Goal: Task Accomplishment & Management: Use online tool/utility

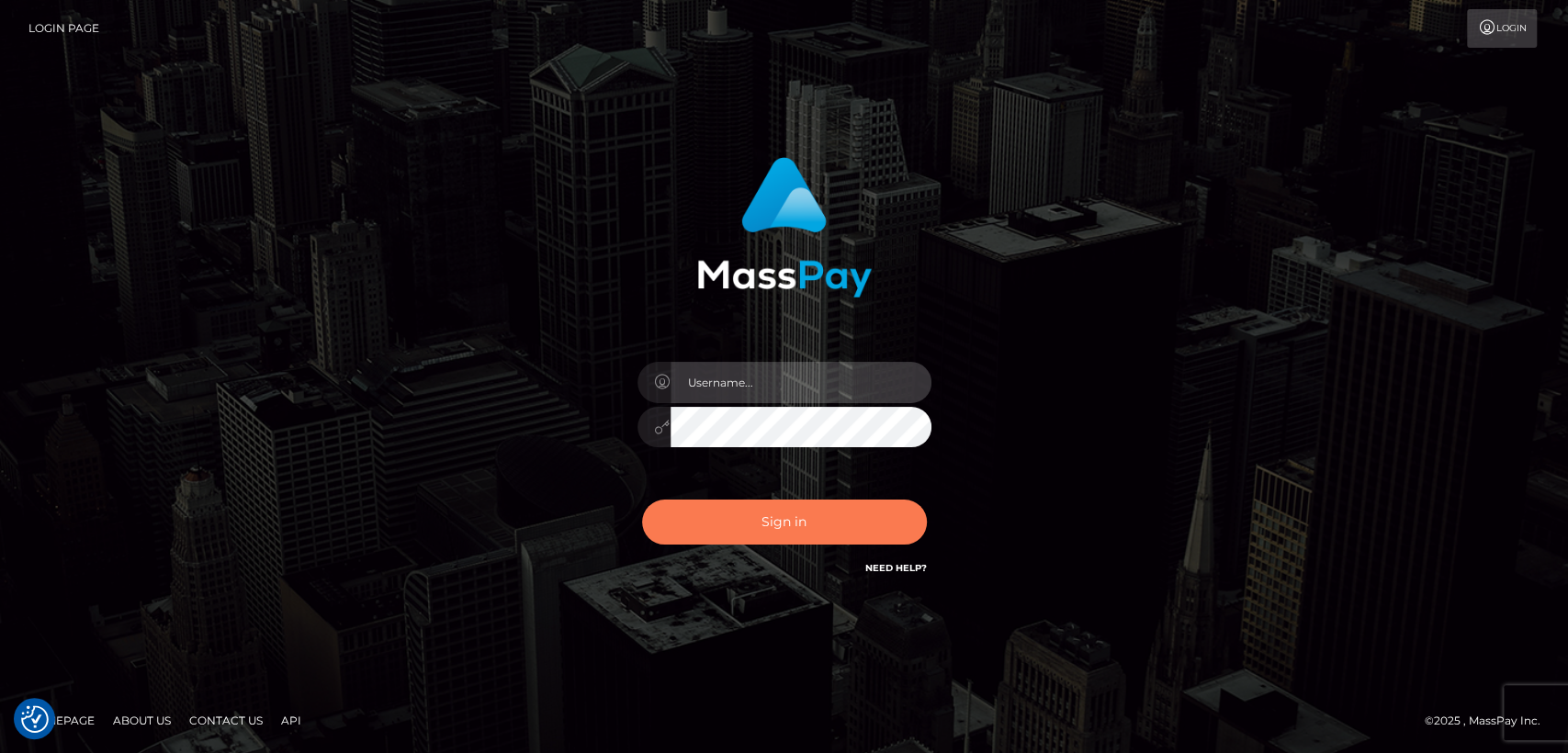
type input "nt.es"
click at [797, 520] on button "Sign in" at bounding box center [784, 521] width 284 height 45
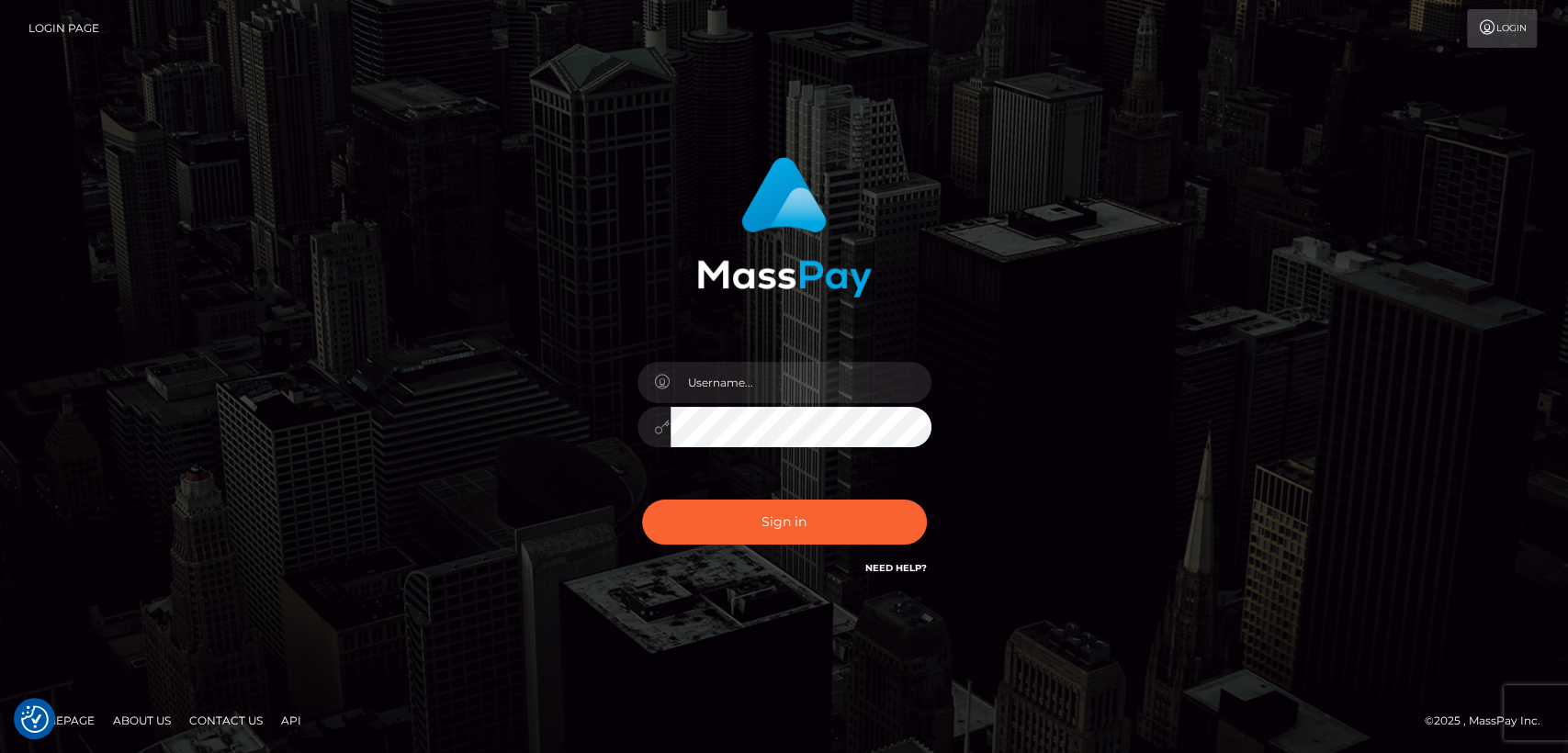
checkbox input "true"
type input "nt.es"
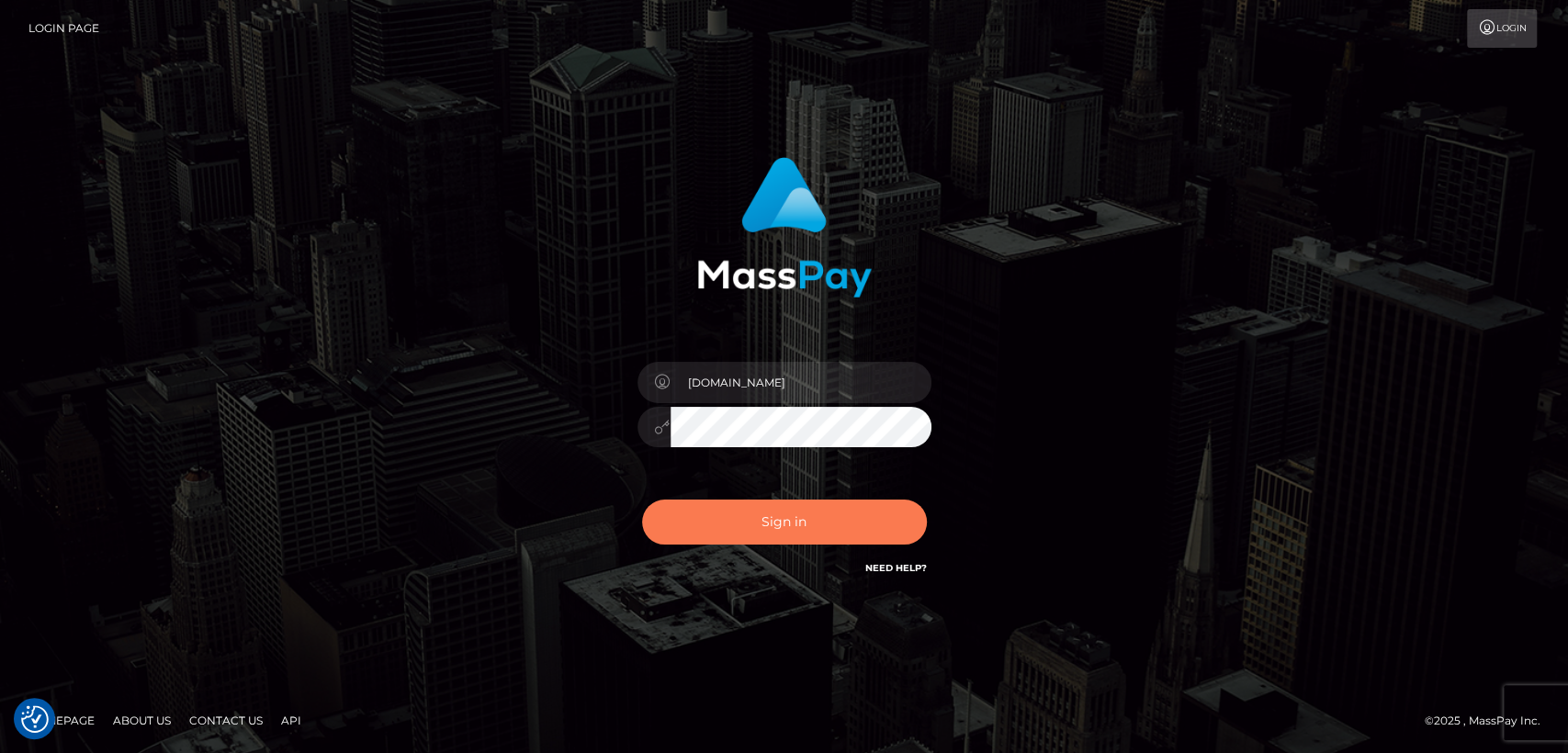
click at [797, 520] on button "Sign in" at bounding box center [784, 521] width 284 height 45
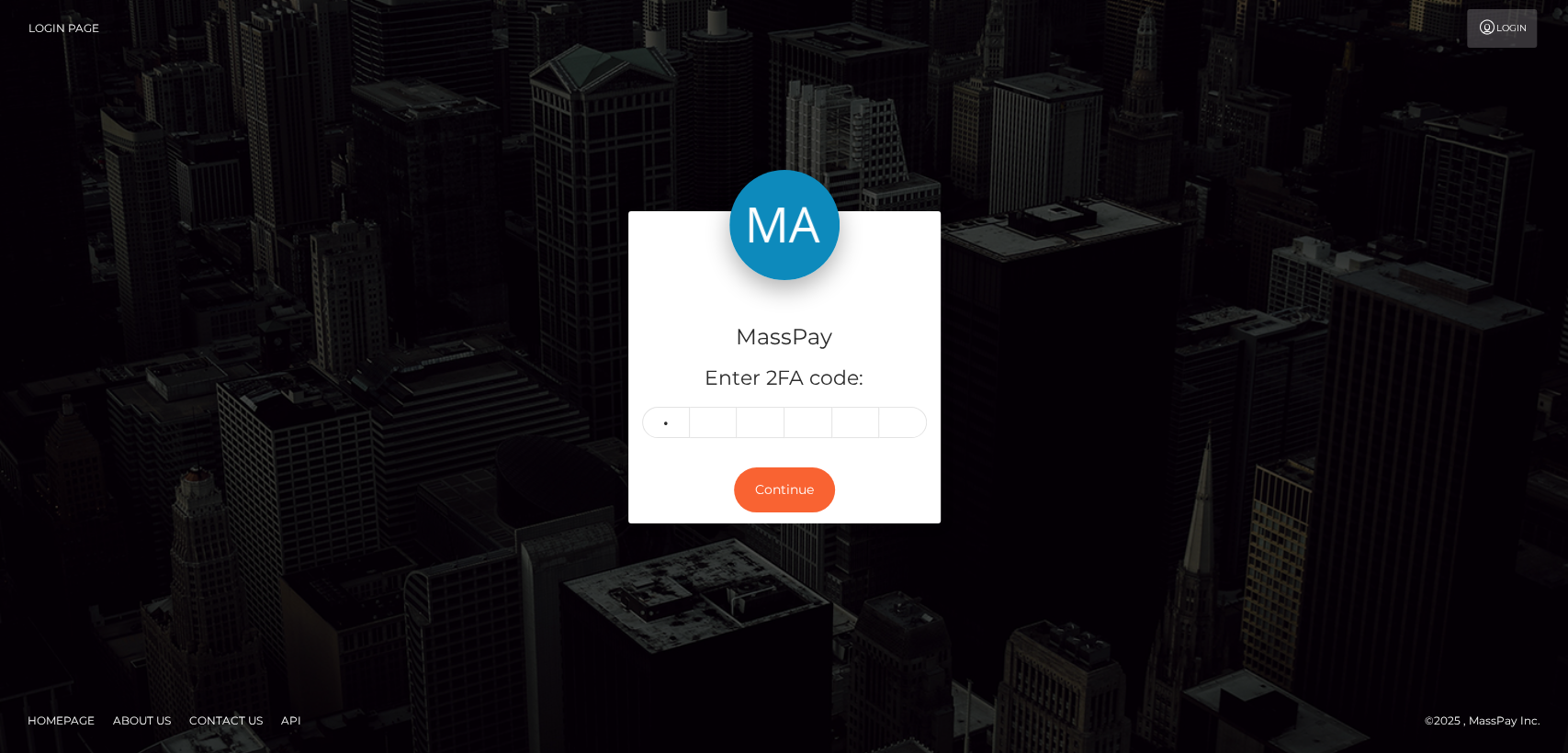
type input "1"
type input "6"
type input "8"
type input "2"
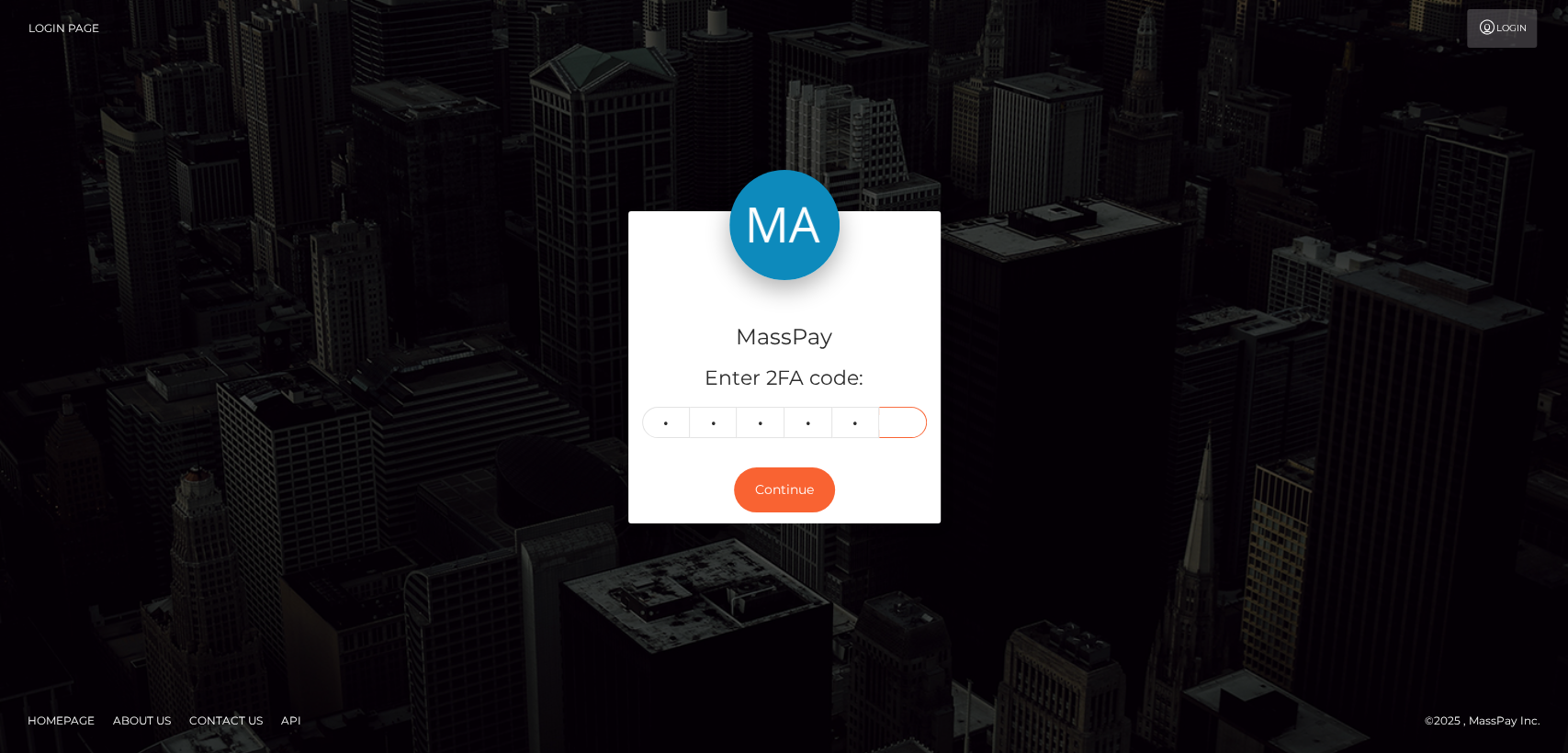
type input "8"
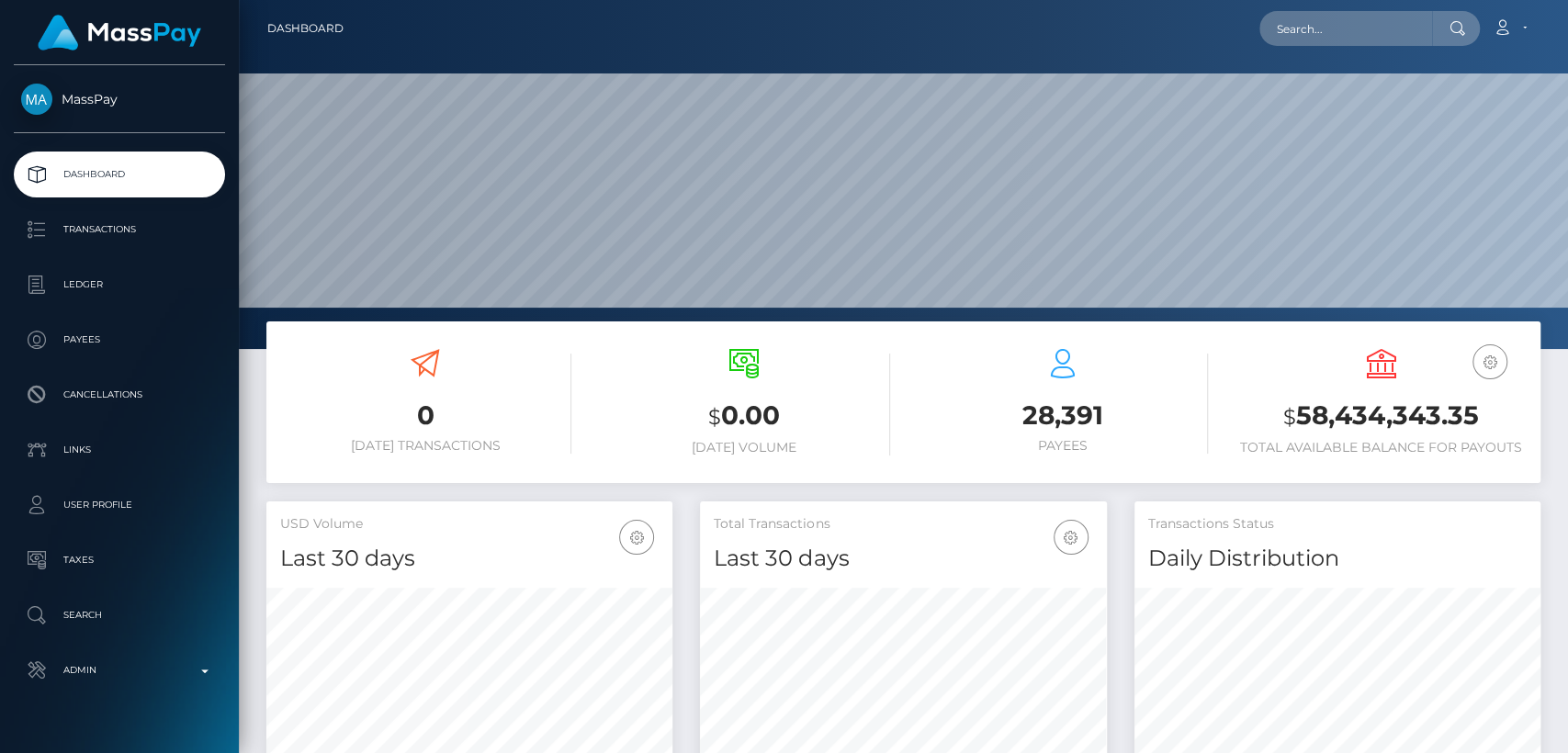
scroll to position [324, 406]
click at [1363, 15] on input "text" at bounding box center [1345, 29] width 172 height 35
paste input "[EMAIL_ADDRESS][DOMAIN_NAME]"
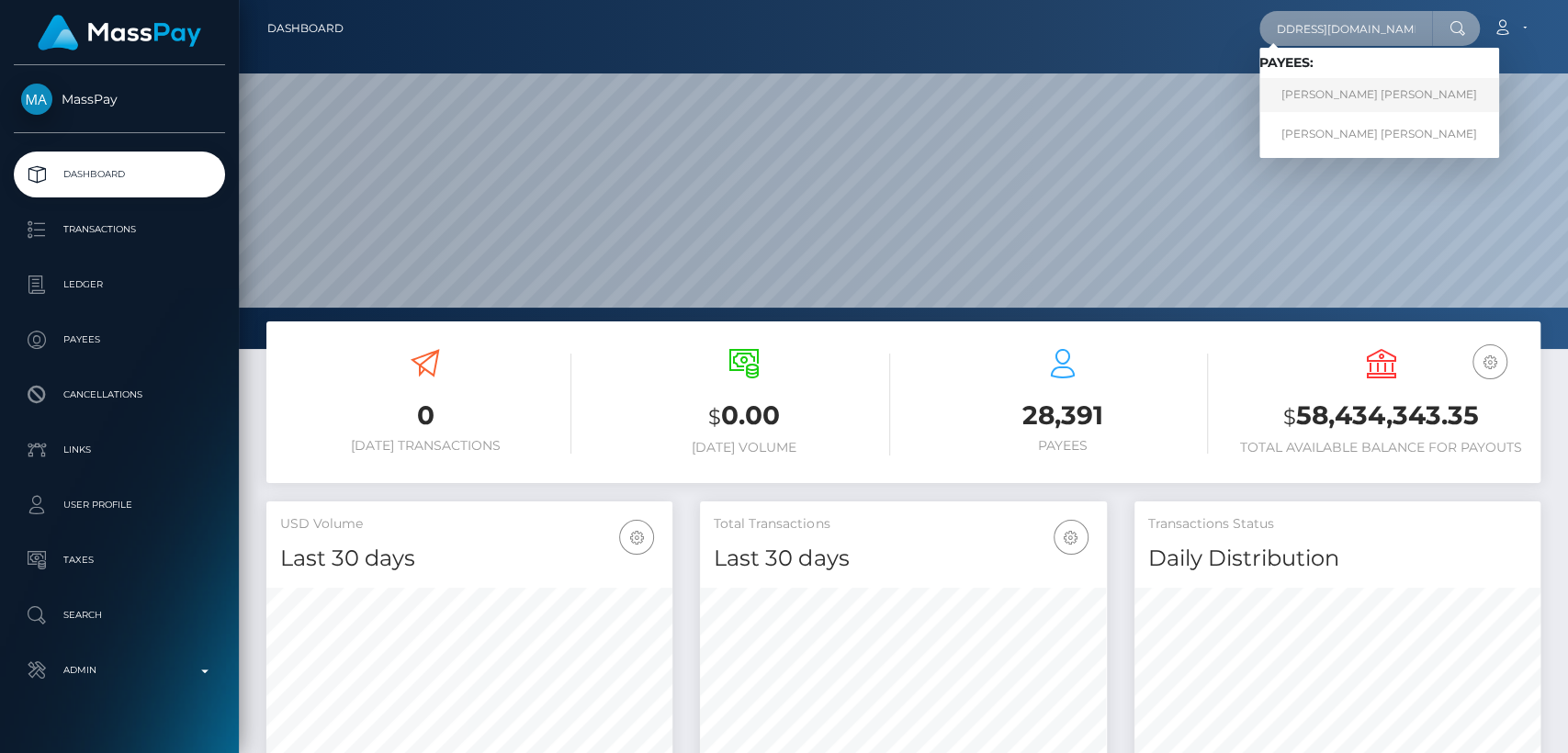
type input "[EMAIL_ADDRESS][DOMAIN_NAME]"
click at [1372, 94] on link "[PERSON_NAME] [PERSON_NAME]" at bounding box center [1378, 94] width 240 height 34
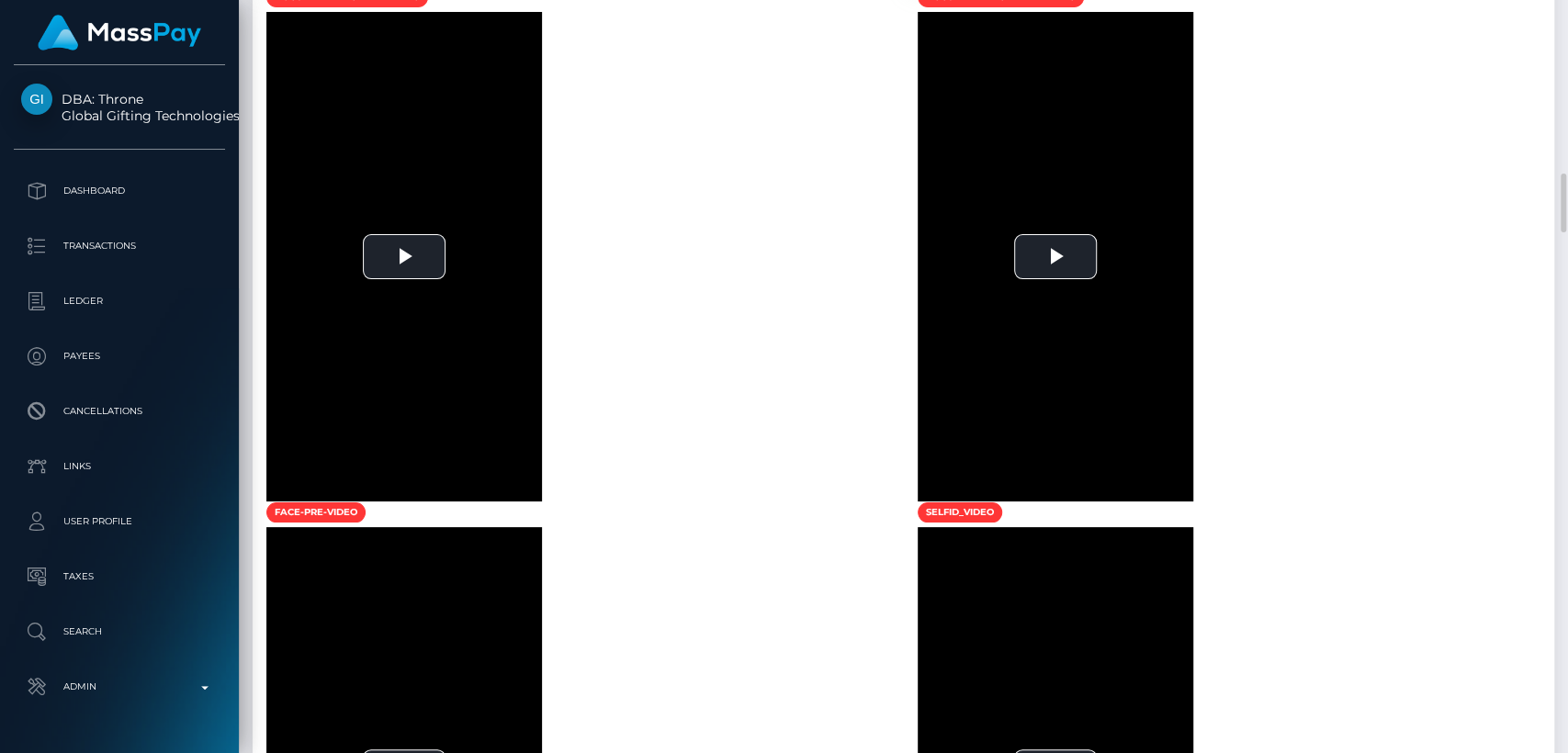
scroll to position [2239, 0]
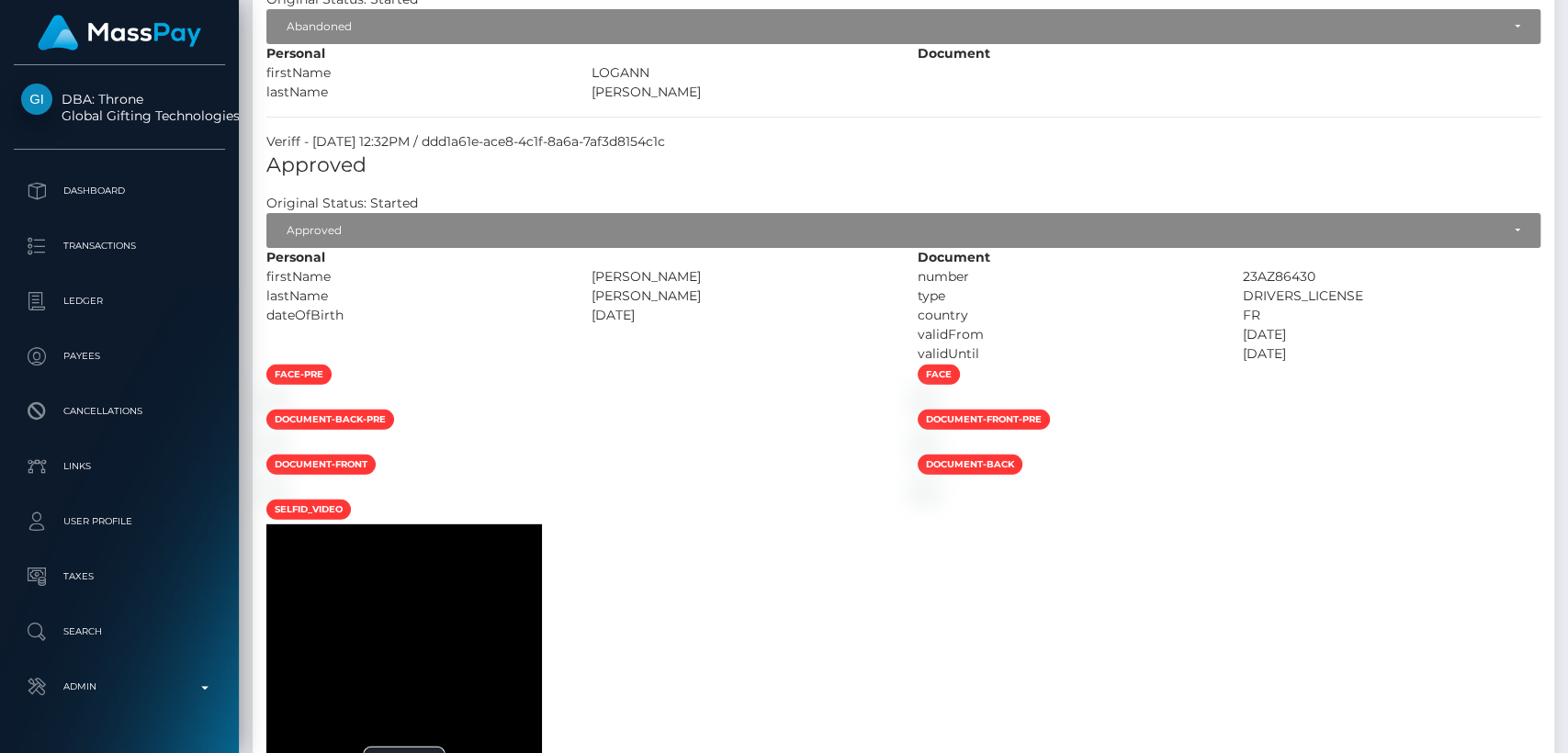
scroll to position [0, 0]
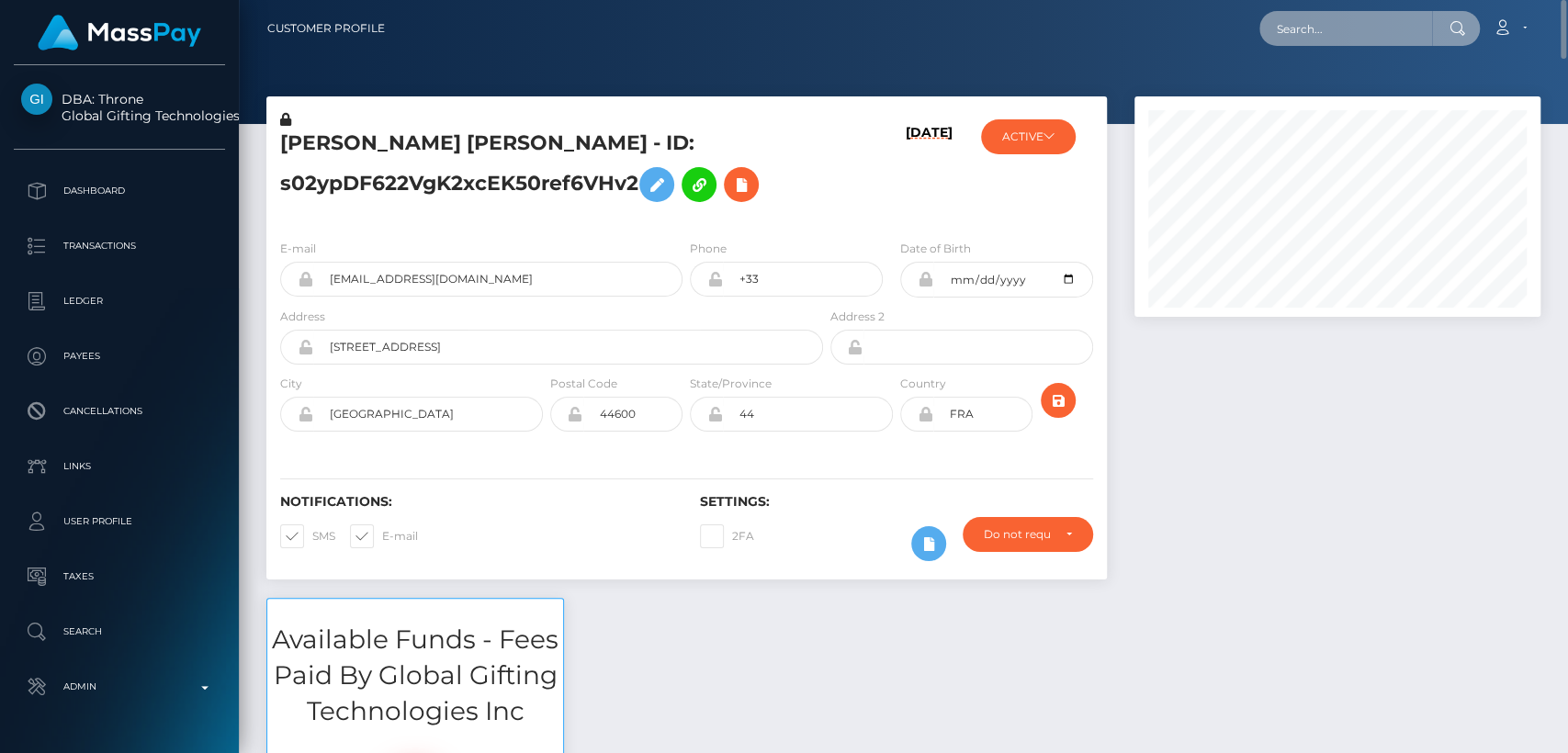
click at [1359, 24] on input "text" at bounding box center [1345, 29] width 172 height 35
paste input "solmedinarosario2018@hotmail.com"
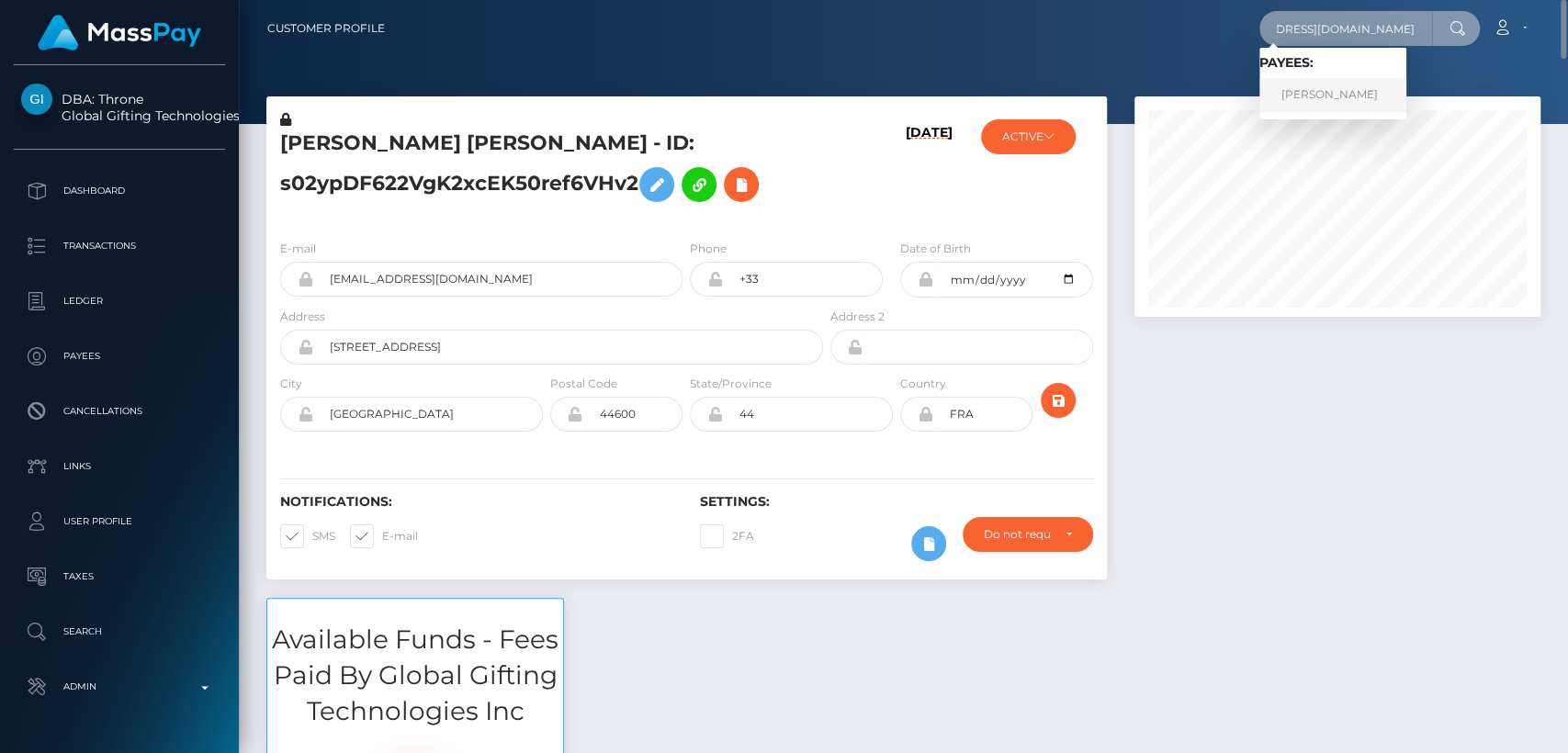
type input "solmedinarosario2018@hotmail.com"
click at [1355, 102] on link "SOL MEDINA" at bounding box center [1332, 94] width 147 height 34
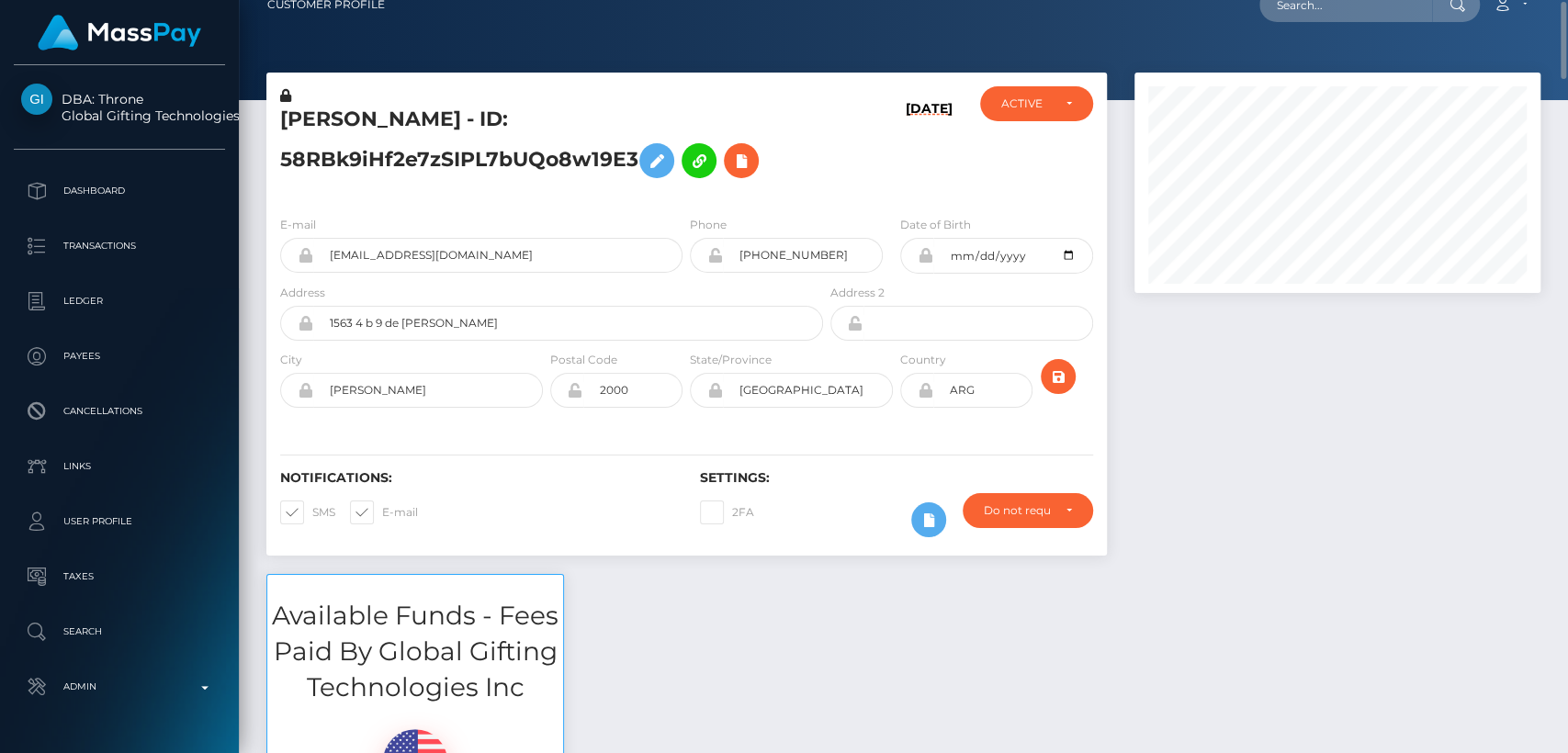
scroll to position [27, 0]
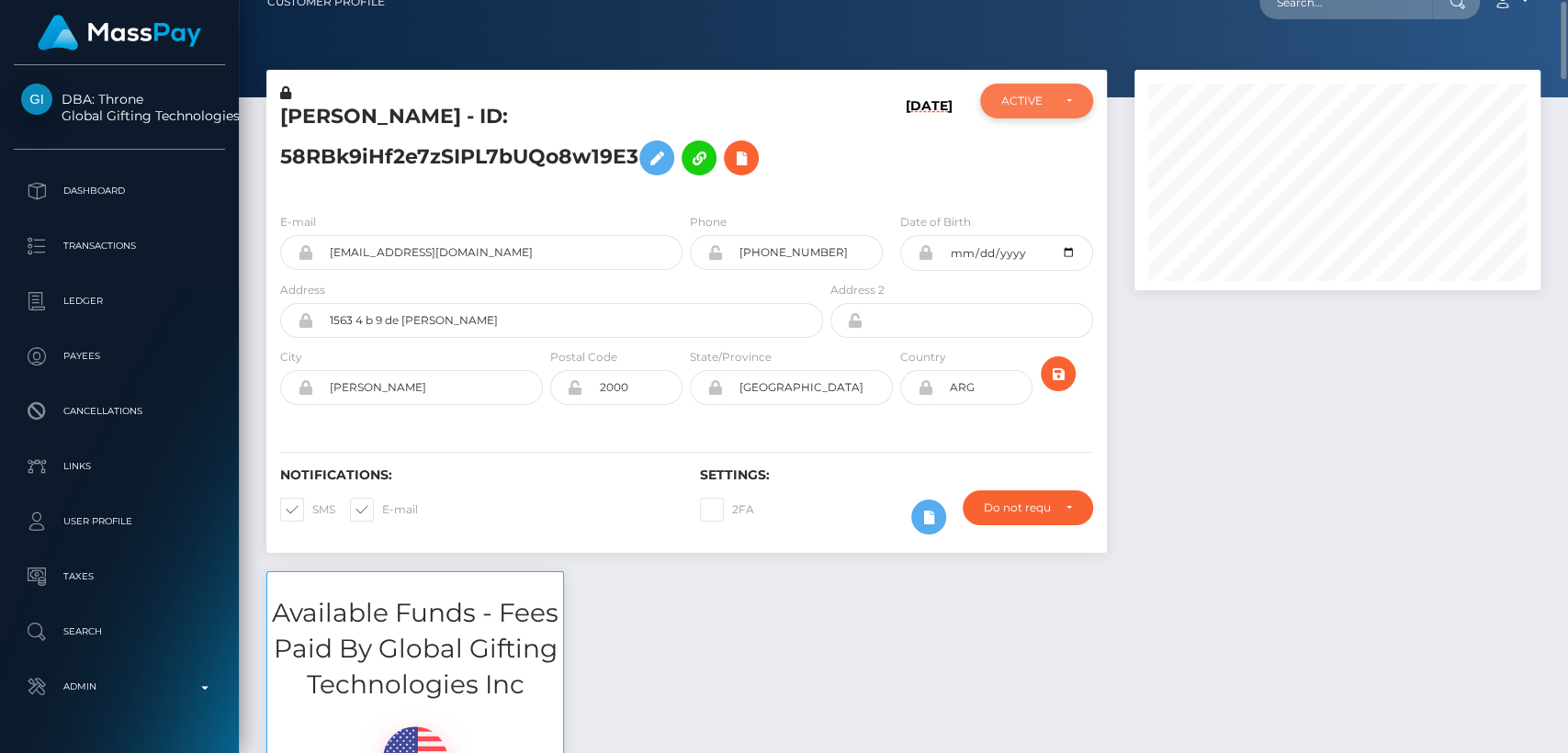
click at [1038, 100] on div "ACTIVE" at bounding box center [1025, 101] width 49 height 15
click at [911, 161] on h6 "06/07/25" at bounding box center [929, 144] width 47 height 93
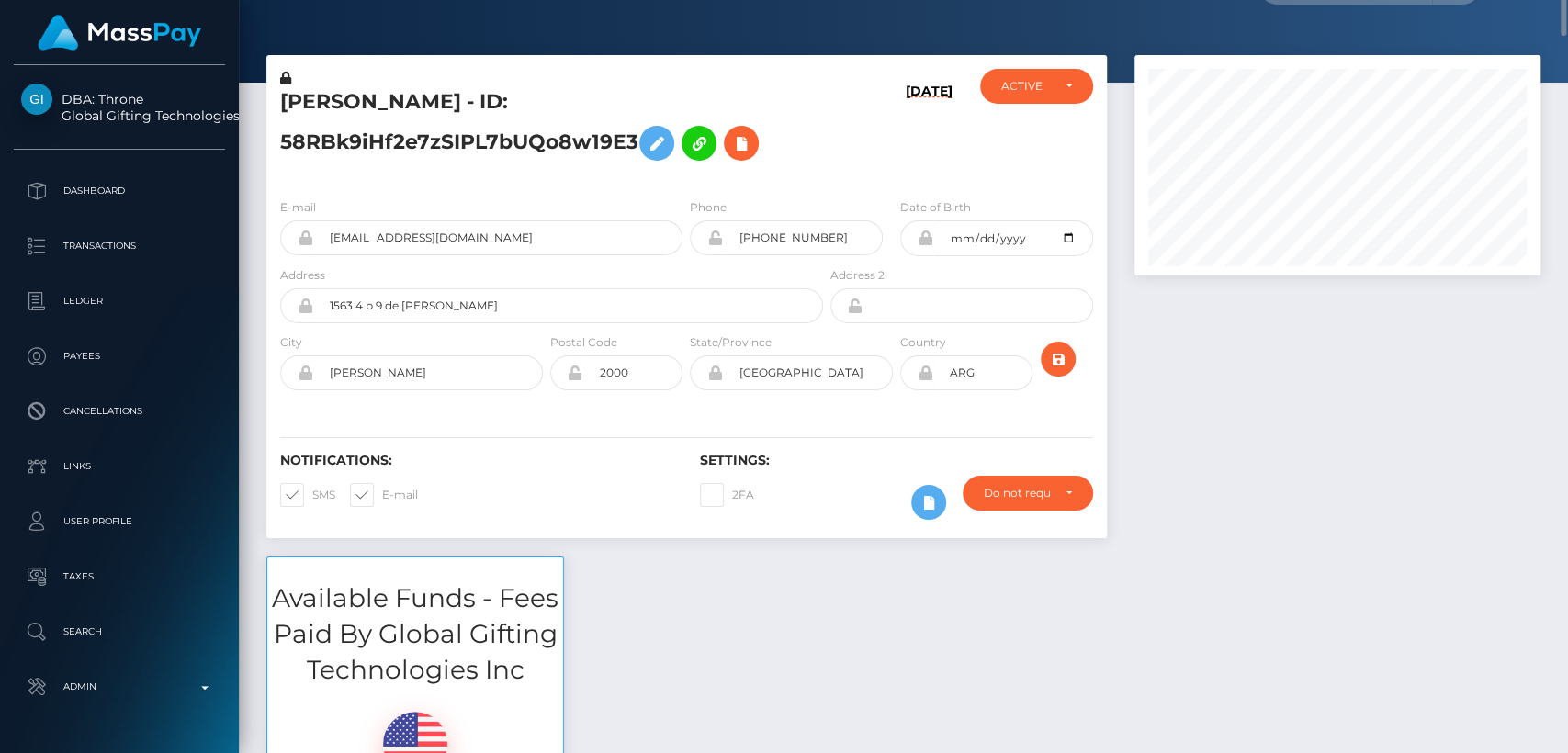
scroll to position [0, 0]
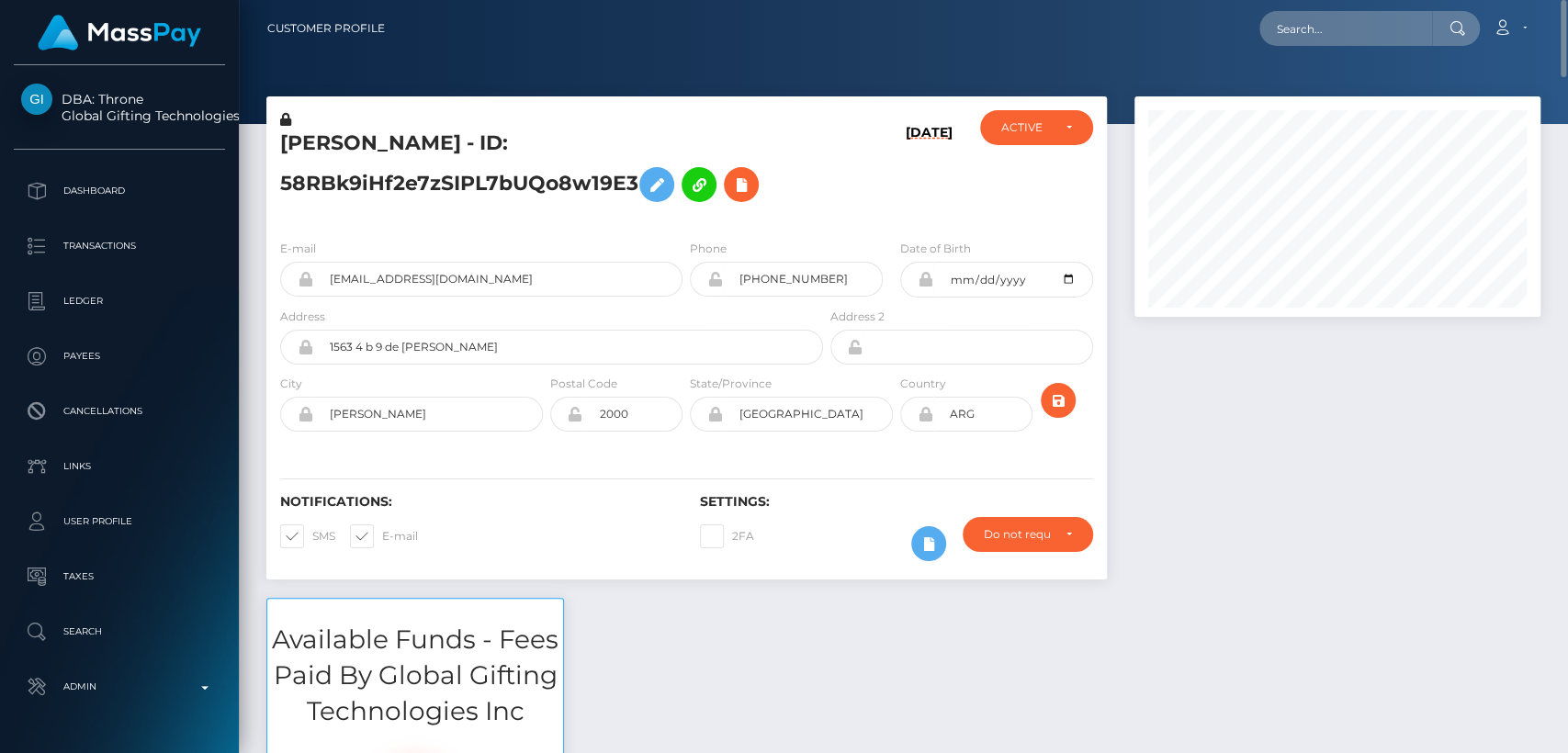
click at [290, 147] on h5 "SOL MEDINA - ID: 58RBk9iHf2e7zSIPL7bUQo8w19E3" at bounding box center [546, 170] width 533 height 82
click at [293, 134] on h5 "SOL MEDINA - ID: 58RBk9iHf2e7zSIPL7bUQo8w19E3" at bounding box center [546, 170] width 533 height 82
copy h5 "SOL"
click at [1349, 25] on input "text" at bounding box center [1345, 29] width 172 height 35
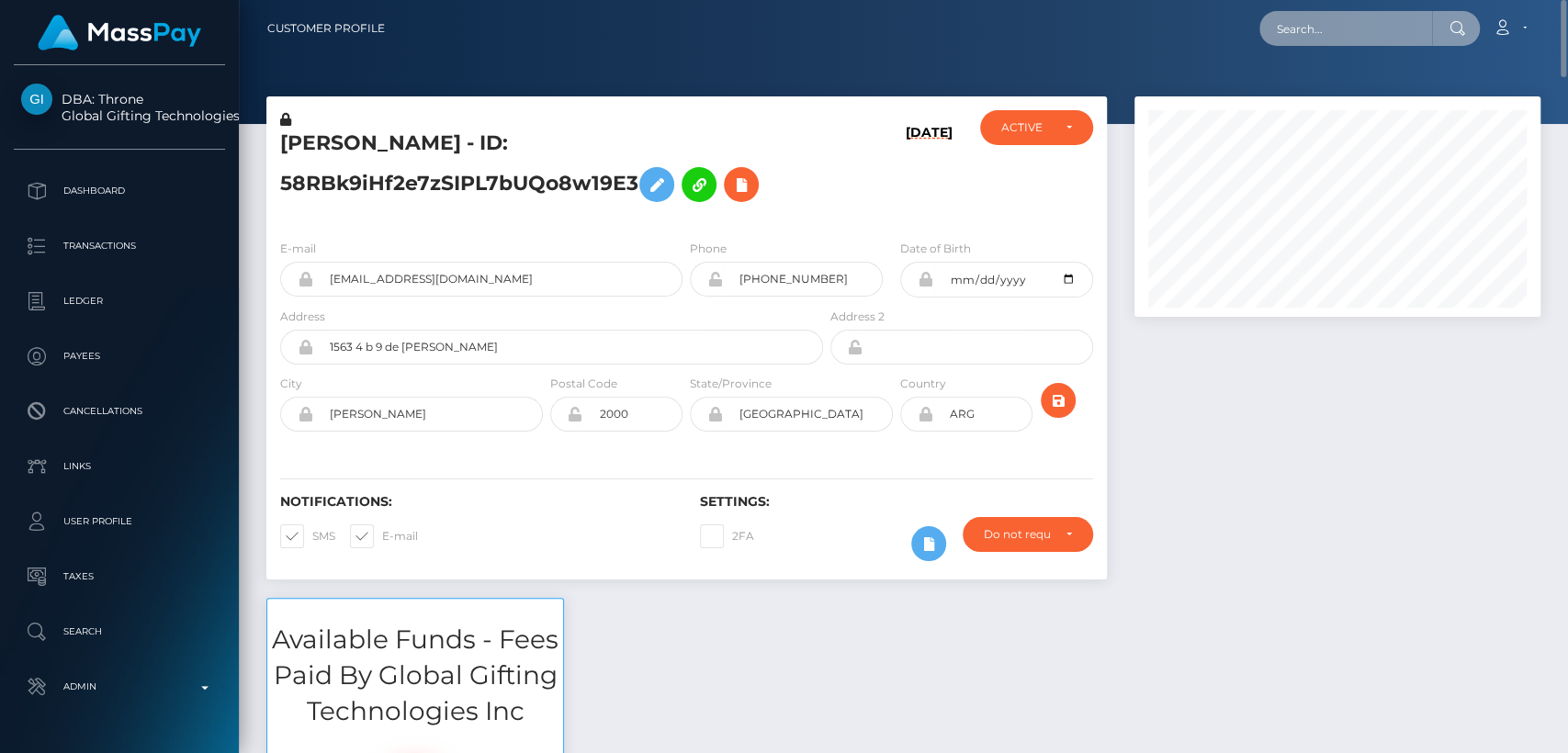
paste input "moneymissamandine@gmail.com"
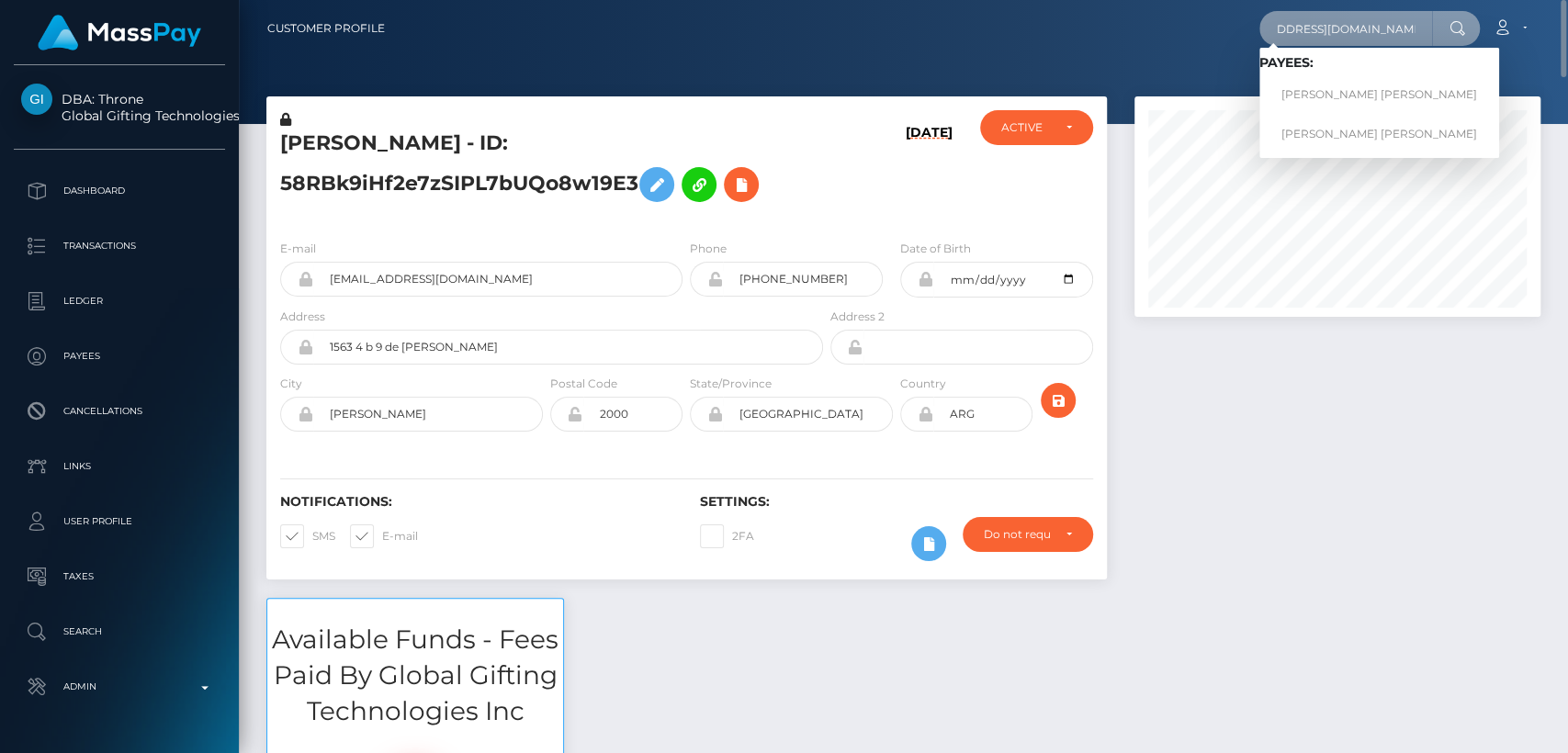
type input "moneymissamandine@gmail.com"
click at [1321, 87] on link "LOGANN JEROME PHILIPPE PLAISANCE" at bounding box center [1378, 94] width 240 height 34
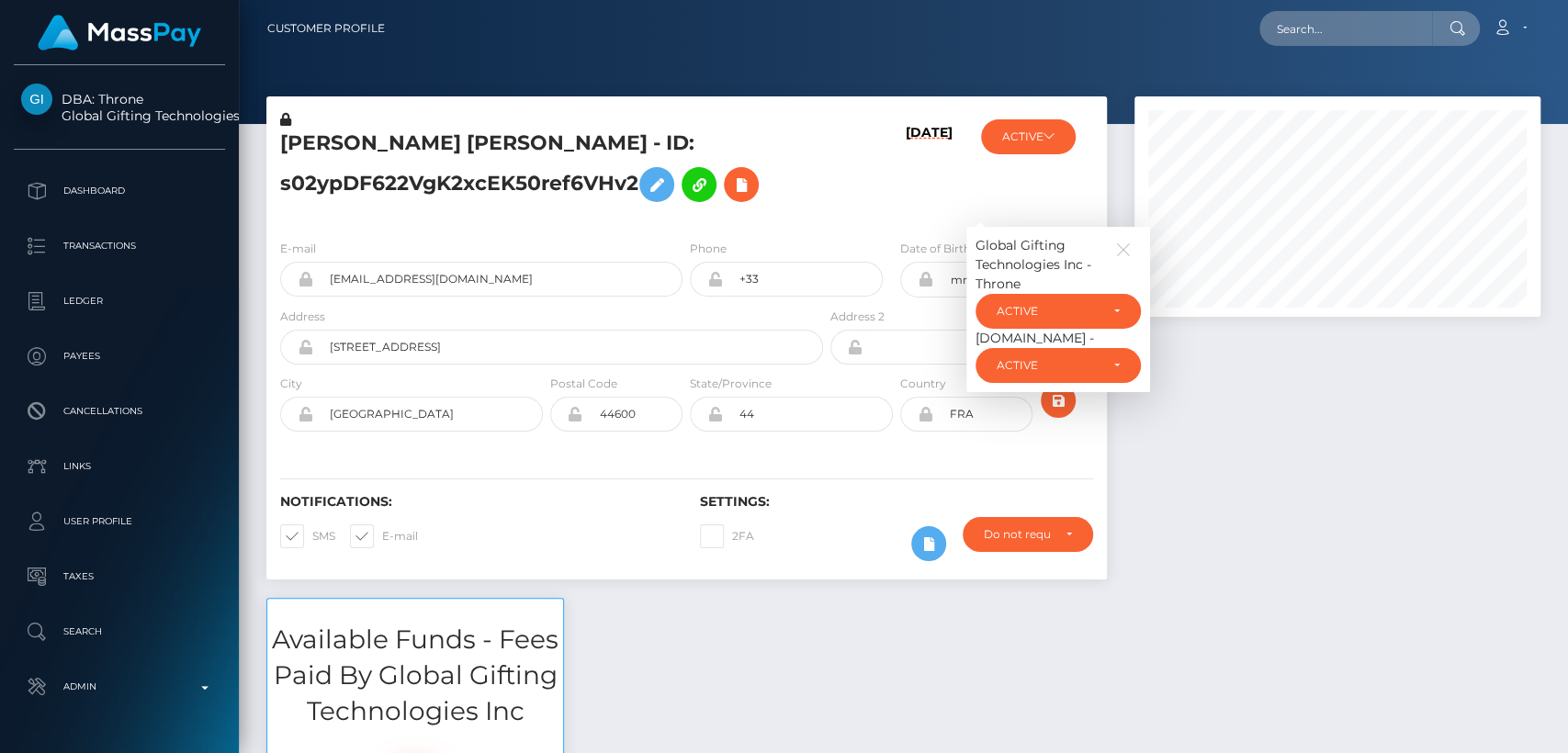
scroll to position [220, 406]
click at [852, 223] on div "[DATE]" at bounding box center [896, 168] width 140 height 115
click at [342, 141] on h5 "[PERSON_NAME] [PERSON_NAME] - ID: s02ypDF622VgK2xcEK50ref6VHv2" at bounding box center [546, 170] width 533 height 82
copy h5 "LOGANN"
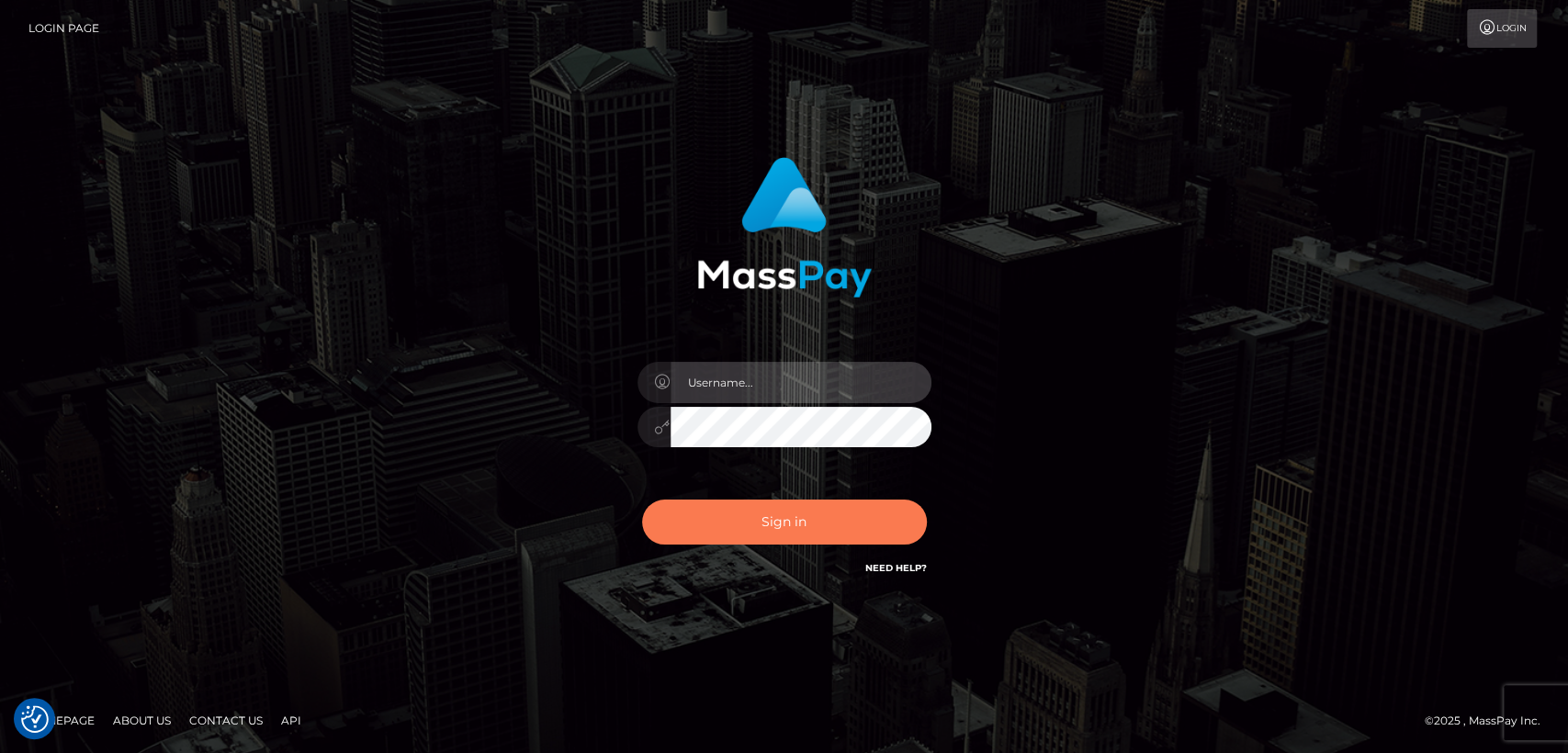
type input "[DOMAIN_NAME]"
click at [781, 515] on button "Sign in" at bounding box center [784, 521] width 284 height 45
type input "nt.es"
click at [654, 523] on button "Sign in" at bounding box center [784, 521] width 284 height 45
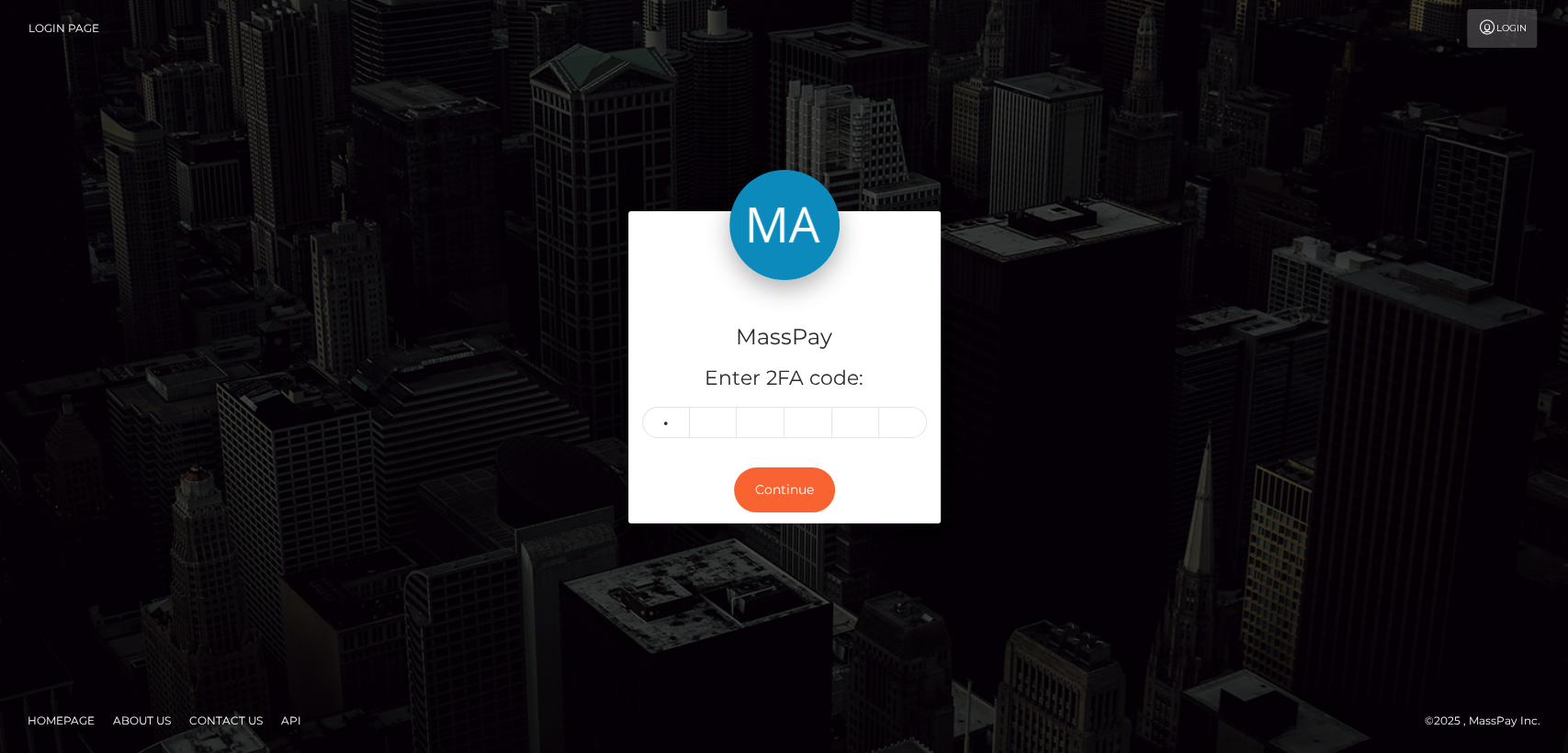
type input "9"
type input "2"
type input "4"
type input "9"
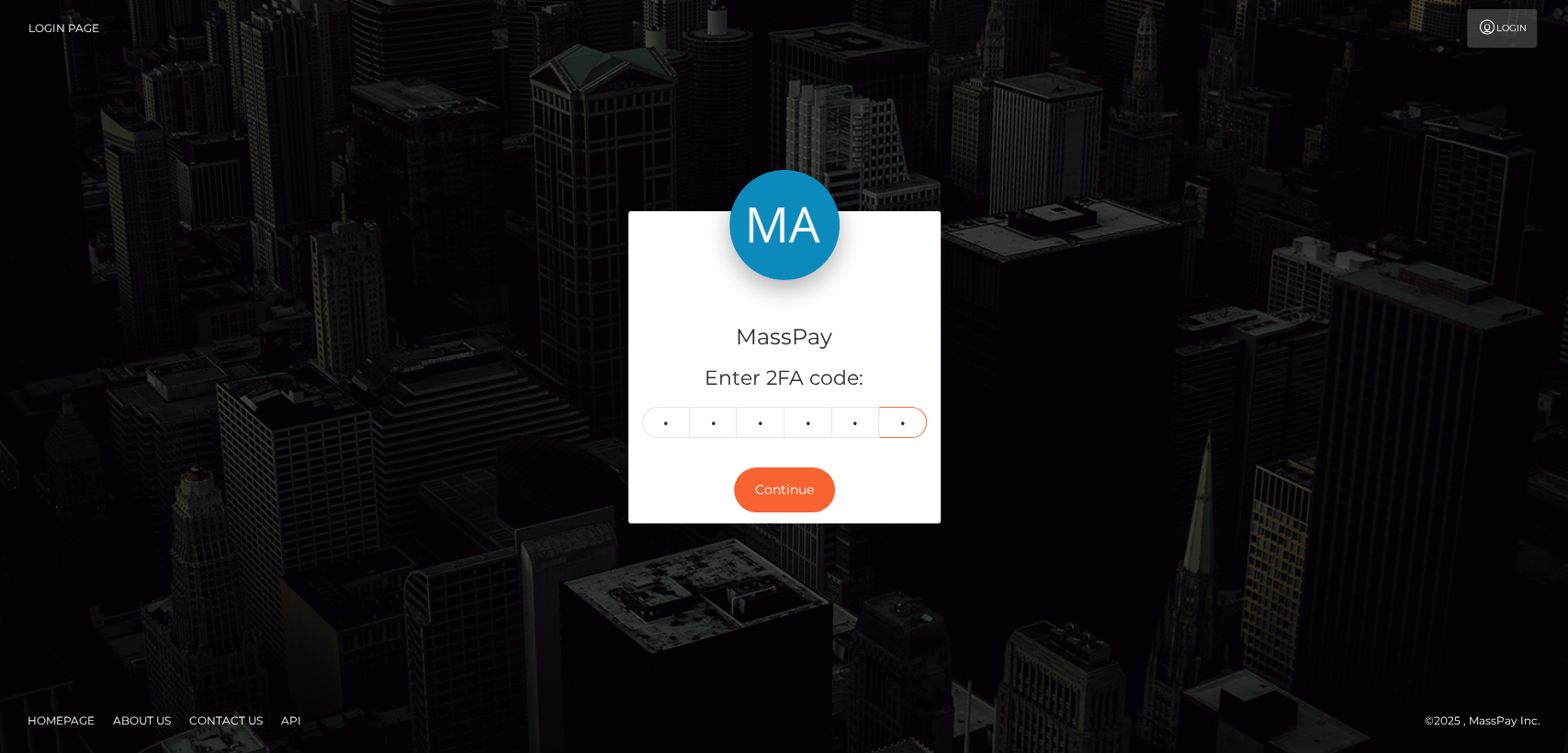
type input "4"
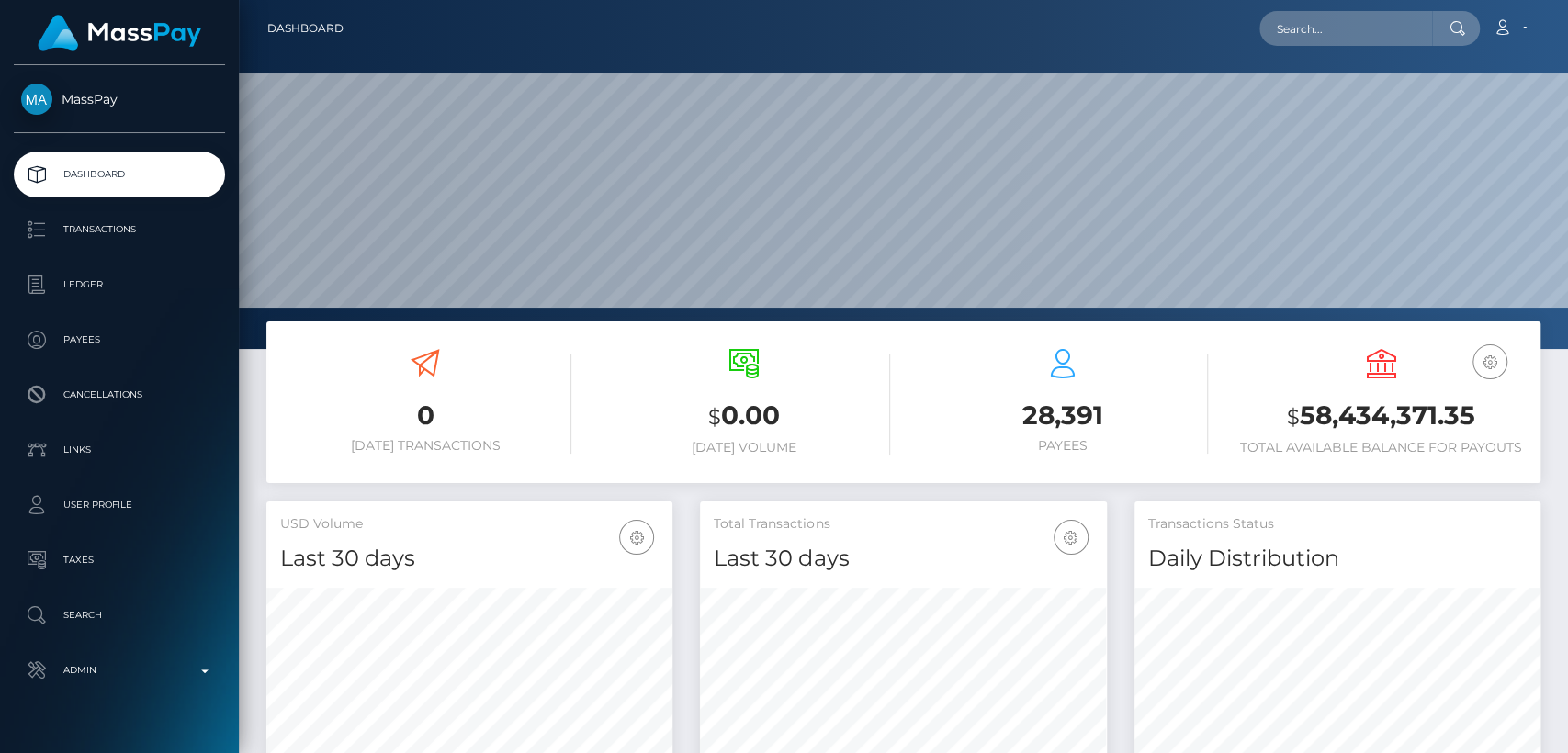
scroll to position [324, 406]
click at [1384, 29] on input "text" at bounding box center [1345, 29] width 172 height 35
paste input "[EMAIL_ADDRESS][DOMAIN_NAME]"
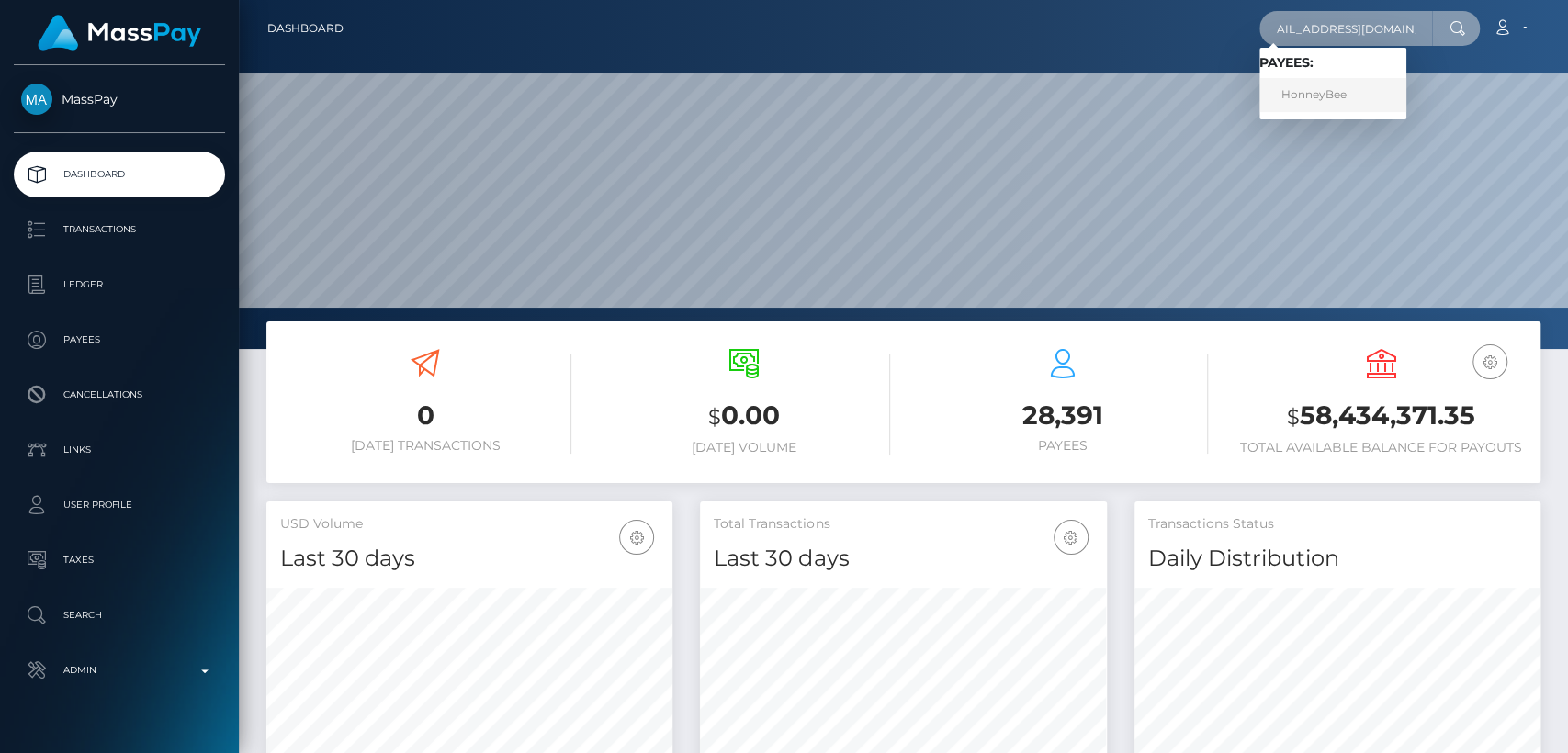
type input "[EMAIL_ADDRESS][DOMAIN_NAME]"
click at [1348, 92] on link "HonneyBee" at bounding box center [1332, 94] width 147 height 34
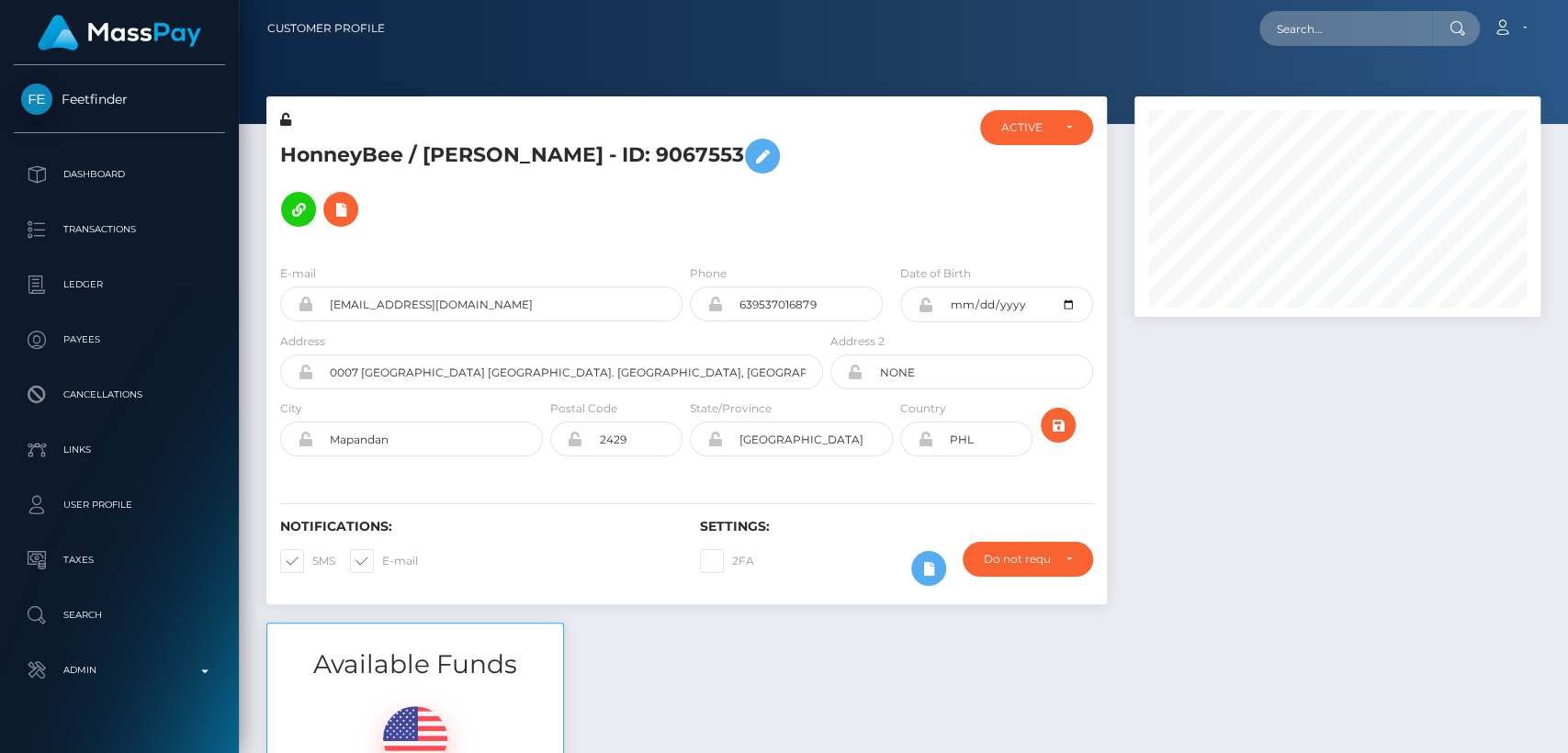
scroll to position [220, 406]
click at [538, 164] on h5 "HonneyBee / [PERSON_NAME] - ID: 9067553" at bounding box center [546, 182] width 533 height 107
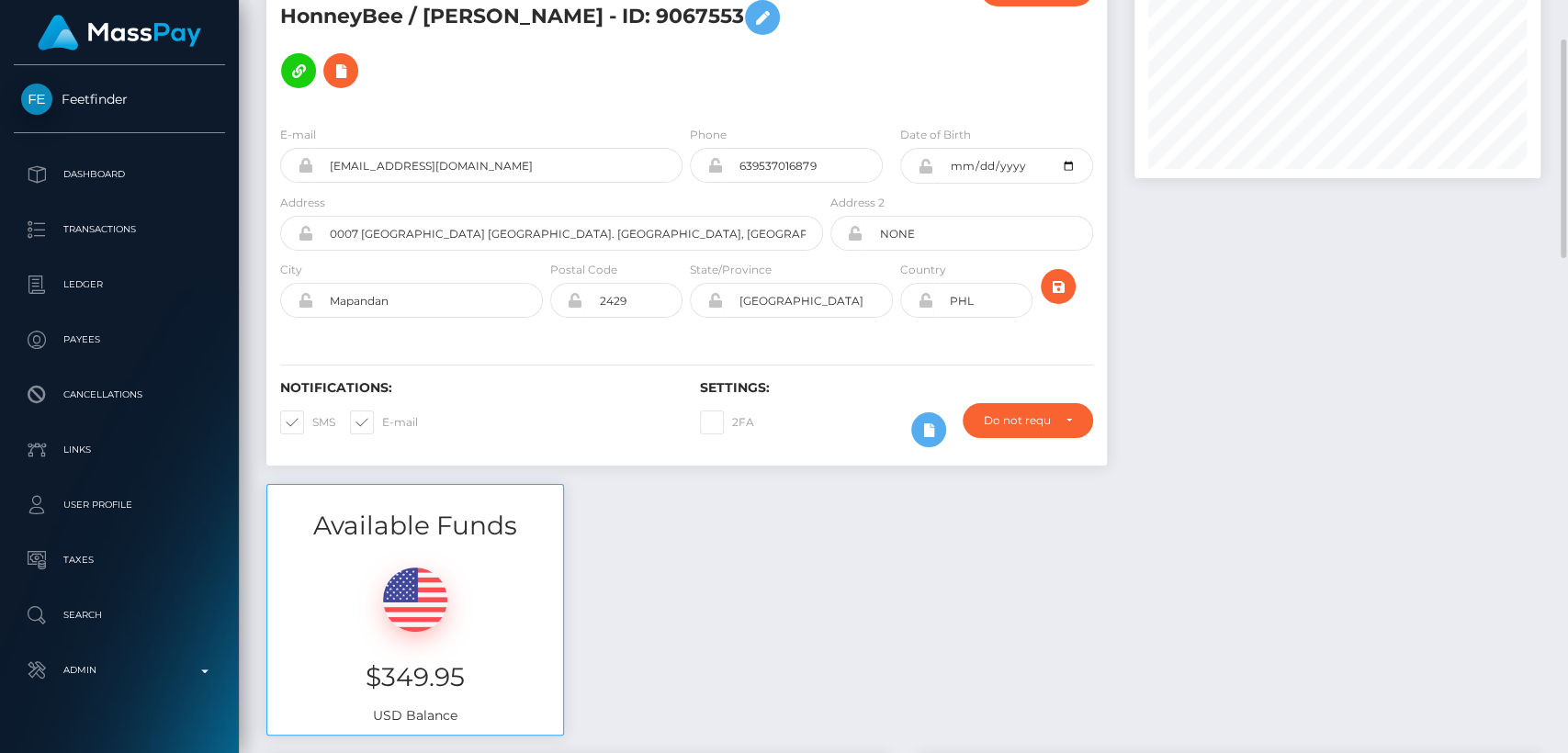
click at [695, 543] on div "Available Funds $349.95 USD Balance" at bounding box center [903, 620] width 1301 height 270
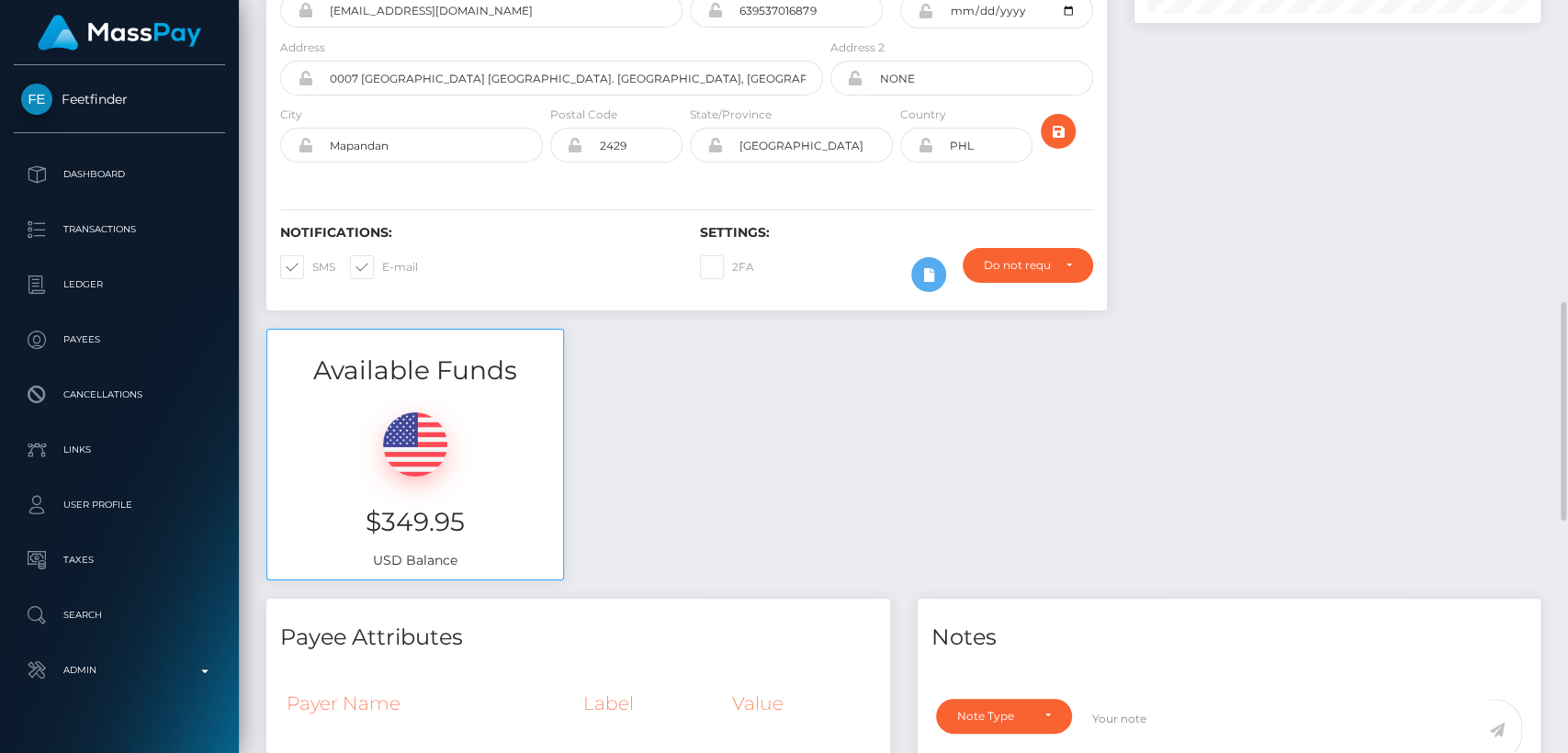
scroll to position [0, 0]
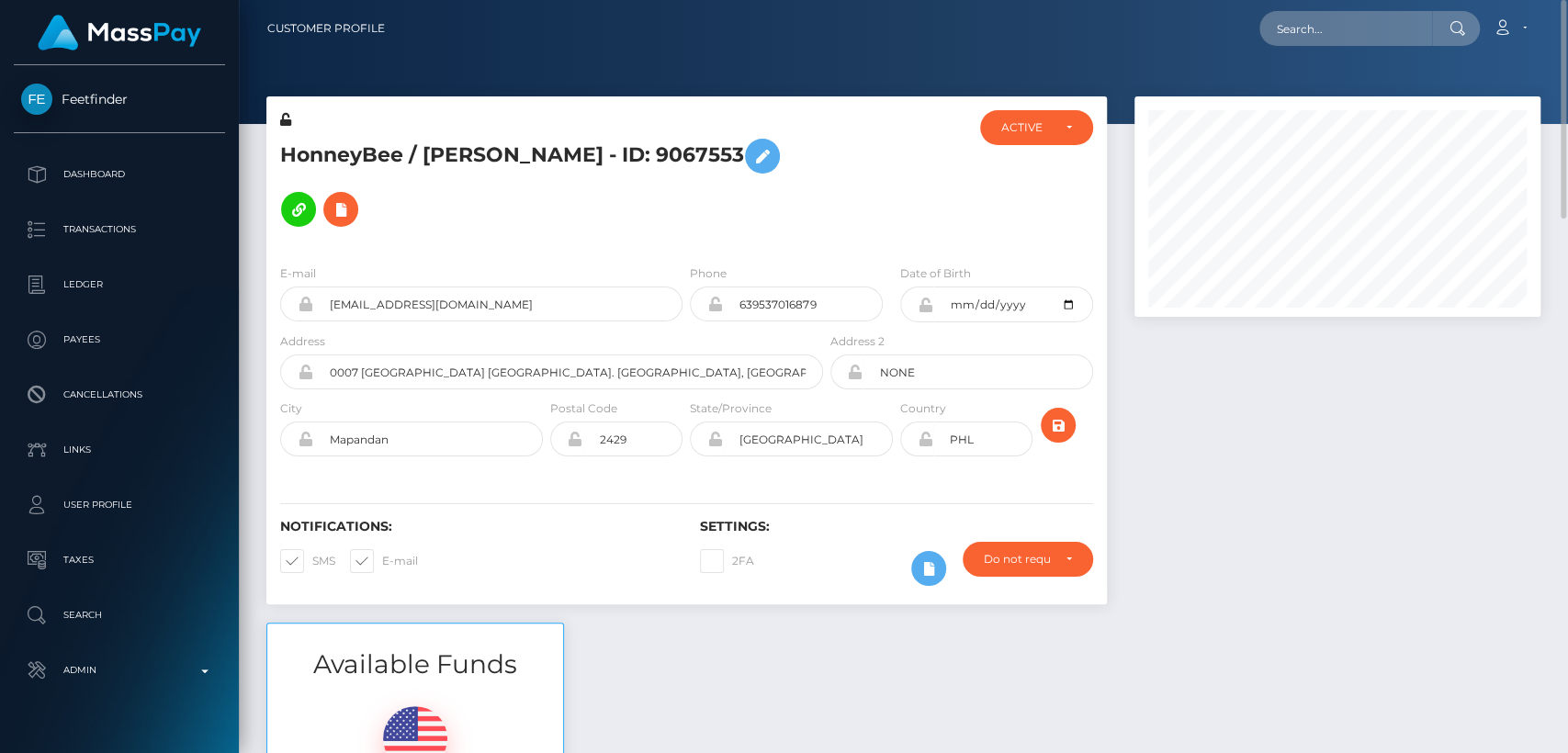
click at [741, 92] on div at bounding box center [903, 62] width 1329 height 124
click at [754, 286] on input "639537016879" at bounding box center [802, 304] width 160 height 35
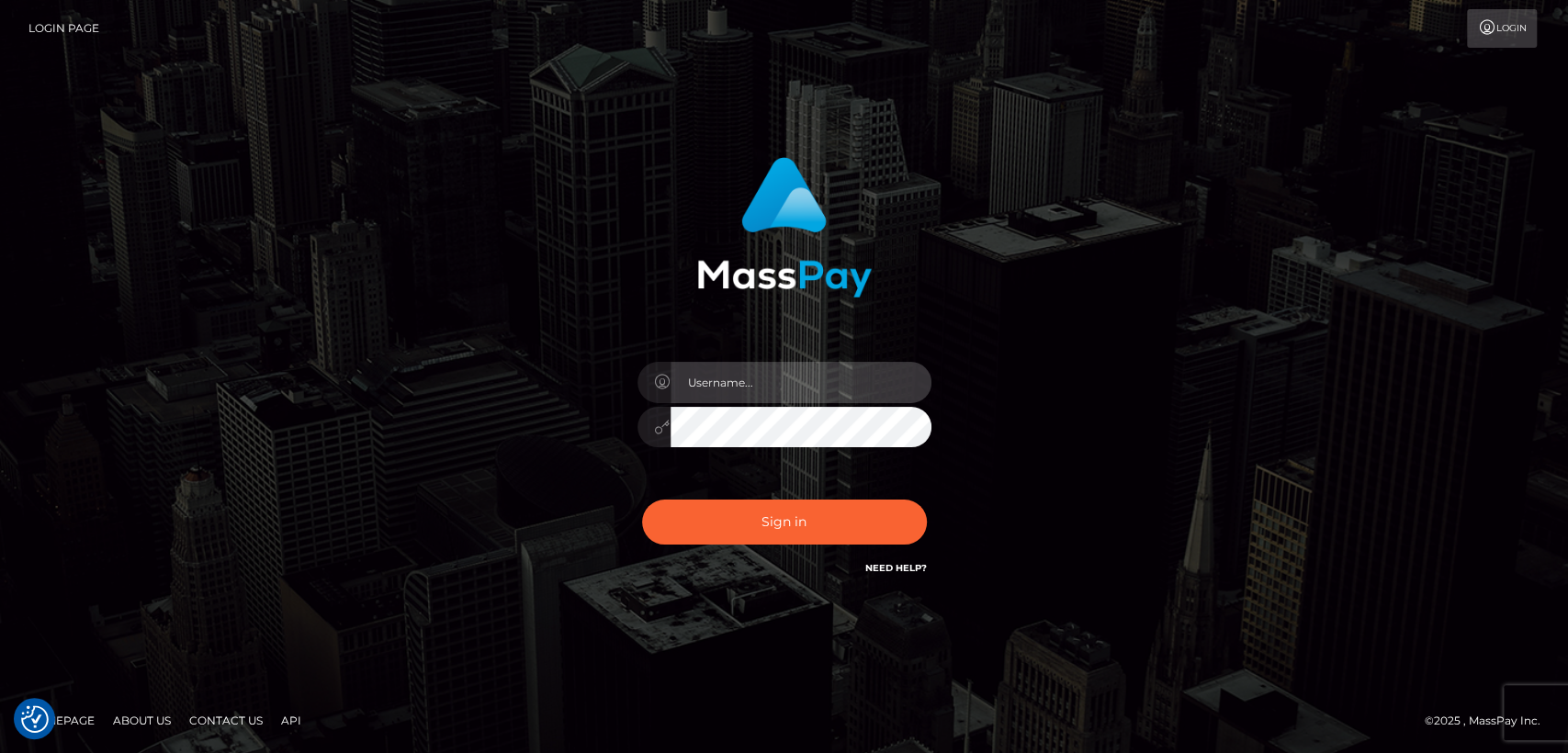
type input "nt.es"
click at [759, 559] on div "Sign in Need Help?" at bounding box center [784, 530] width 321 height 82
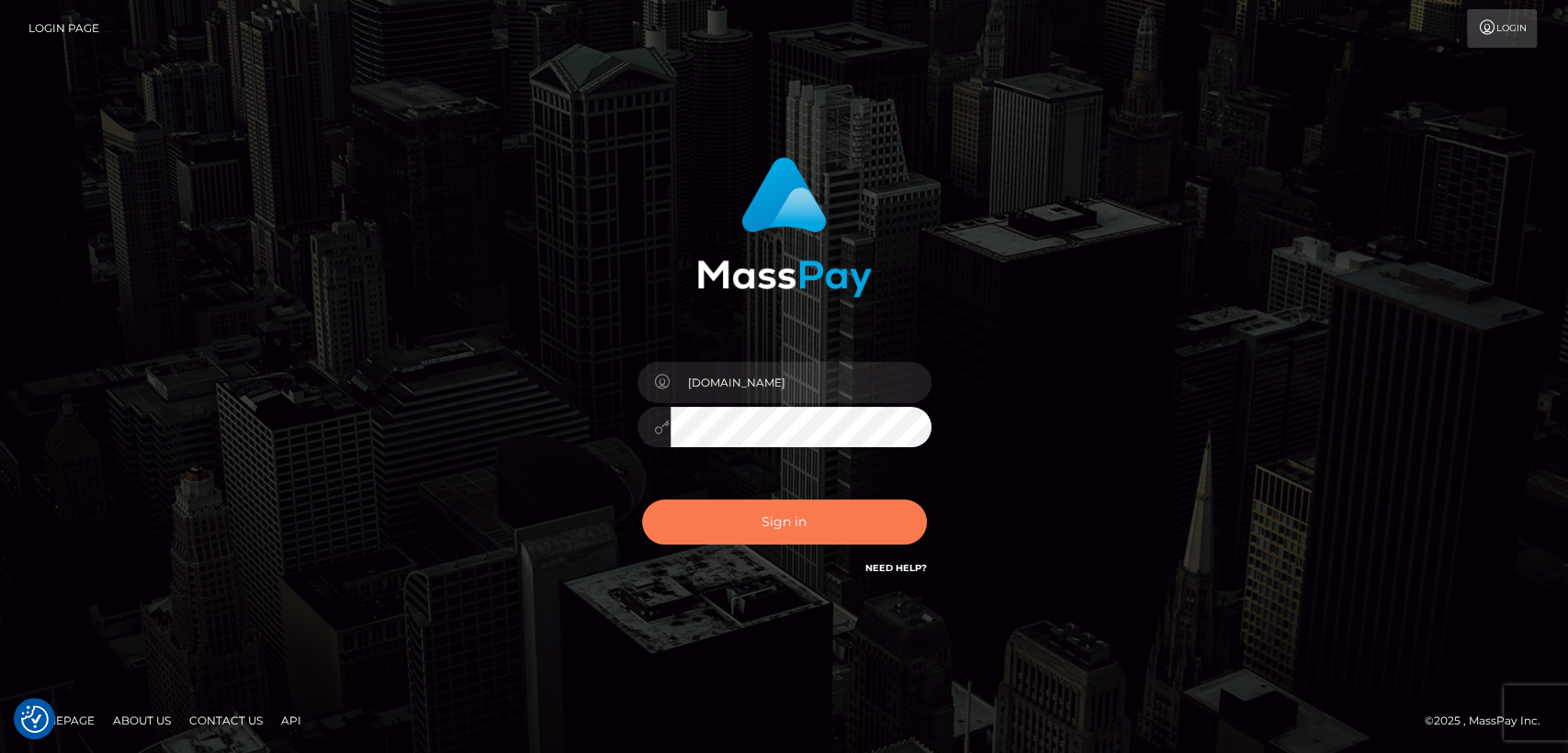
click at [655, 528] on button "Sign in" at bounding box center [784, 521] width 284 height 45
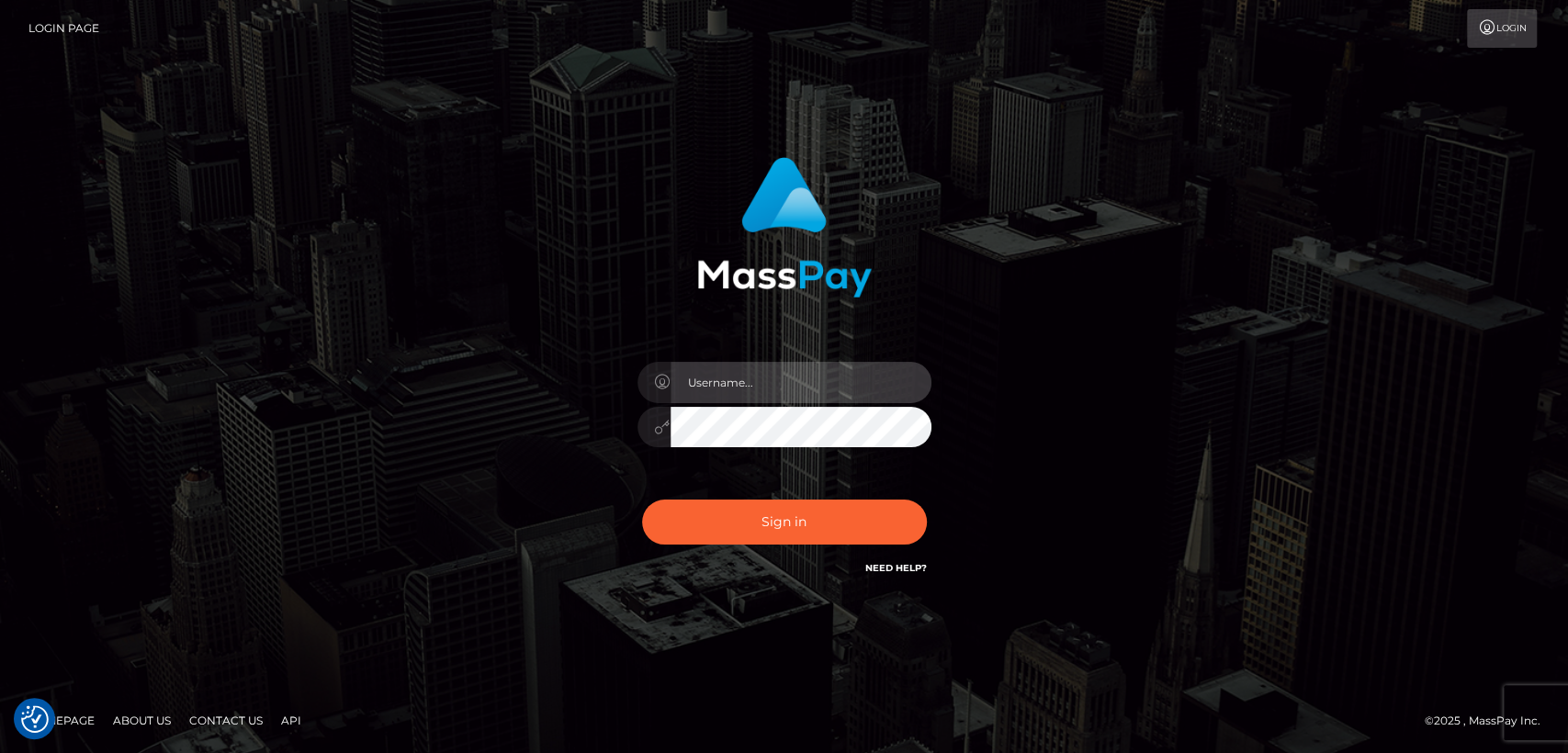
type input "[DOMAIN_NAME]"
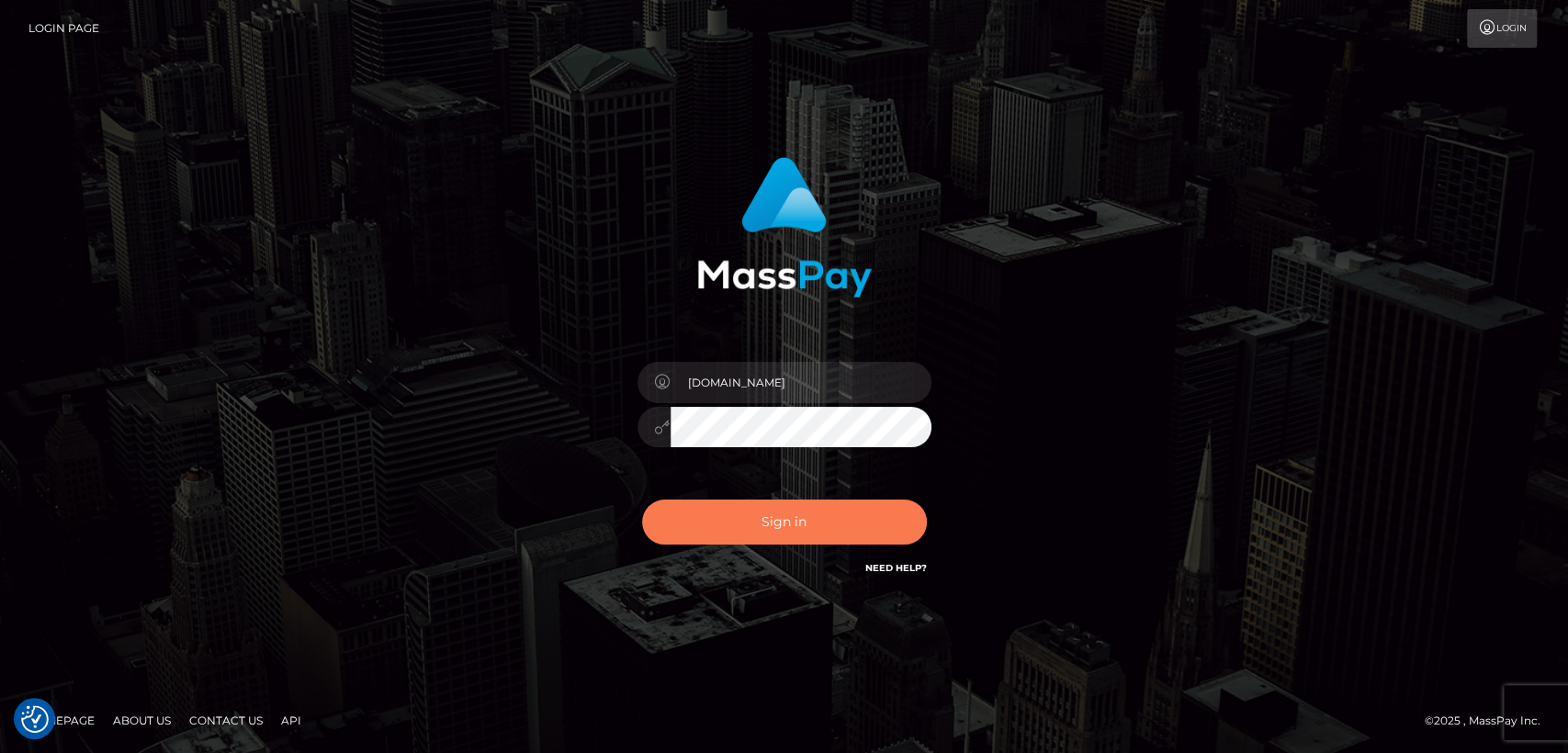
click at [655, 528] on button "Sign in" at bounding box center [784, 521] width 284 height 45
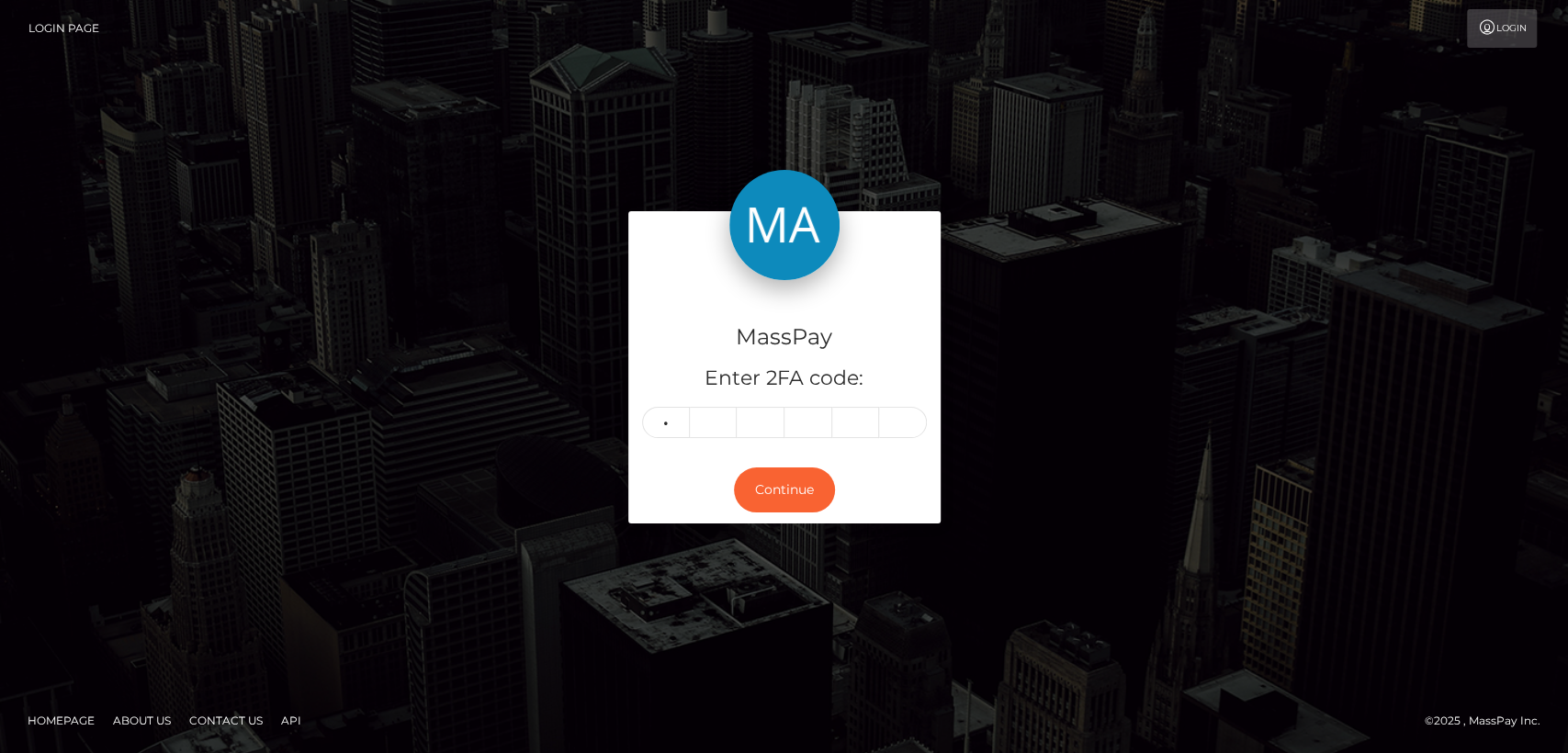
type input "2"
type input "5"
type input "8"
type input "0"
type input "2"
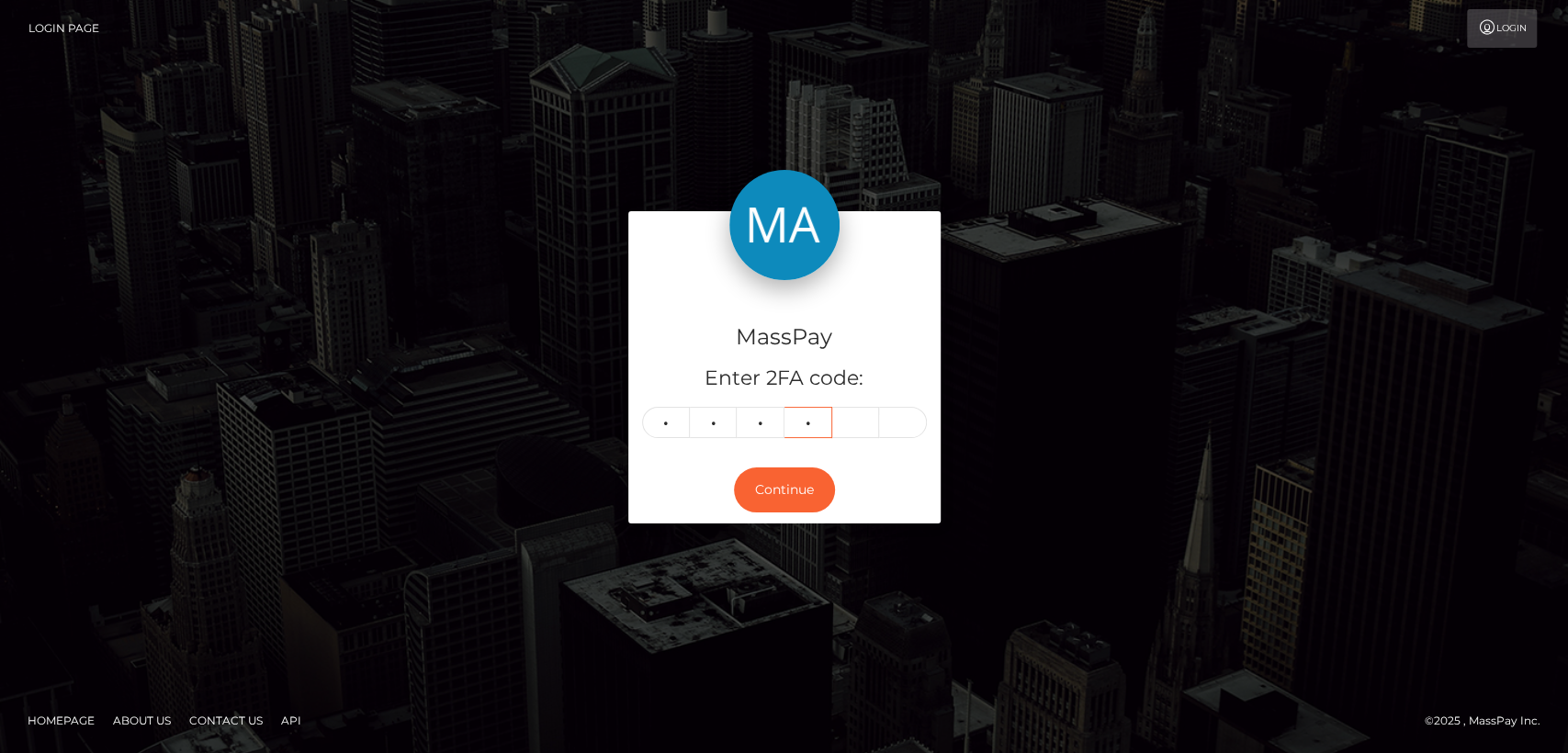
type input "2"
type input "5"
type input "9"
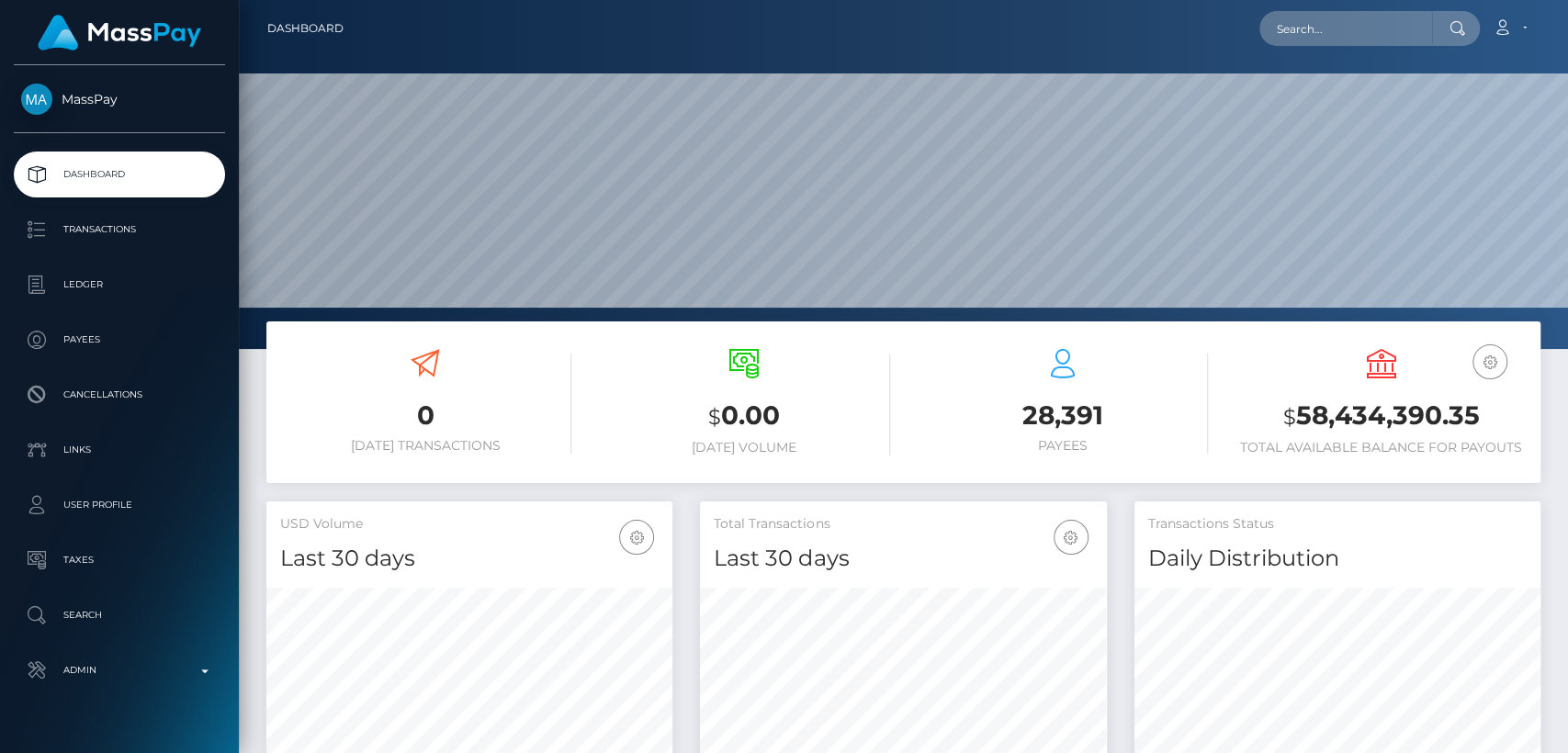
scroll to position [324, 406]
click at [1377, 31] on input "text" at bounding box center [1345, 29] width 172 height 35
paste input "[EMAIL_ADDRESS][DOMAIN_NAME]"
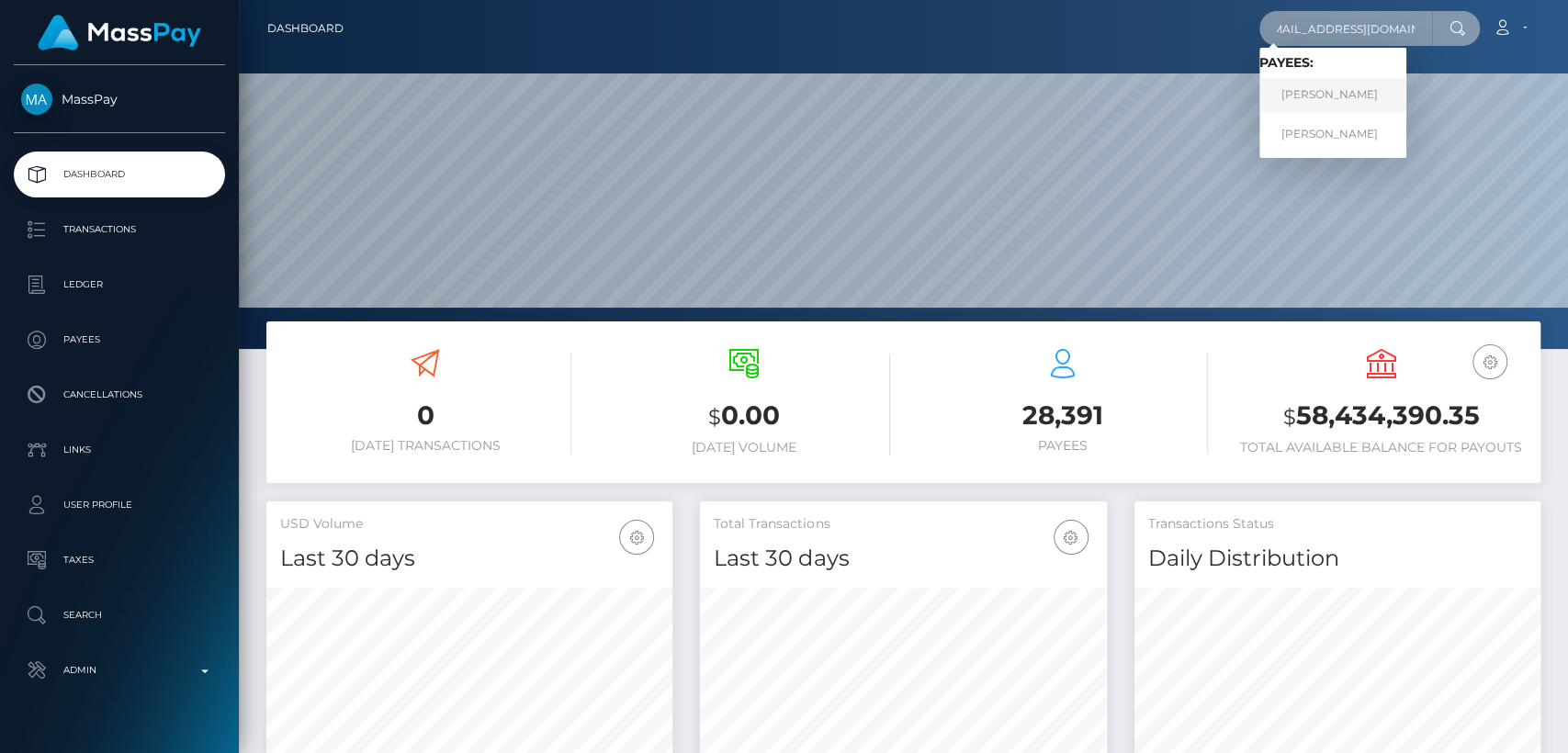
type input "[EMAIL_ADDRESS][DOMAIN_NAME]"
click at [1374, 97] on link "CHLOE MALUHIA ROBINSON" at bounding box center [1332, 94] width 147 height 34
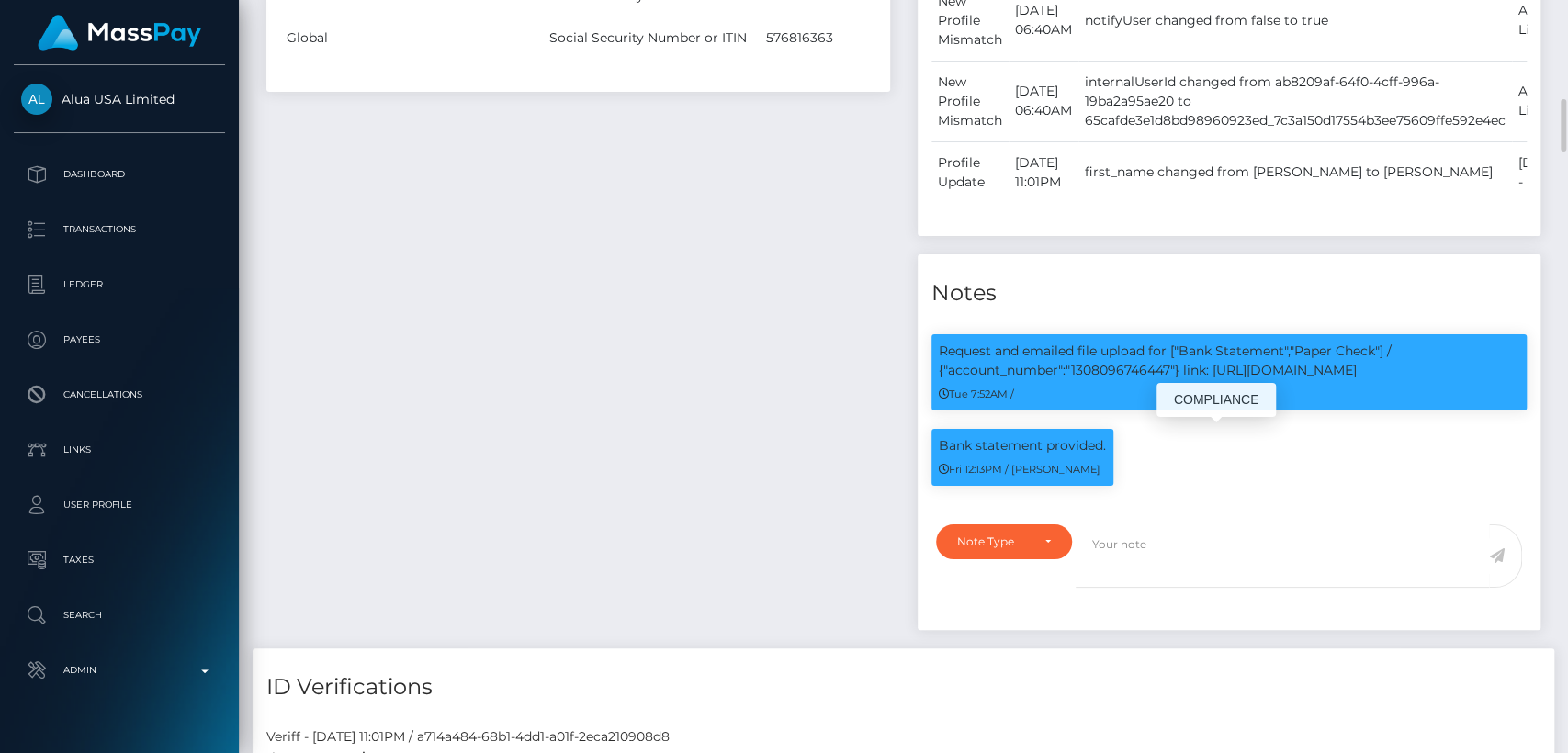
scroll to position [220, 406]
click at [1115, 381] on p "Request and emailed file upload for ["Bank Statement","Paper Check"] / {"accoun…" at bounding box center [1229, 361] width 582 height 39
copy p "1308096746447"
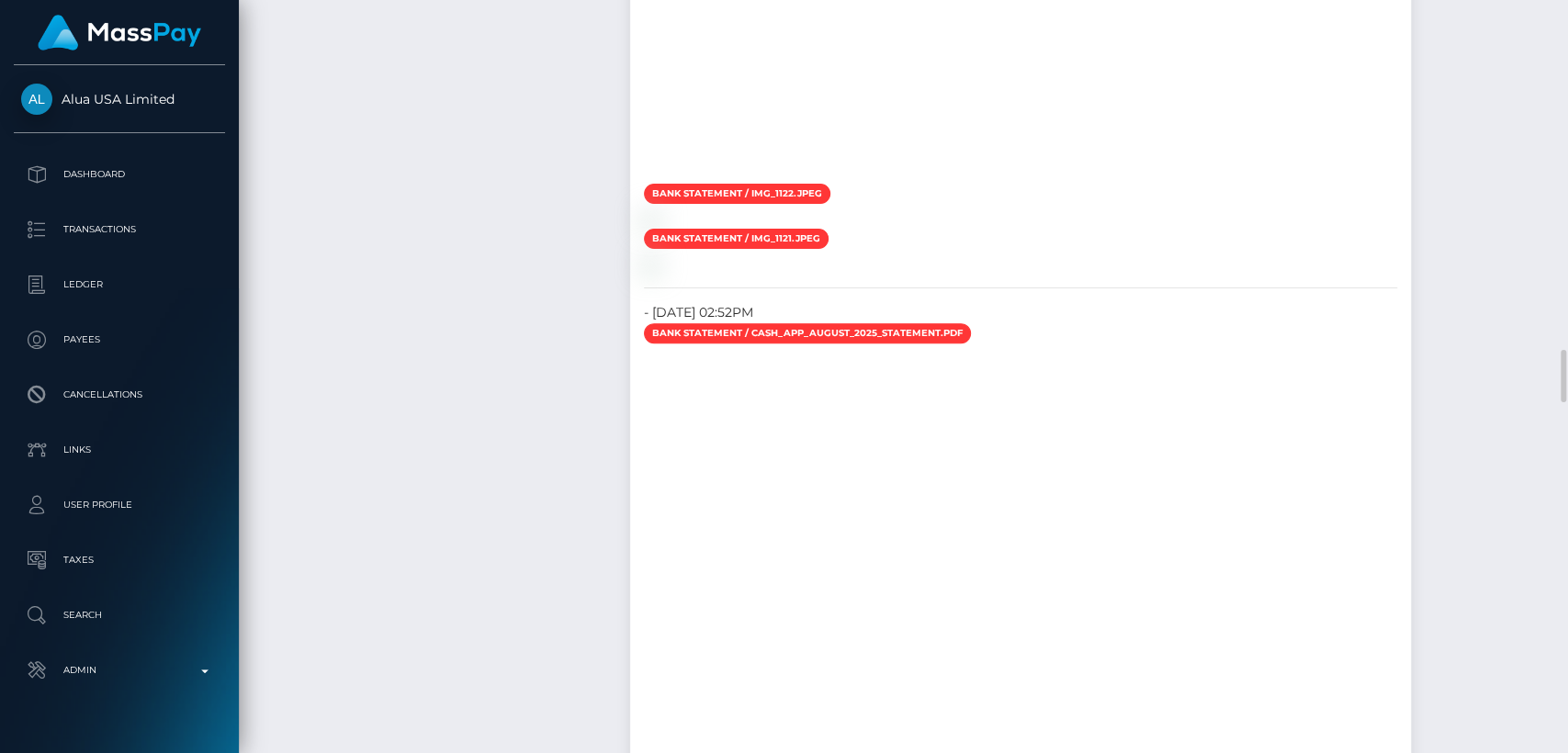
scroll to position [5003, 0]
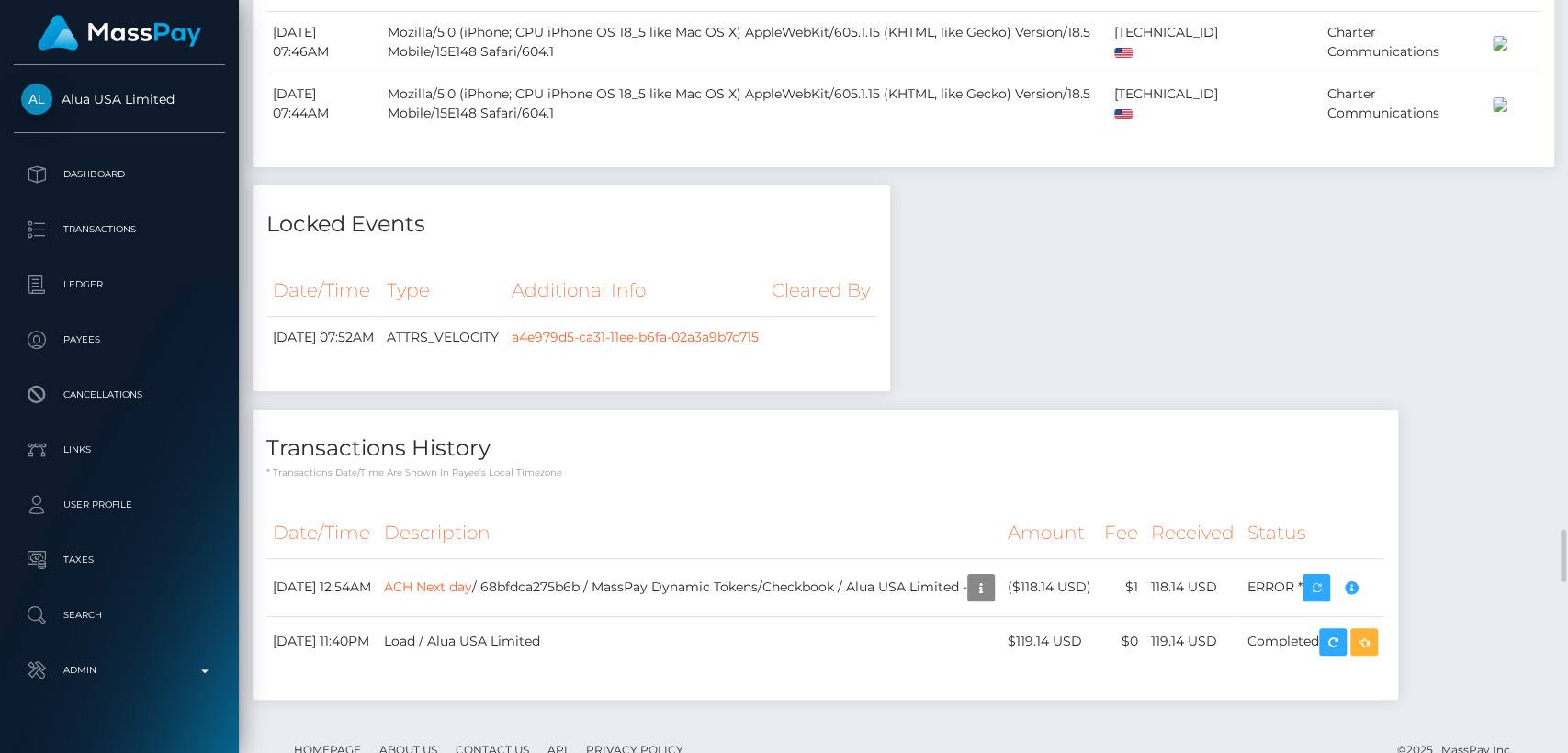
scroll to position [7766, 0]
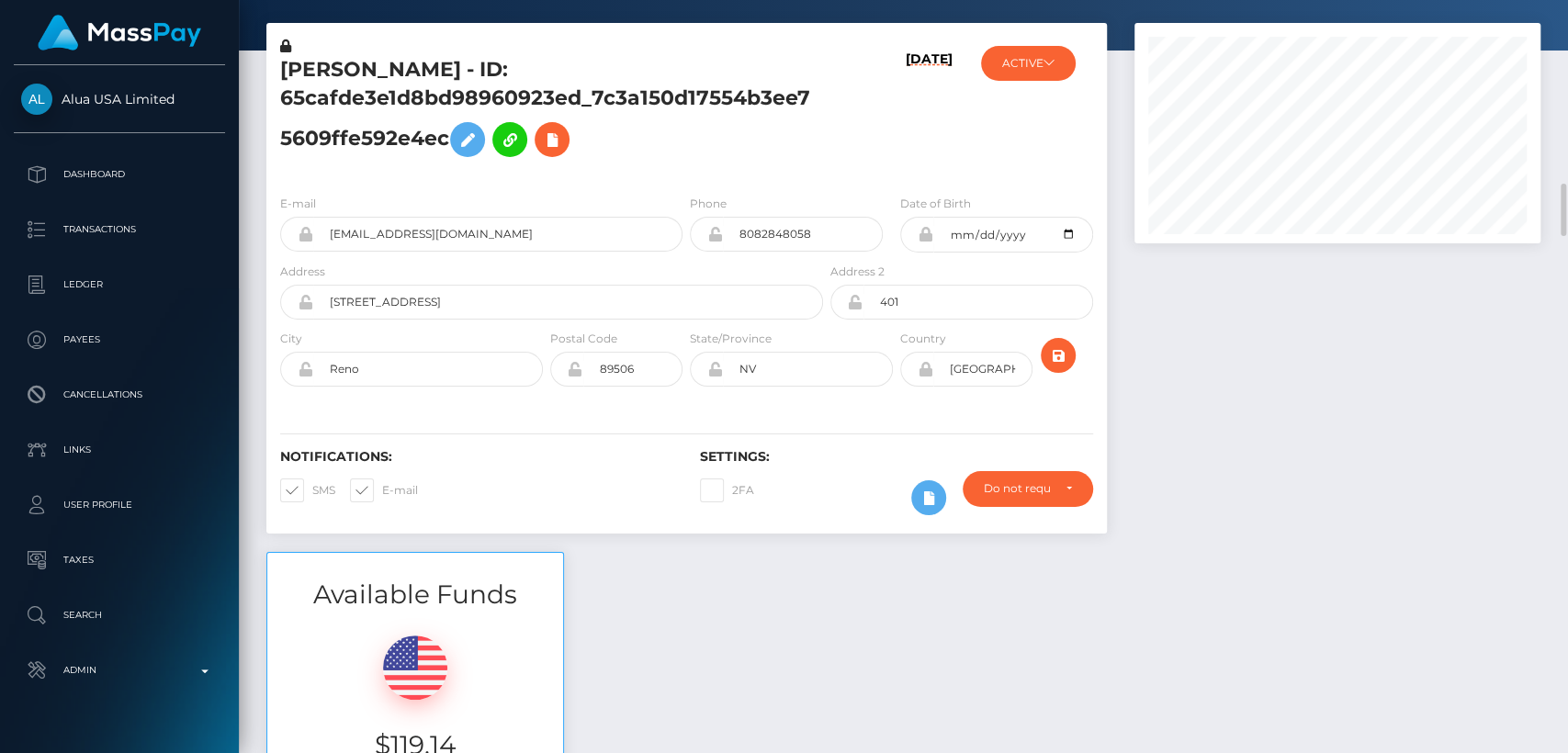
scroll to position [0, 0]
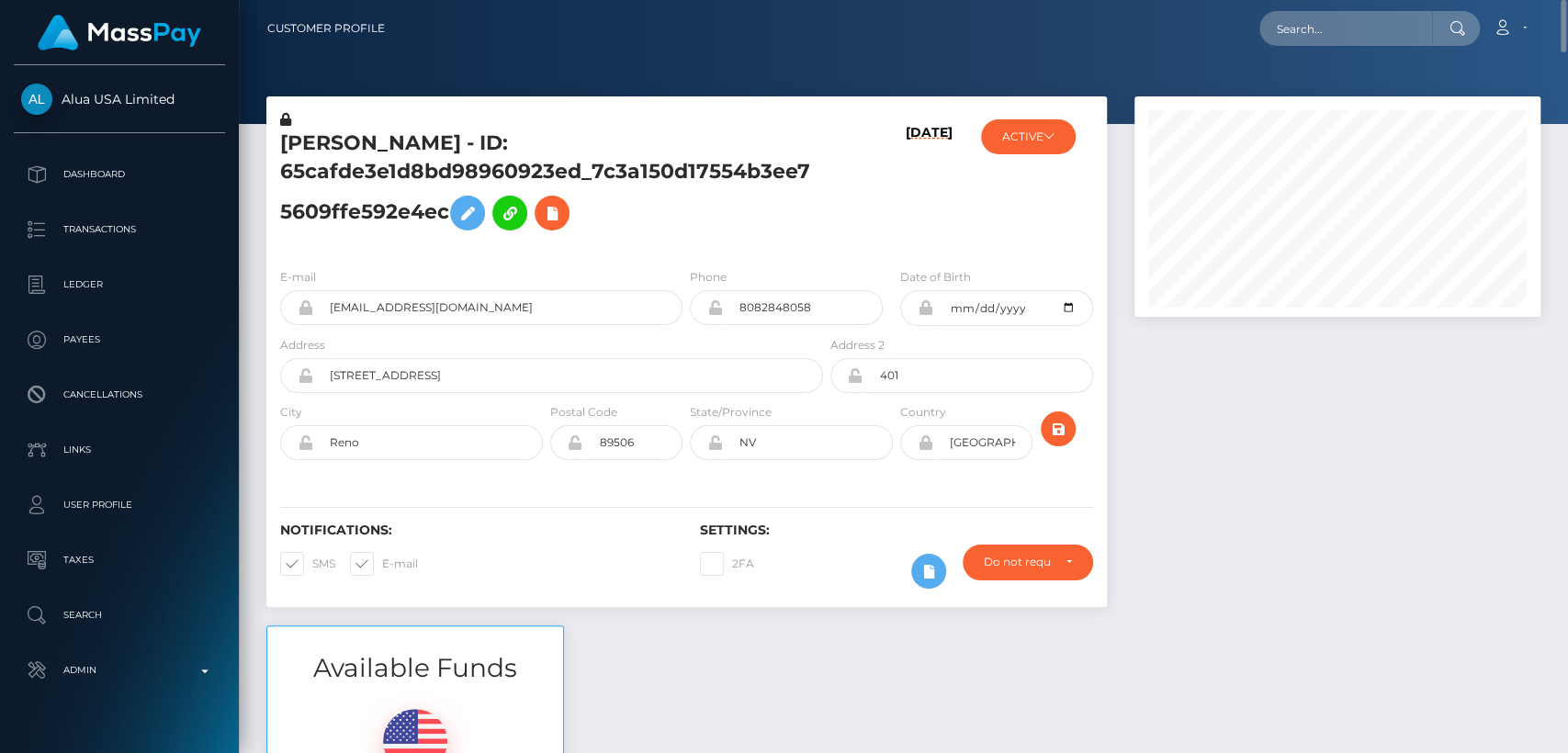
click at [319, 141] on h5 "CHLOE MALUHIA ROBINSON - ID: 65cafde3e1d8bd98960923ed_7c3a150d17554b3ee75609ffe…" at bounding box center [546, 184] width 533 height 110
copy h5 "CHLOE"
click at [723, 81] on div at bounding box center [903, 62] width 1329 height 124
click at [1439, 26] on div at bounding box center [1456, 29] width 48 height 35
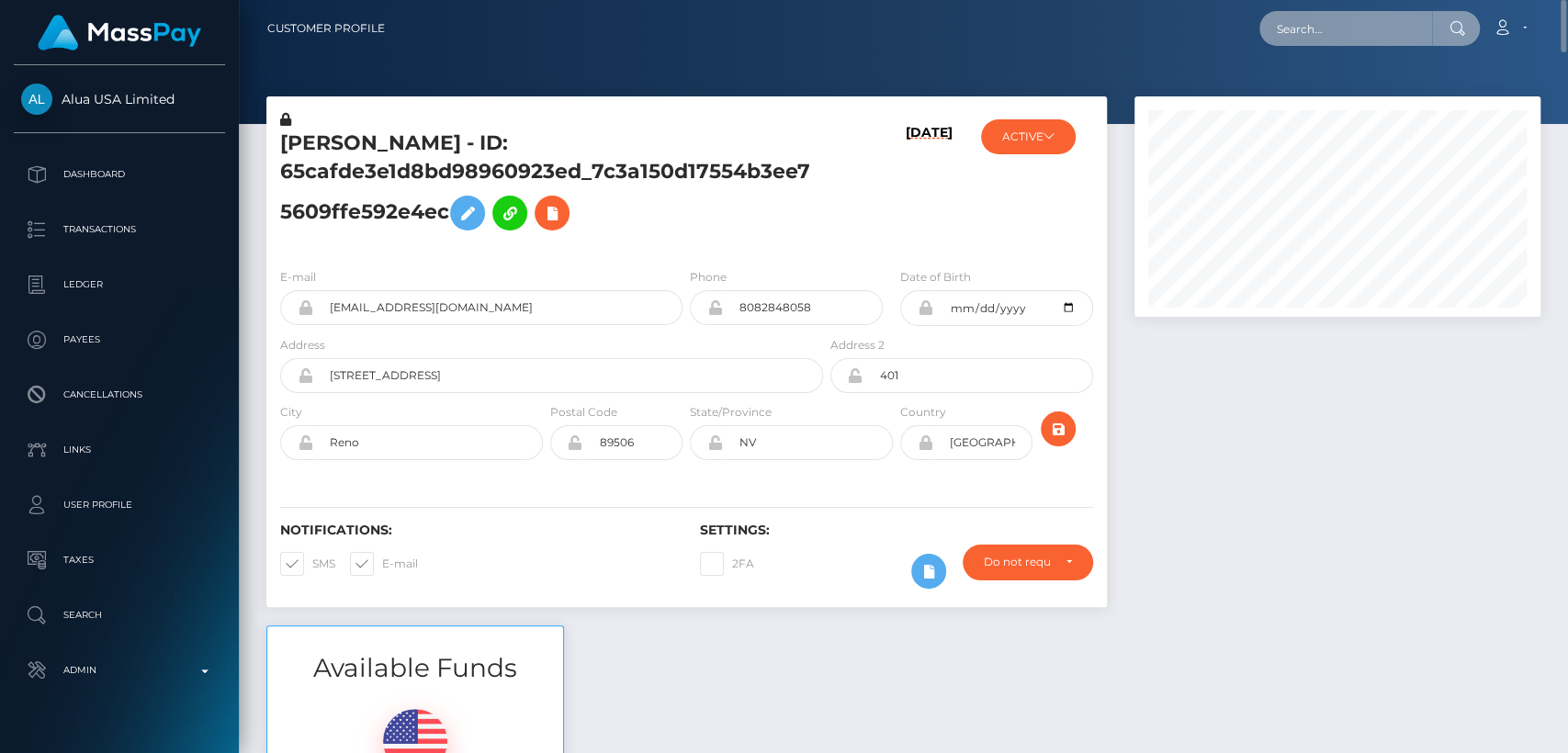
click at [1313, 27] on input "text" at bounding box center [1345, 29] width 172 height 35
paste input "jameloof@gmail.com"
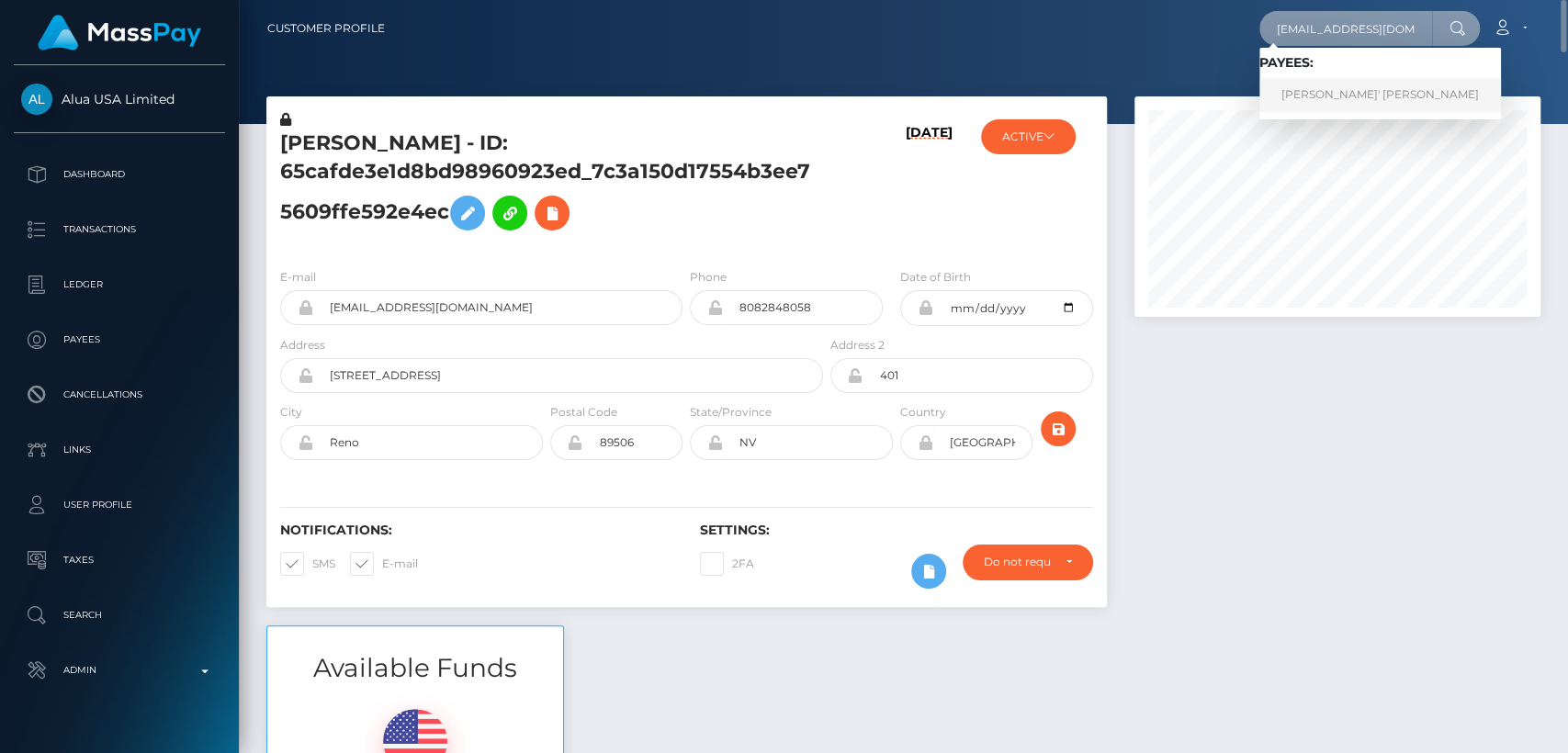
type input "jameloof@gmail.com"
click at [1319, 98] on link "NATAVIA NASHANTI' JAMES" at bounding box center [1379, 94] width 242 height 34
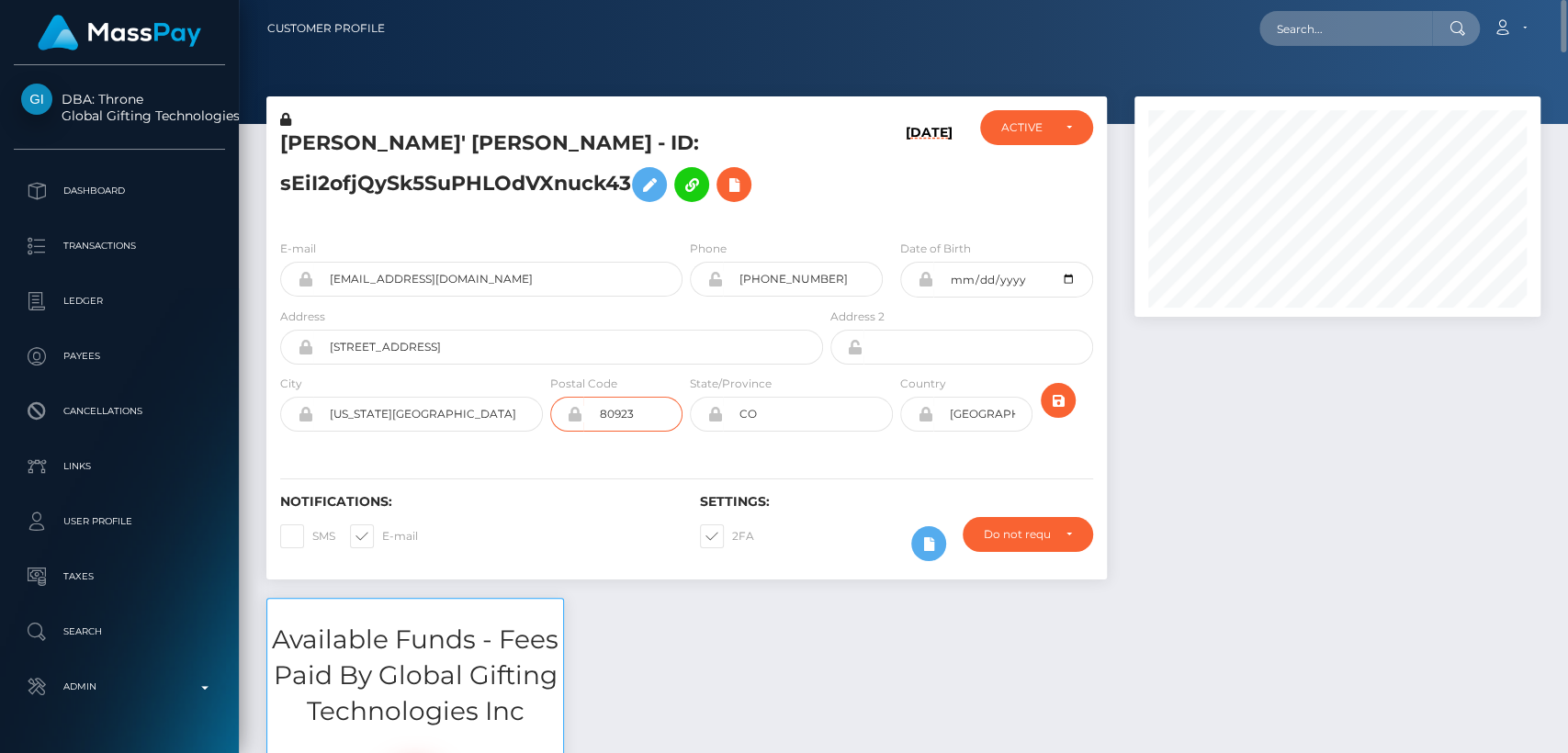
click at [597, 401] on input "80923" at bounding box center [633, 414] width 99 height 35
click at [579, 148] on h5 "NATAVIA NASHANTI' JAMES - ID: sEiI2ofjQySk5SuPHLOdVXnuck43" at bounding box center [546, 170] width 533 height 82
click at [566, 151] on h5 "NATAVIA NASHANTI' JAMES - ID: sEiI2ofjQySk5SuPHLOdVXnuck43" at bounding box center [546, 170] width 533 height 82
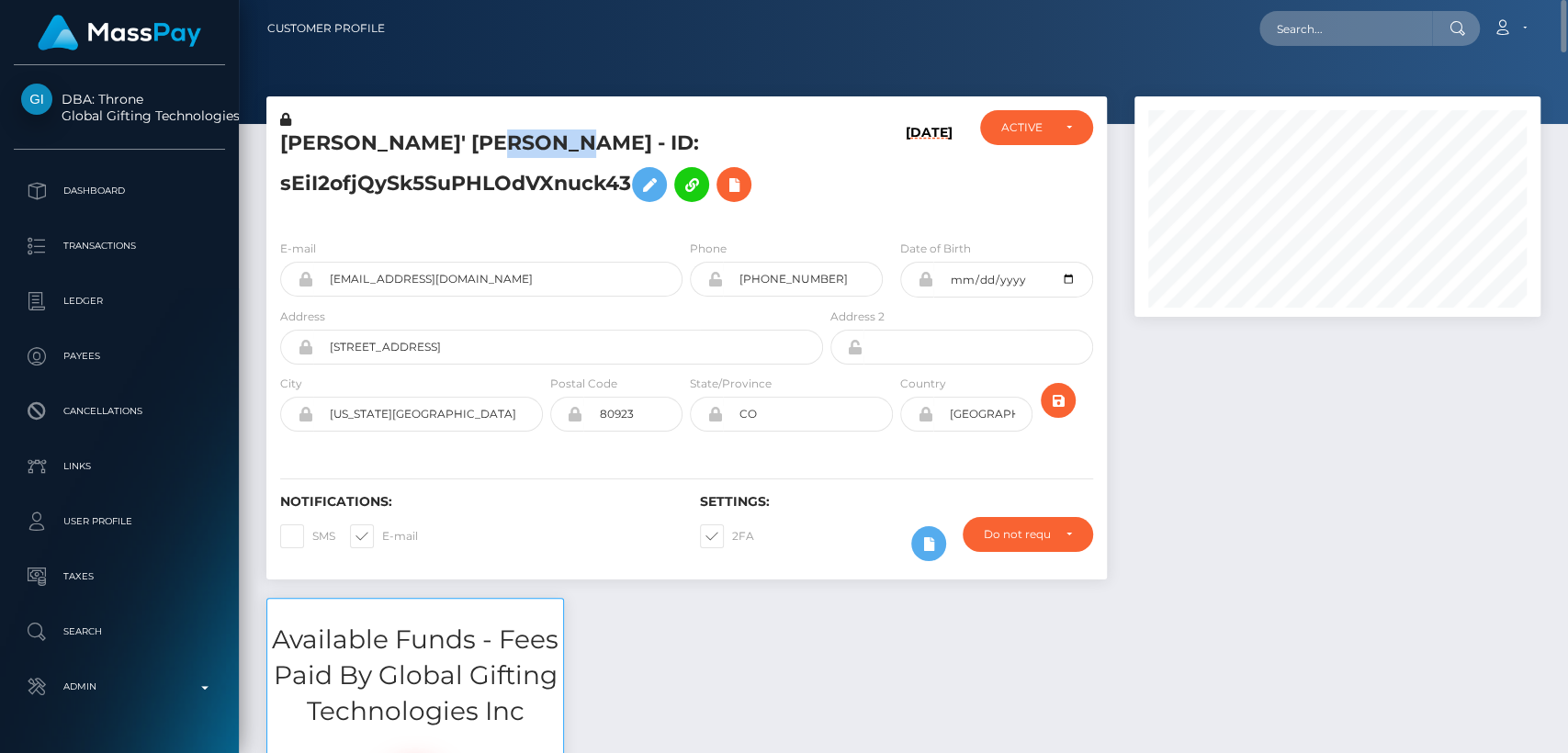
click at [566, 151] on h5 "NATAVIA NASHANTI' JAMES - ID: sEiI2ofjQySk5SuPHLOdVXnuck43" at bounding box center [546, 170] width 533 height 82
drag, startPoint x: 566, startPoint y: 151, endPoint x: 542, endPoint y: 578, distance: 427.7
click at [542, 578] on div "NATAVIA NASHANTI' JAMES - ID: sEiI2ofjQySk5SuPHLOdVXnuck43 09/05/25 ACTIVE CLOS…" at bounding box center [686, 346] width 868 height 501
click at [532, 137] on h5 "NATAVIA NASHANTI' JAMES - ID: sEiI2ofjQySk5SuPHLOdVXnuck43" at bounding box center [546, 170] width 533 height 82
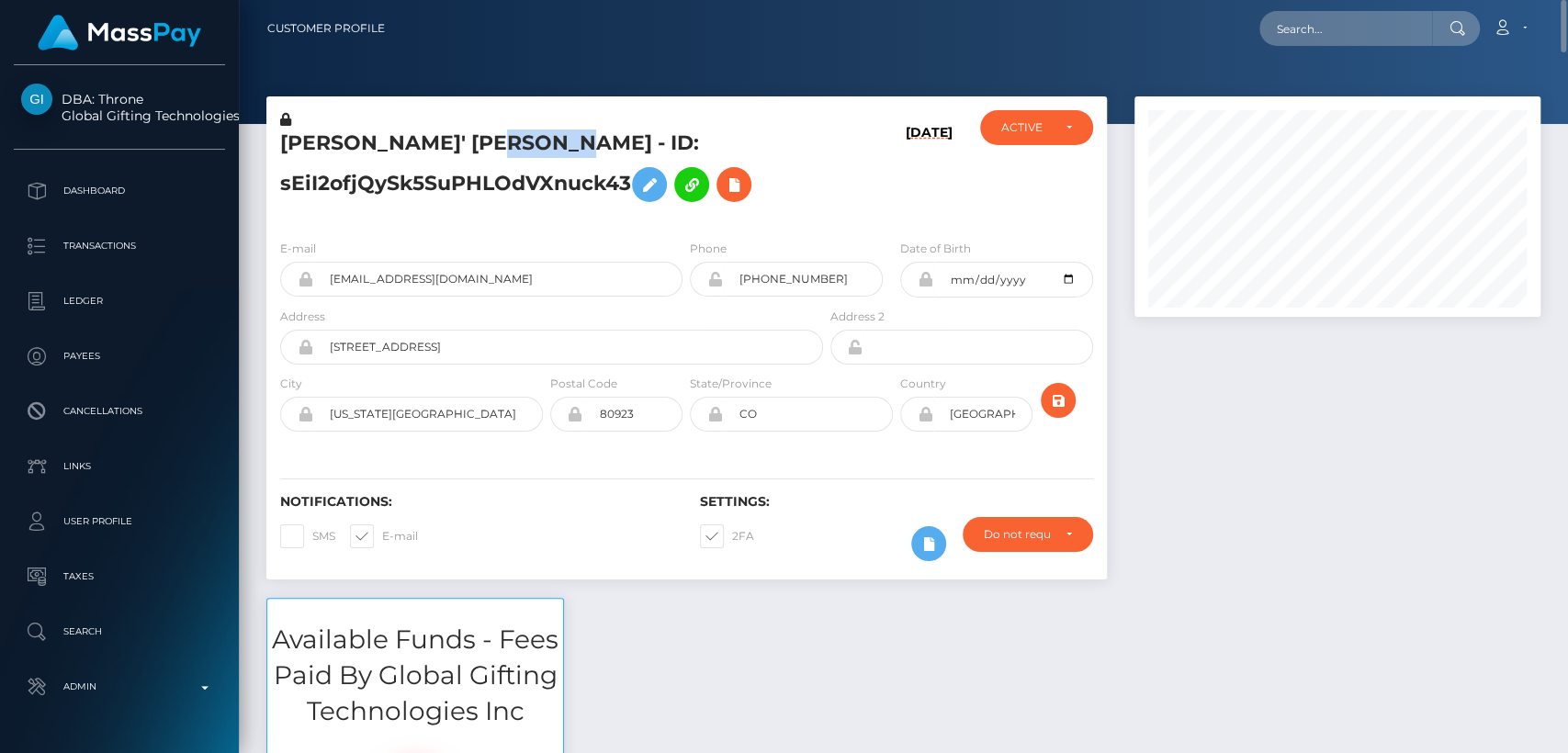
drag, startPoint x: 532, startPoint y: 137, endPoint x: 551, endPoint y: 149, distance: 22.5
click at [551, 149] on h5 "NATAVIA NASHANTI' JAMES - ID: sEiI2ofjQySk5SuPHLOdVXnuck43" at bounding box center [546, 170] width 533 height 82
copy h5 "JAMES"
click at [646, 552] on div "Notifications: SMS E-mail" at bounding box center [476, 532] width 420 height 76
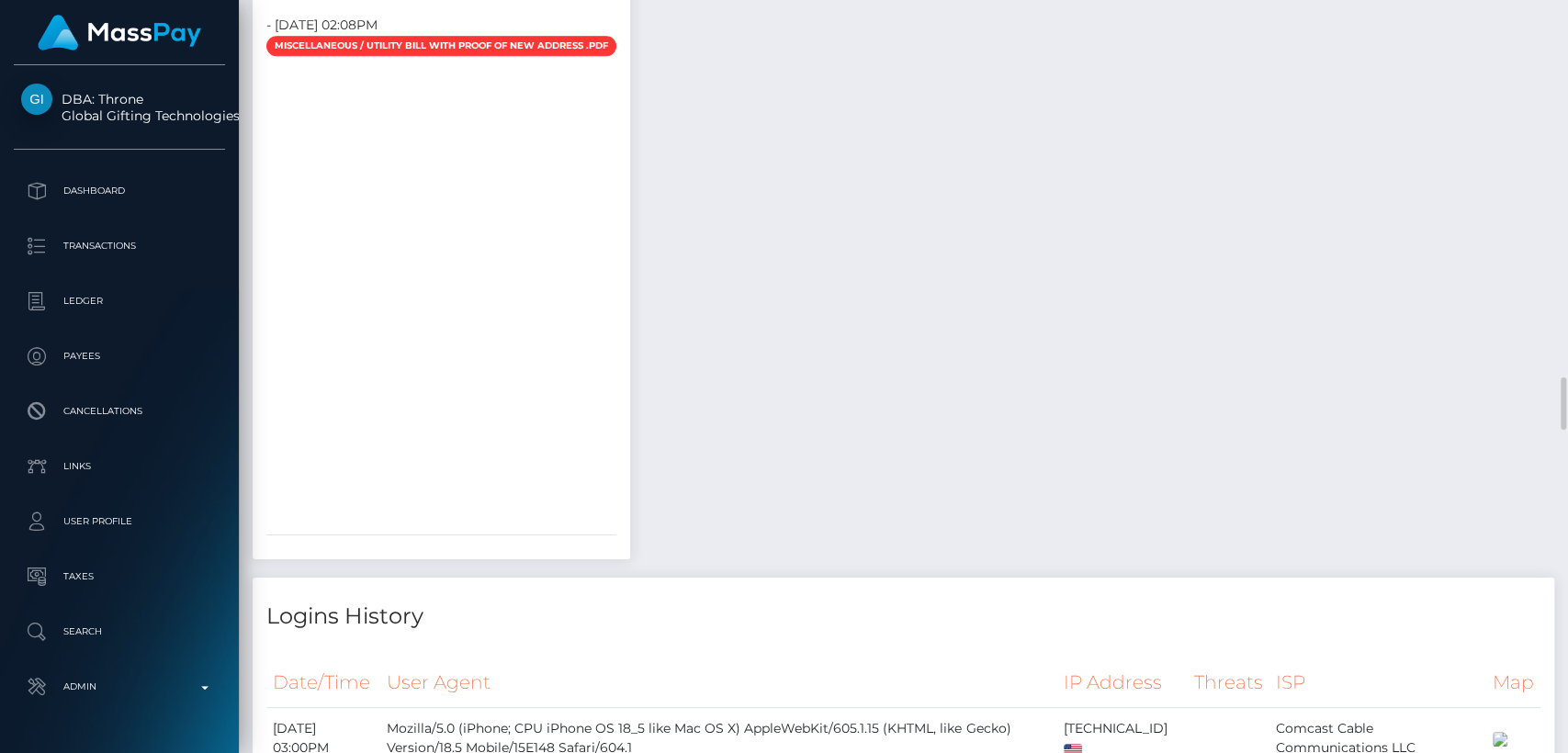
scroll to position [5401, 0]
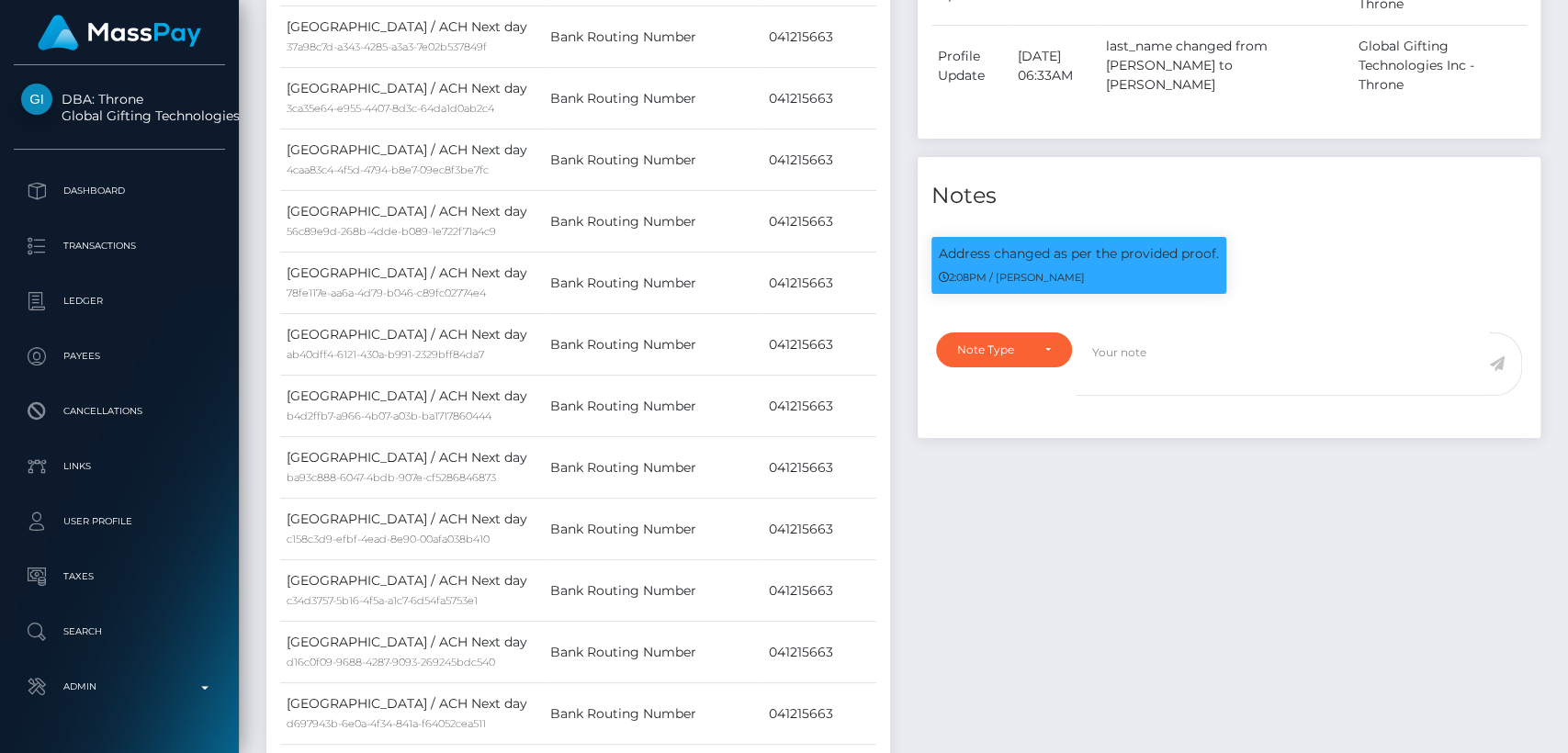
scroll to position [0, 0]
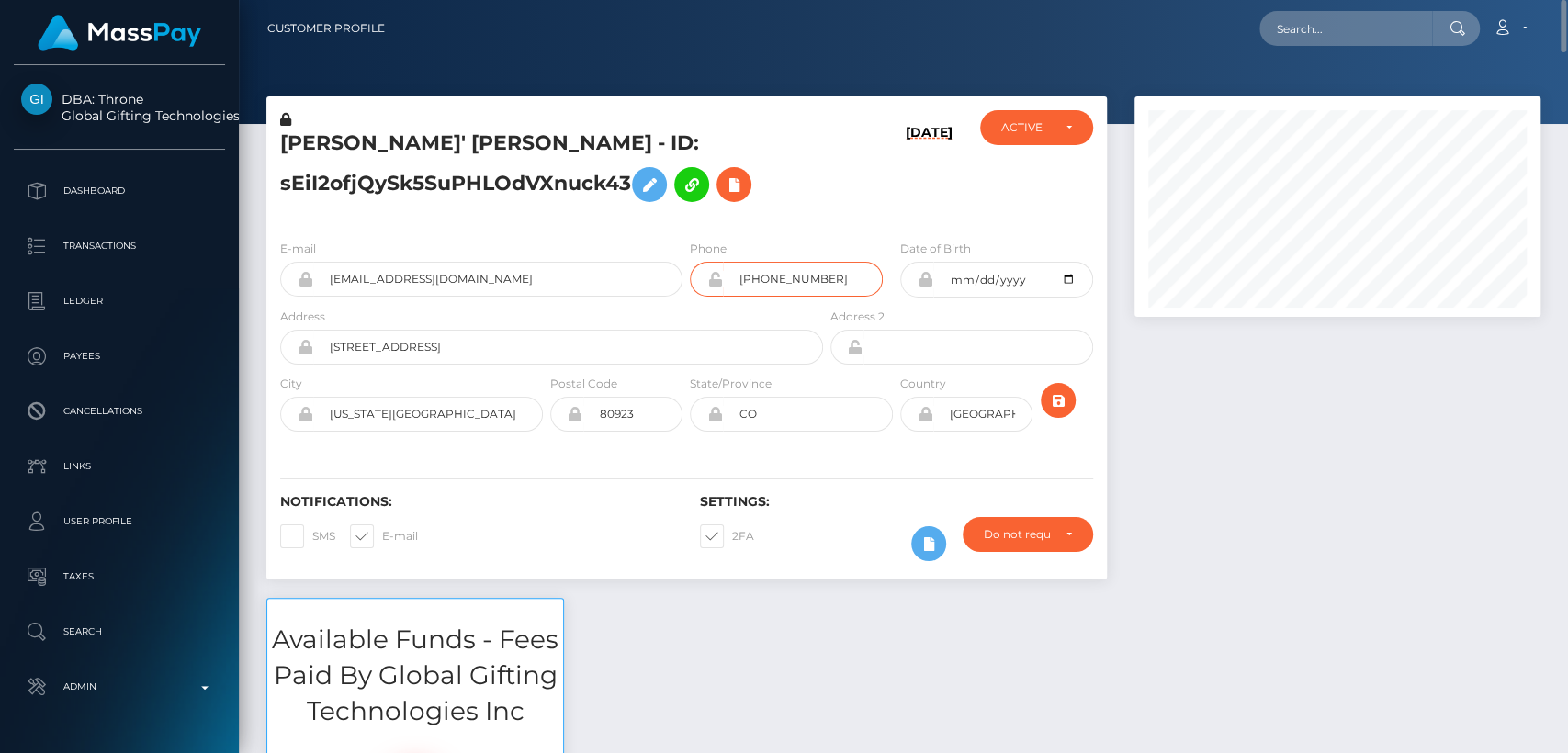
click at [781, 283] on input "+17193594892" at bounding box center [802, 280] width 160 height 35
click at [381, 414] on input "colorado springs" at bounding box center [428, 414] width 230 height 35
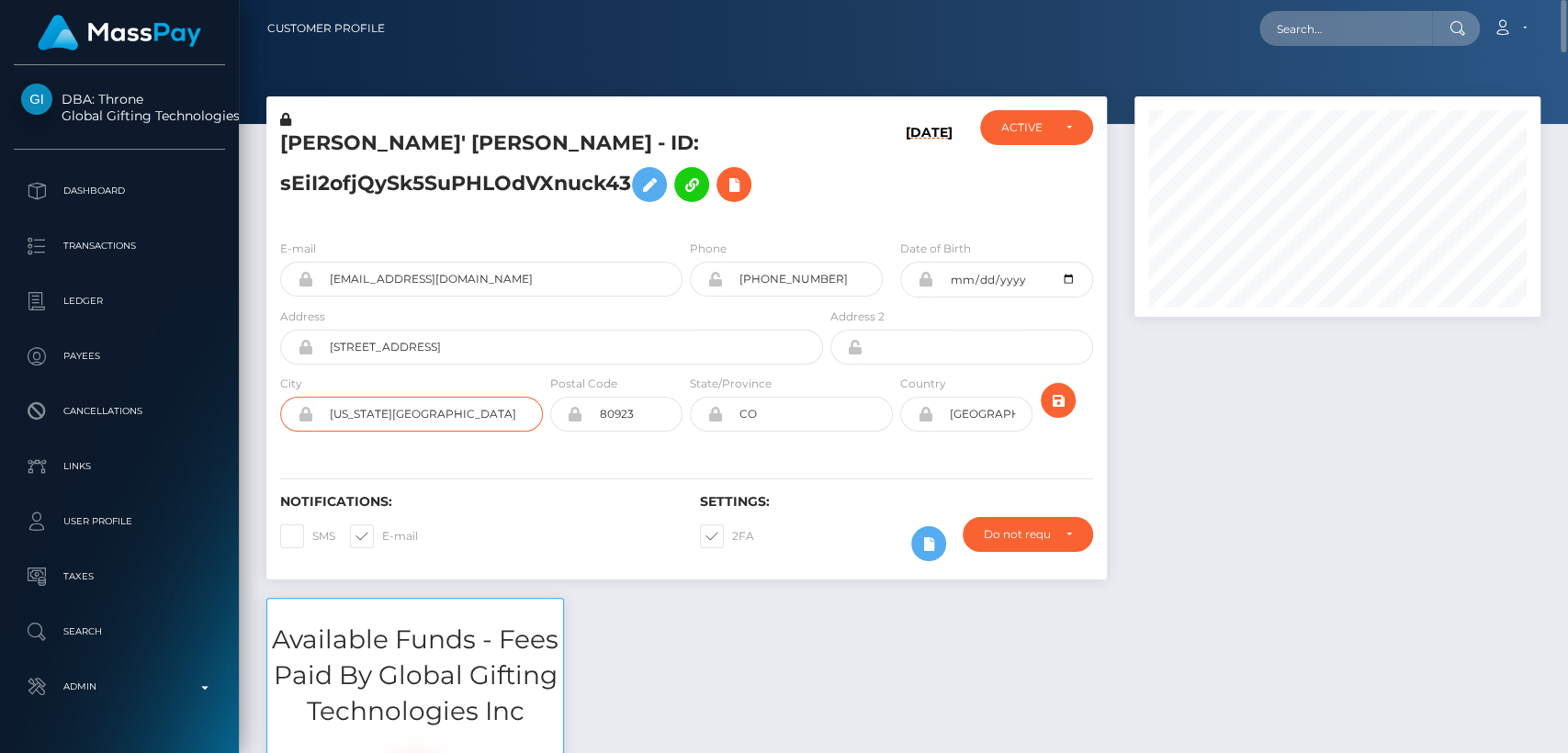
click at [381, 415] on input "colorado springs" at bounding box center [428, 414] width 230 height 35
click at [606, 411] on input "80923" at bounding box center [633, 414] width 99 height 35
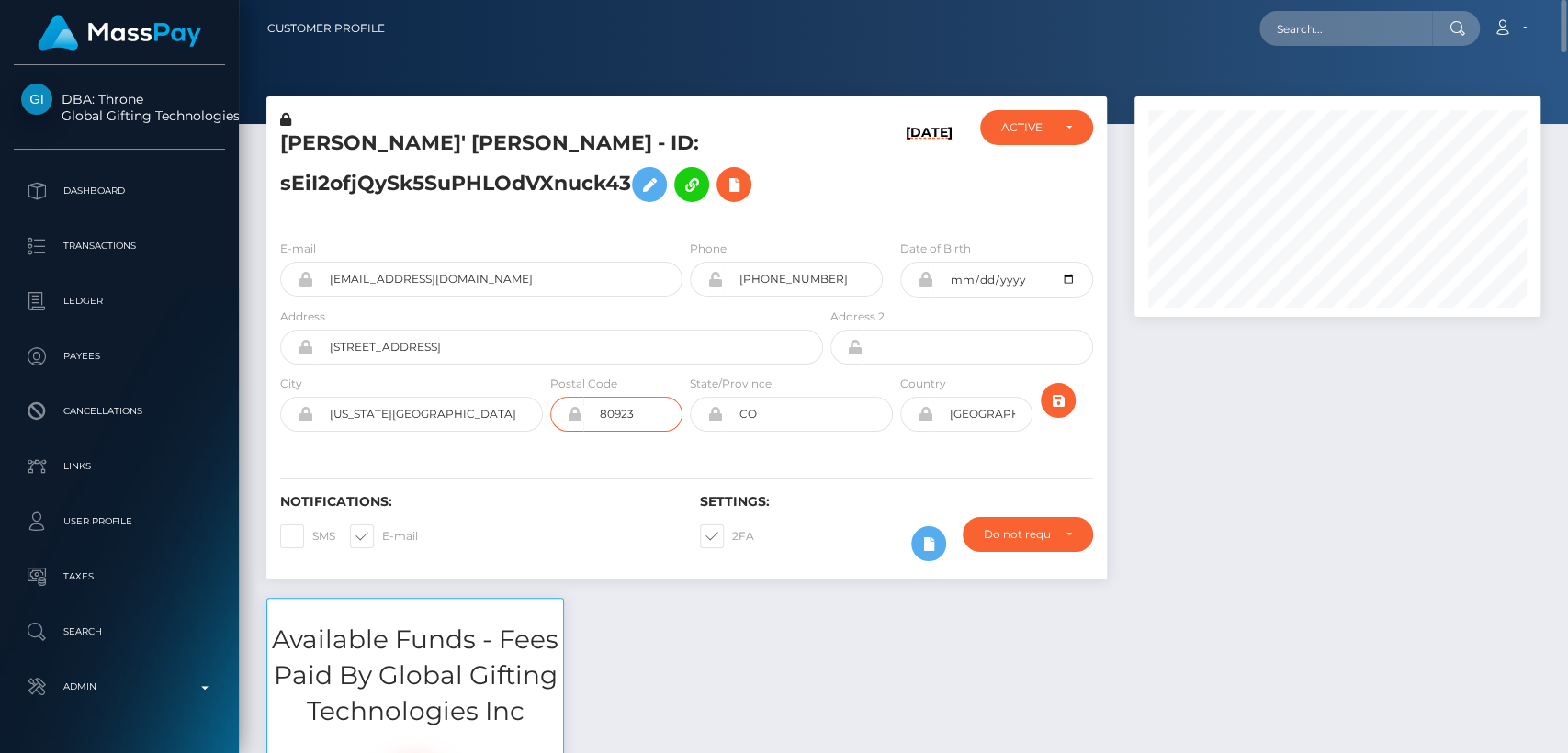
click at [606, 411] on input "80923" at bounding box center [633, 414] width 99 height 35
click at [343, 149] on h5 "NATAVIA NASHANTI' JAMES - ID: sEiI2ofjQySk5SuPHLOdVXnuck43" at bounding box center [546, 170] width 533 height 82
copy h5 "NATAVIA"
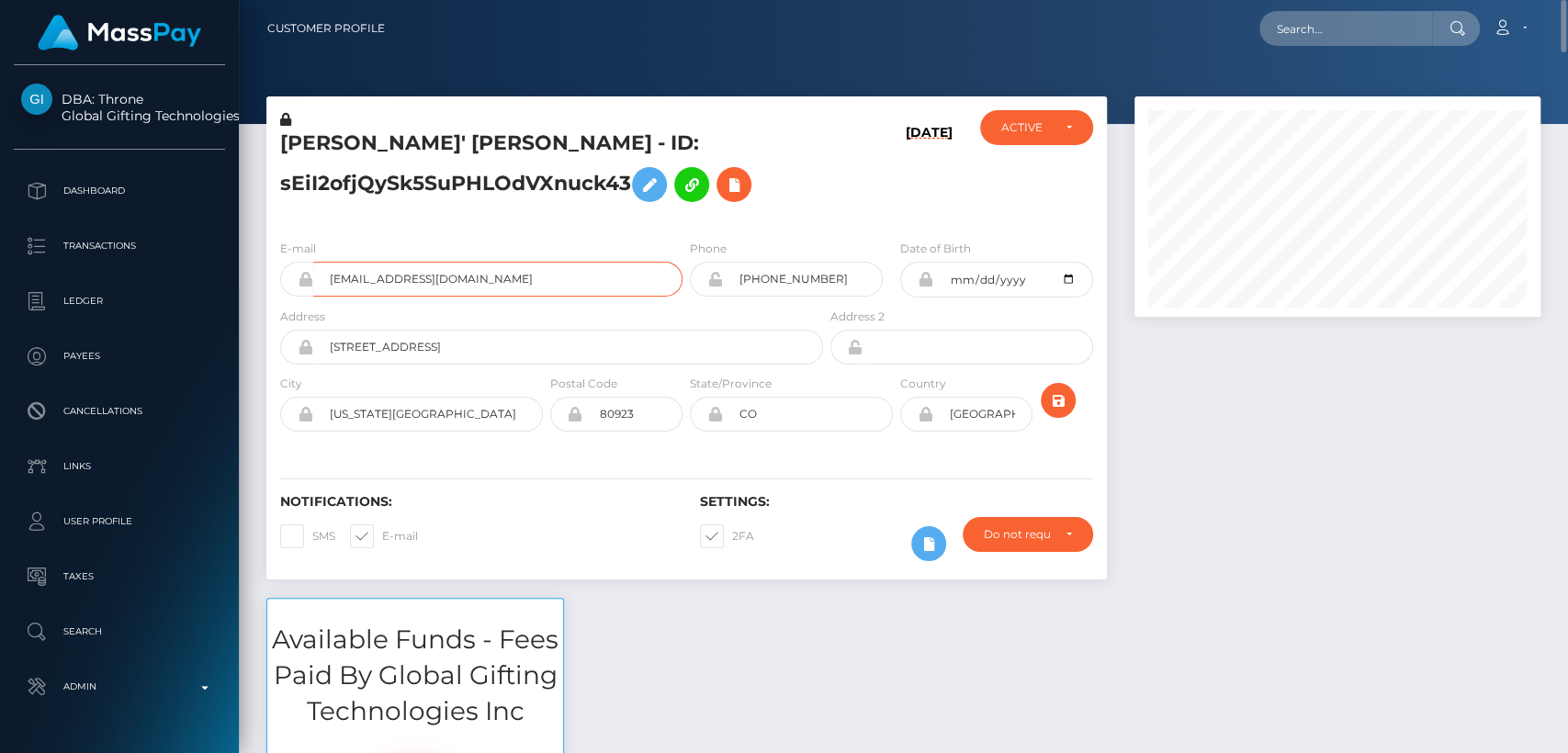
click at [406, 265] on input "jameloof@gmail.com" at bounding box center [497, 280] width 370 height 35
click at [620, 8] on nav "Customer Profile Loading... Loading... Account" at bounding box center [903, 28] width 1329 height 56
click at [608, 10] on div "Loading... Loading... Account Edit Profile Logout" at bounding box center [969, 29] width 1140 height 39
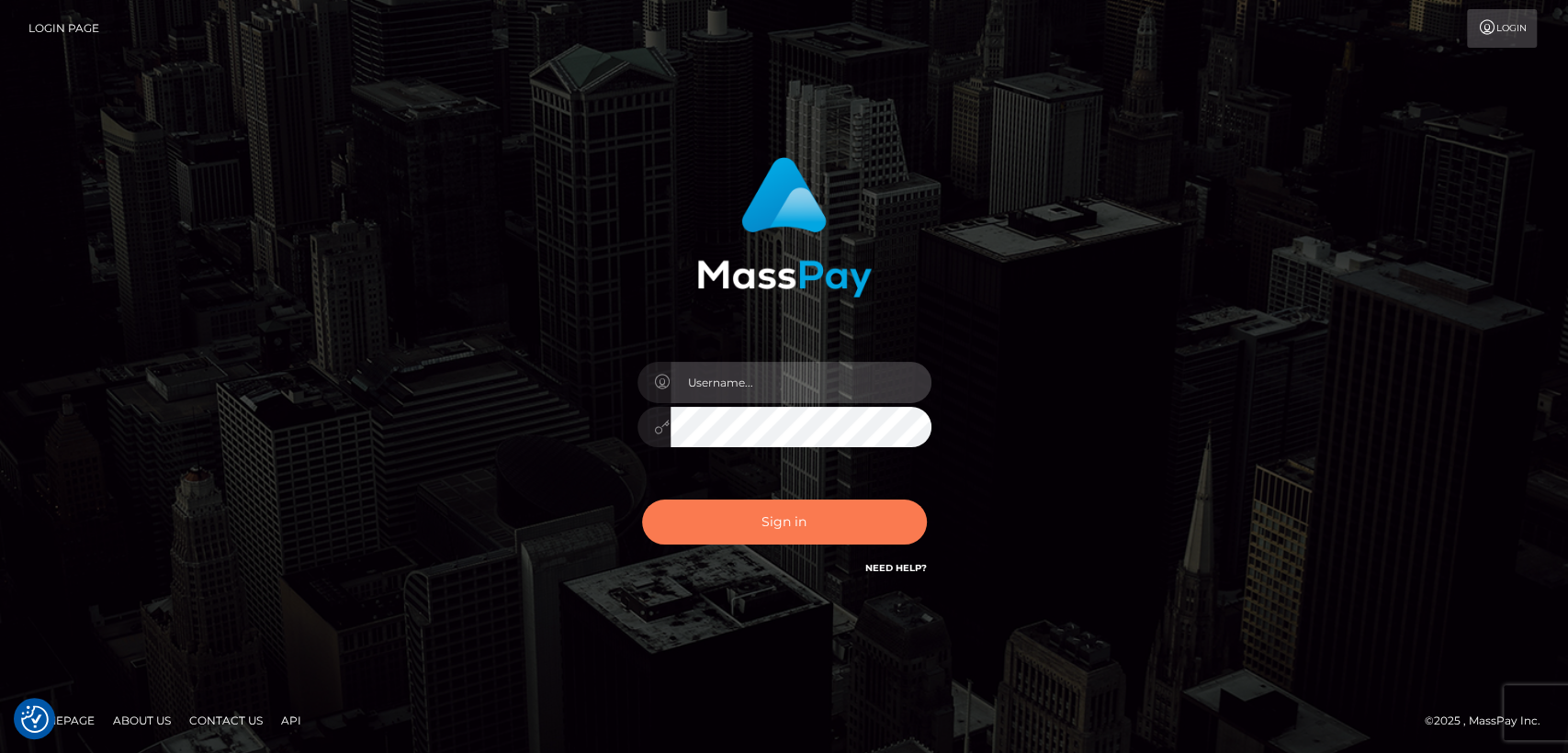
type input "[DOMAIN_NAME]"
click at [732, 537] on button "Sign in" at bounding box center [784, 521] width 284 height 45
type input "[DOMAIN_NAME]"
click at [732, 537] on button "Sign in" at bounding box center [784, 521] width 284 height 45
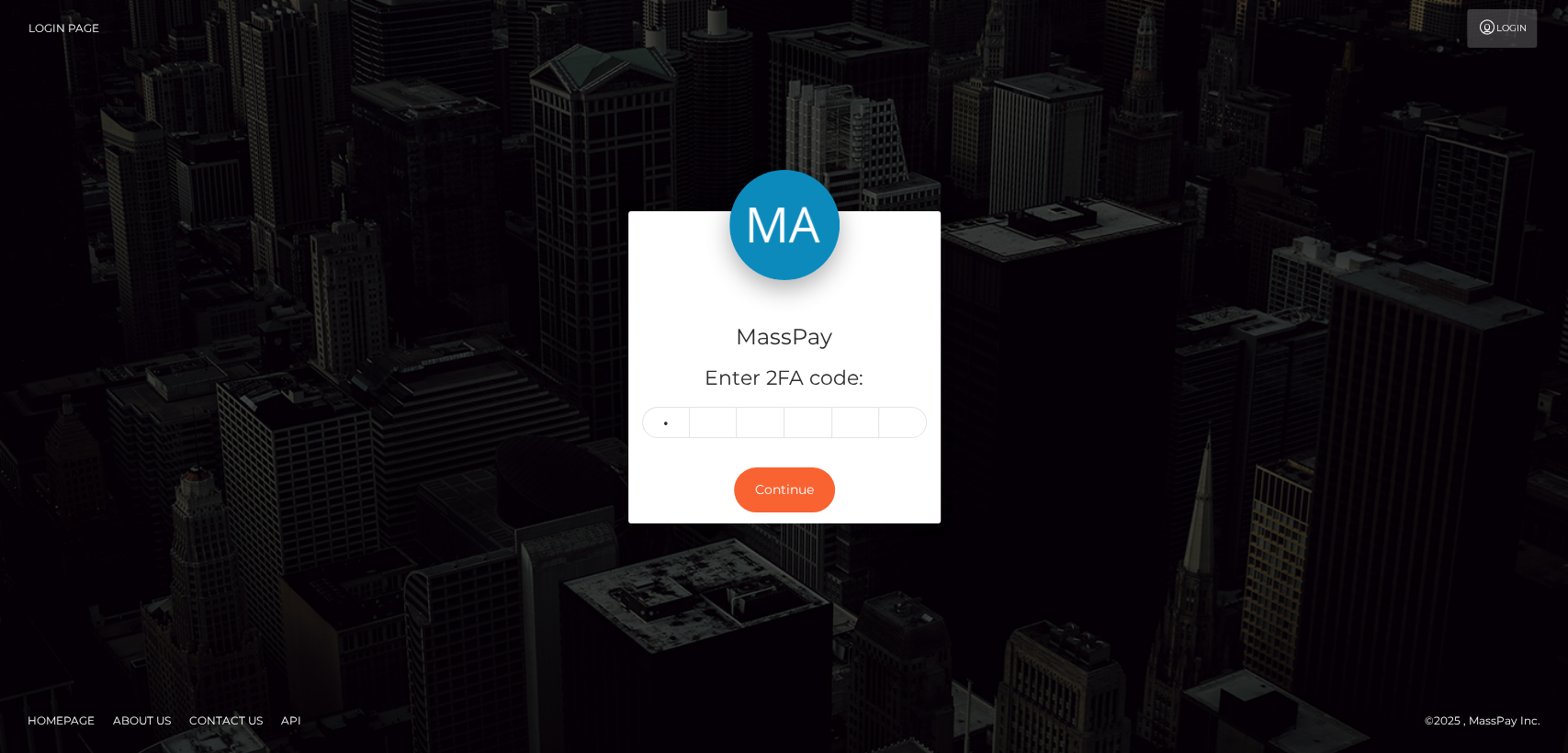
type input "9"
type input "7"
type input "4"
type input "9"
type input "3"
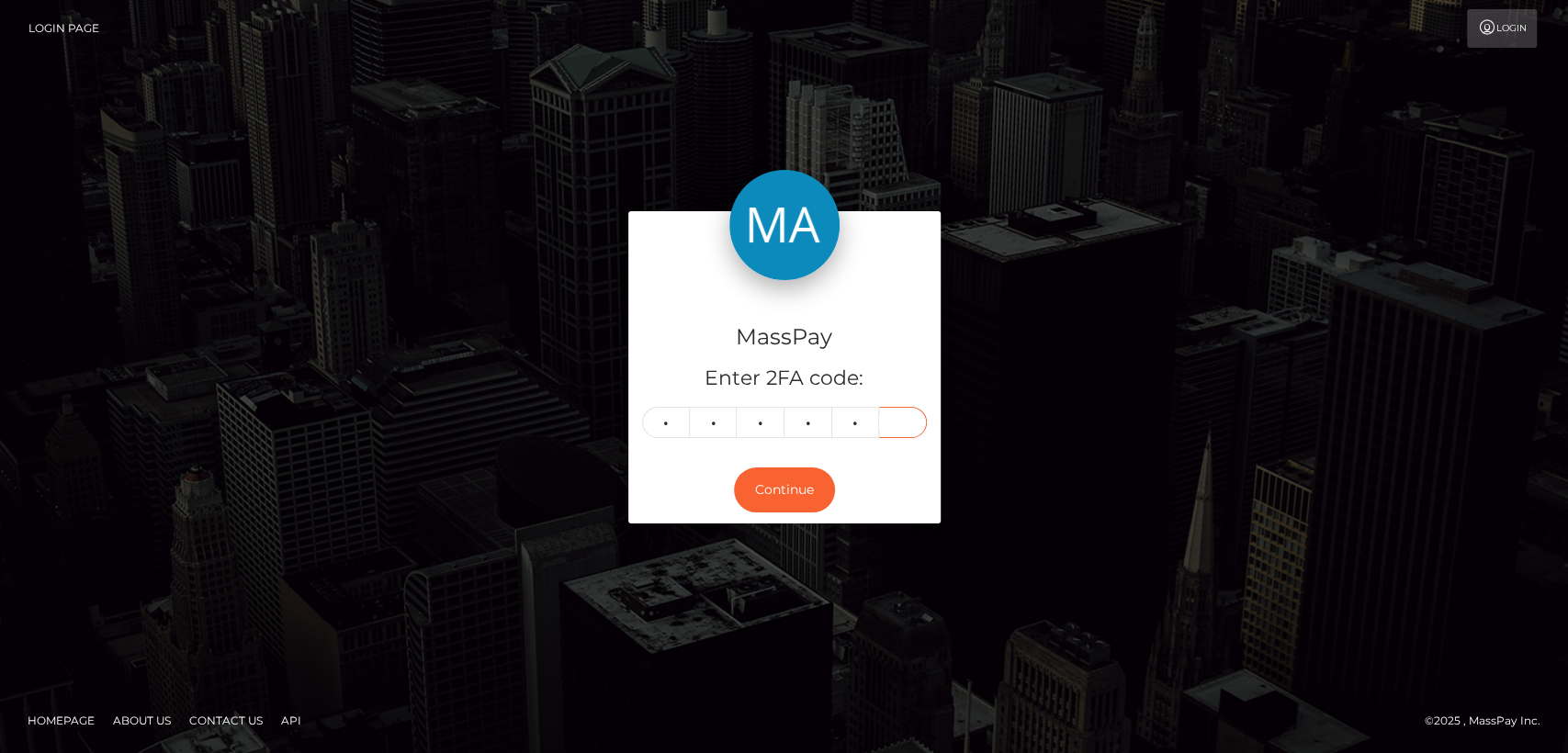
type input "0"
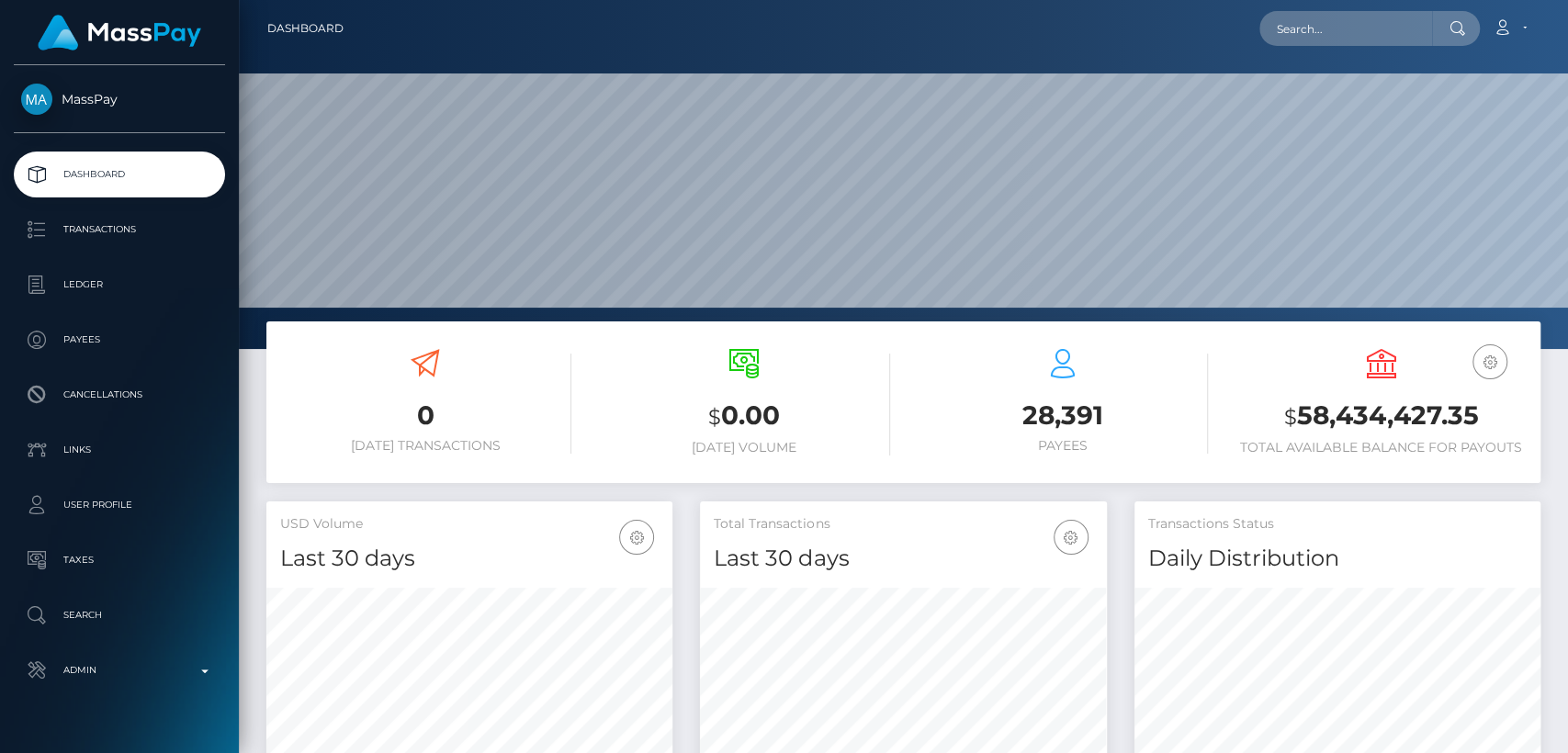
scroll to position [324, 406]
click at [1329, 24] on input "text" at bounding box center [1345, 29] width 172 height 35
paste input "[EMAIL_ADDRESS][DOMAIN_NAME]"
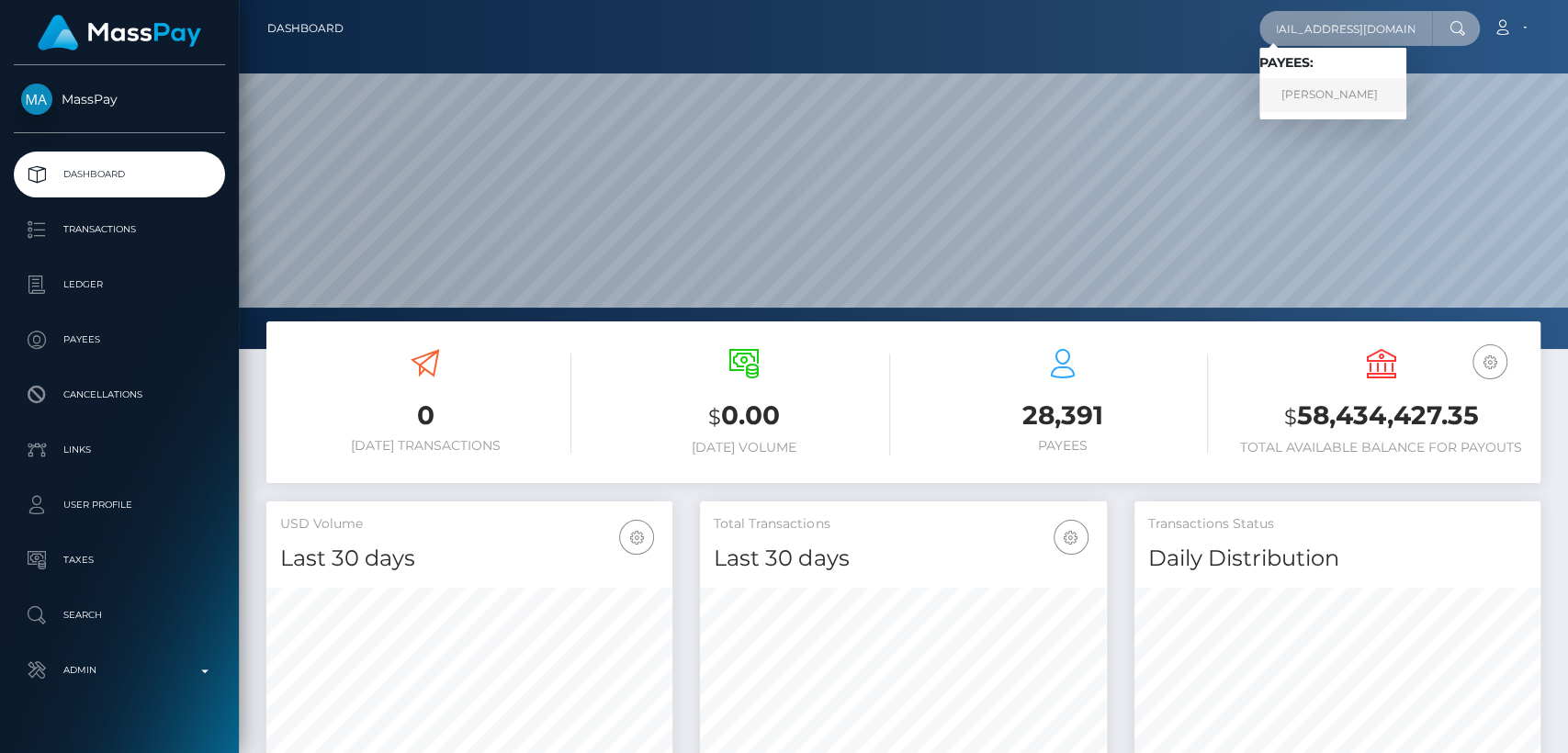
type input "[EMAIL_ADDRESS][DOMAIN_NAME]"
click at [1346, 105] on link "[PERSON_NAME]" at bounding box center [1332, 94] width 147 height 34
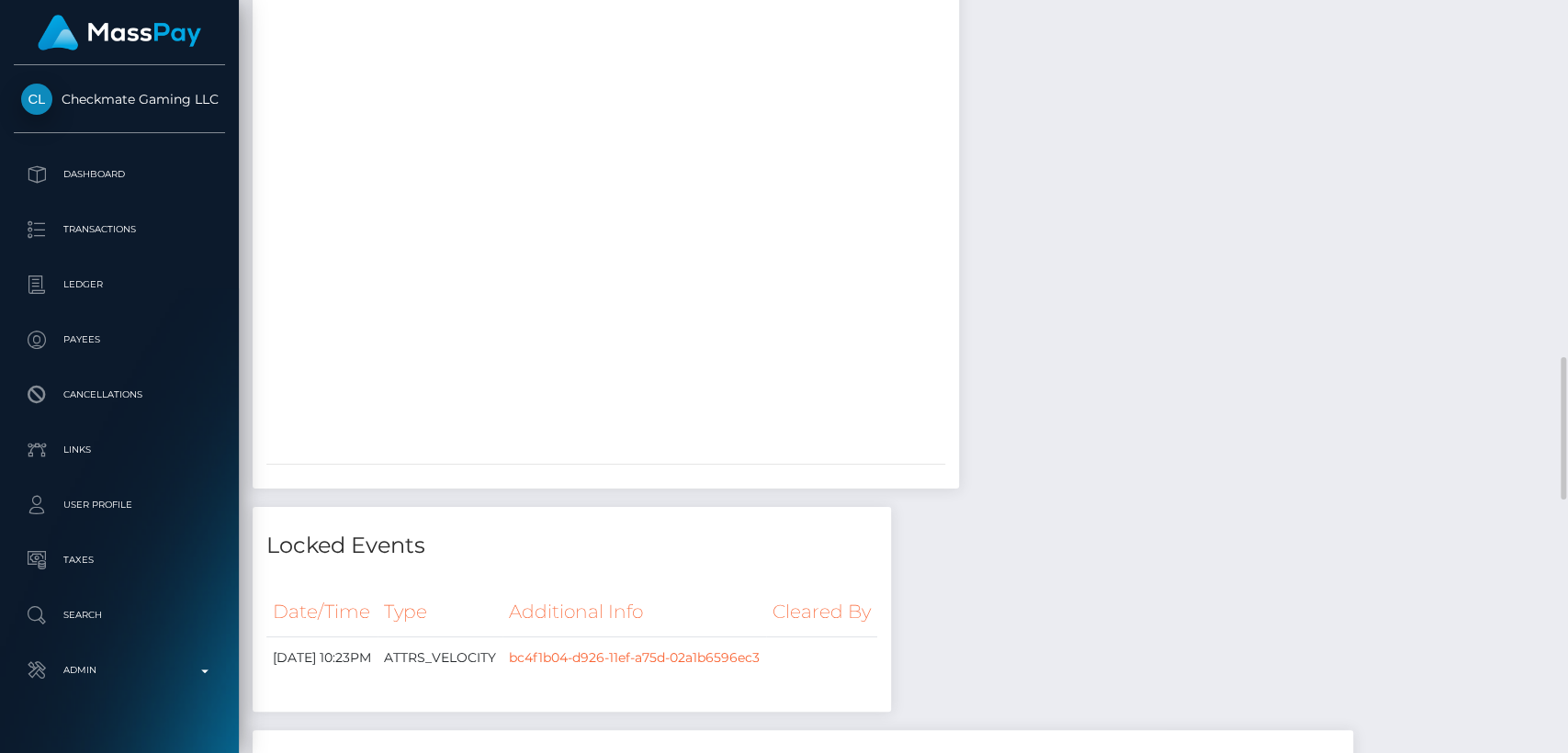
scroll to position [3224, 0]
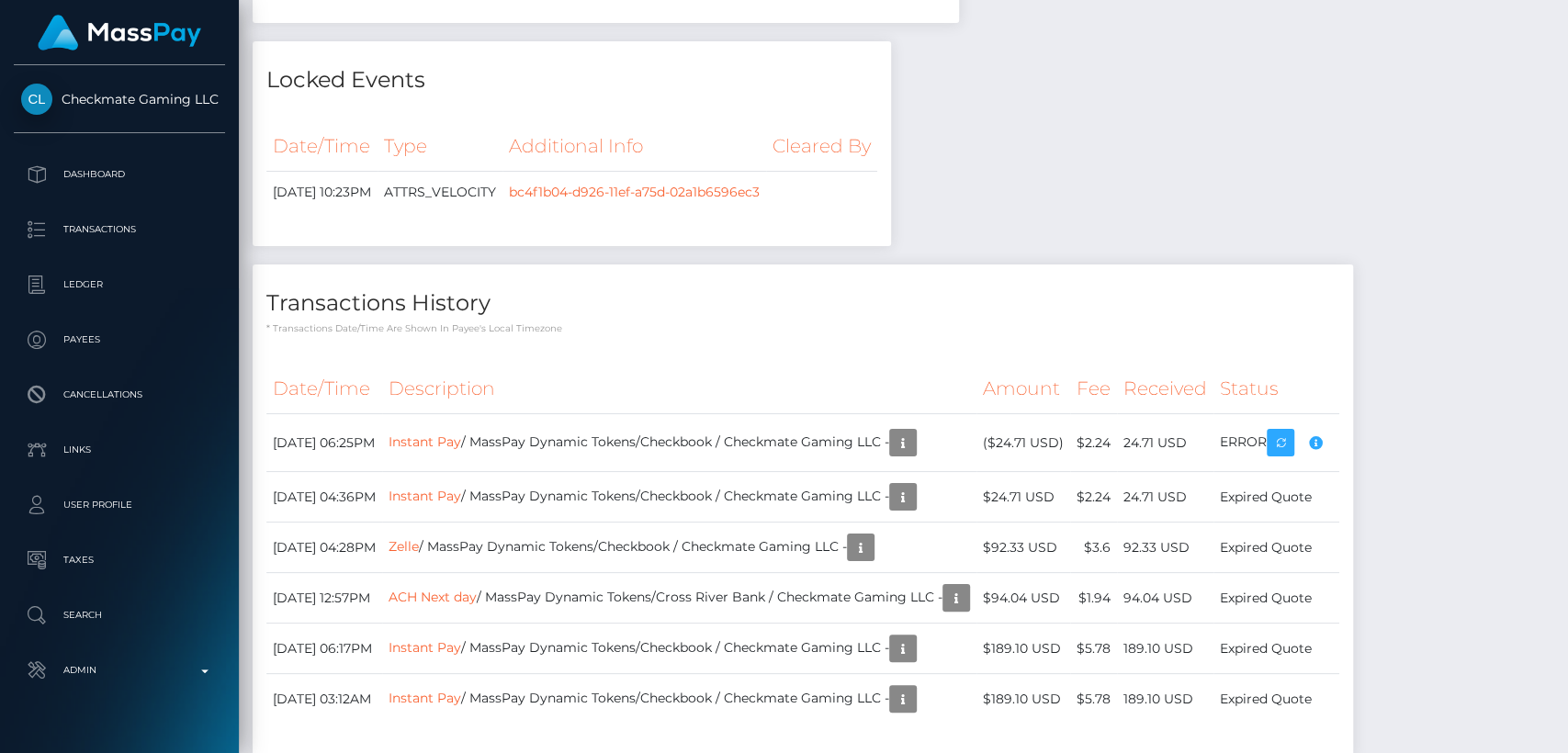
drag, startPoint x: 232, startPoint y: 19, endPoint x: 222, endPoint y: 10, distance: 13.5
click at [222, 10] on div at bounding box center [119, 32] width 239 height 65
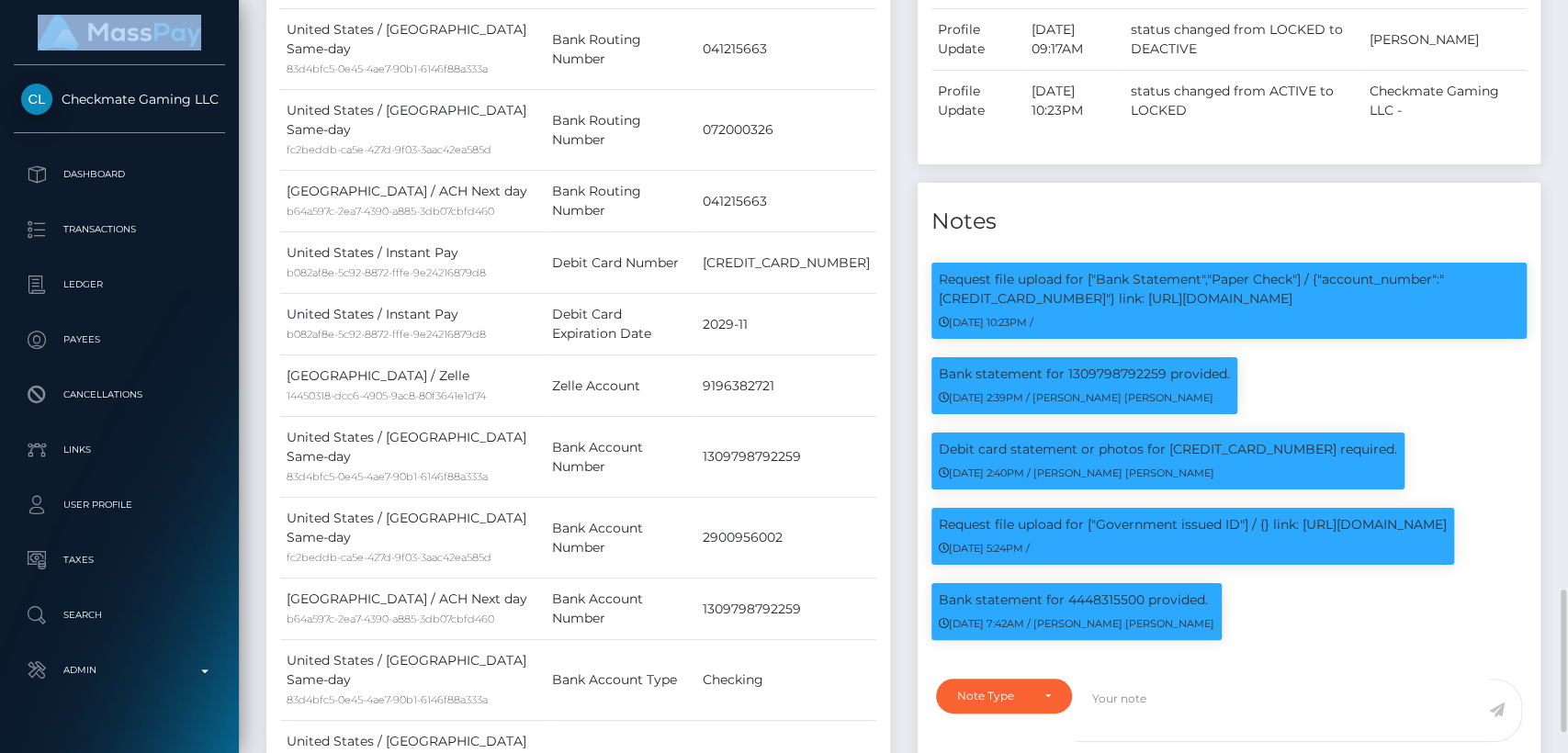
scroll to position [0, 0]
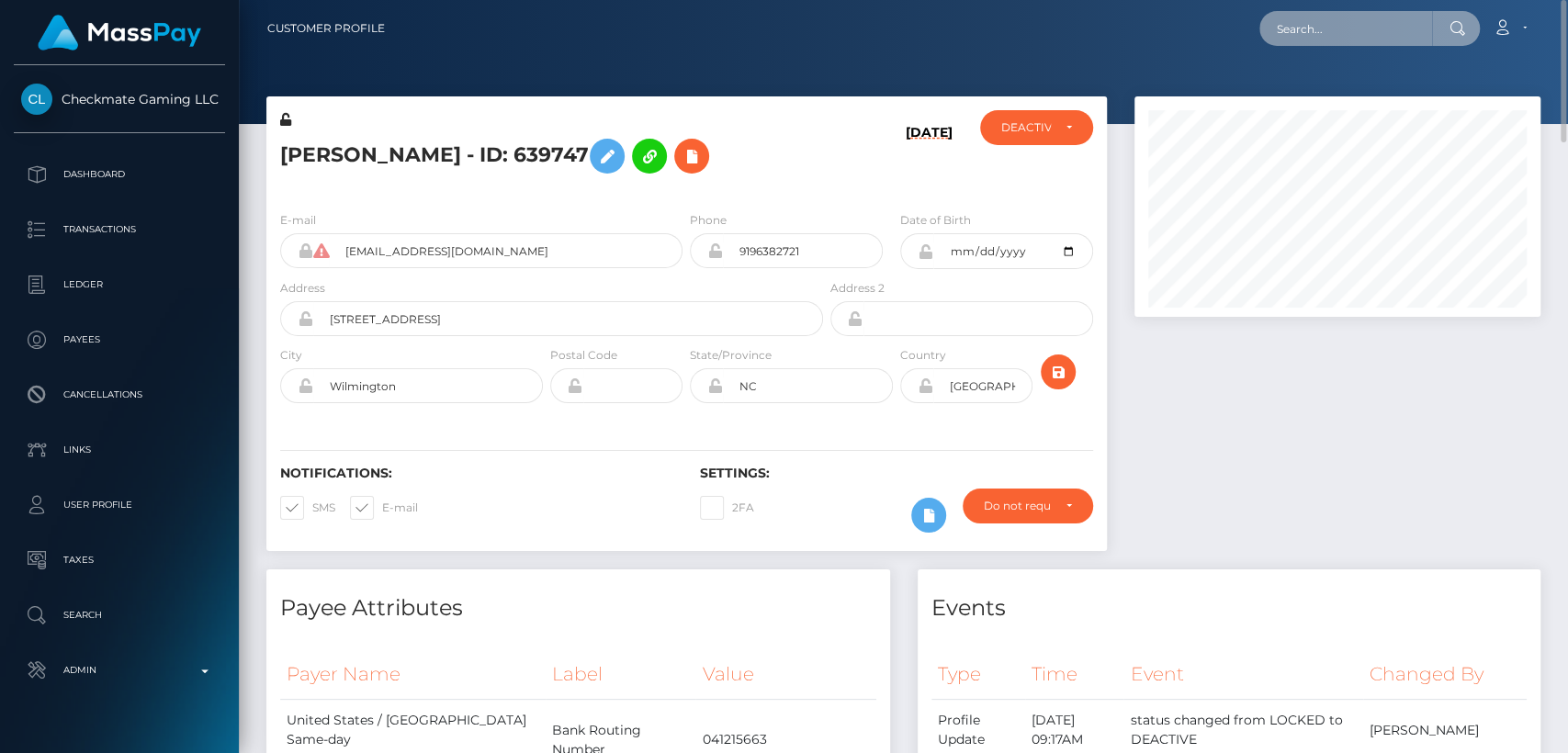
click at [1323, 24] on input "text" at bounding box center [1345, 29] width 172 height 35
paste input "nashonrodman@gmail.com"
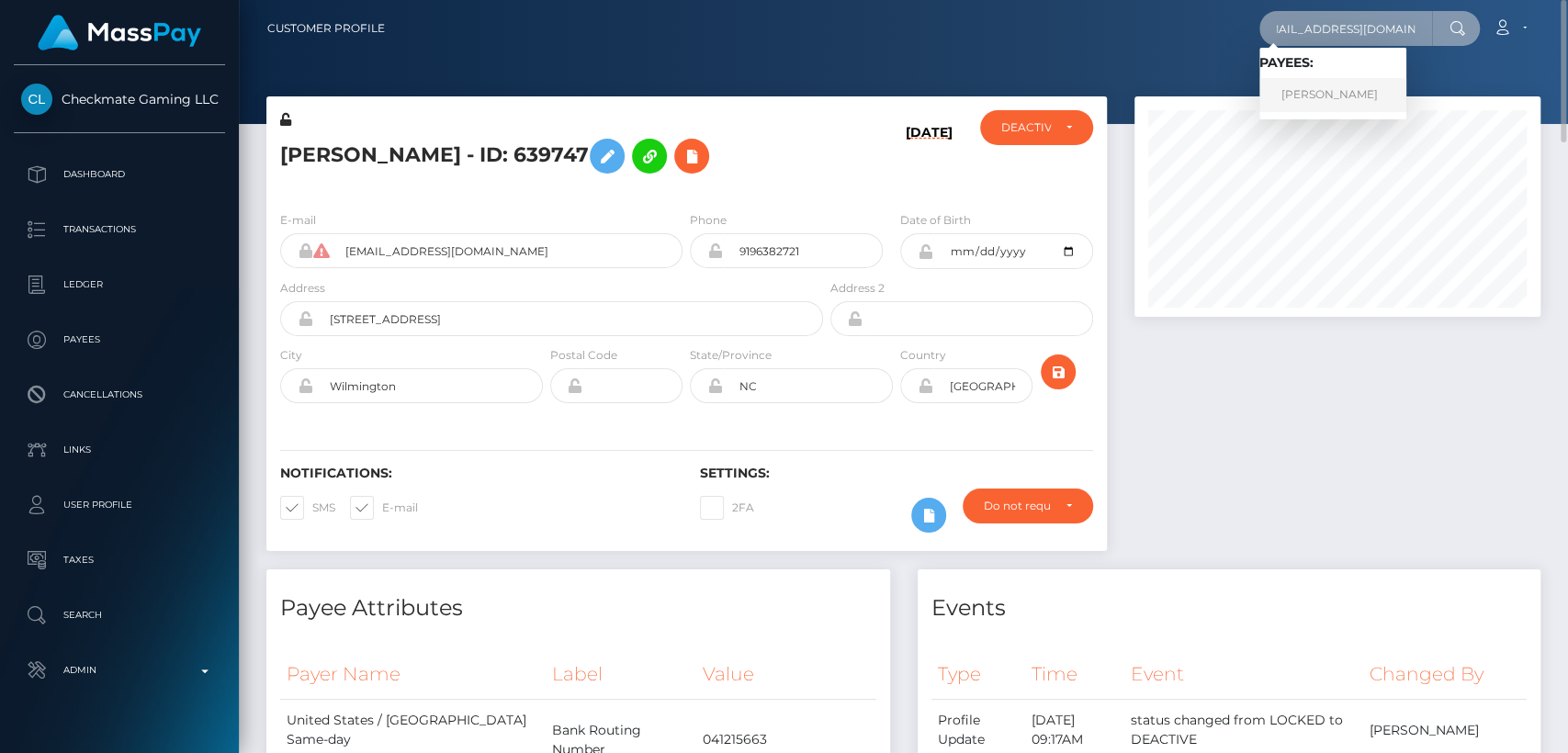
type input "nashonrodman@gmail.com"
click at [1325, 98] on link "Nashon Rodman" at bounding box center [1332, 94] width 147 height 34
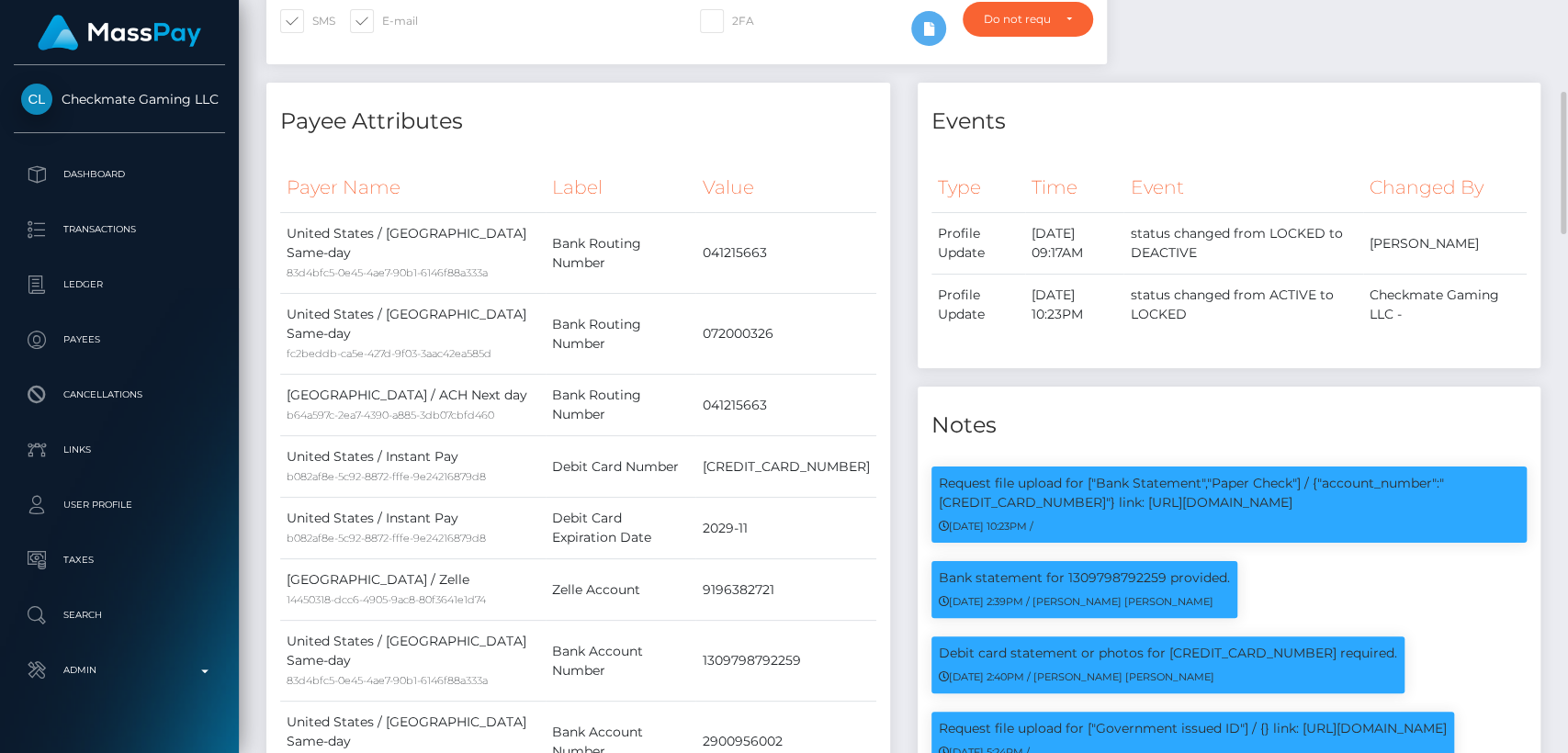
scroll to position [489, 0]
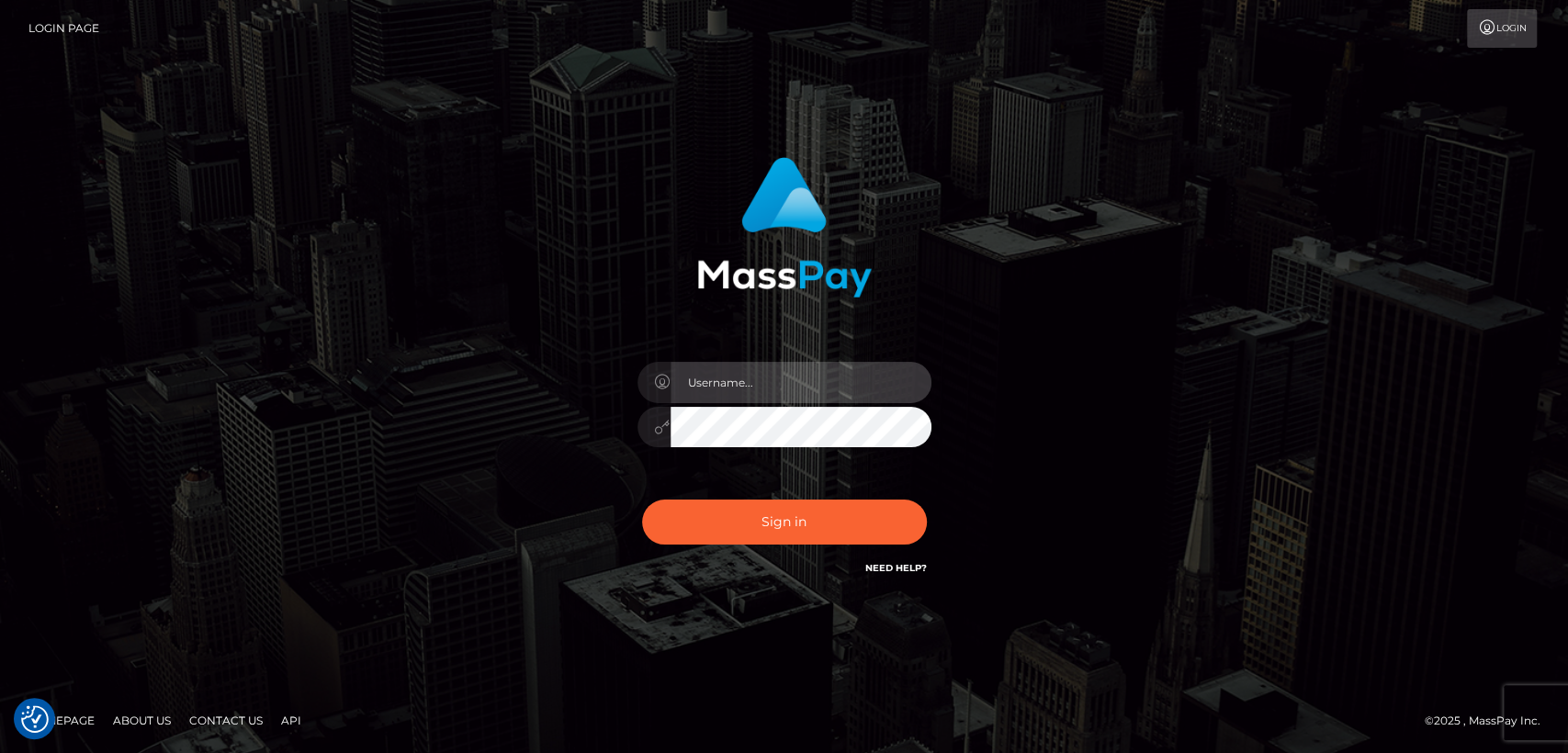
type input "[DOMAIN_NAME]"
click at [730, 545] on div "Sign in Need Help?" at bounding box center [784, 530] width 321 height 82
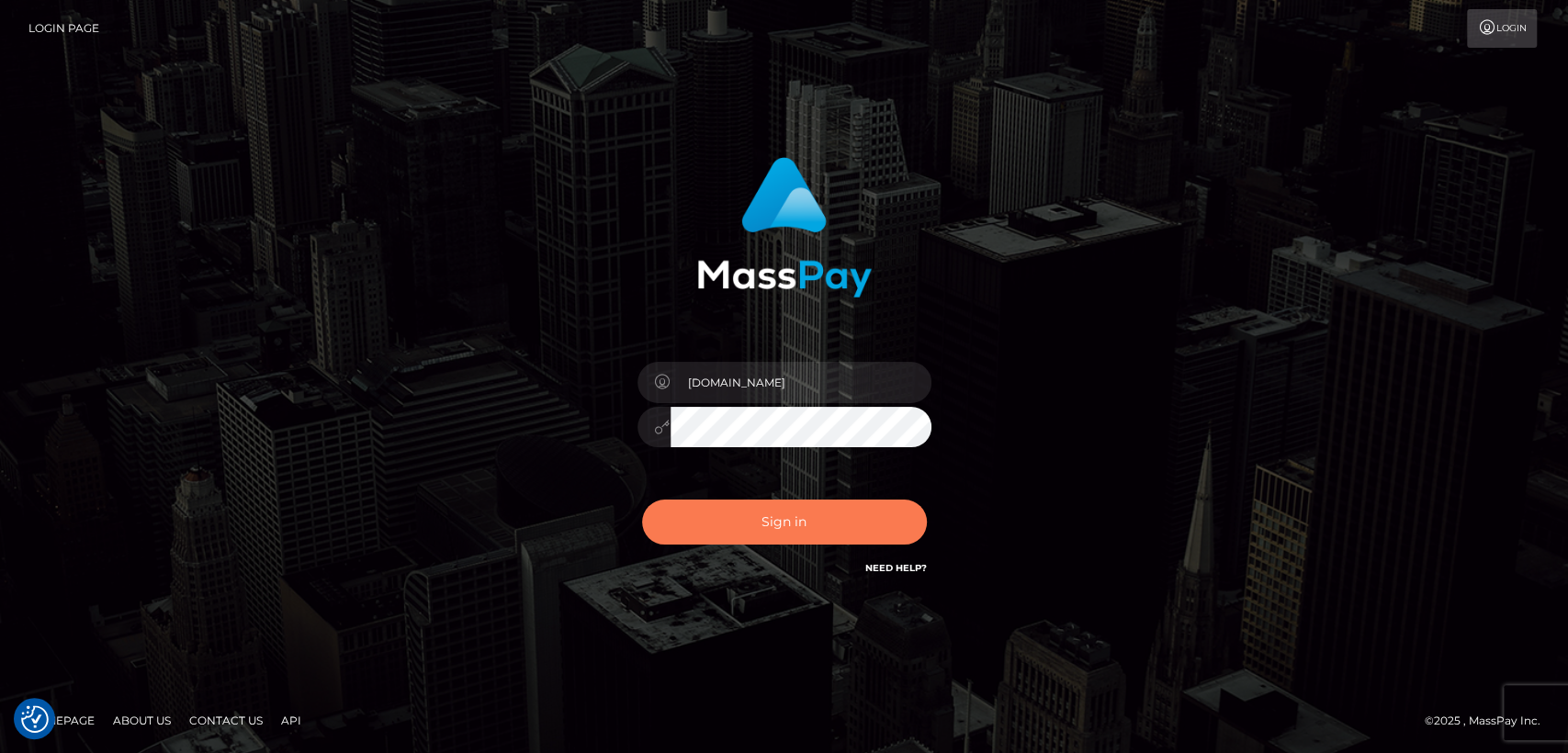
click at [728, 512] on button "Sign in" at bounding box center [784, 521] width 284 height 45
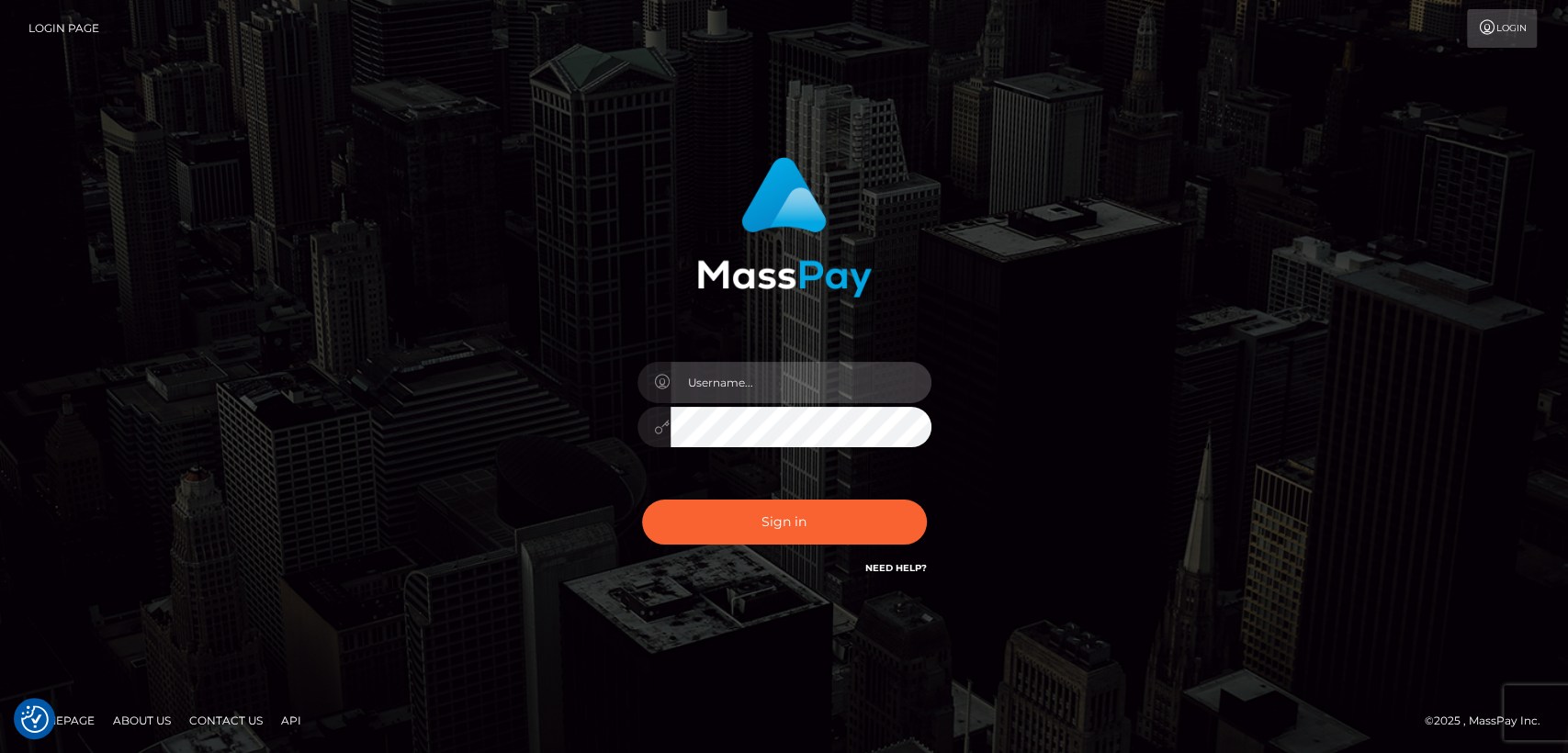
type input "nt.es"
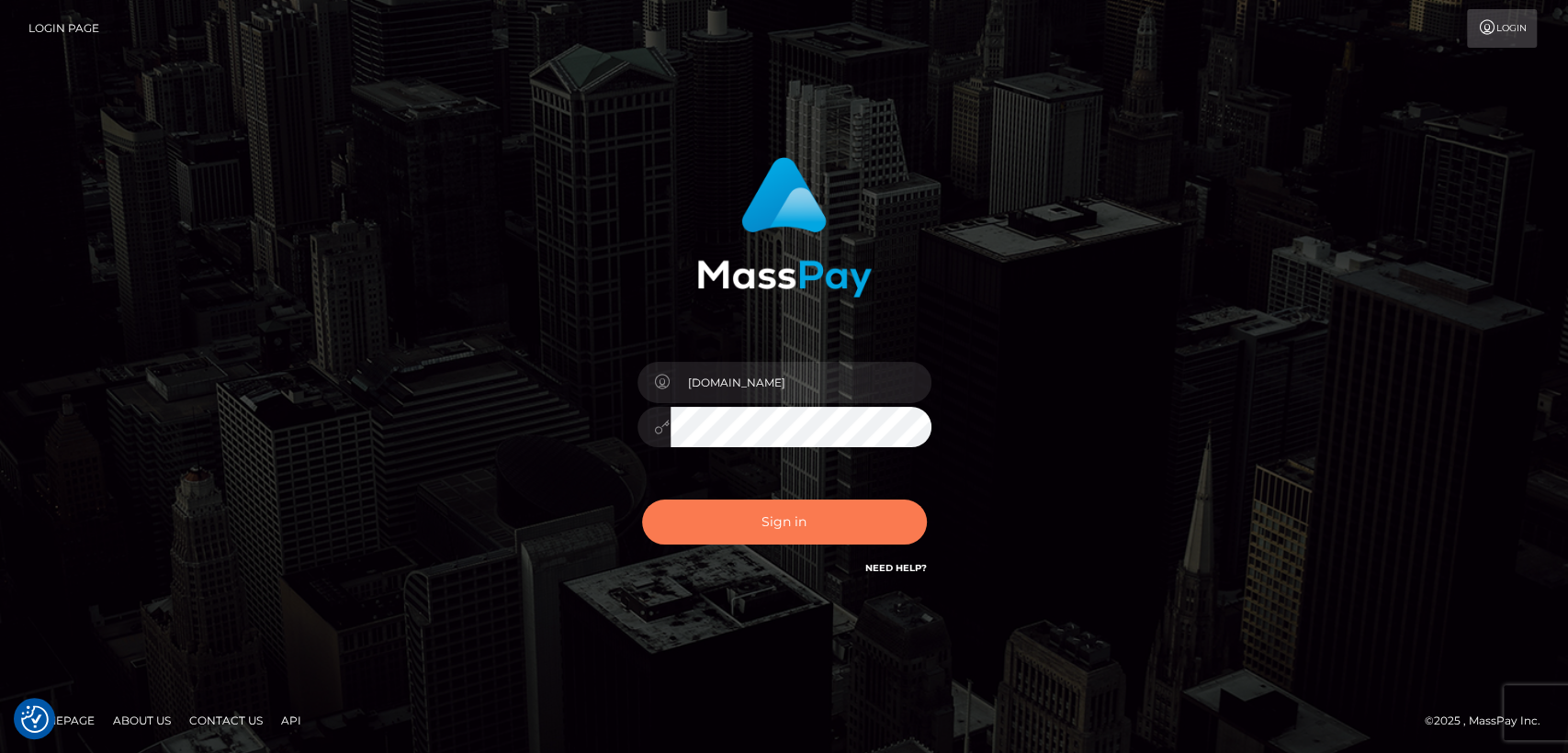
click at [728, 512] on button "Sign in" at bounding box center [784, 521] width 284 height 45
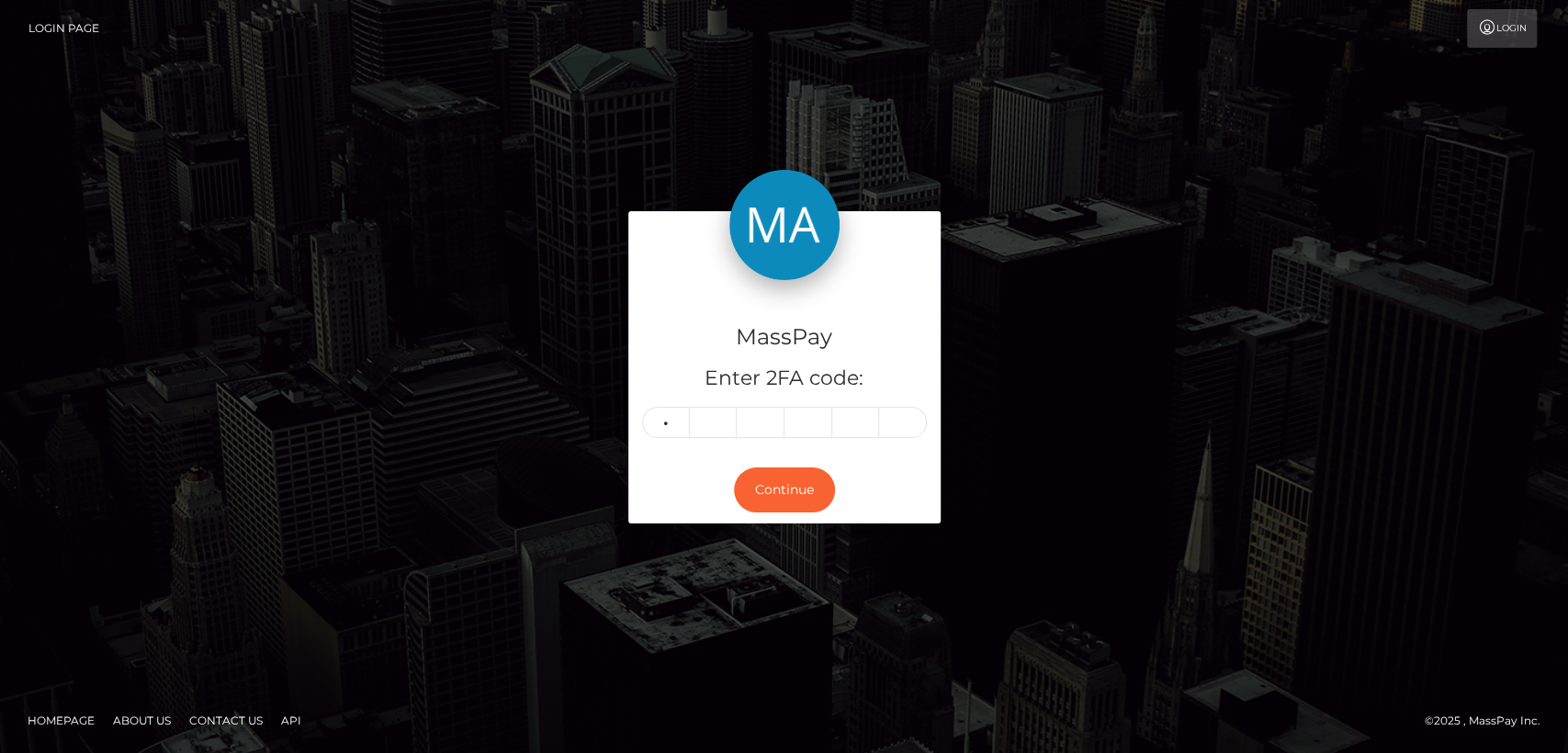
type input "8"
type input "2"
type input "5"
type input "4"
type input "7"
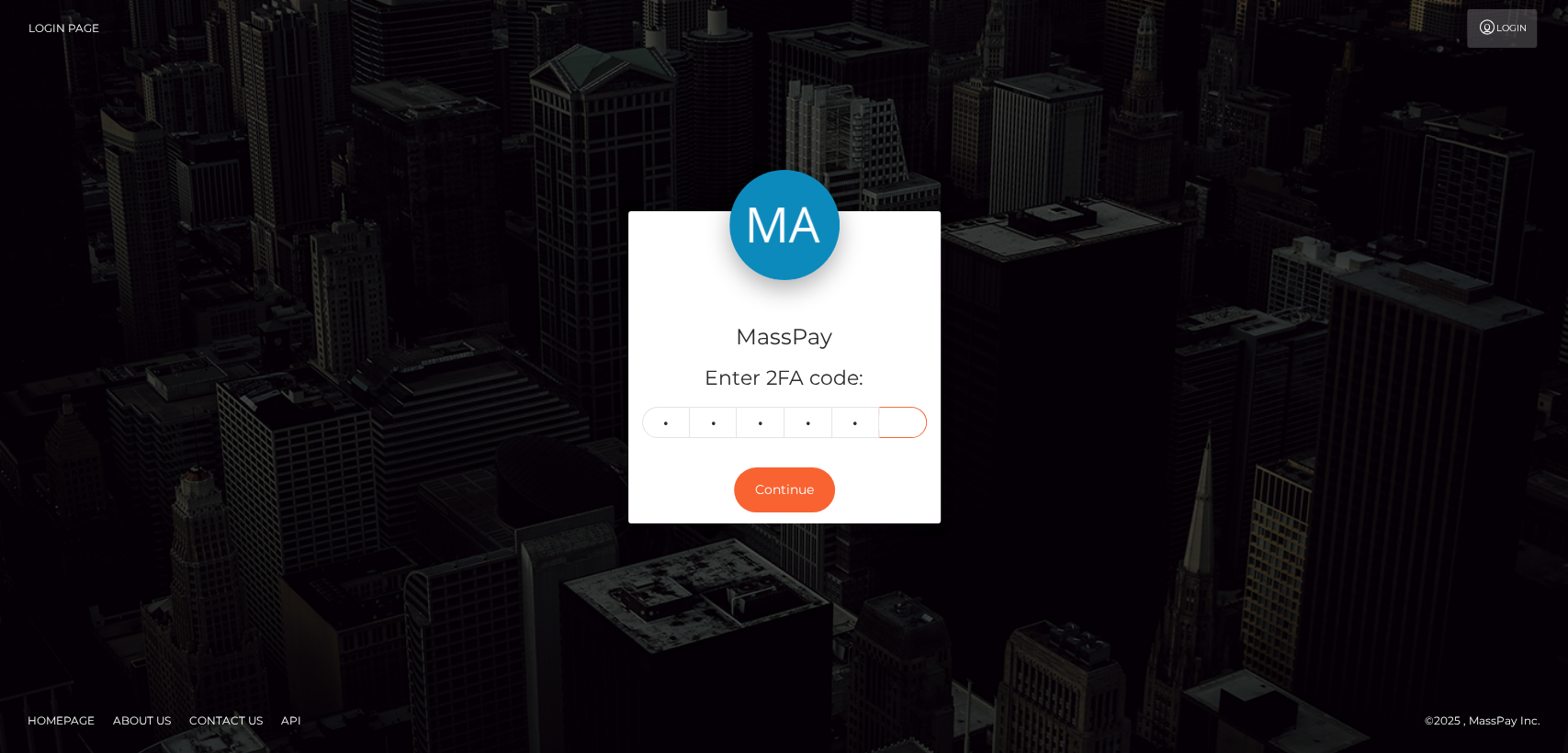
type input "3"
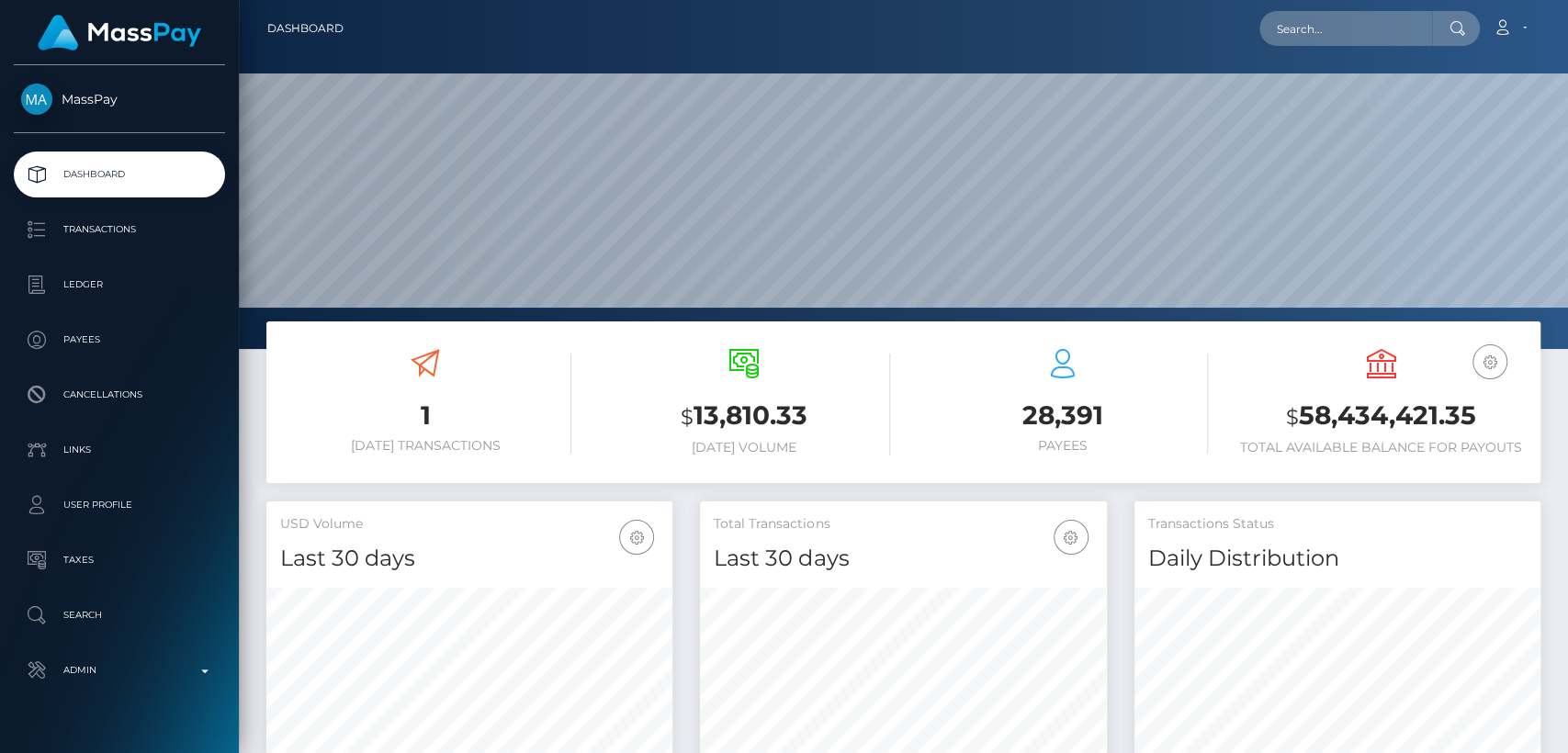
scroll to position [324, 406]
click at [1368, 6] on nav "Dashboard Loading... Loading... Account Edit Profile" at bounding box center [903, 28] width 1329 height 56
click at [1368, 17] on input "text" at bounding box center [1345, 29] width 172 height 35
paste input "hitchinghamt0131@gmail.com"
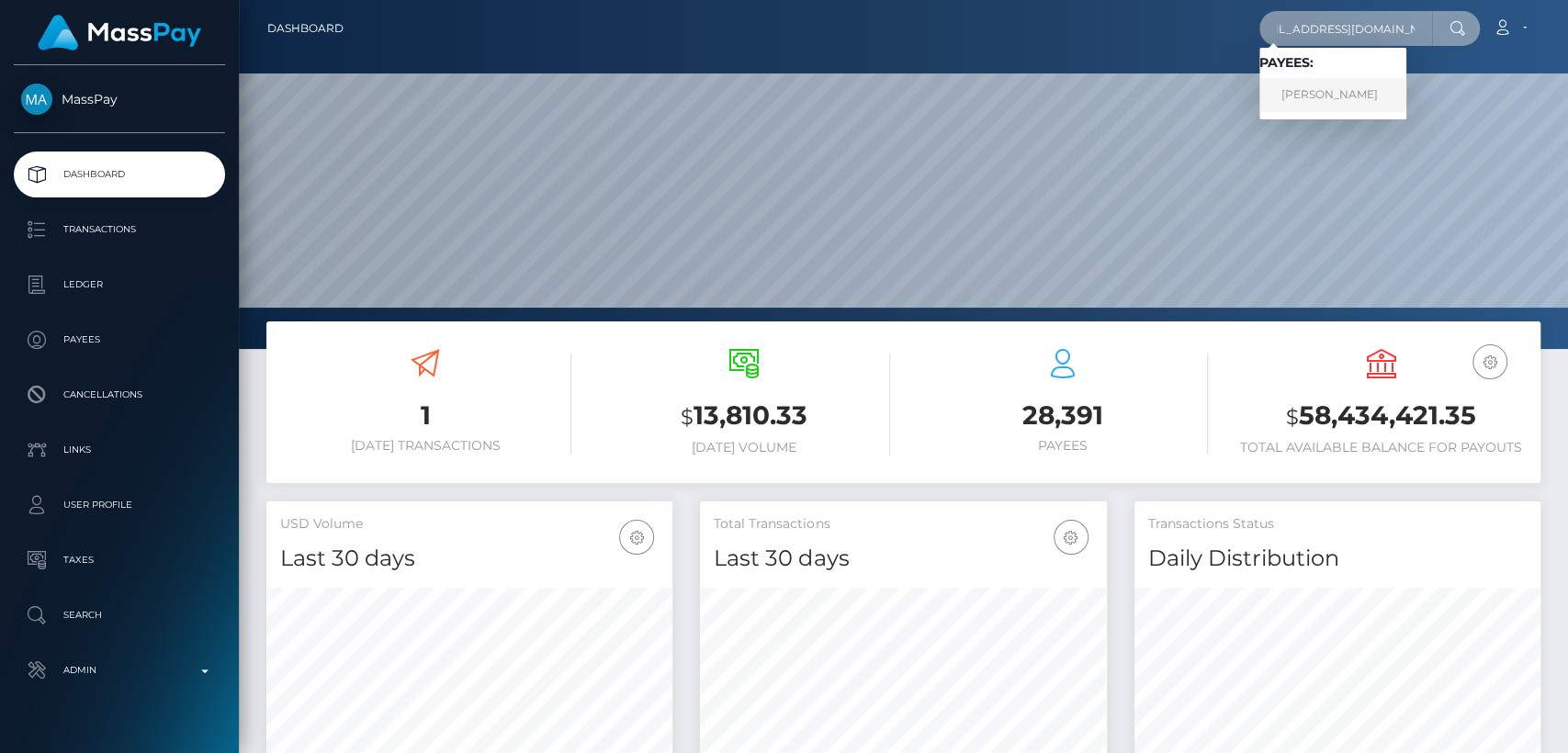
type input "hitchinghamt0131@gmail.com"
click at [1339, 92] on link "Taylor Hitchingham" at bounding box center [1332, 94] width 147 height 34
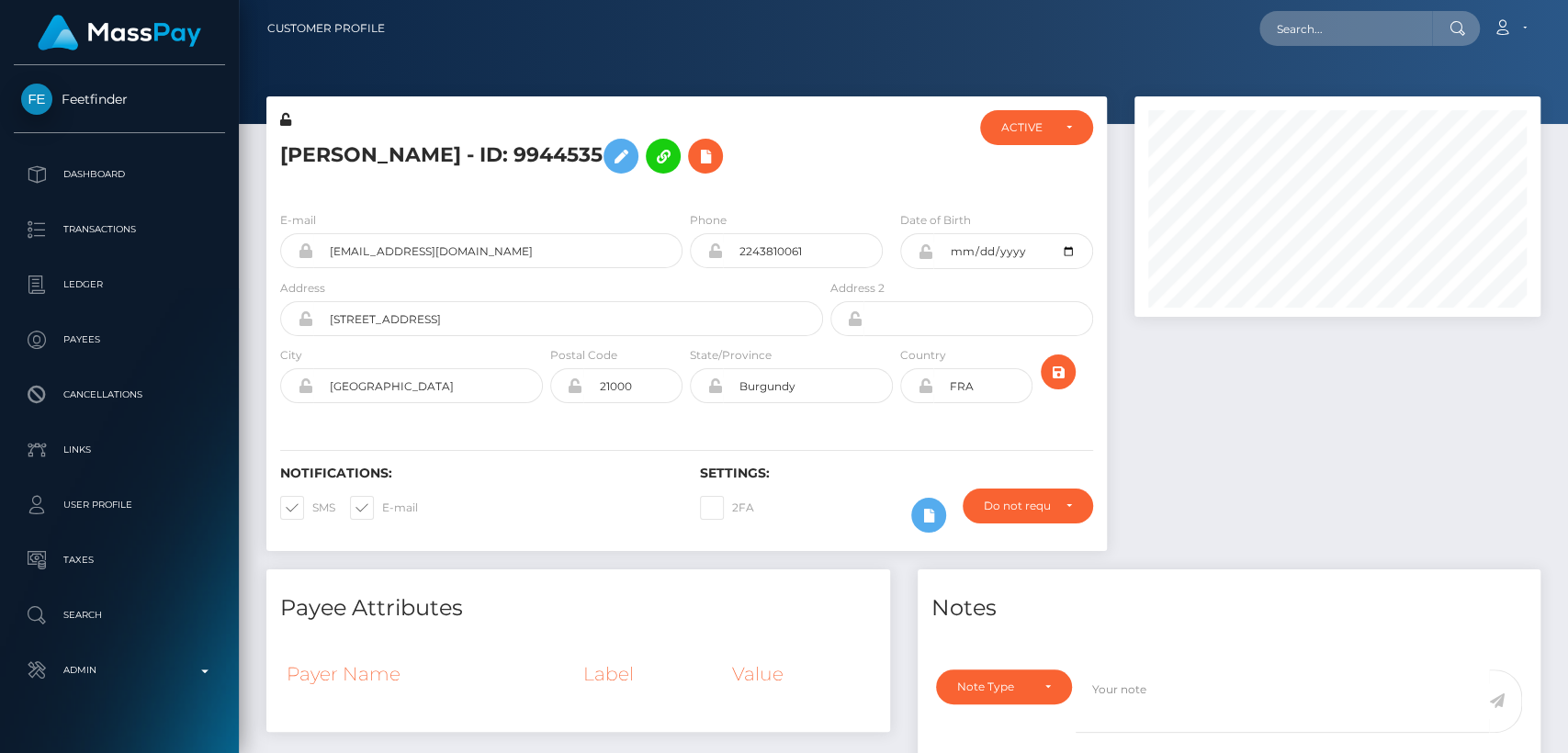
scroll to position [220, 406]
click at [317, 159] on h5 "[PERSON_NAME] - ID: 9944535" at bounding box center [546, 157] width 533 height 54
copy h5 "[PERSON_NAME]"
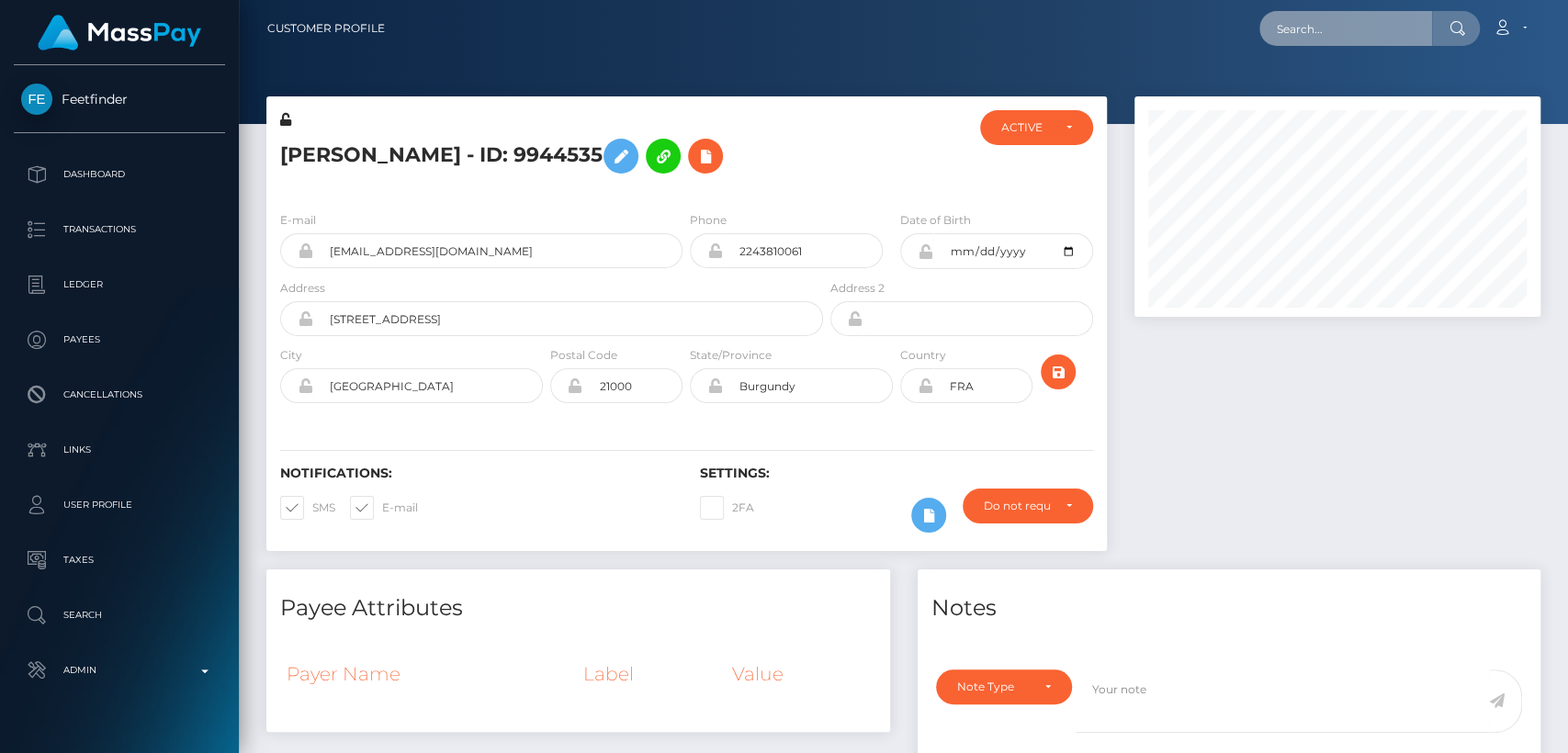
click at [1301, 24] on input "text" at bounding box center [1345, 29] width 172 height 35
paste input "[EMAIL_ADDRESS][DOMAIN_NAME]"
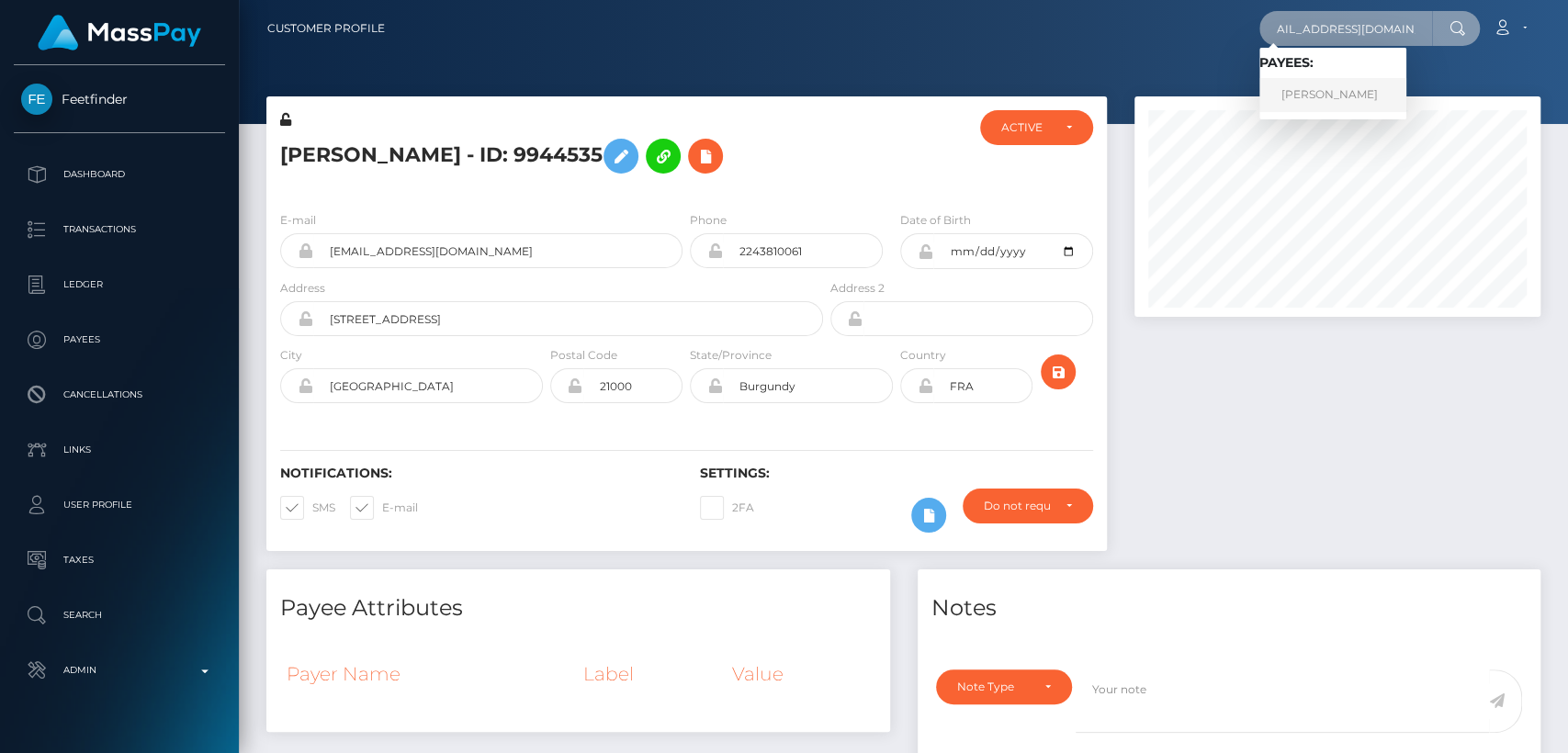
type input "[EMAIL_ADDRESS][DOMAIN_NAME]"
click at [1287, 104] on link "[PERSON_NAME]" at bounding box center [1332, 94] width 147 height 34
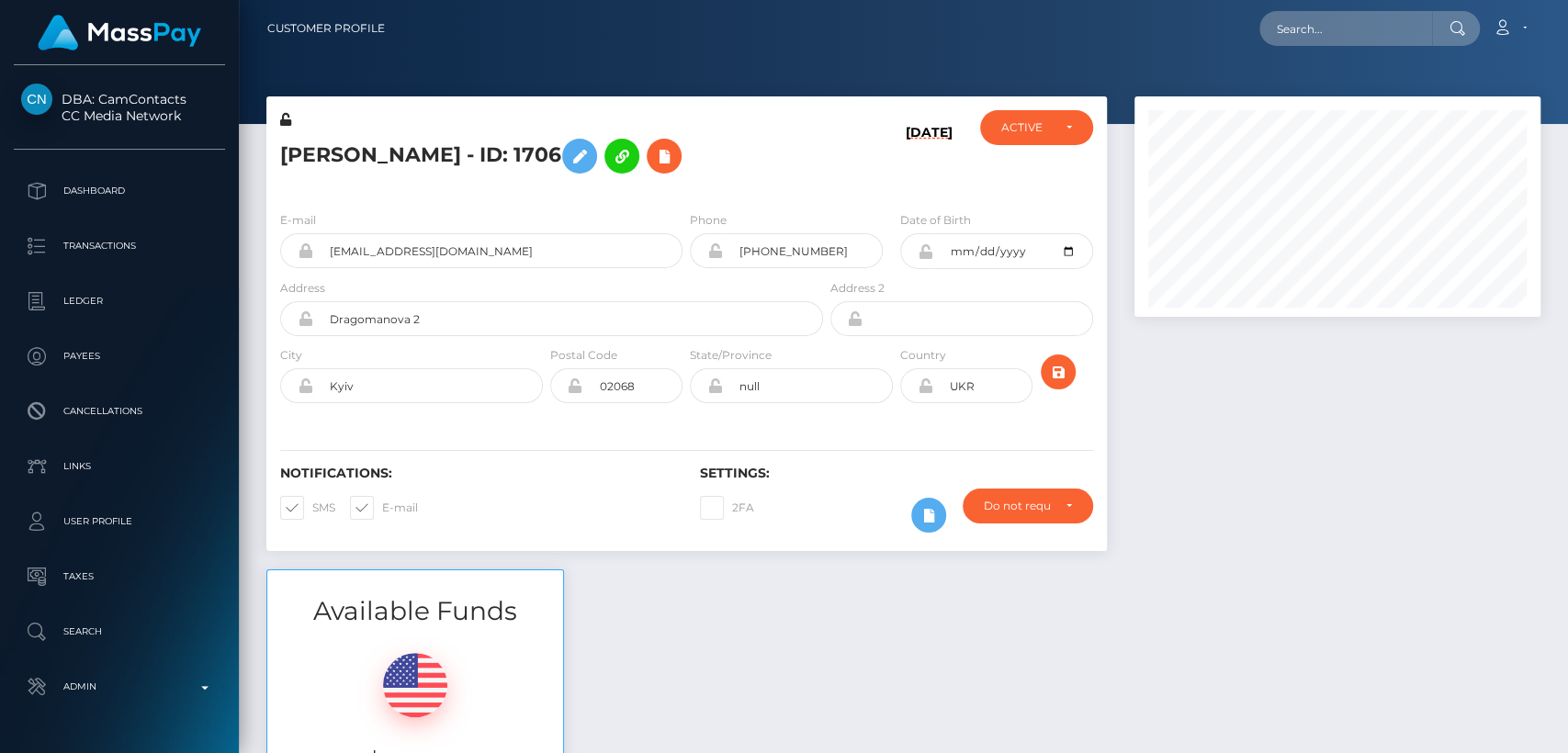
scroll to position [220, 406]
click at [369, 157] on h5 "AFANASENKO DIANA - ID: 1706" at bounding box center [546, 157] width 533 height 54
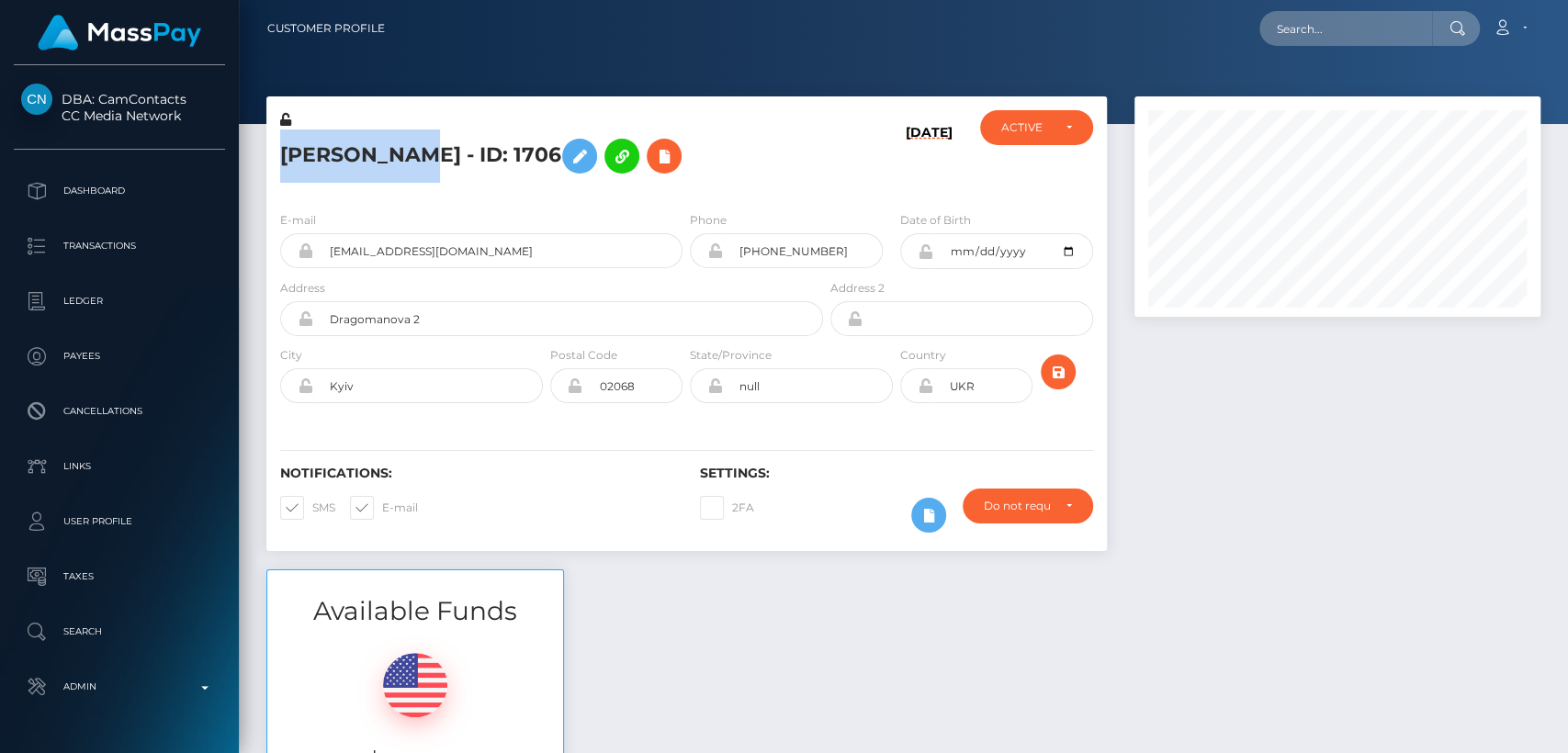
click at [369, 157] on h5 "AFANASENKO DIANA - ID: 1706" at bounding box center [546, 157] width 533 height 54
click at [529, 208] on div "E-mail afanasenko2701@gmail.com Phone 2001-04-27" at bounding box center [686, 308] width 840 height 225
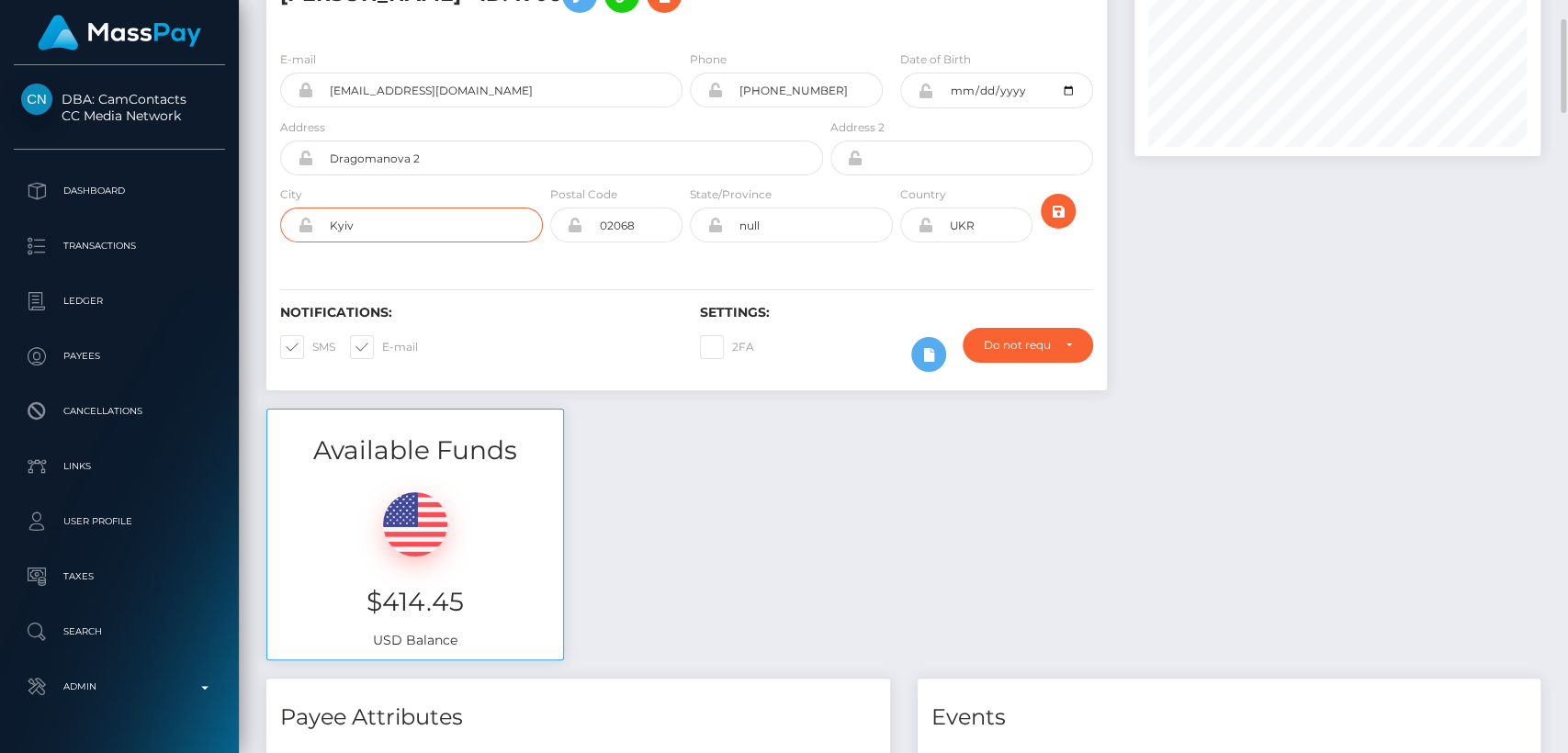
click at [529, 208] on div "City Kyiv" at bounding box center [411, 213] width 263 height 57
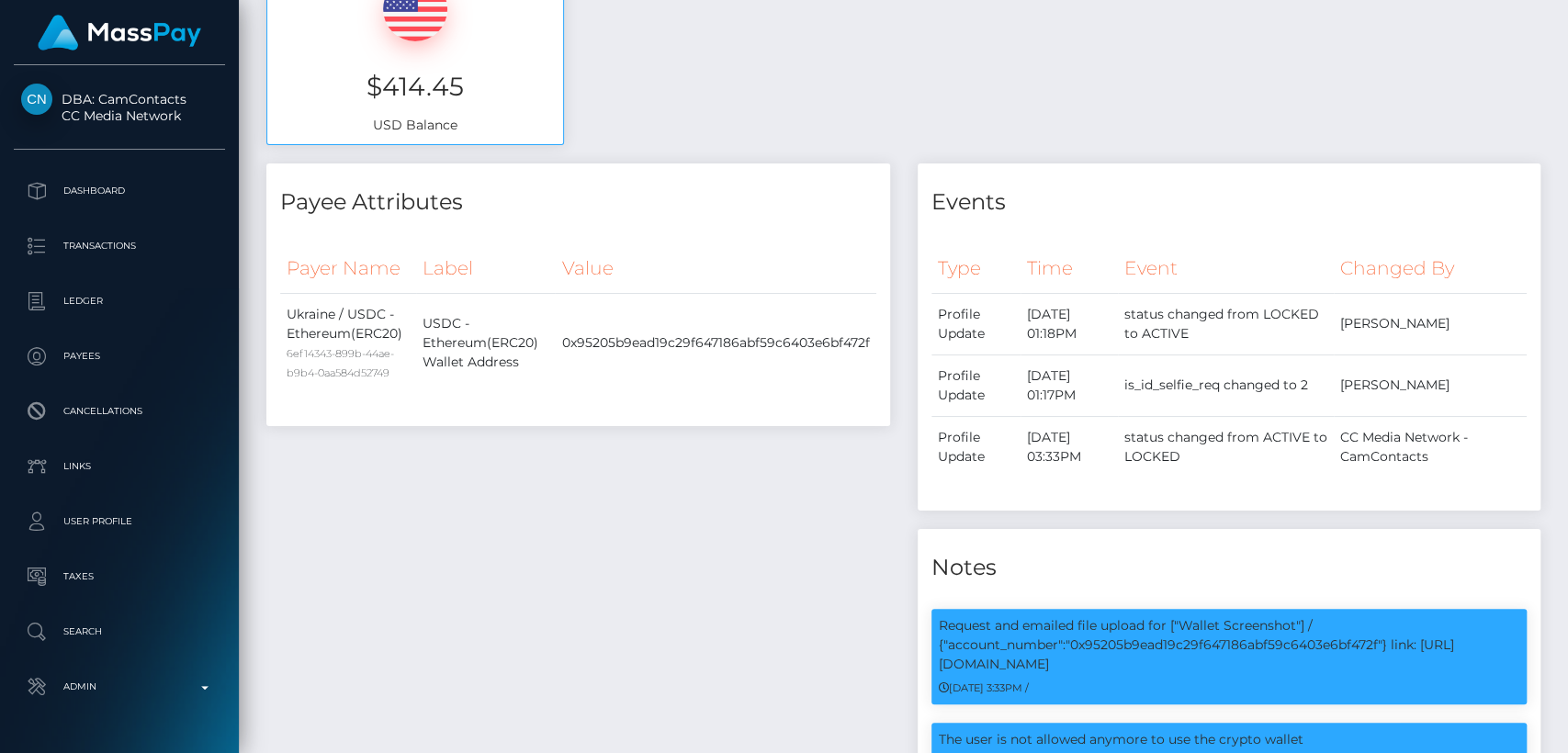
scroll to position [0, 0]
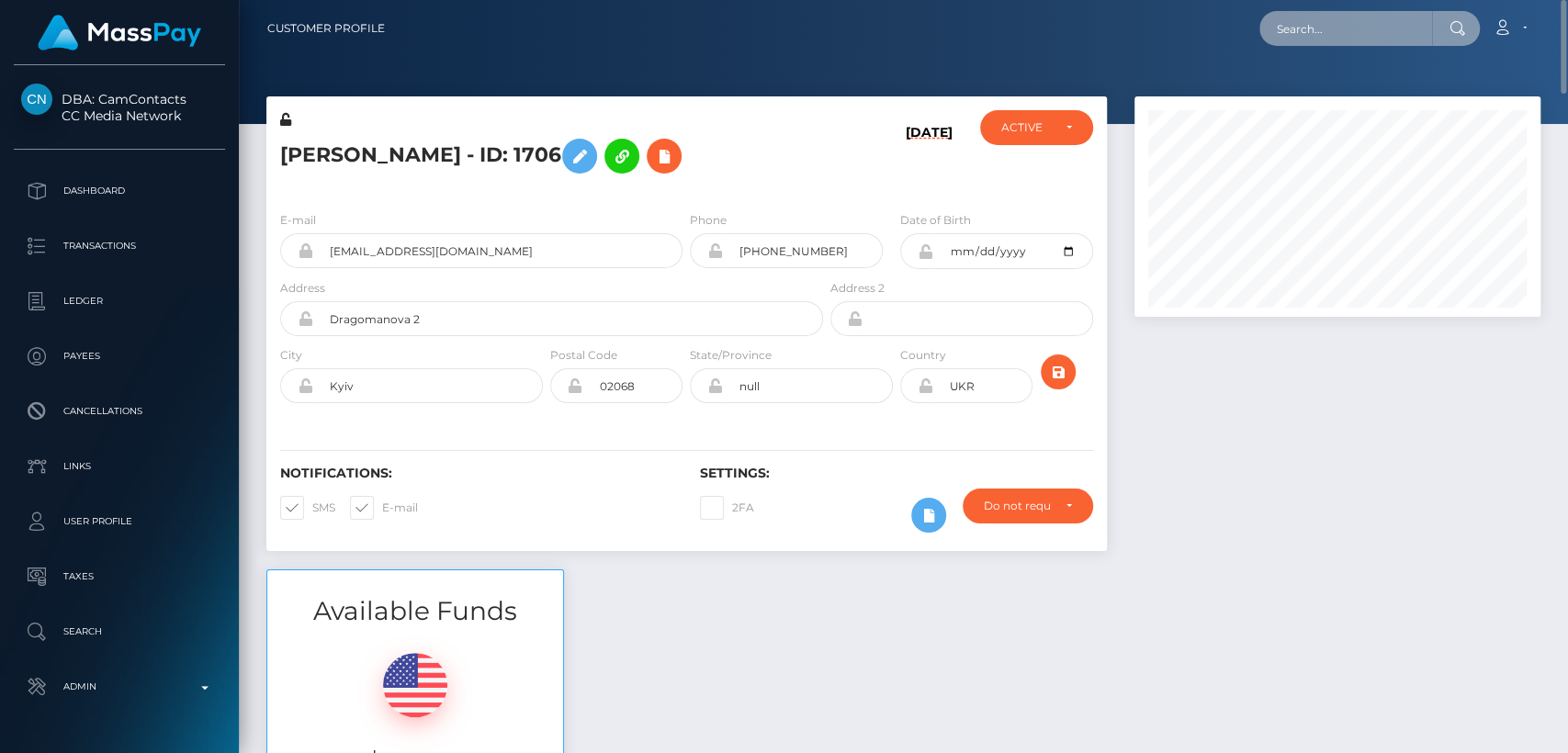
click at [1407, 27] on input "text" at bounding box center [1345, 29] width 172 height 35
paste input "stankovichh@gmail.com"
type input "stankovichh@gmail.com"
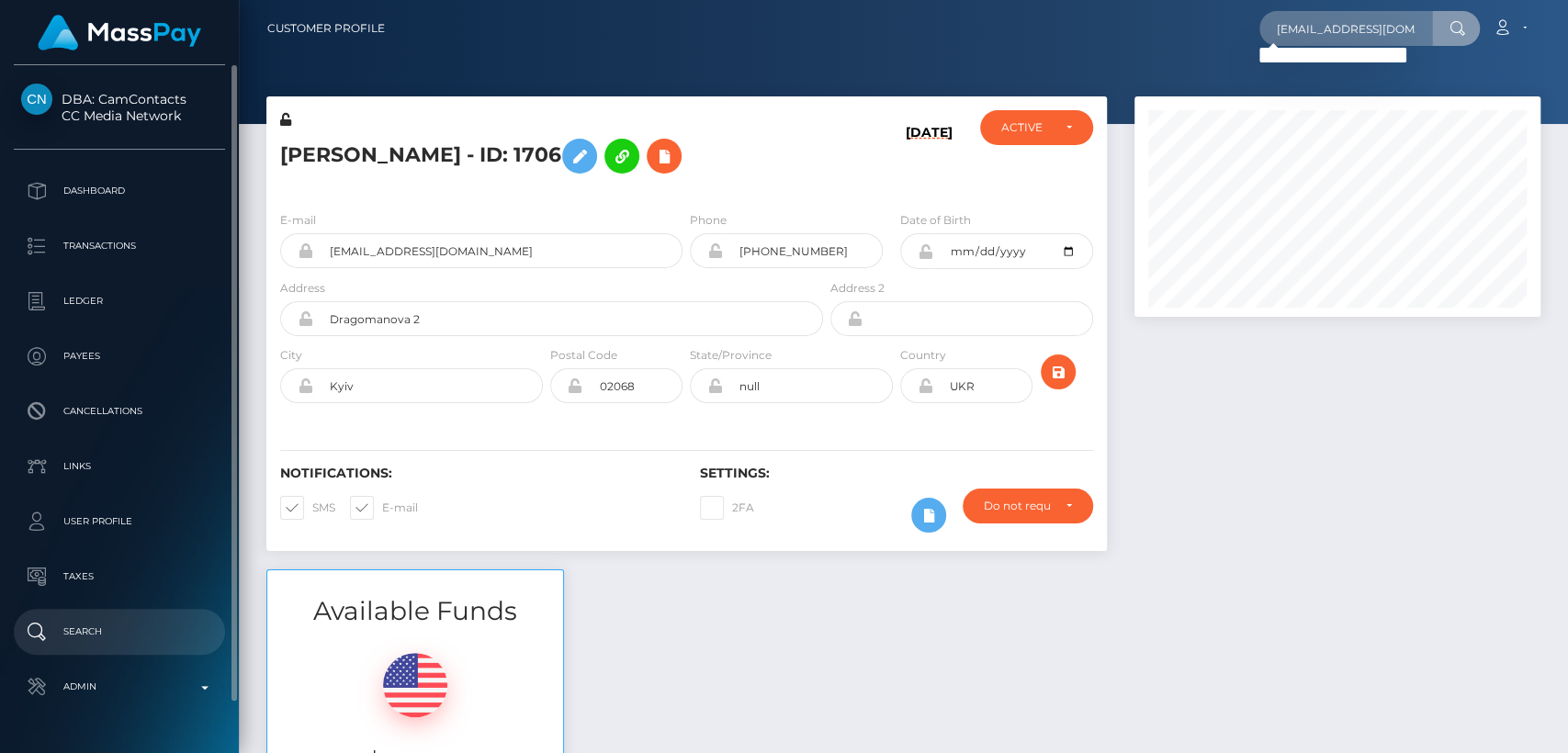
click at [94, 620] on p "Search" at bounding box center [119, 632] width 196 height 28
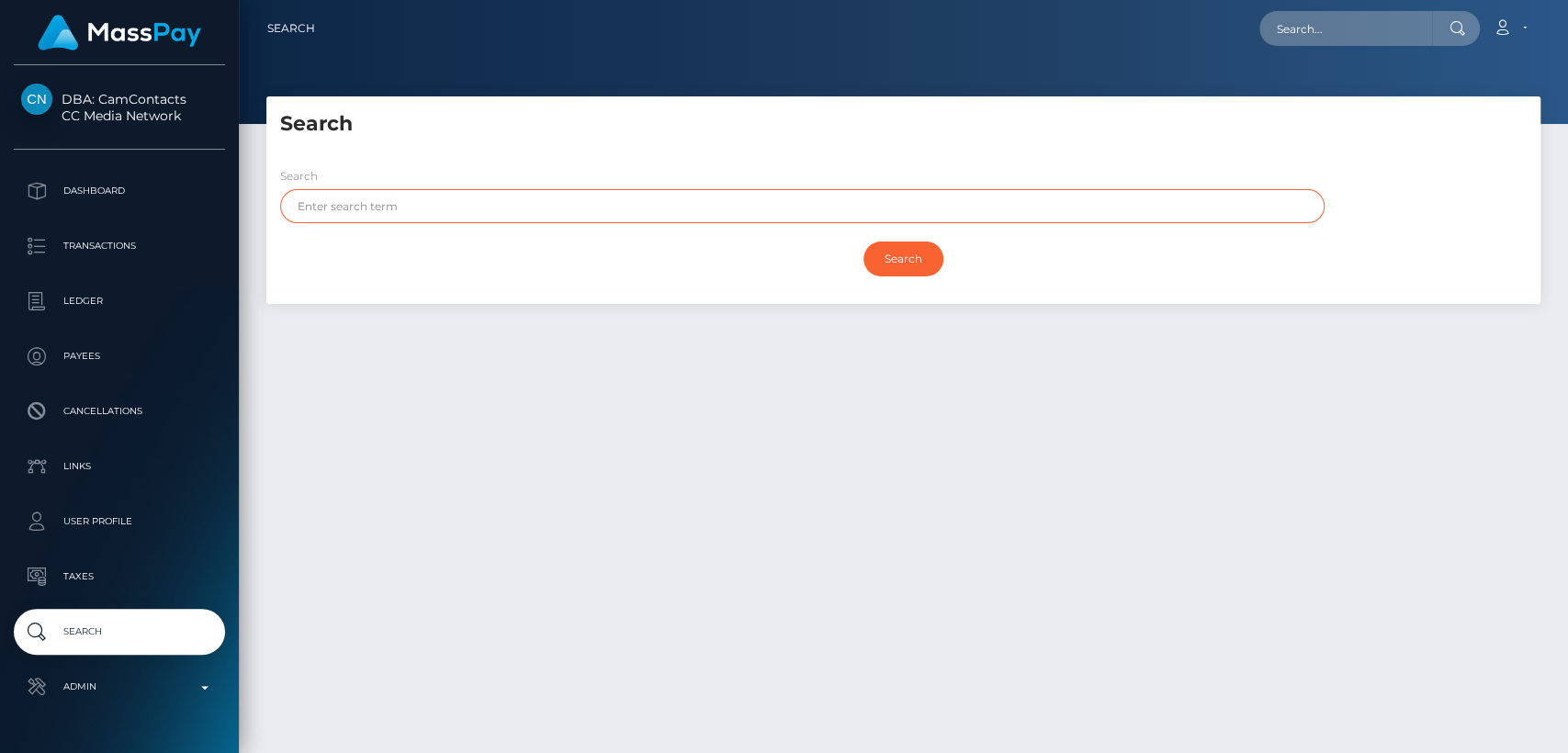
click at [481, 221] on input "text" at bounding box center [801, 206] width 1044 height 34
paste input "Nebojsa"
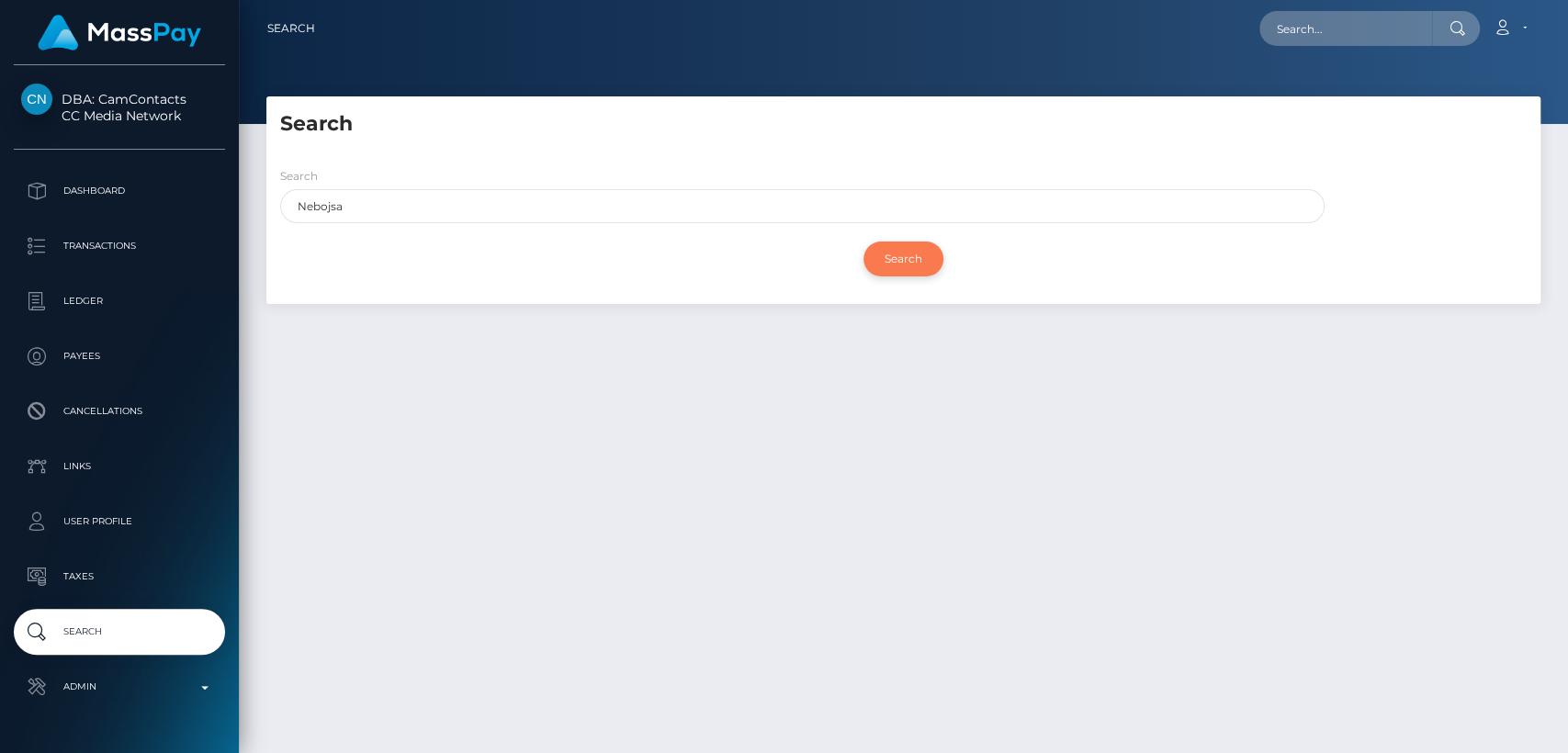
click at [920, 244] on input "Search" at bounding box center [903, 259] width 80 height 35
click at [841, 222] on div "Search Nebojsa" at bounding box center [797, 198] width 1061 height 66
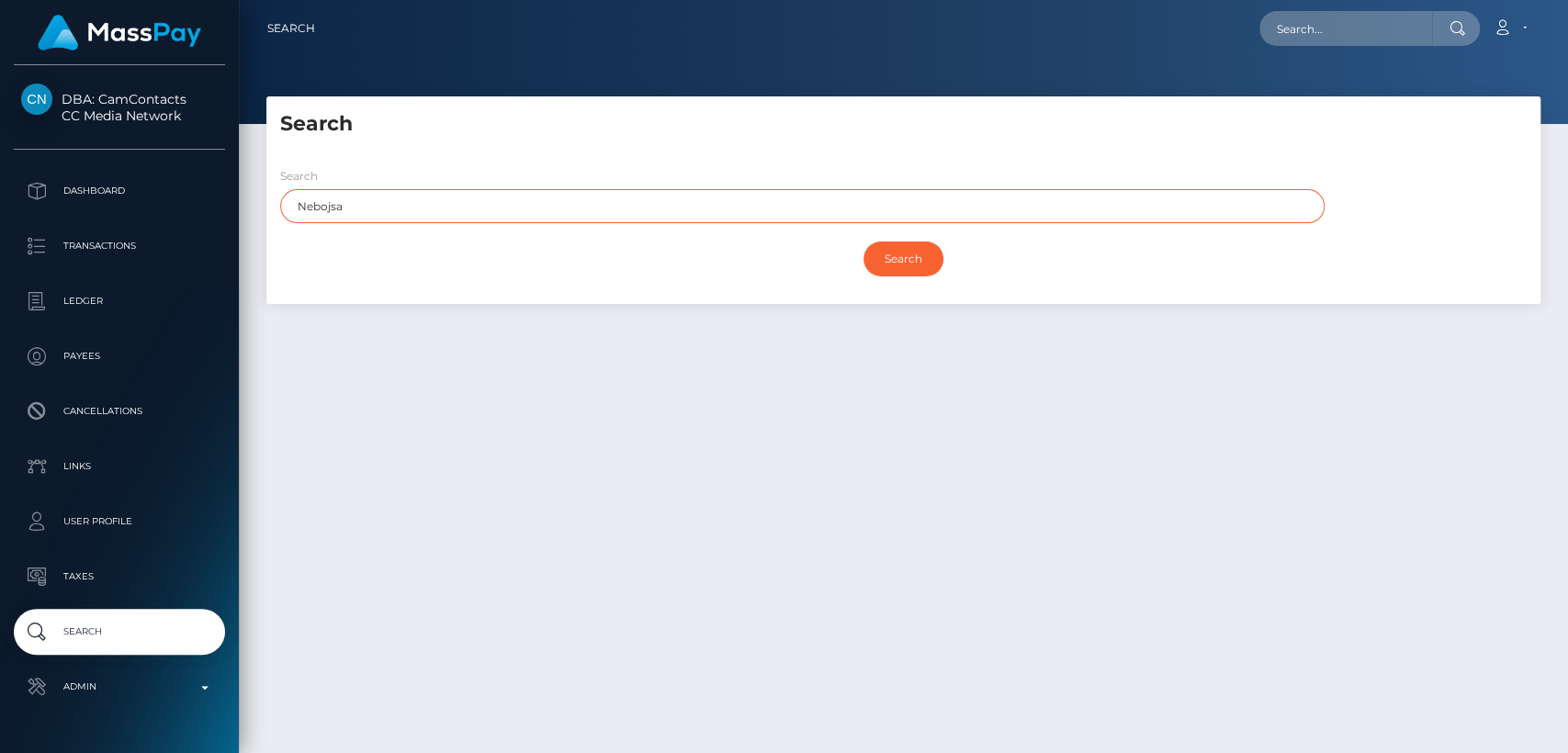
click at [824, 199] on input "Nebojsa" at bounding box center [801, 206] width 1044 height 34
click at [863, 242] on input "Search" at bounding box center [903, 259] width 80 height 35
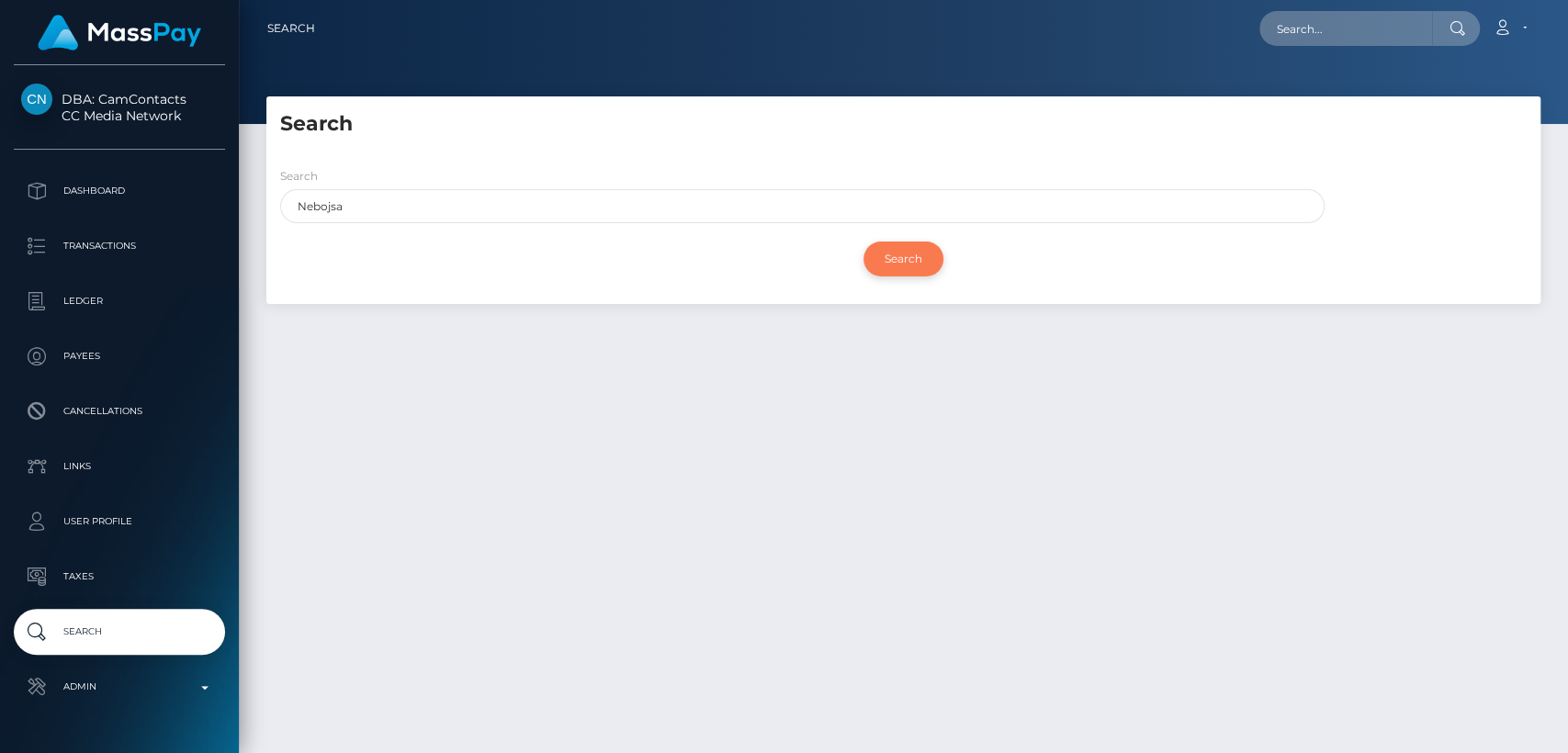
click at [911, 268] on input "Search" at bounding box center [903, 259] width 80 height 35
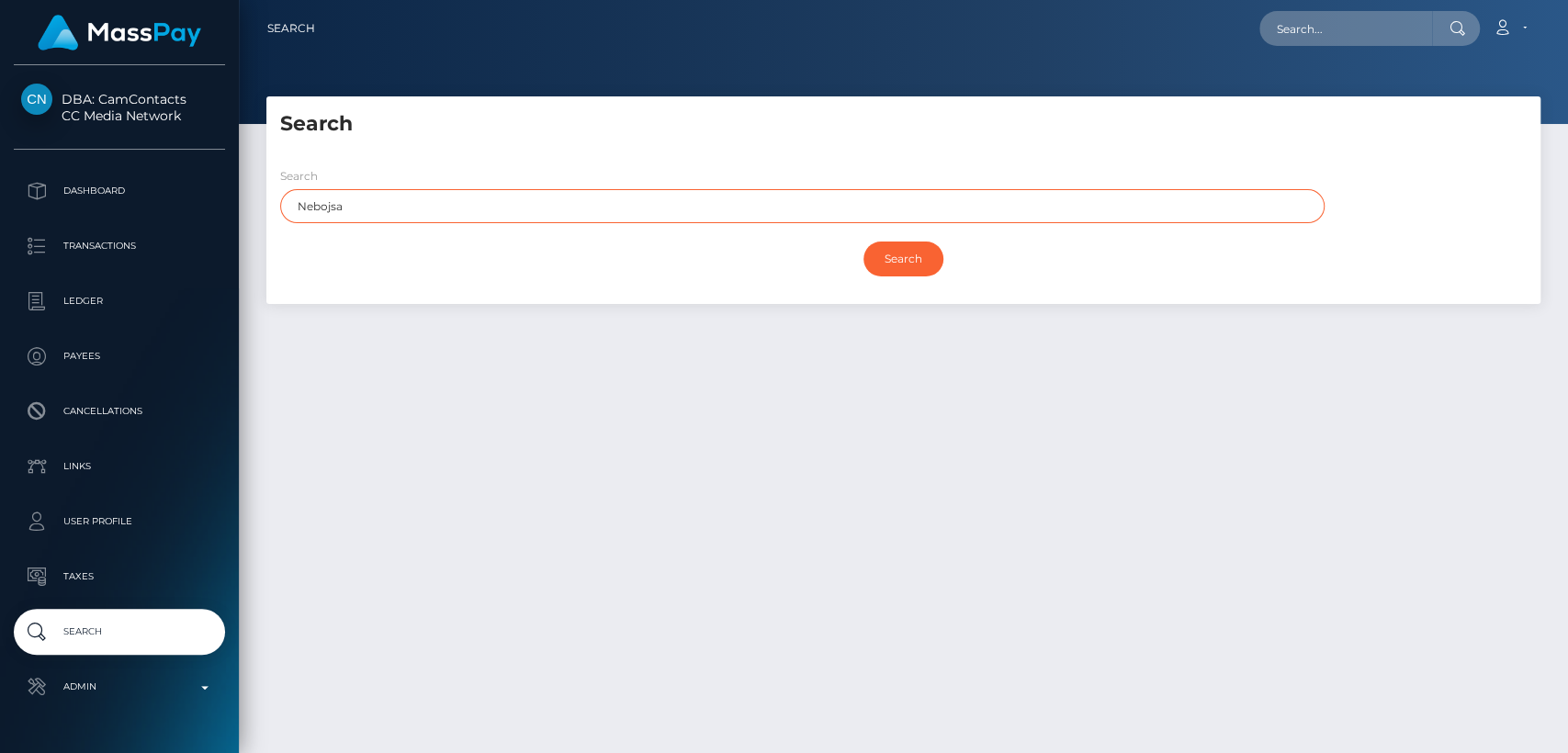
click at [861, 215] on input "Nebojsa" at bounding box center [801, 206] width 1044 height 34
type input "Nebojsa"
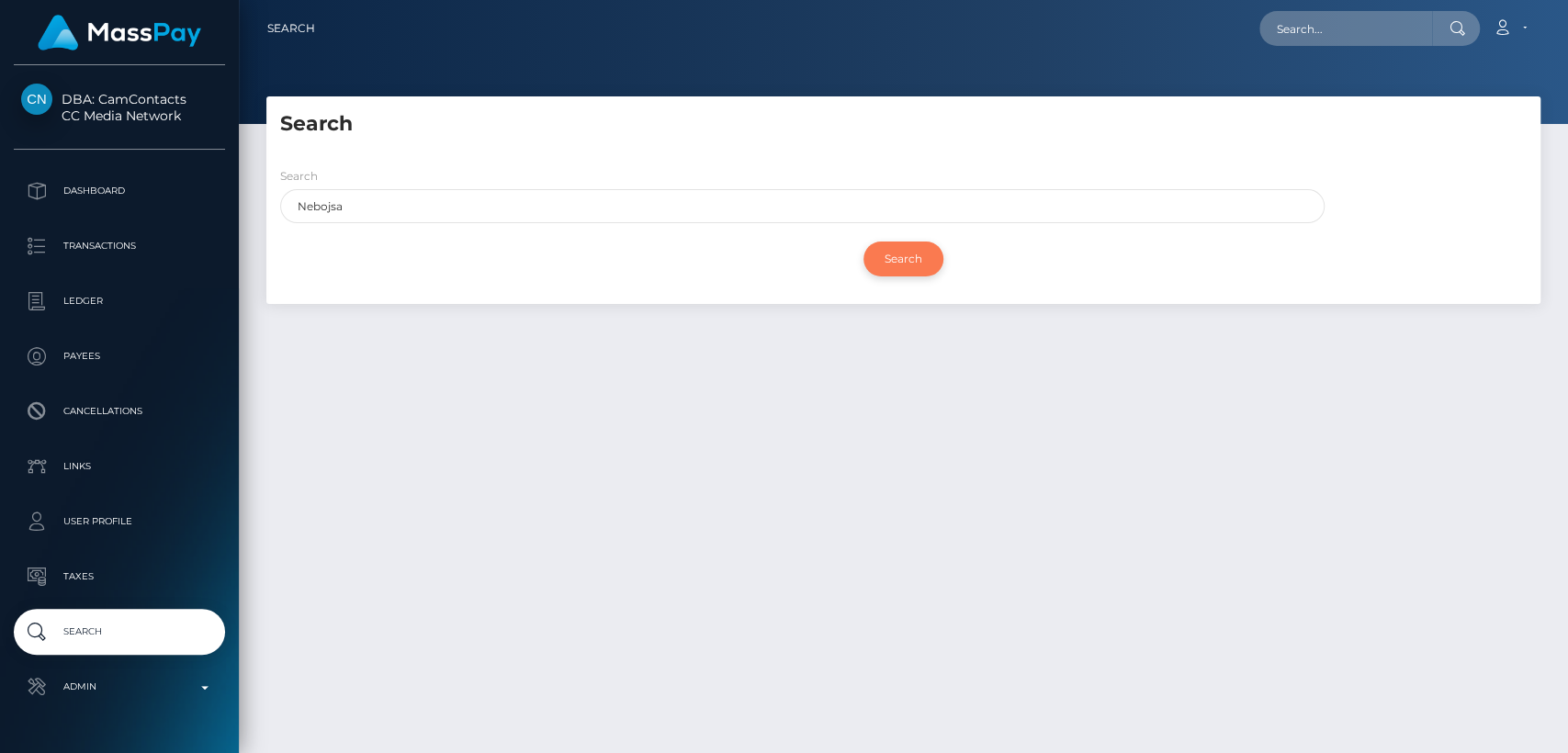
click at [891, 245] on input "Search" at bounding box center [903, 259] width 80 height 35
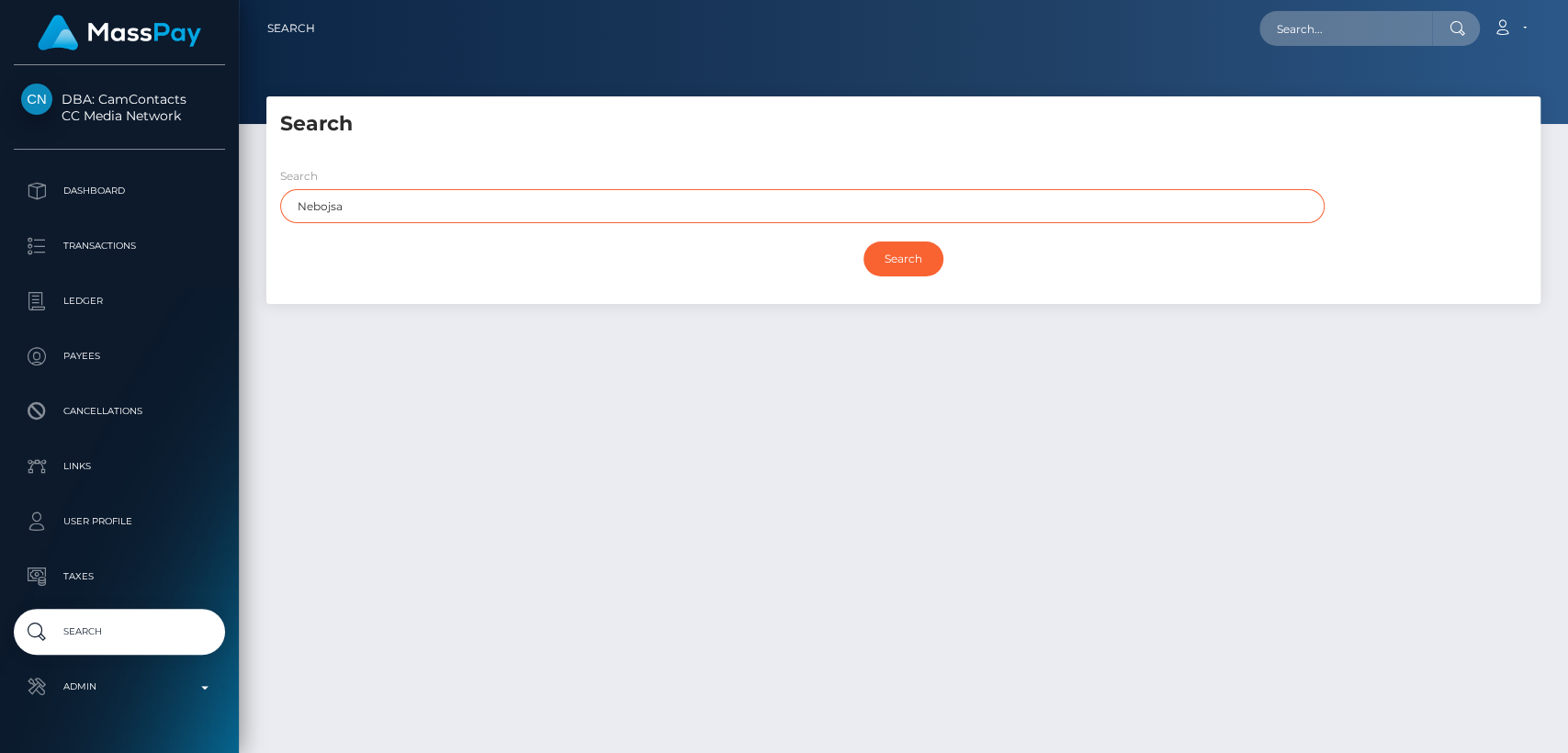
click at [933, 201] on input "Nebojsa" at bounding box center [801, 206] width 1044 height 34
click at [863, 242] on input "Search" at bounding box center [903, 259] width 80 height 35
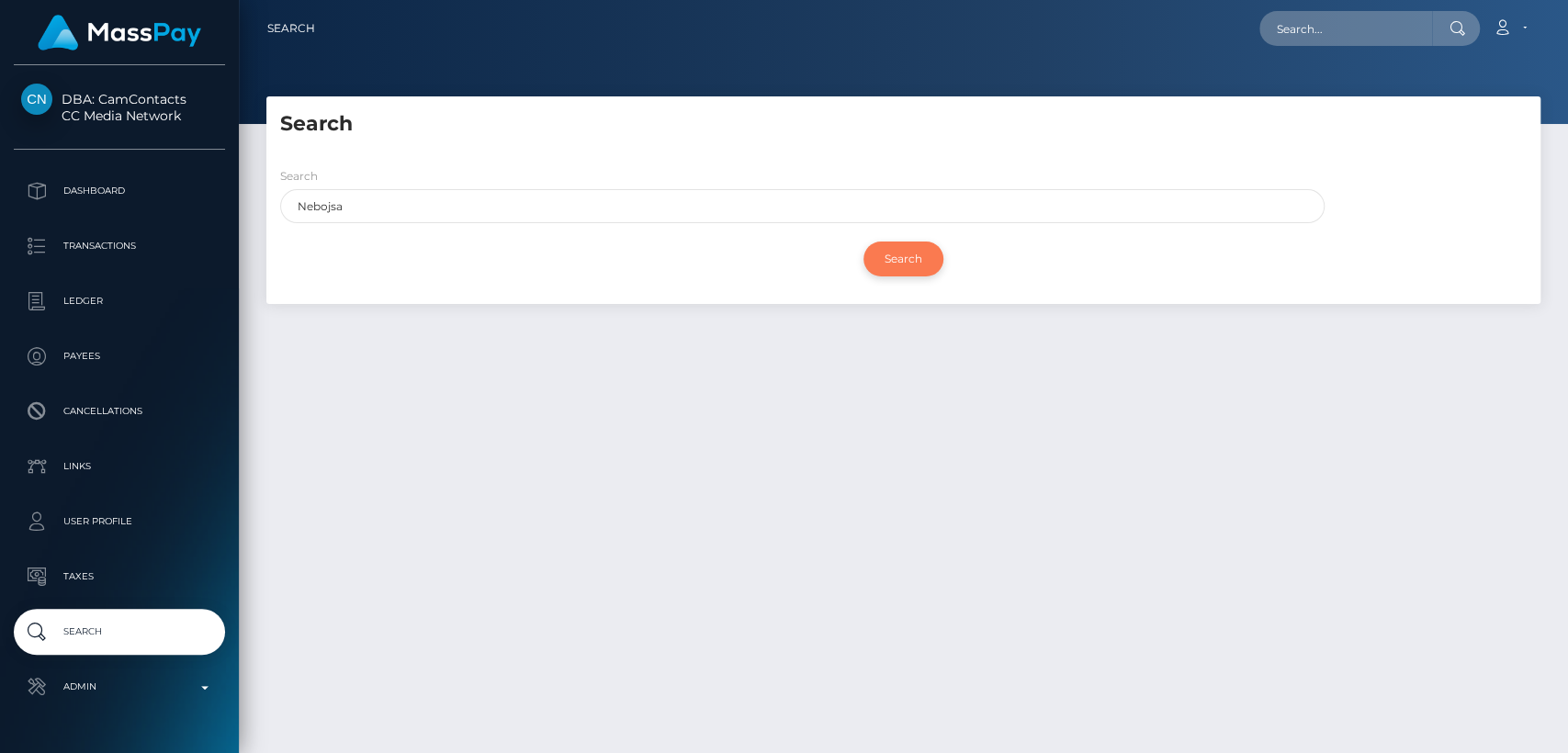
click at [905, 259] on input "Search" at bounding box center [903, 259] width 80 height 35
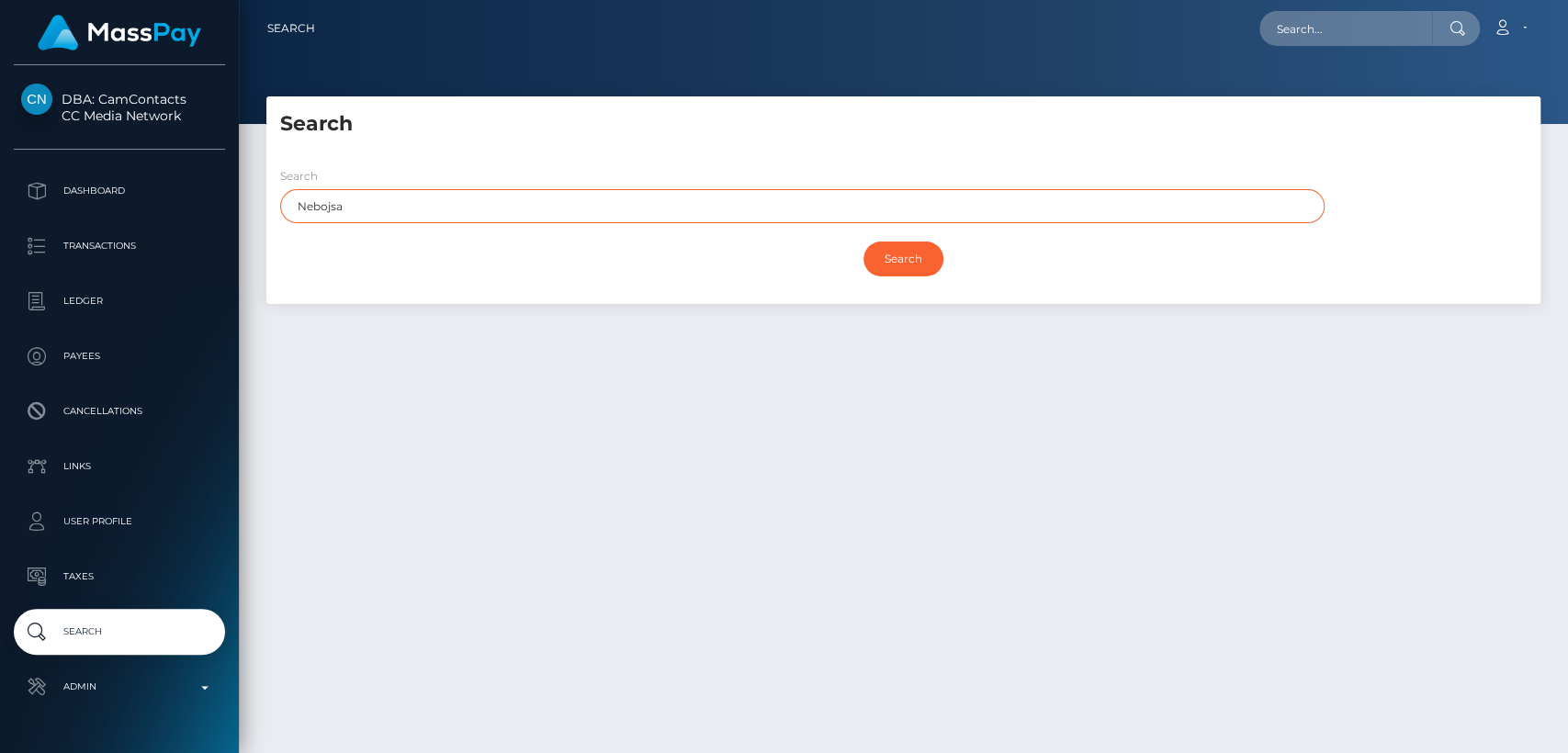
click at [529, 200] on input "Nebojsa" at bounding box center [801, 206] width 1044 height 34
click at [863, 242] on input "Search" at bounding box center [903, 259] width 80 height 35
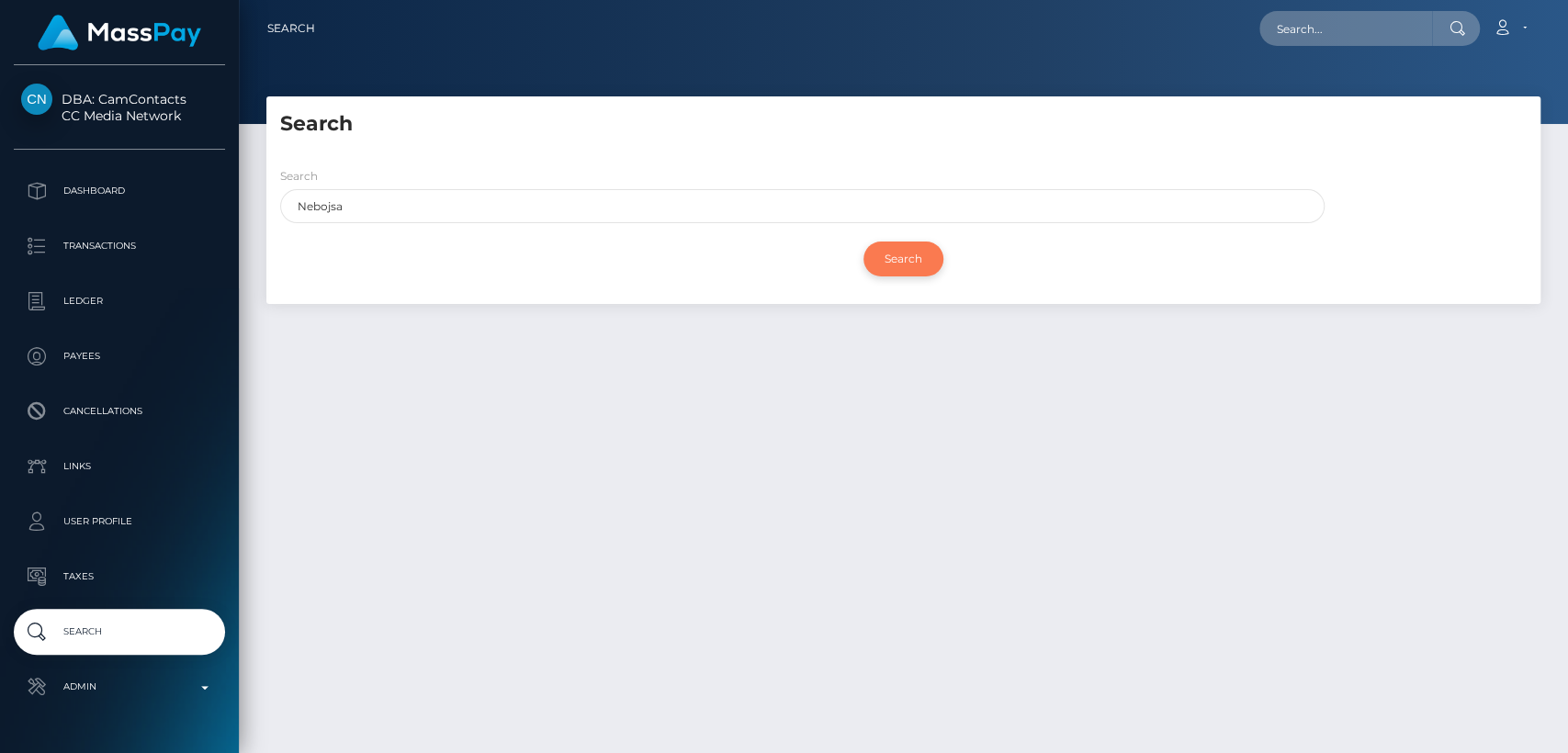
click at [886, 269] on input "Search" at bounding box center [903, 259] width 80 height 35
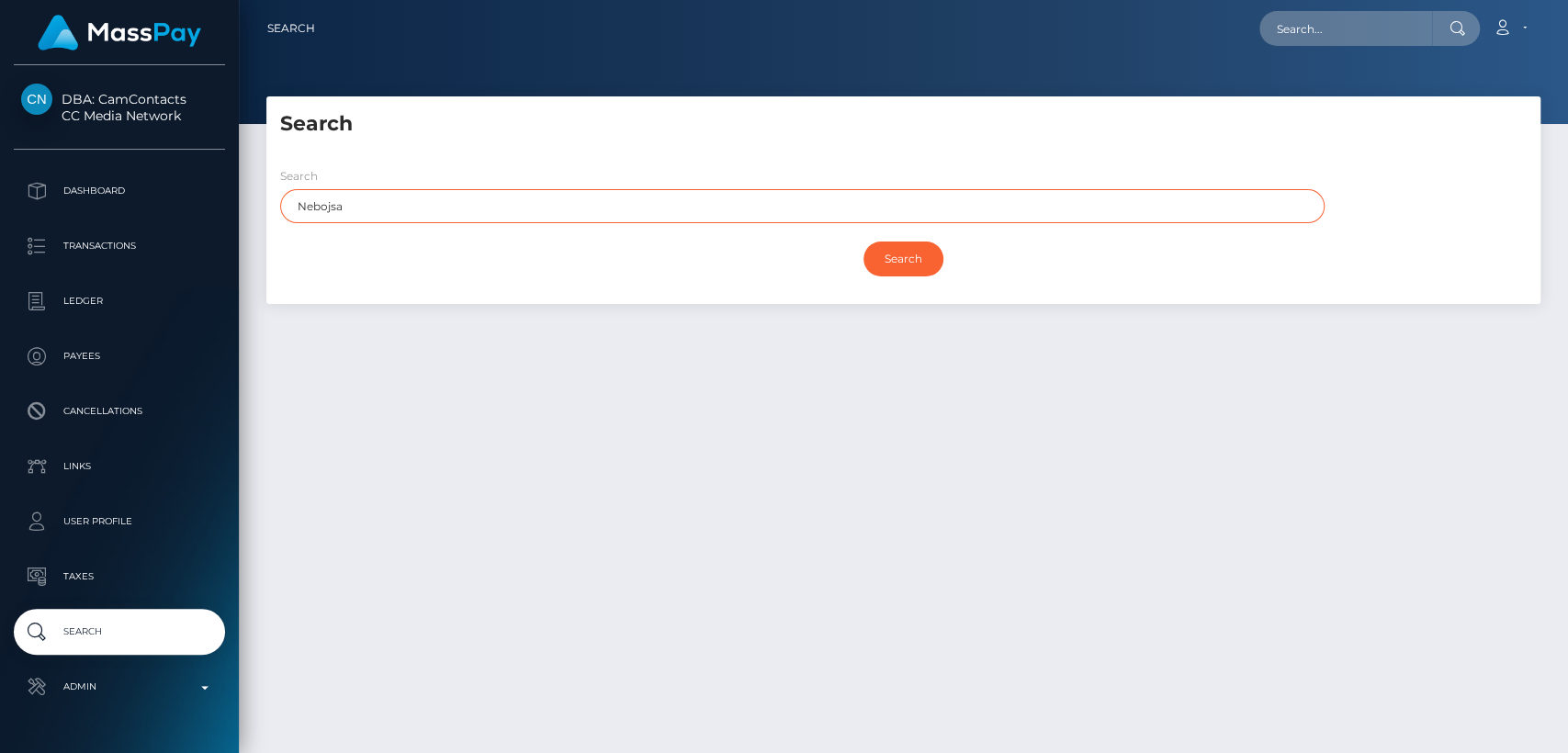
click at [852, 200] on input "Nebojsa" at bounding box center [801, 206] width 1044 height 34
click at [863, 242] on input "Search" at bounding box center [903, 259] width 80 height 35
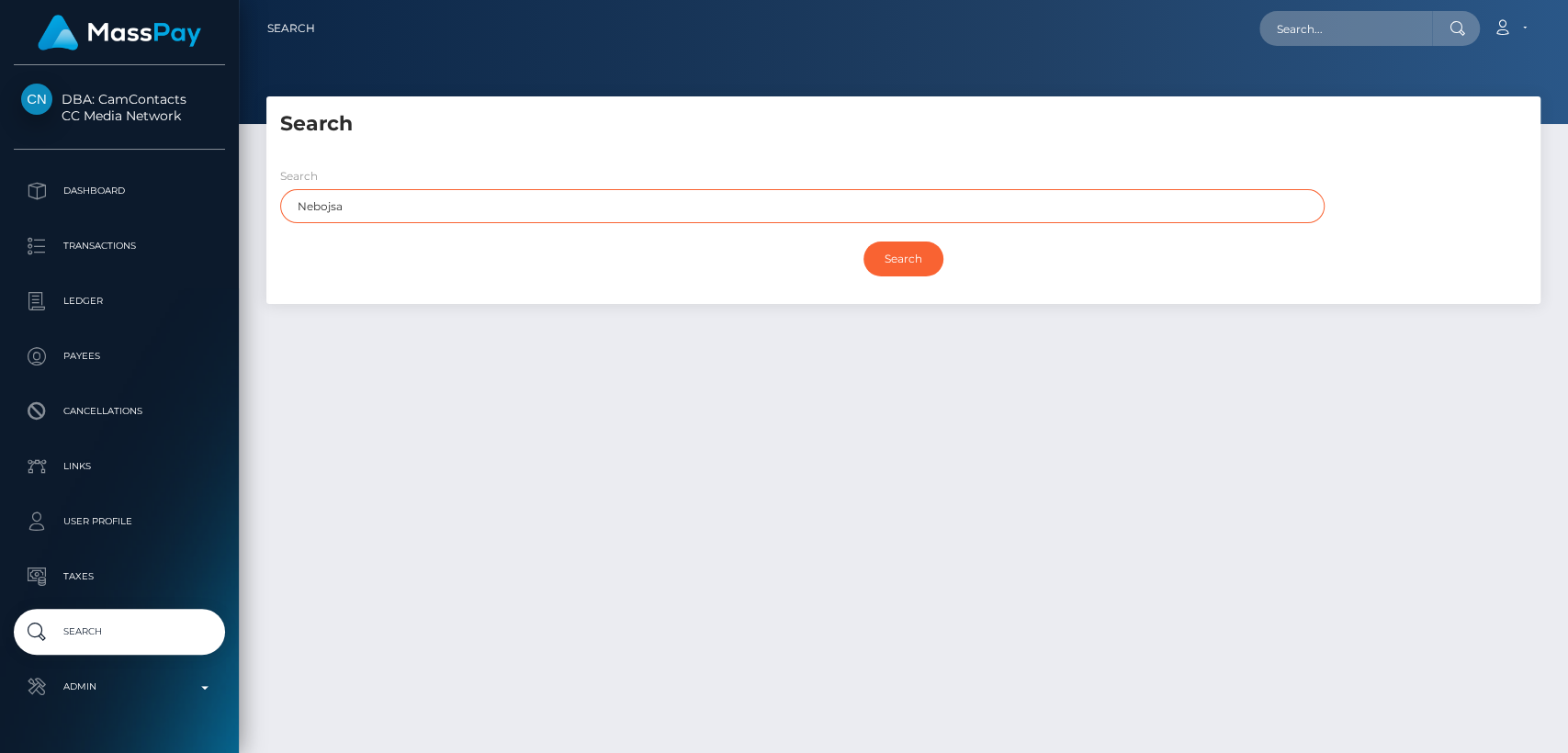
click at [863, 242] on input "Search" at bounding box center [903, 259] width 80 height 35
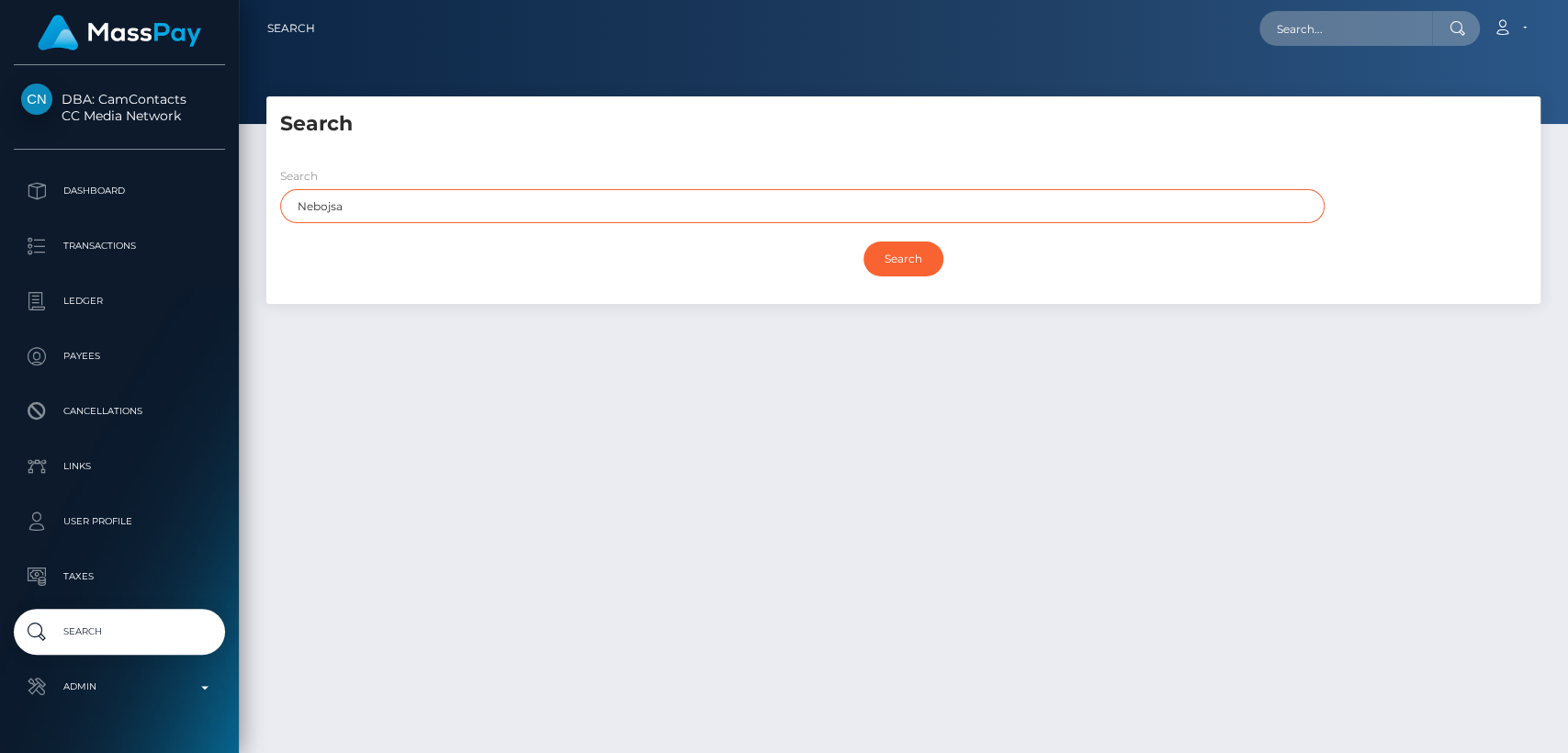
click at [863, 242] on input "Search" at bounding box center [903, 259] width 80 height 35
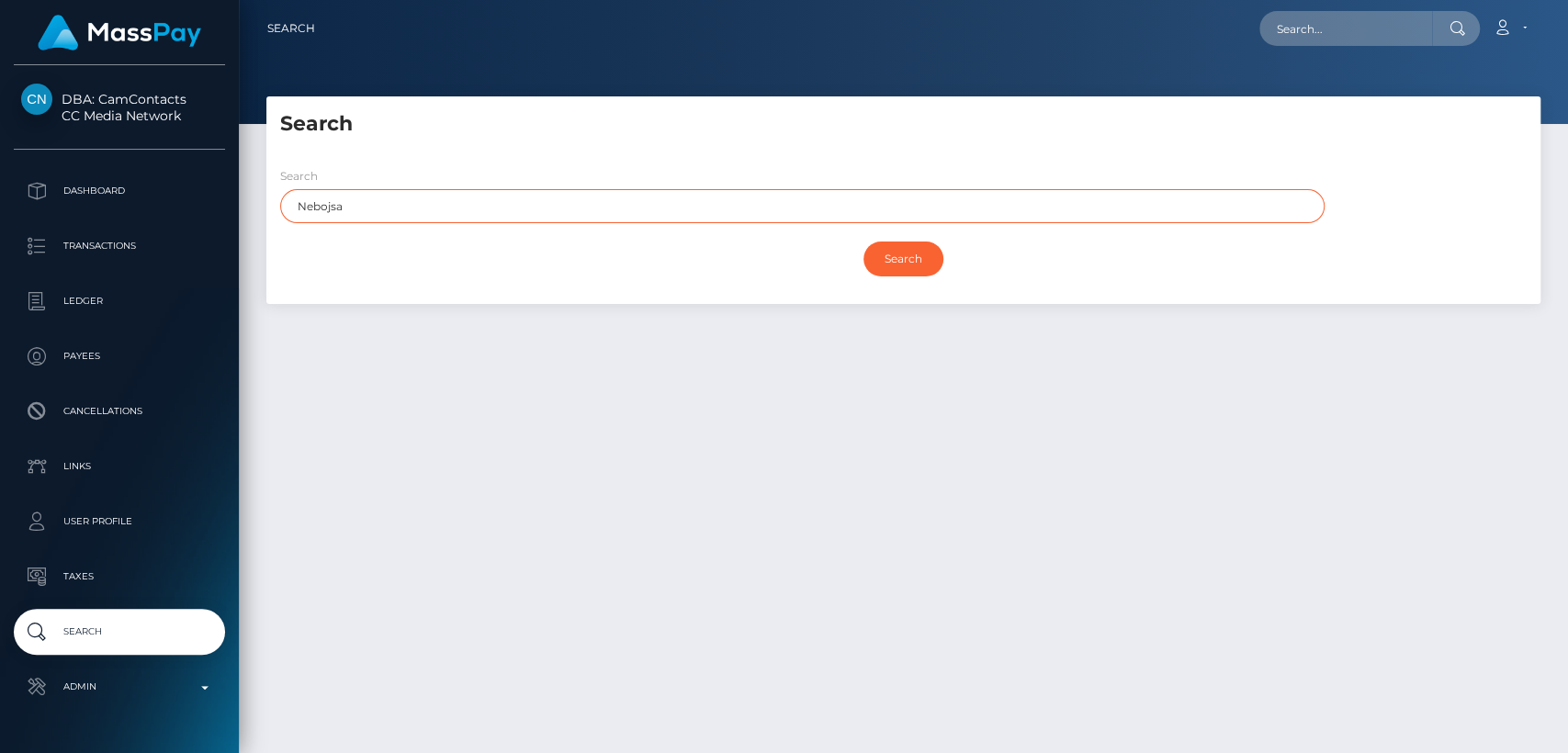
click at [863, 242] on input "Search" at bounding box center [903, 259] width 80 height 35
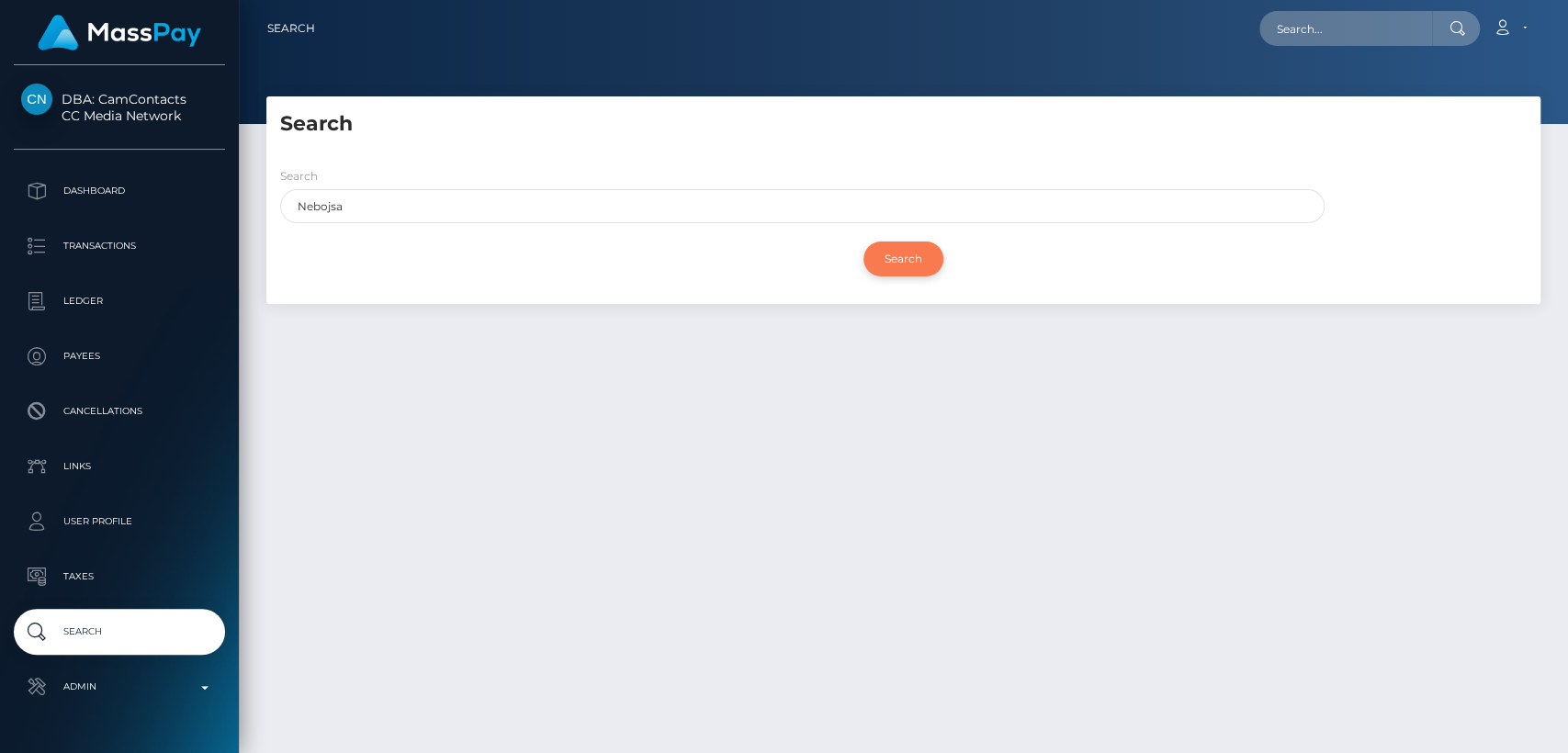
click at [878, 262] on input "Search" at bounding box center [903, 259] width 80 height 35
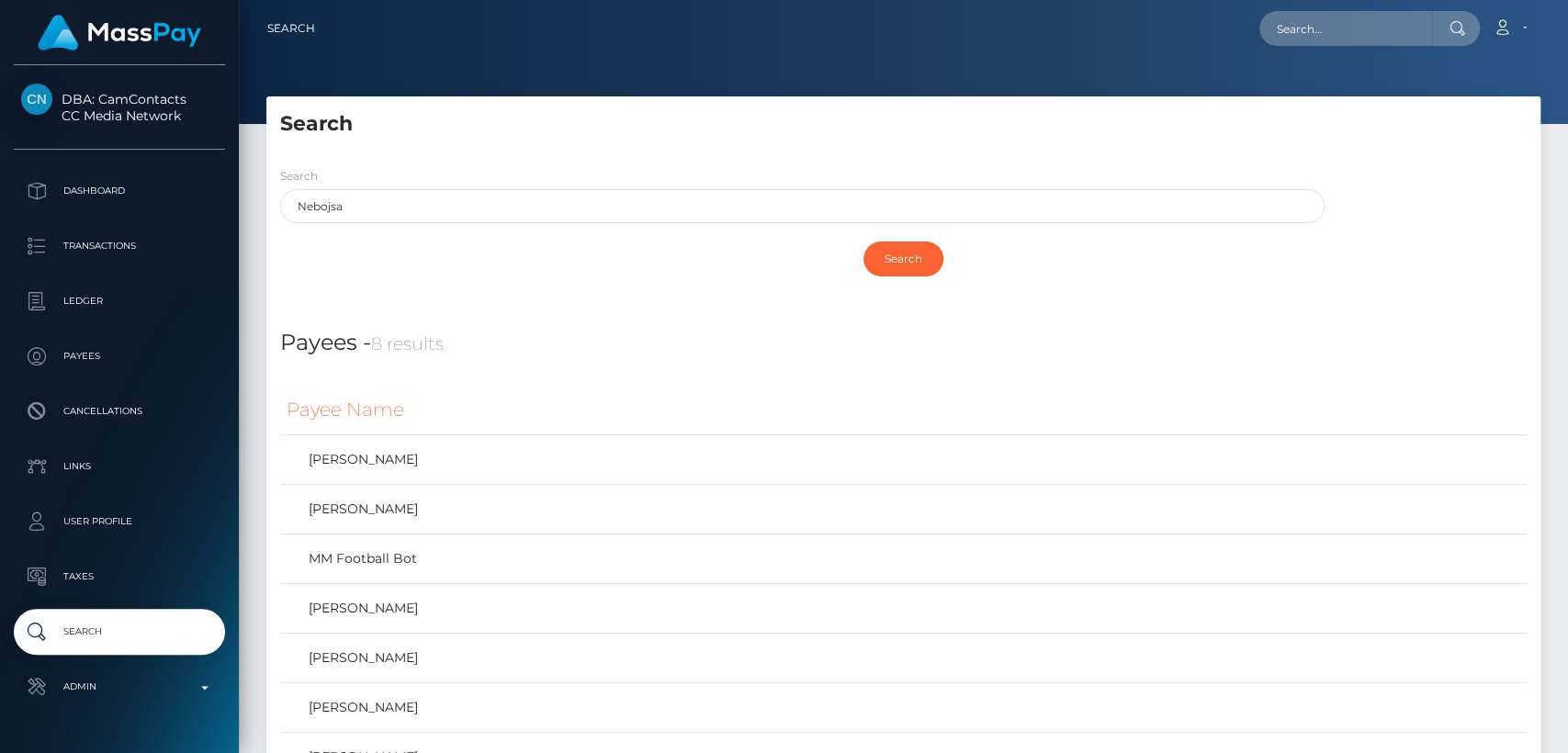
scroll to position [220, 0]
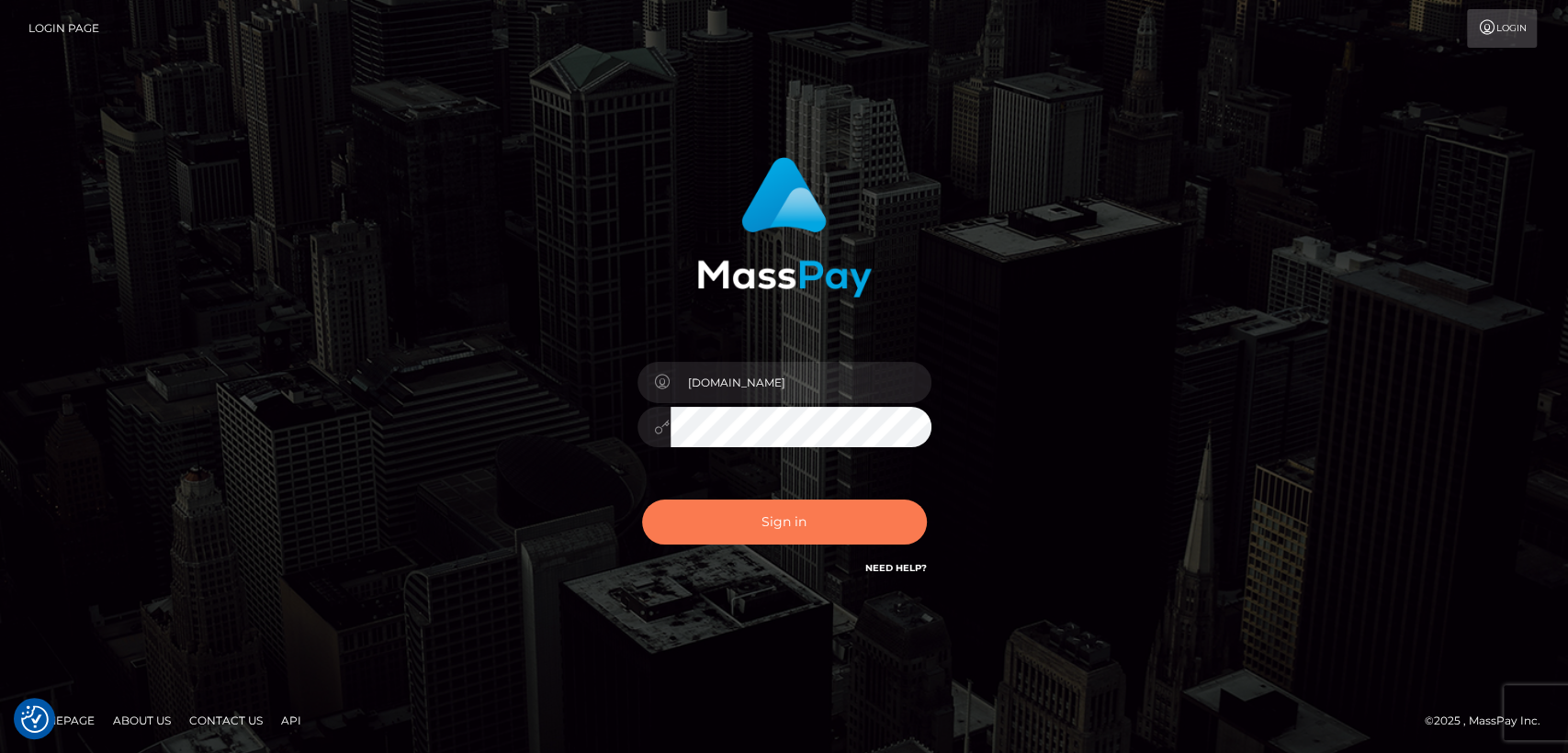
click at [844, 506] on button "Sign in" at bounding box center [784, 521] width 284 height 45
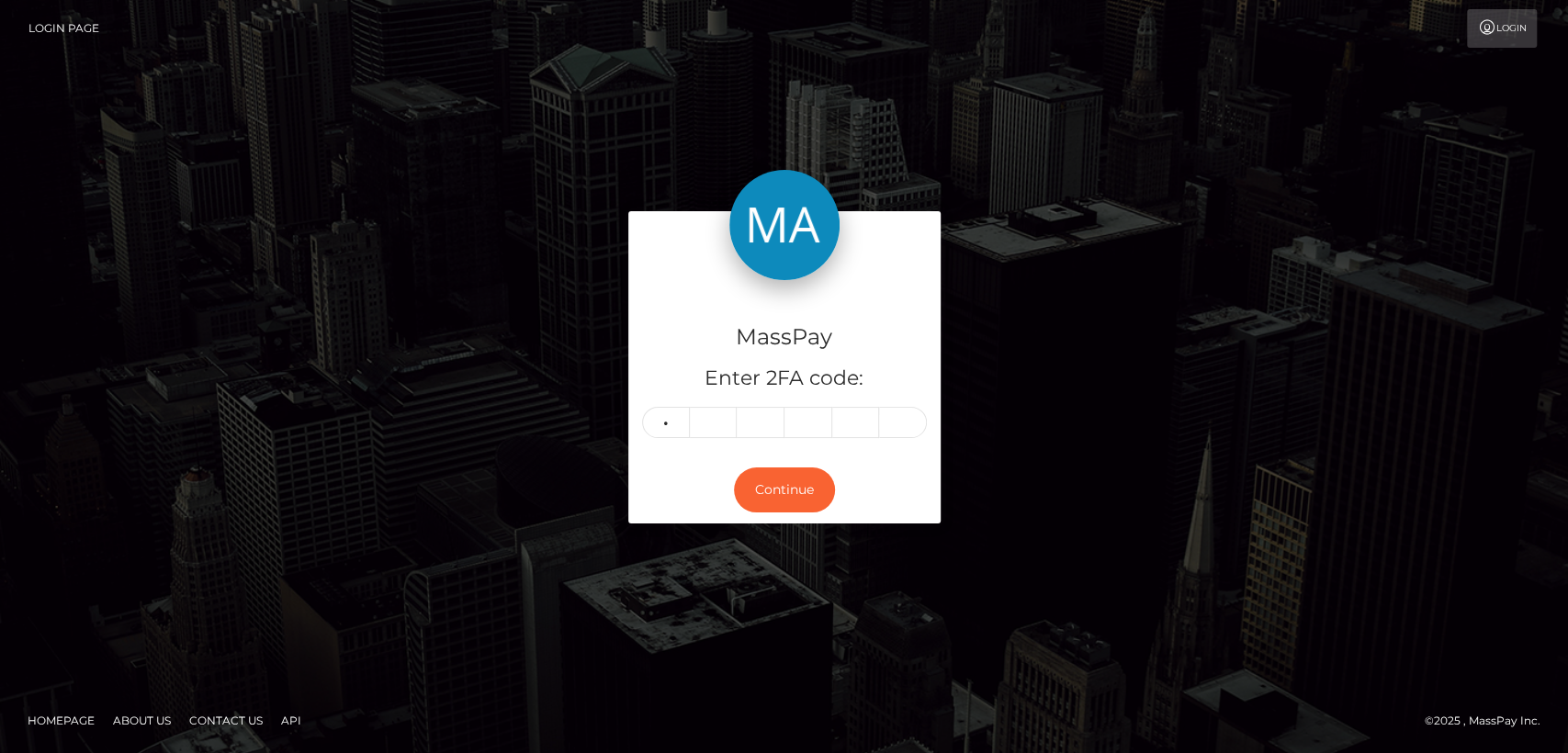
type input "5"
type input "8"
type input "0"
type input "8"
type input "9"
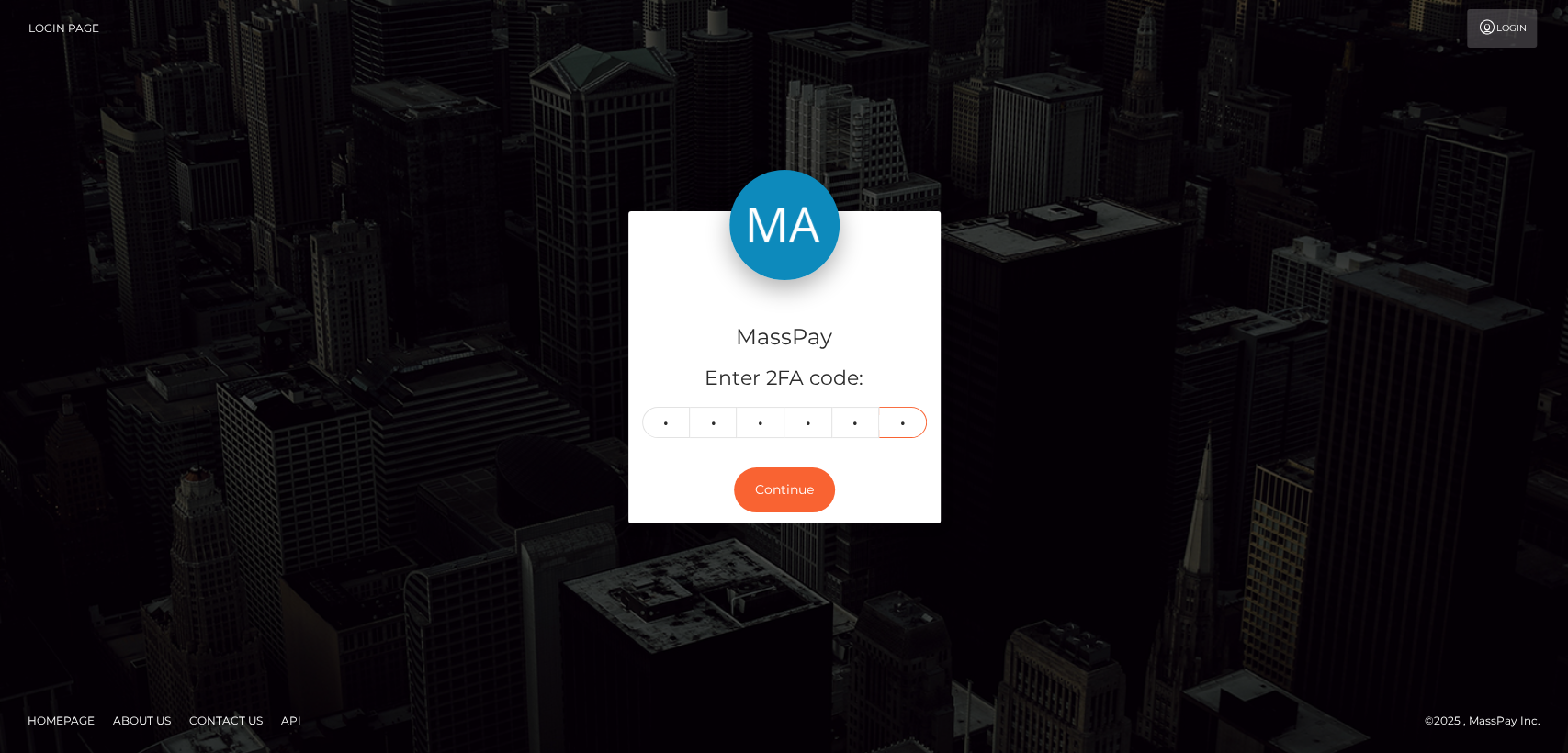
type input "3"
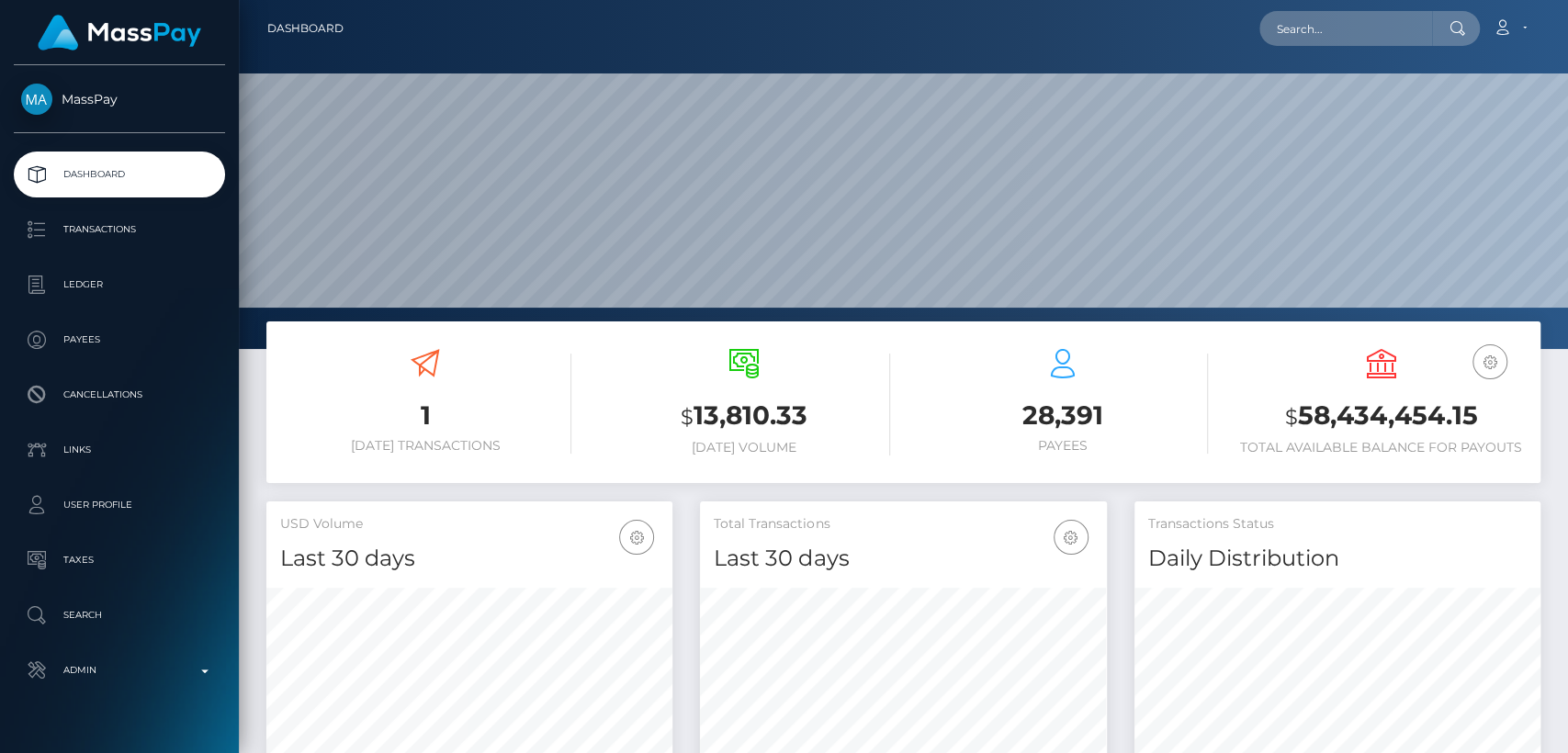
scroll to position [324, 406]
drag, startPoint x: 1268, startPoint y: 55, endPoint x: 1315, endPoint y: 23, distance: 56.9
click at [1315, 23] on nav "Dashboard Loading... Loading... Account Edit Profile" at bounding box center [903, 28] width 1329 height 56
click at [1315, 23] on input "text" at bounding box center [1345, 29] width 172 height 35
paste input "solessienna@gmail.com"
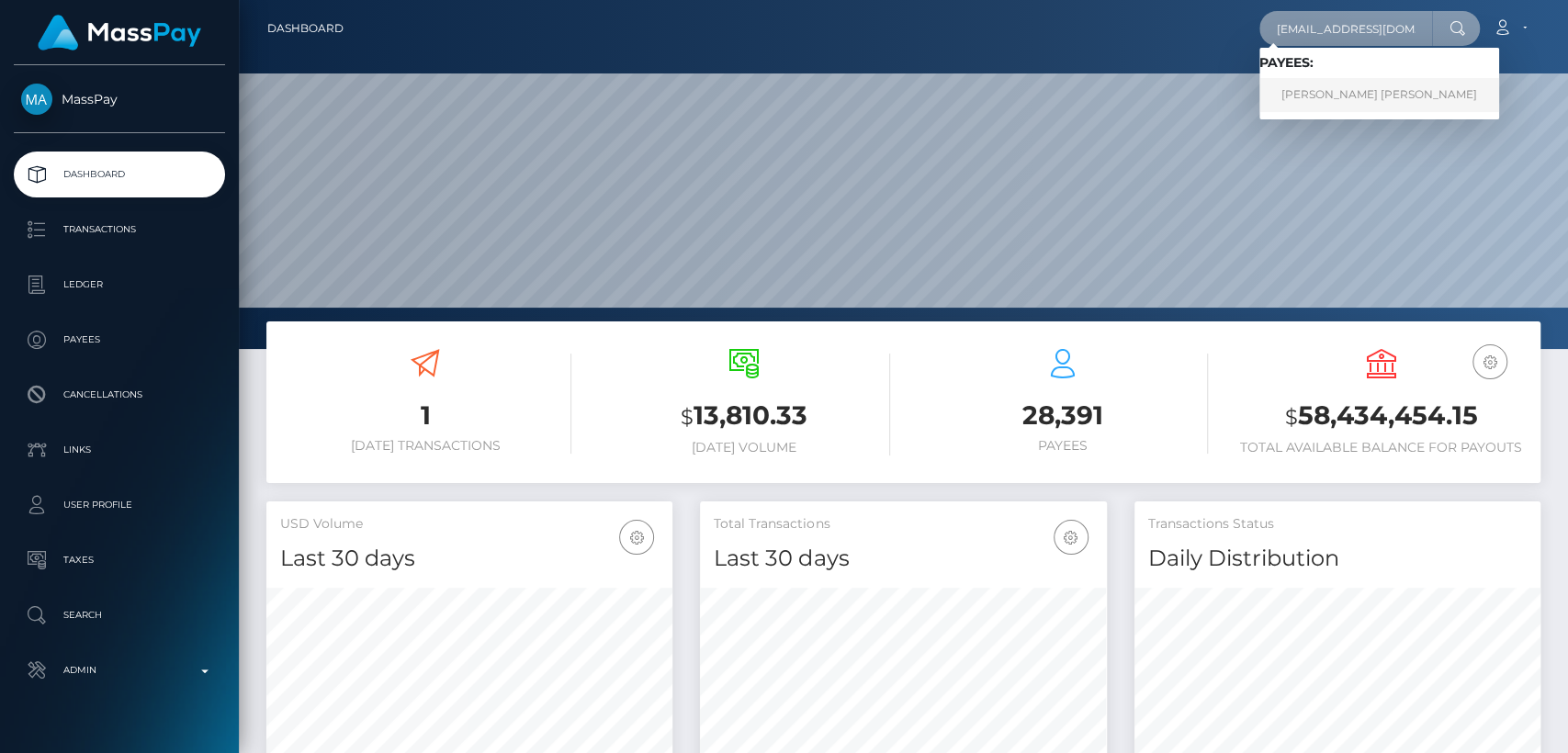
type input "solessienna@gmail.com"
click at [1338, 90] on link "LAUREN ROSE DIONNE" at bounding box center [1378, 94] width 240 height 34
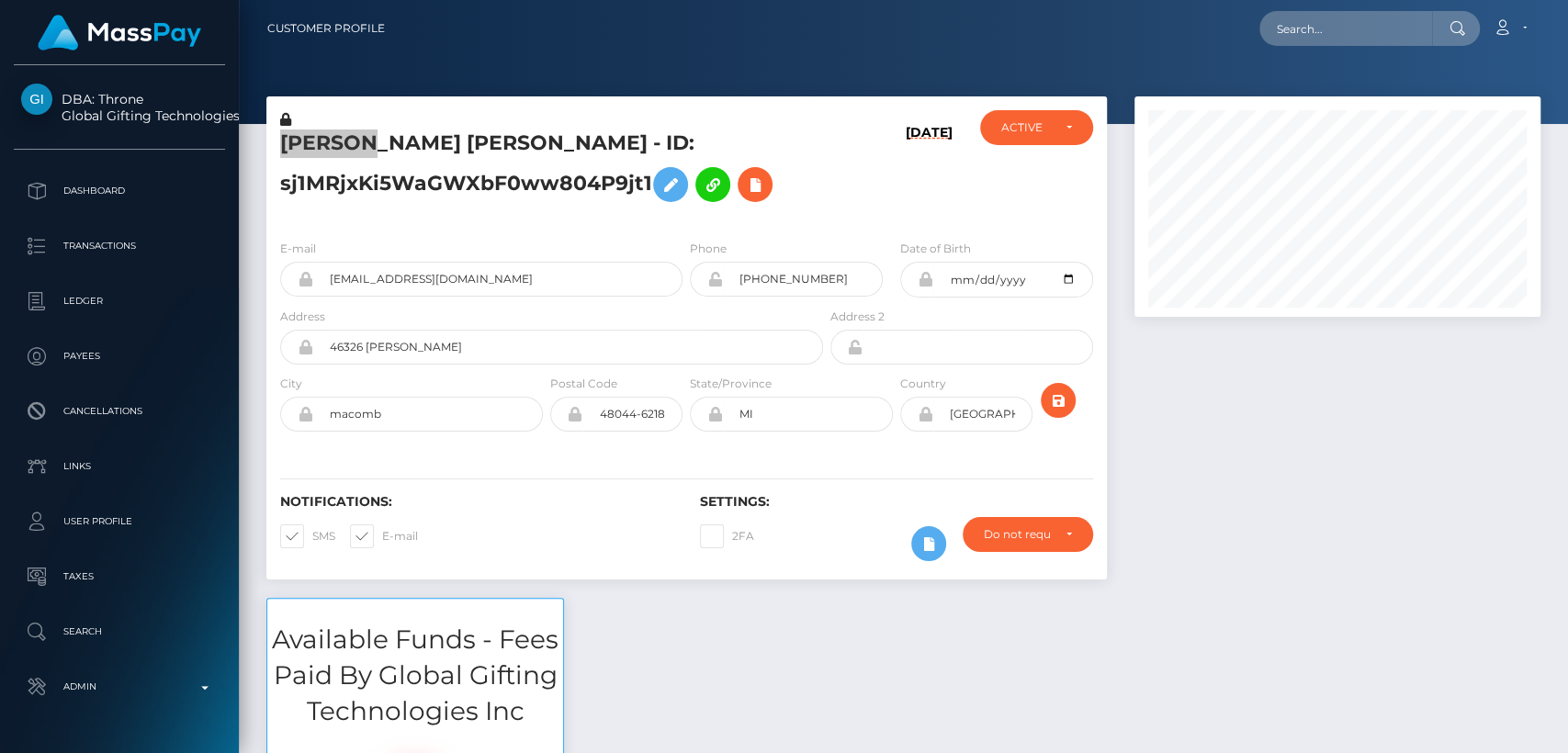
scroll to position [220, 406]
click at [714, 105] on div "[PERSON_NAME] [PERSON_NAME] - ID: sj1MRjxKi5WaGWXbF0ww804P9jt1 [DATE] CLOSED AC…" at bounding box center [686, 160] width 840 height 129
drag, startPoint x: 1277, startPoint y: 52, endPoint x: 1295, endPoint y: 37, distance: 23.4
click at [1295, 37] on nav "Customer Profile Loading... Loading... Account" at bounding box center [903, 28] width 1329 height 56
click at [1295, 37] on input "text" at bounding box center [1345, 29] width 172 height 35
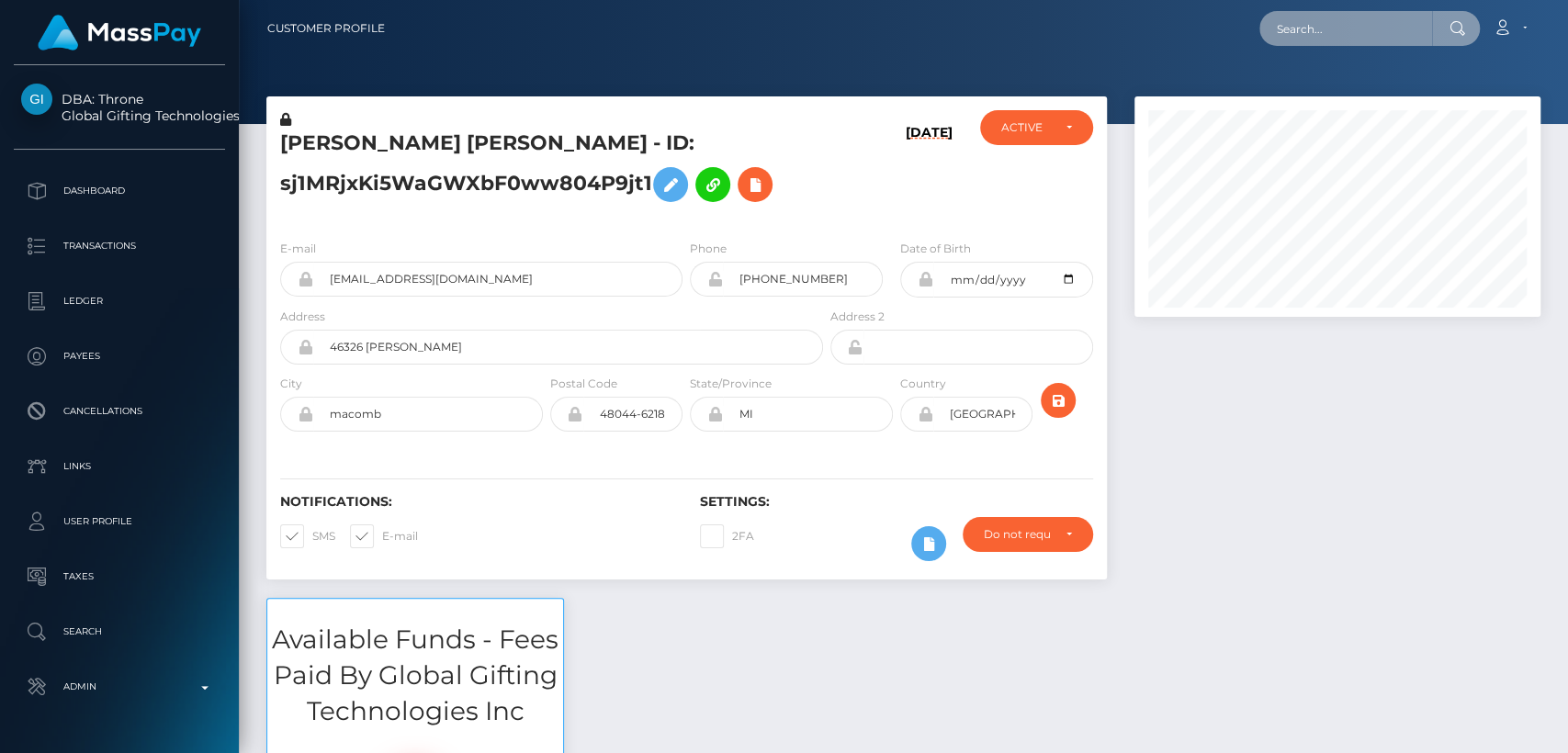
paste input "[EMAIL_ADDRESS][DOMAIN_NAME]"
type input "[EMAIL_ADDRESS][DOMAIN_NAME]"
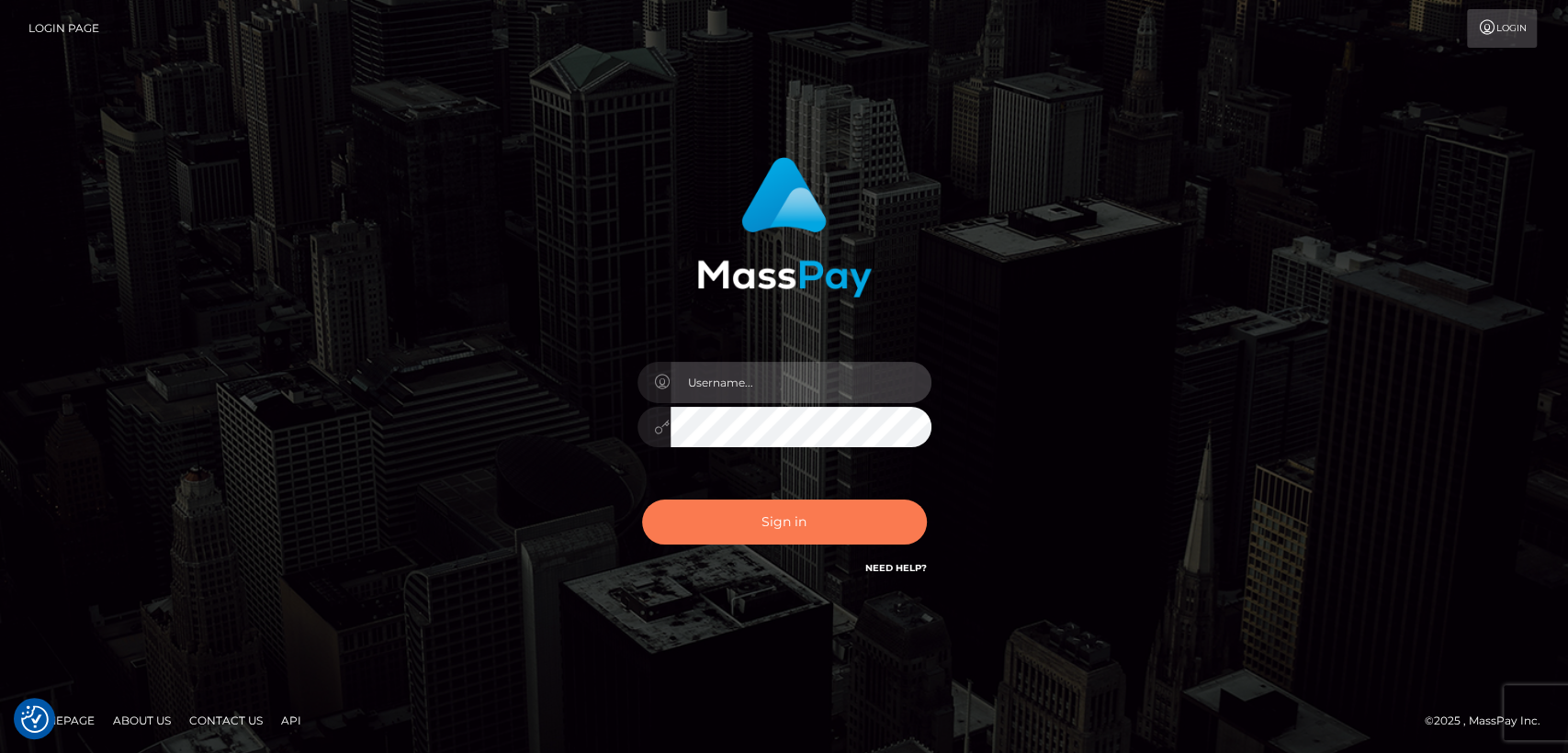
type input "[DOMAIN_NAME]"
click at [801, 521] on button "Sign in" at bounding box center [784, 521] width 284 height 45
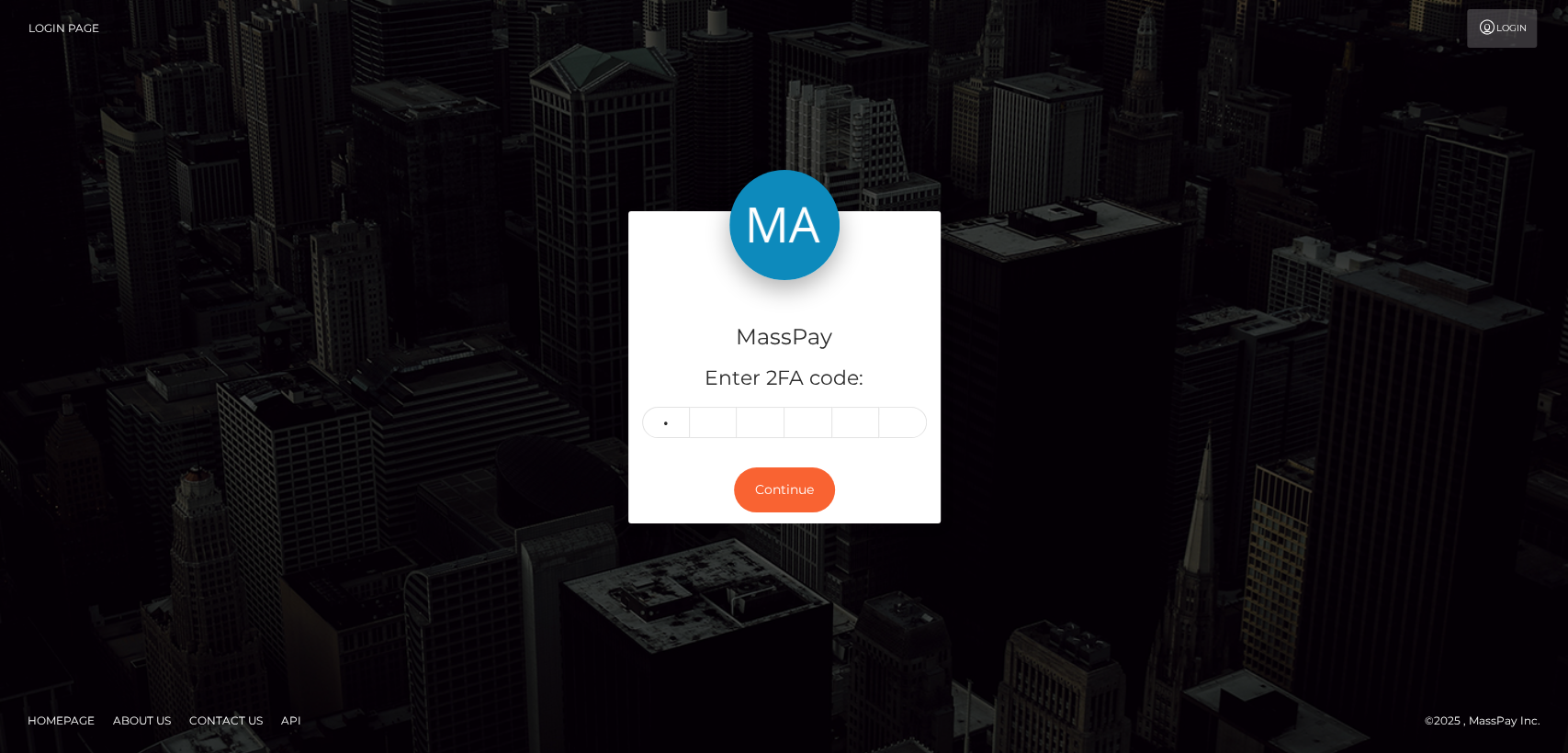
type input "5"
type input "6"
type input "5"
type input "2"
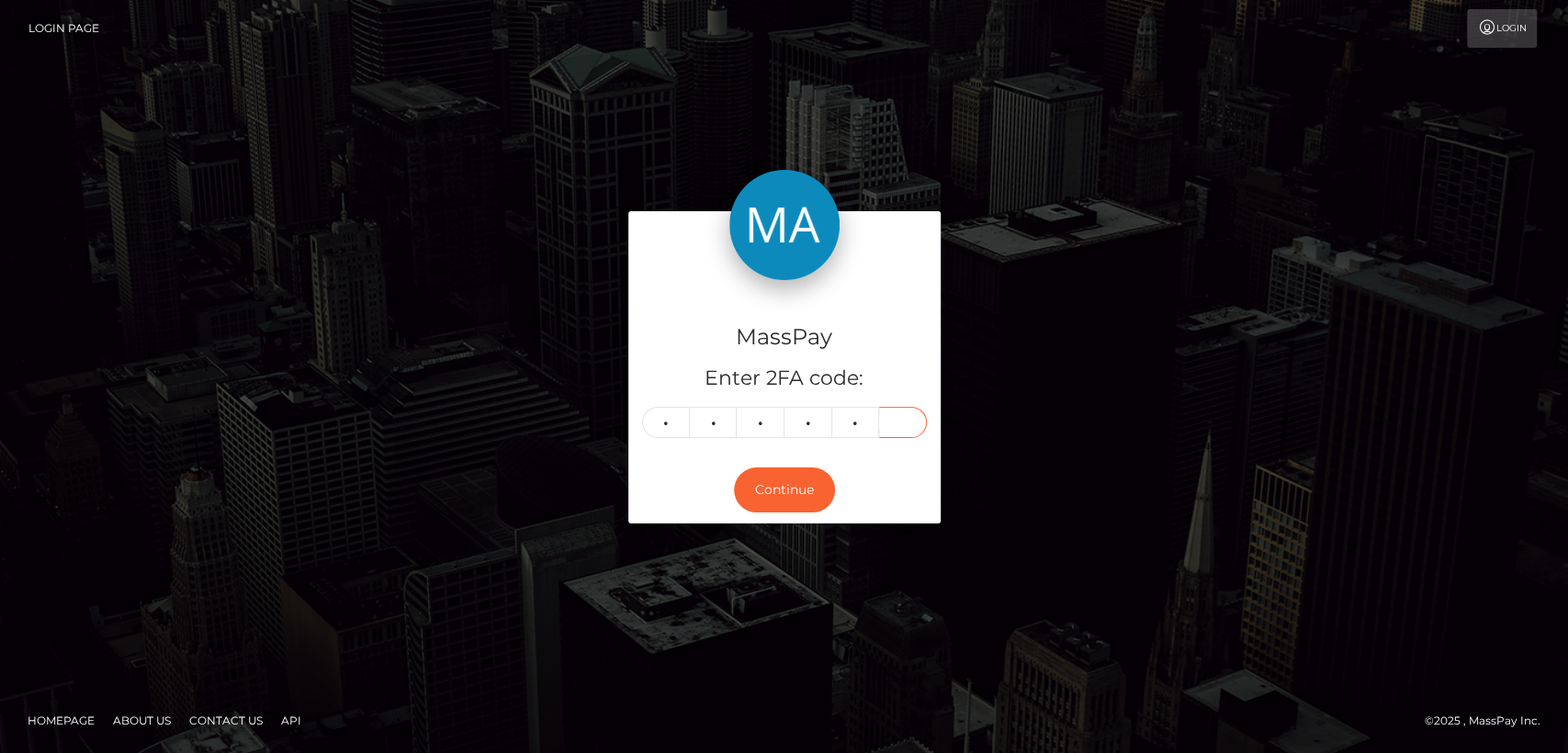
type input "8"
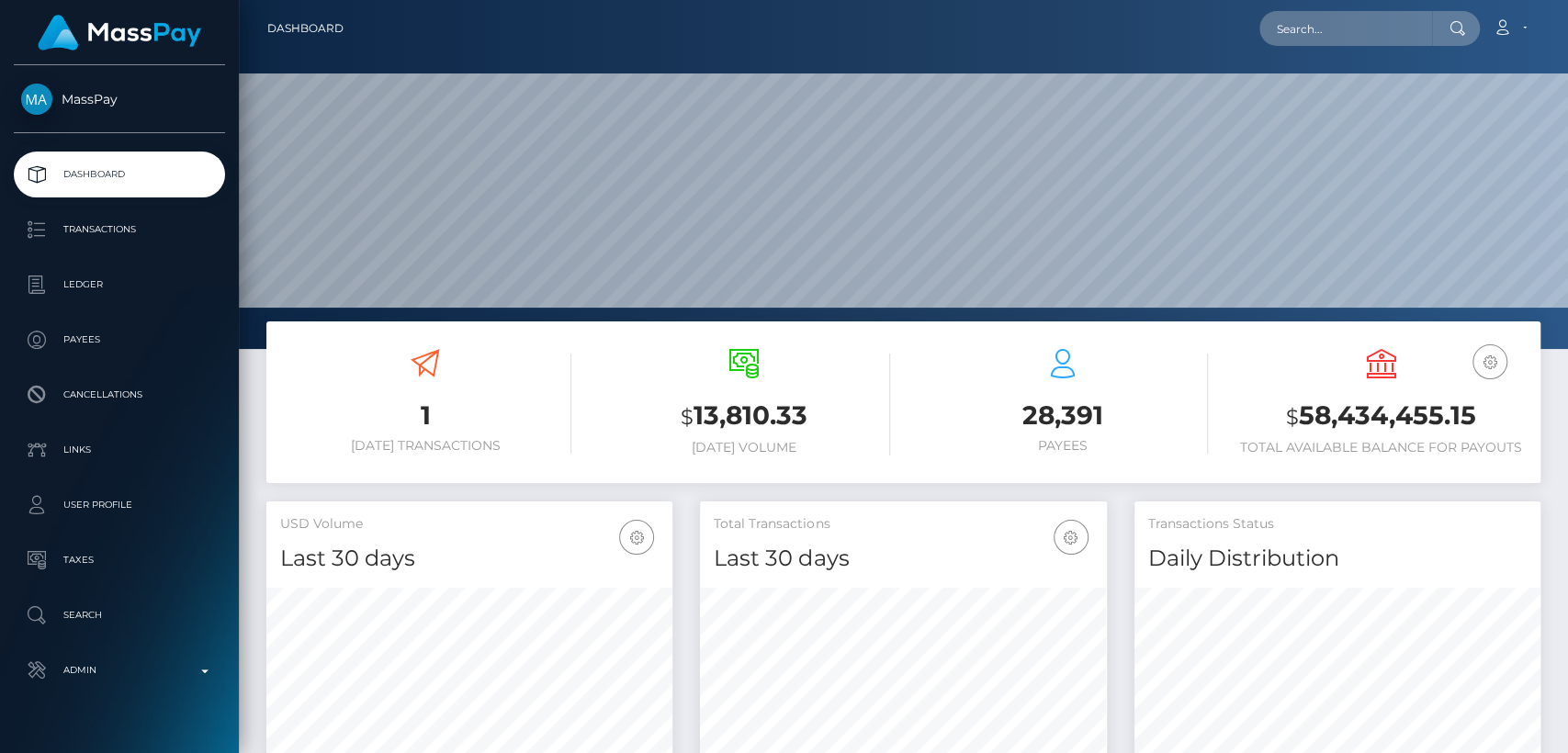
scroll to position [324, 406]
click at [1352, 24] on input "text" at bounding box center [1345, 29] width 172 height 35
paste input "[EMAIL_ADDRESS][DOMAIN_NAME]"
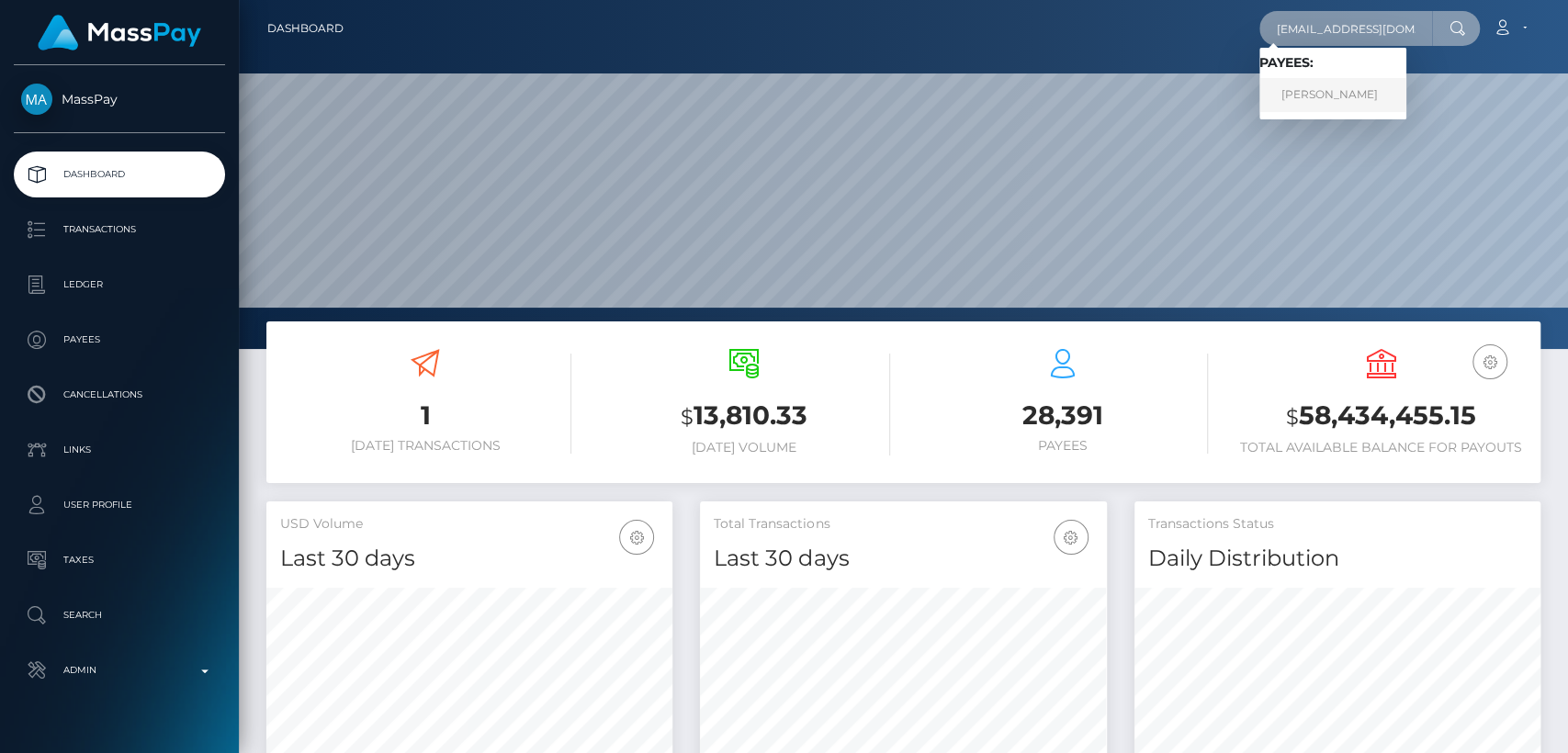
type input "[EMAIL_ADDRESS][DOMAIN_NAME]"
click at [1336, 83] on link "[PERSON_NAME]" at bounding box center [1332, 94] width 147 height 34
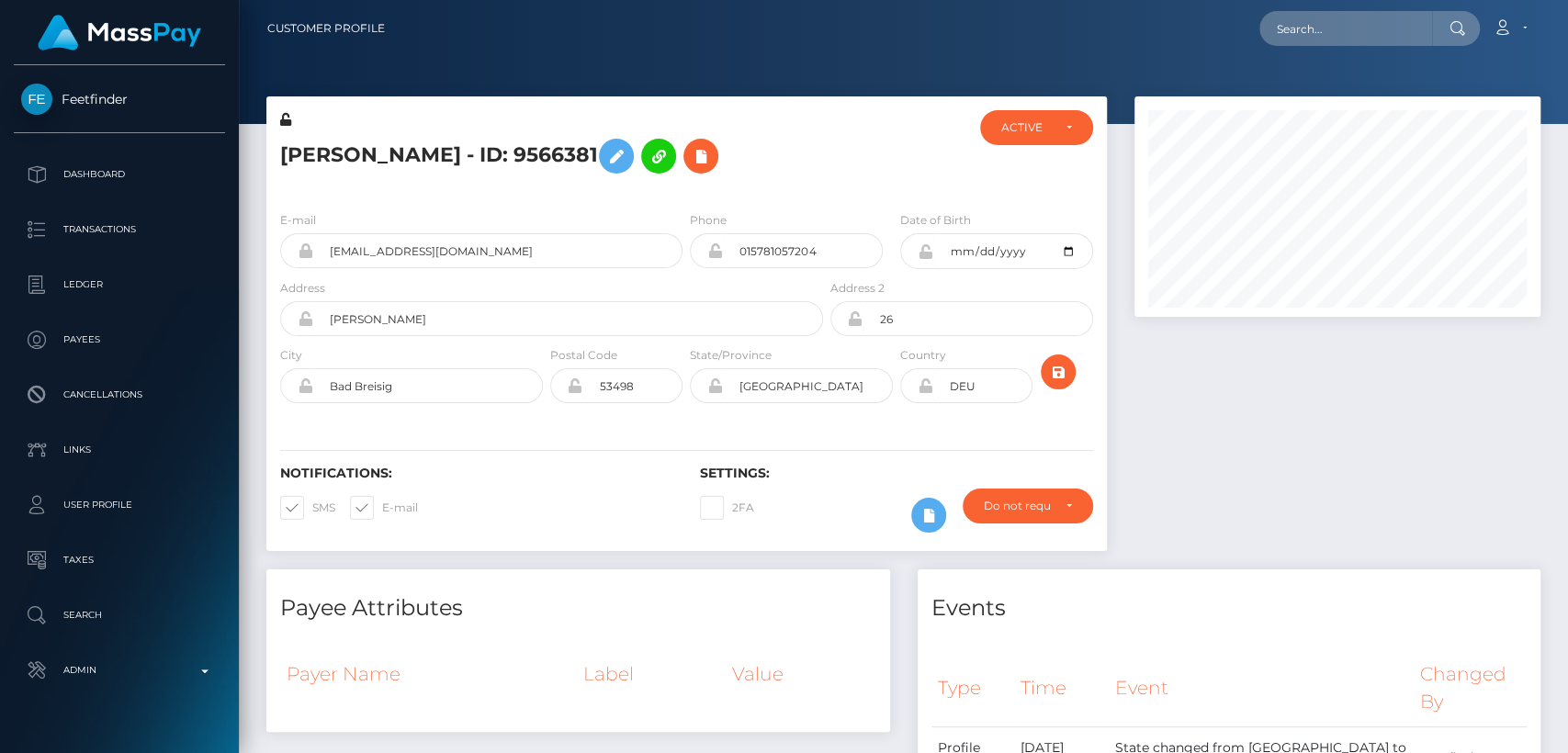
scroll to position [220, 406]
click at [321, 156] on h5 "Maria Helga Hess - ID: 9566381" at bounding box center [546, 157] width 533 height 54
copy h5 "Maria"
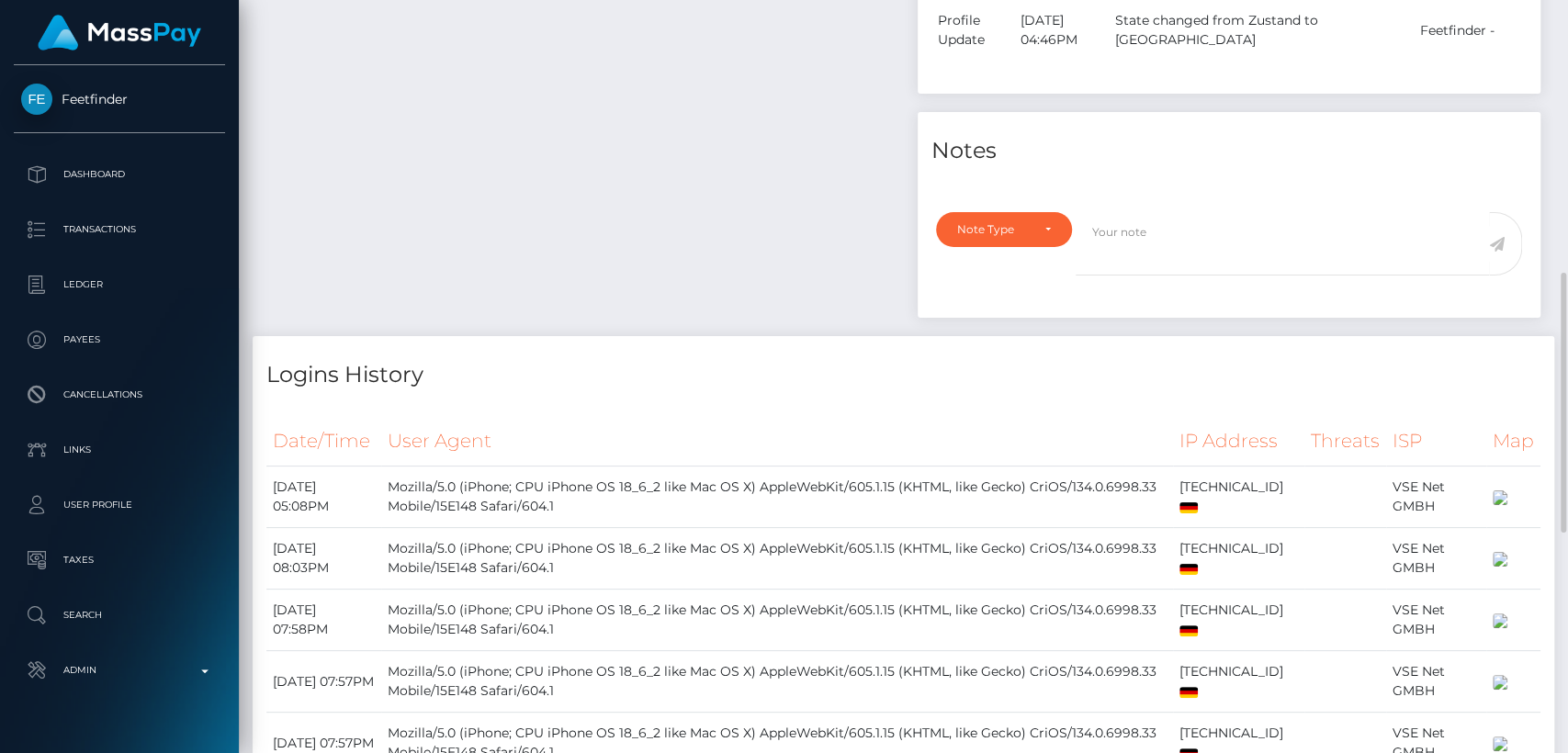
scroll to position [894, 0]
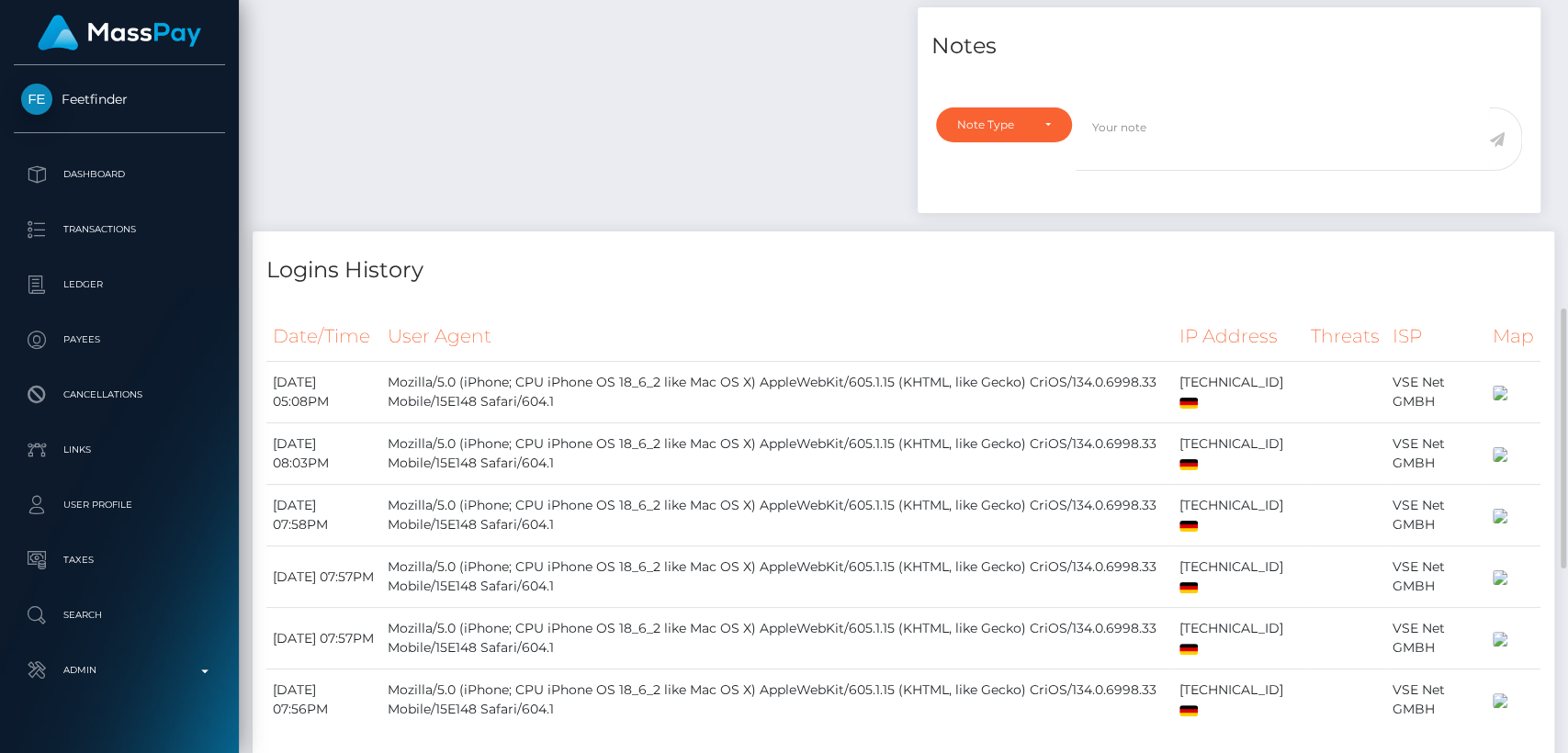
drag, startPoint x: 509, startPoint y: 331, endPoint x: 535, endPoint y: 307, distance: 35.4
click at [522, 316] on th "User Agent" at bounding box center [776, 336] width 792 height 51
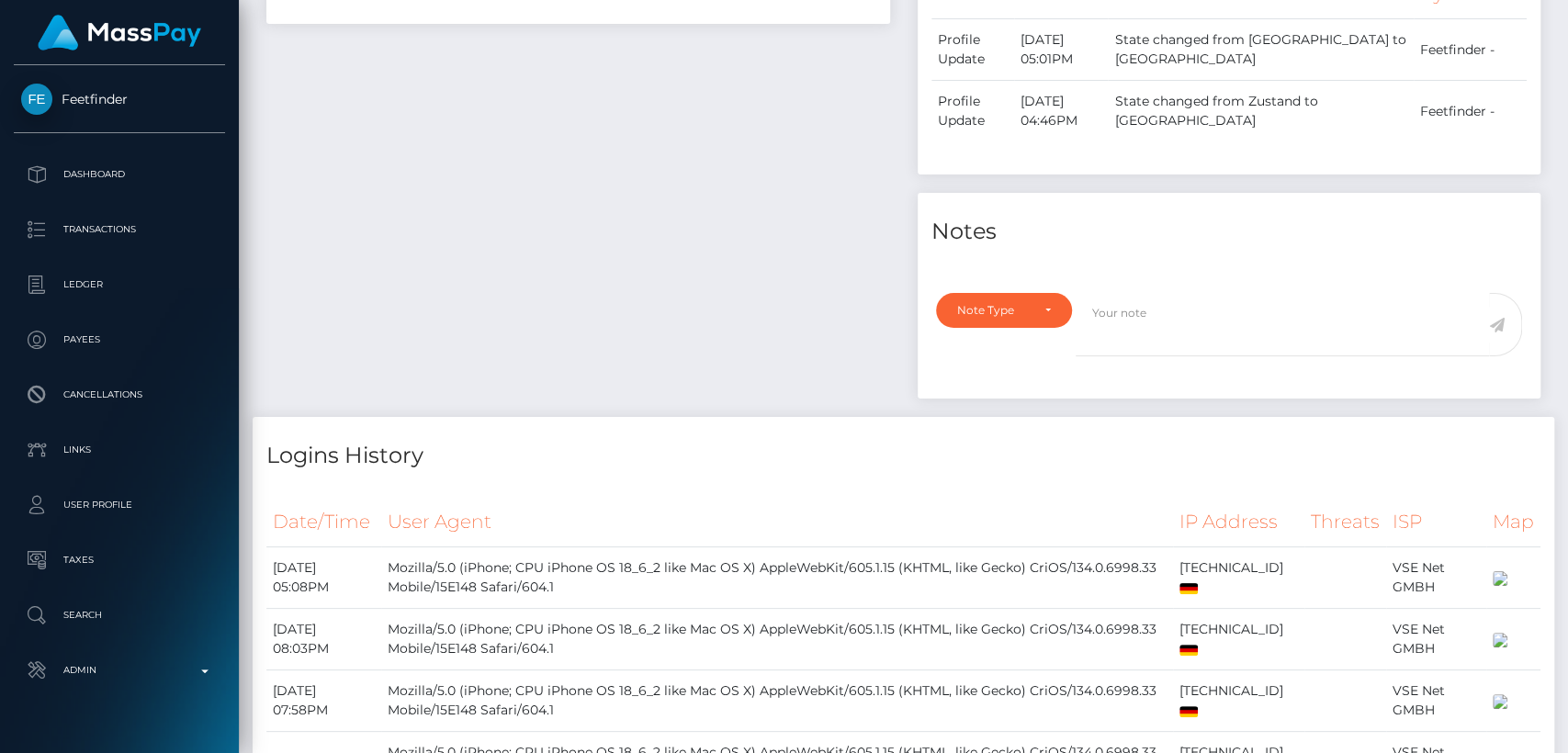
scroll to position [0, 0]
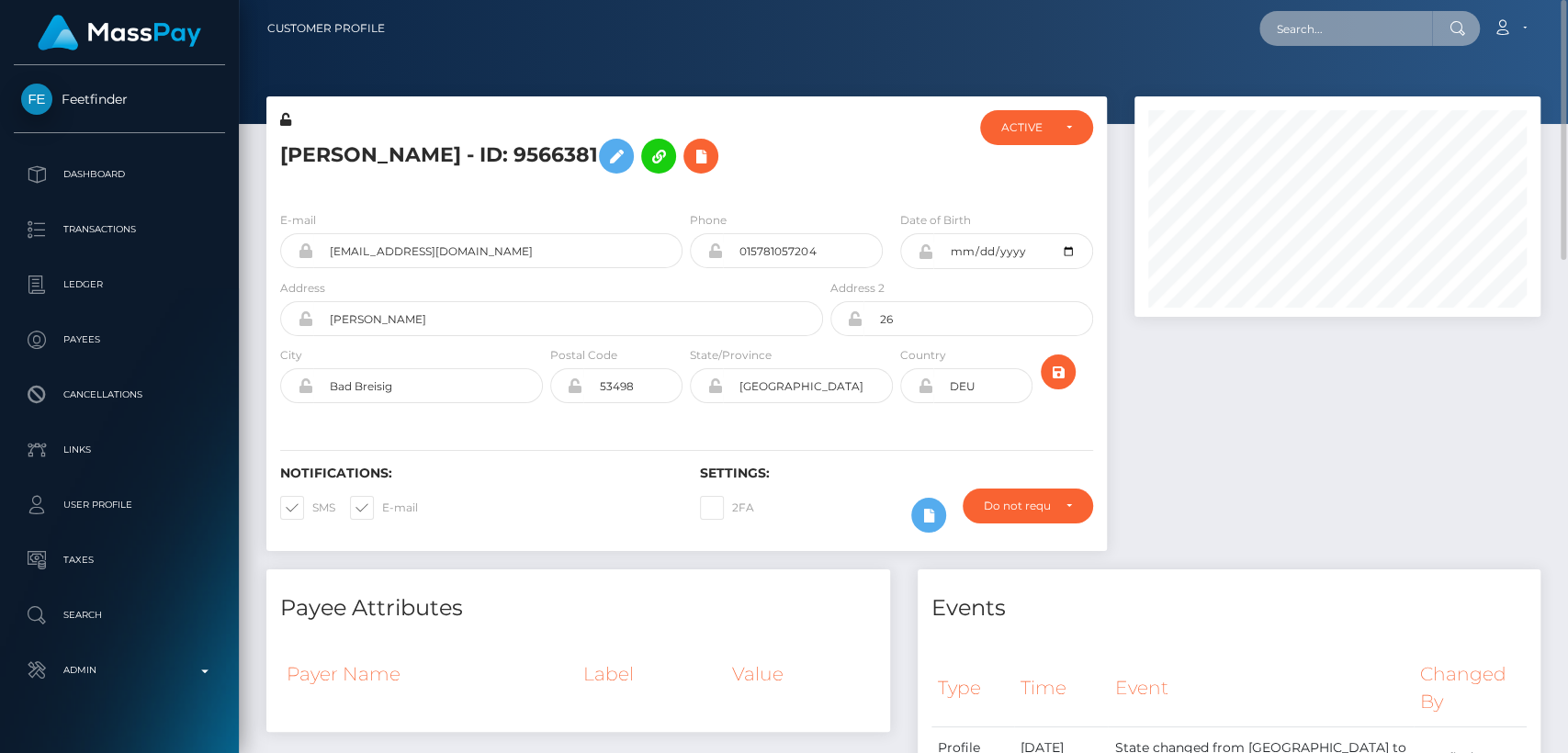
click at [1388, 24] on input "text" at bounding box center [1345, 29] width 172 height 35
paste input "[EMAIL_ADDRESS][DOMAIN_NAME]"
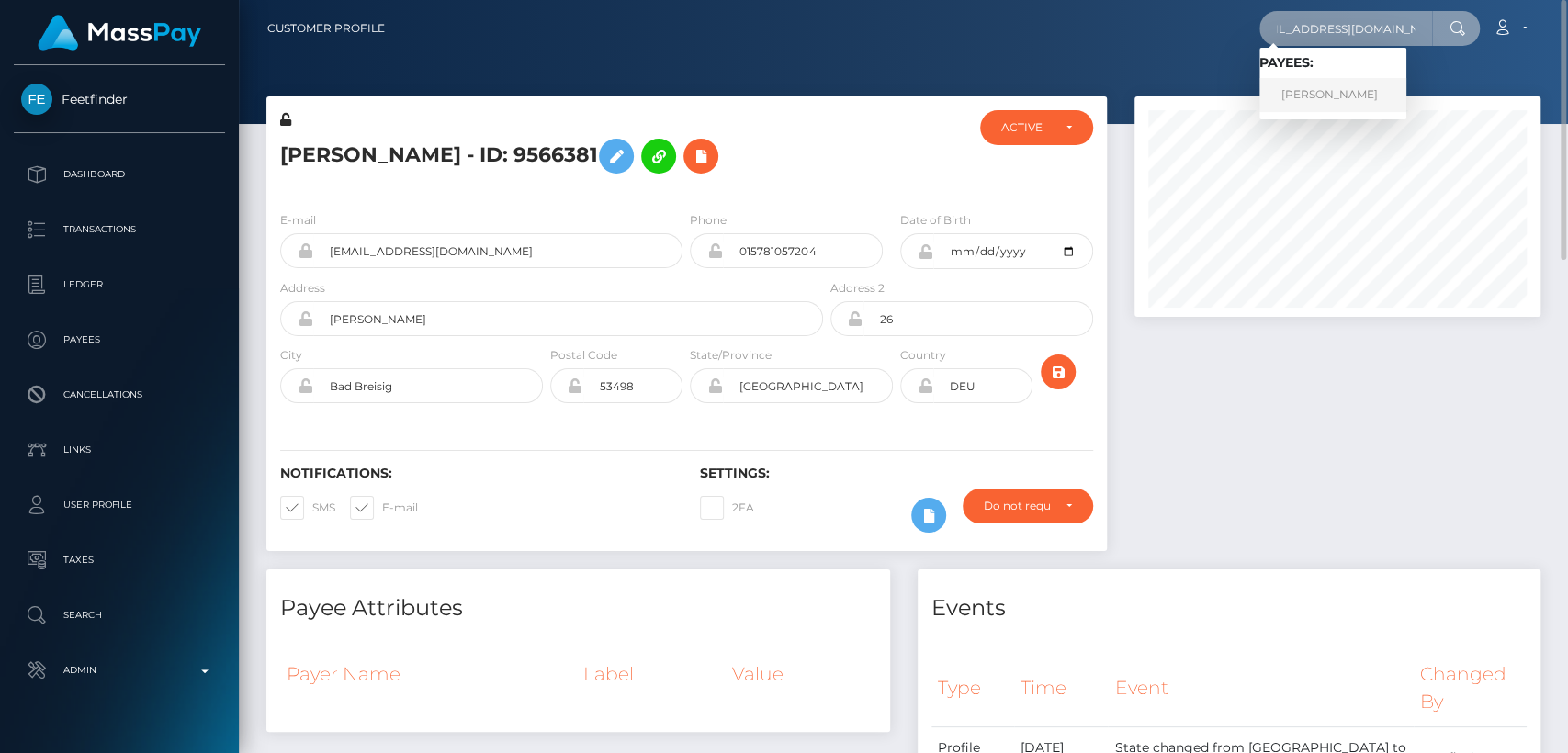
type input "[EMAIL_ADDRESS][DOMAIN_NAME]"
click at [1378, 86] on link "Taylor Hitchingham" at bounding box center [1332, 94] width 147 height 34
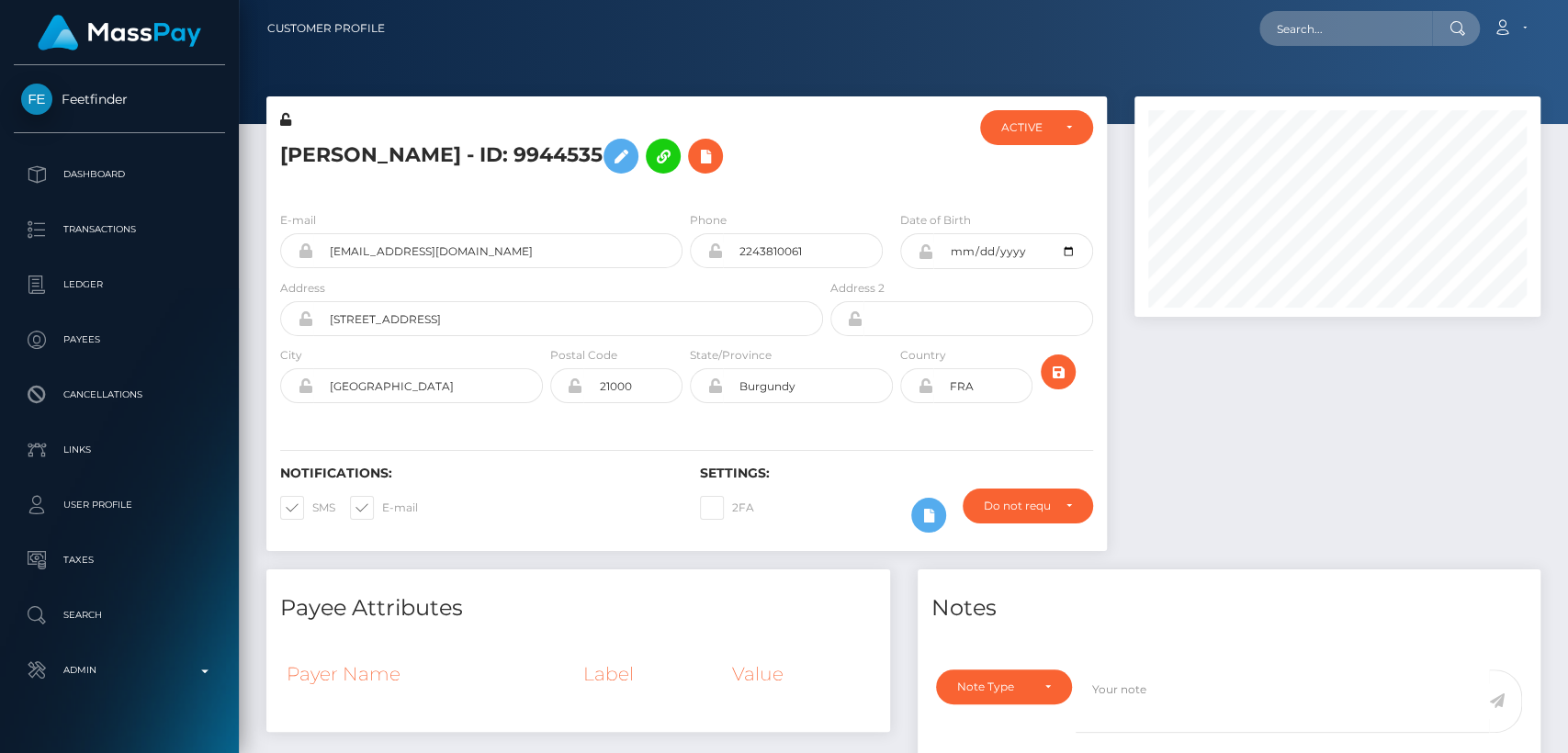
scroll to position [220, 406]
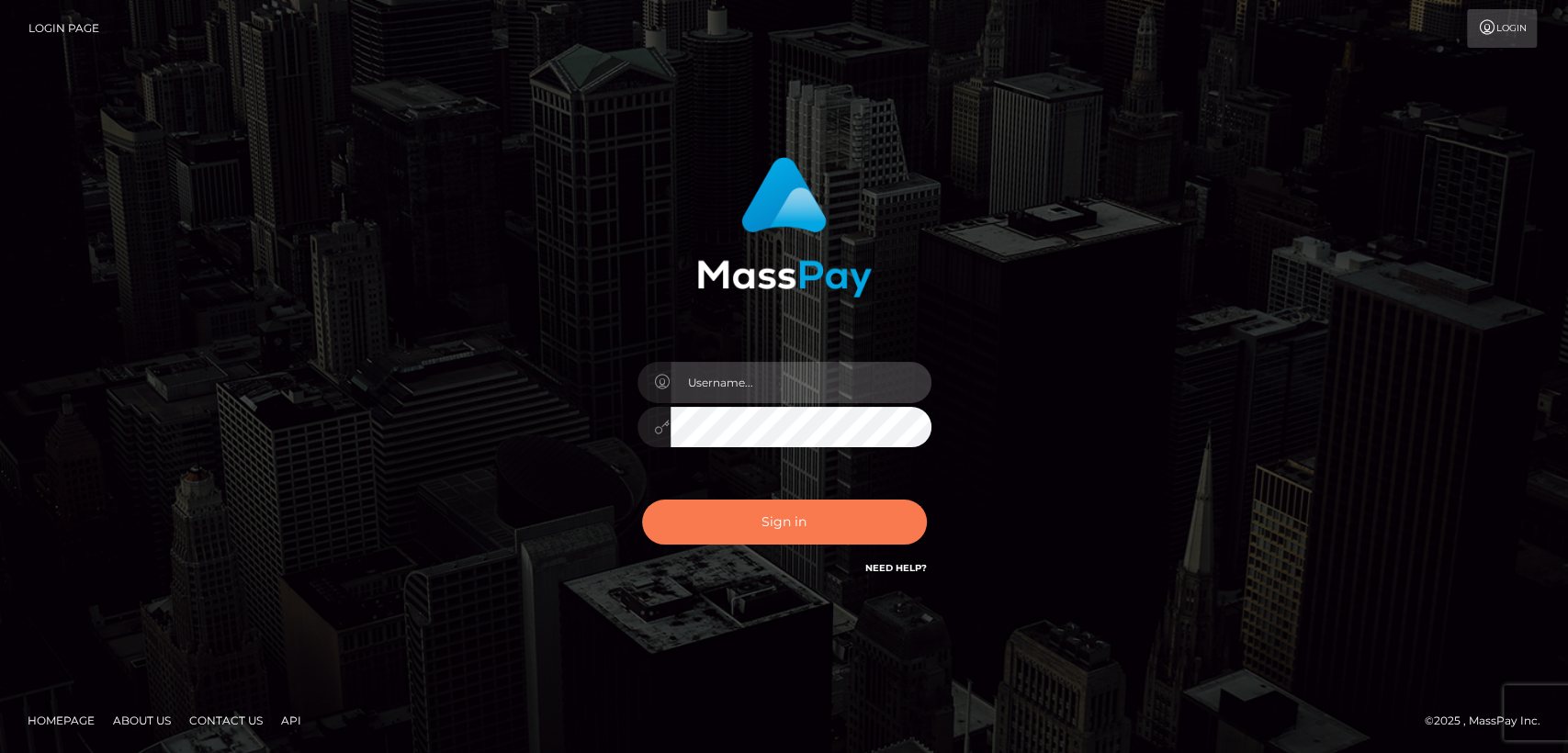
type input "nt.es"
click at [728, 506] on button "Sign in" at bounding box center [784, 521] width 284 height 45
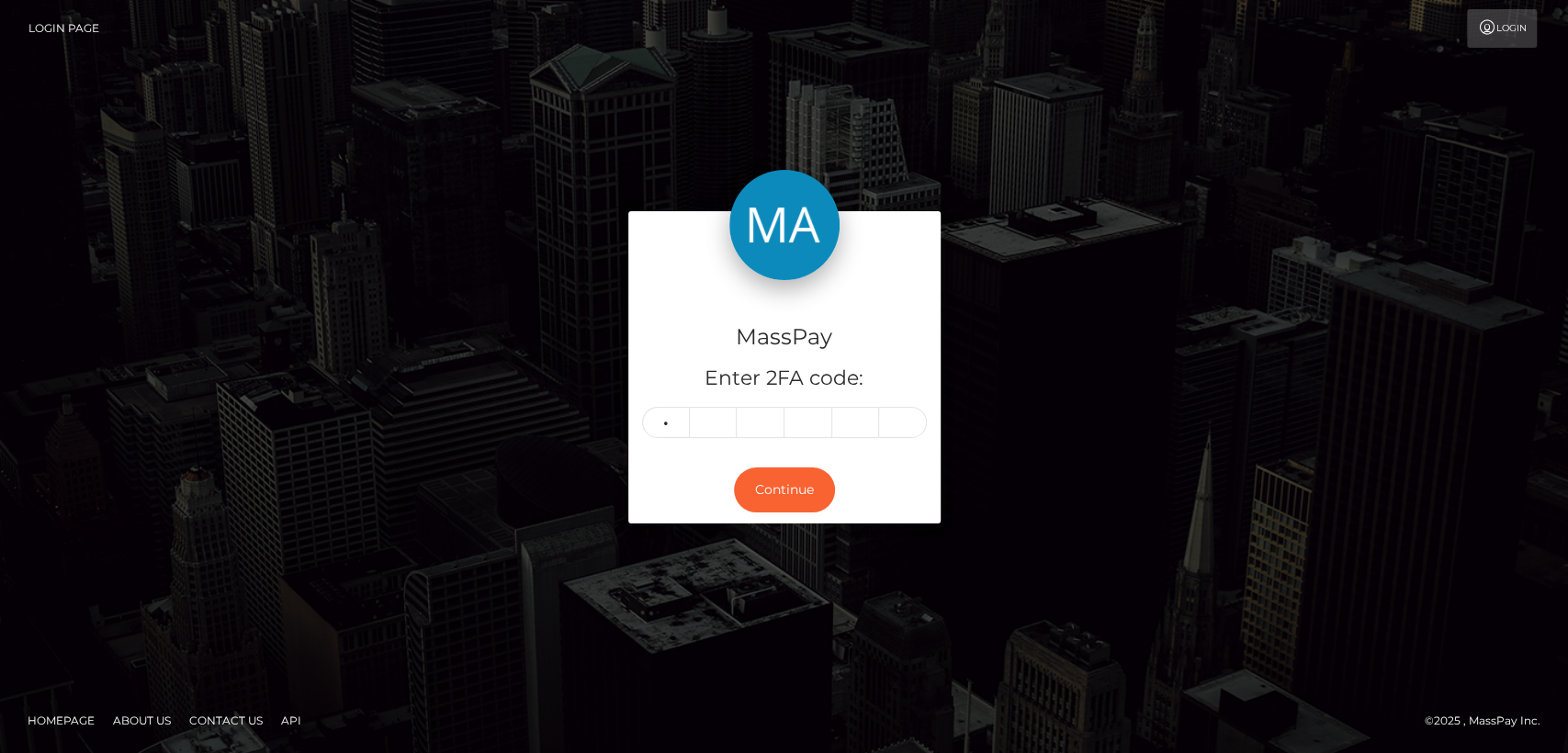
type input "4"
type input "8"
type input "7"
type input "4"
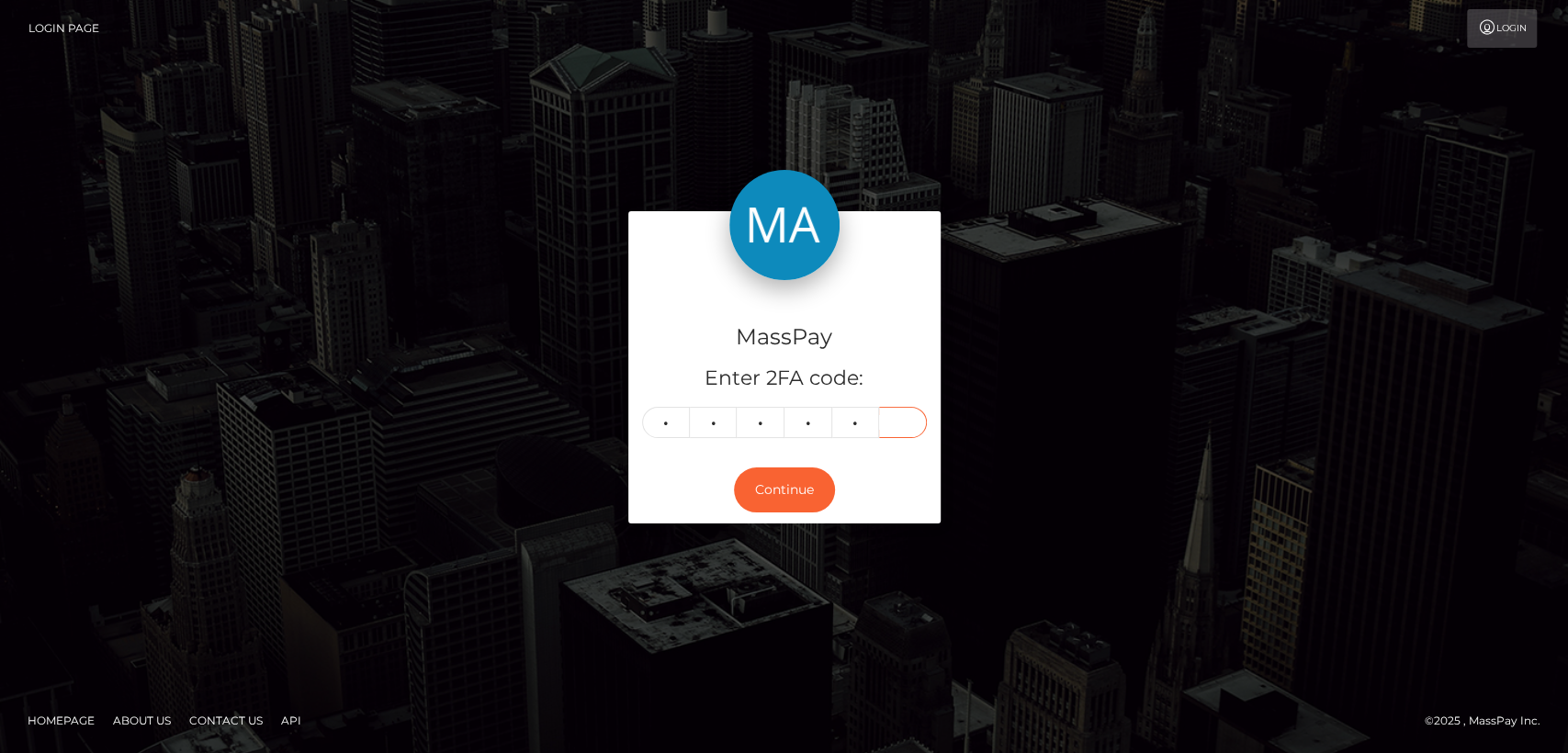
type input "6"
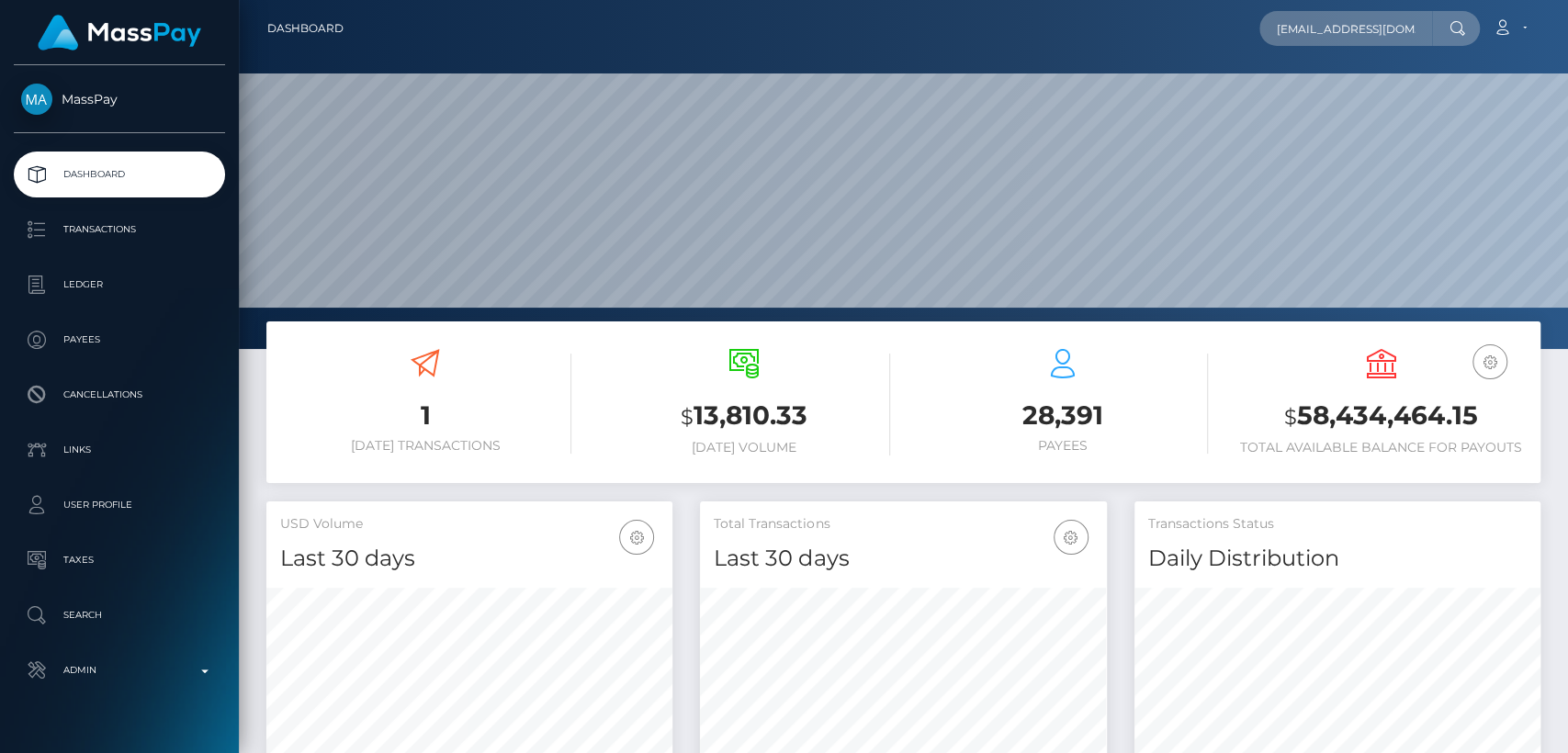
scroll to position [324, 406]
click at [1416, 20] on input "stankovichh@gmail.com" at bounding box center [1345, 29] width 172 height 35
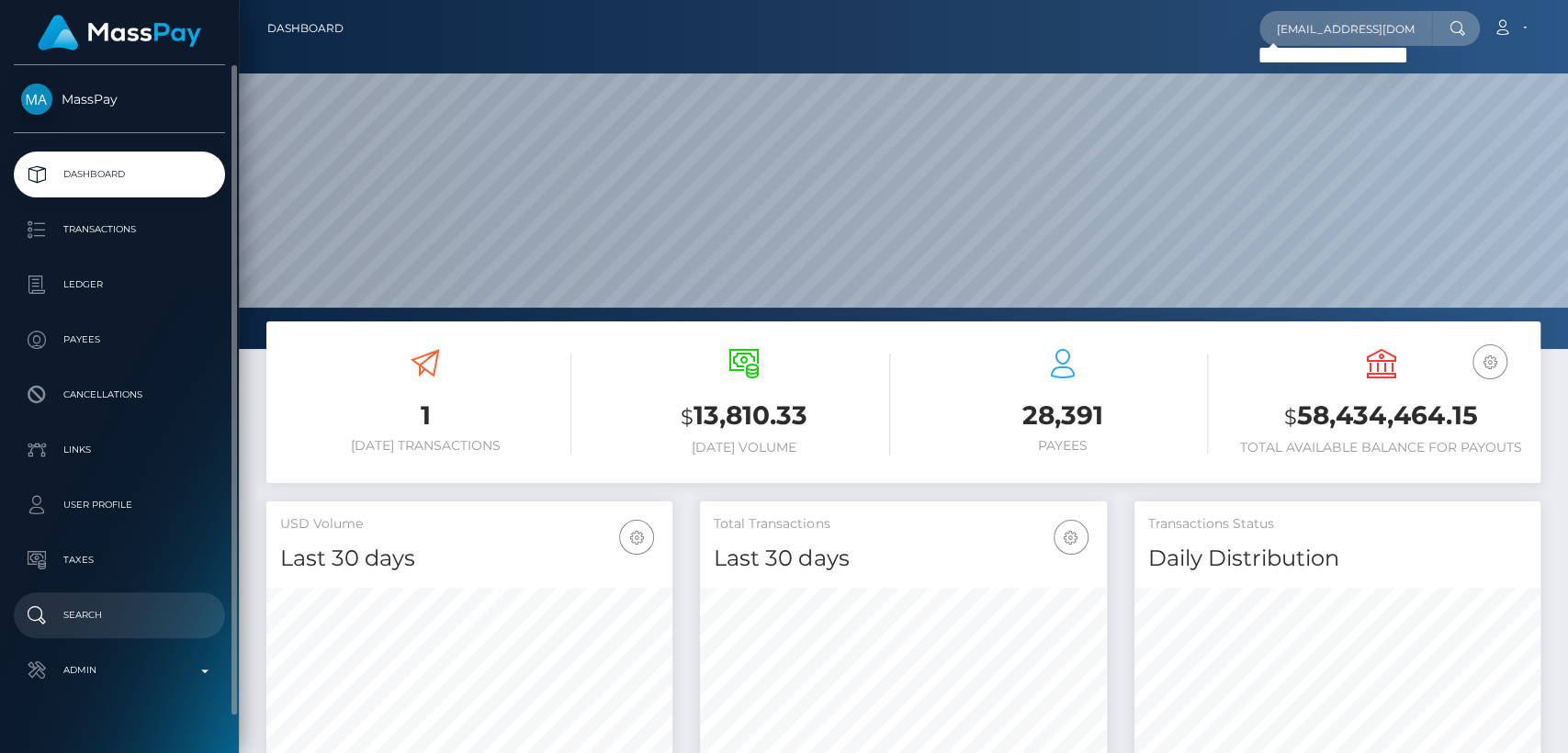
click at [114, 609] on p "Search" at bounding box center [119, 615] width 196 height 28
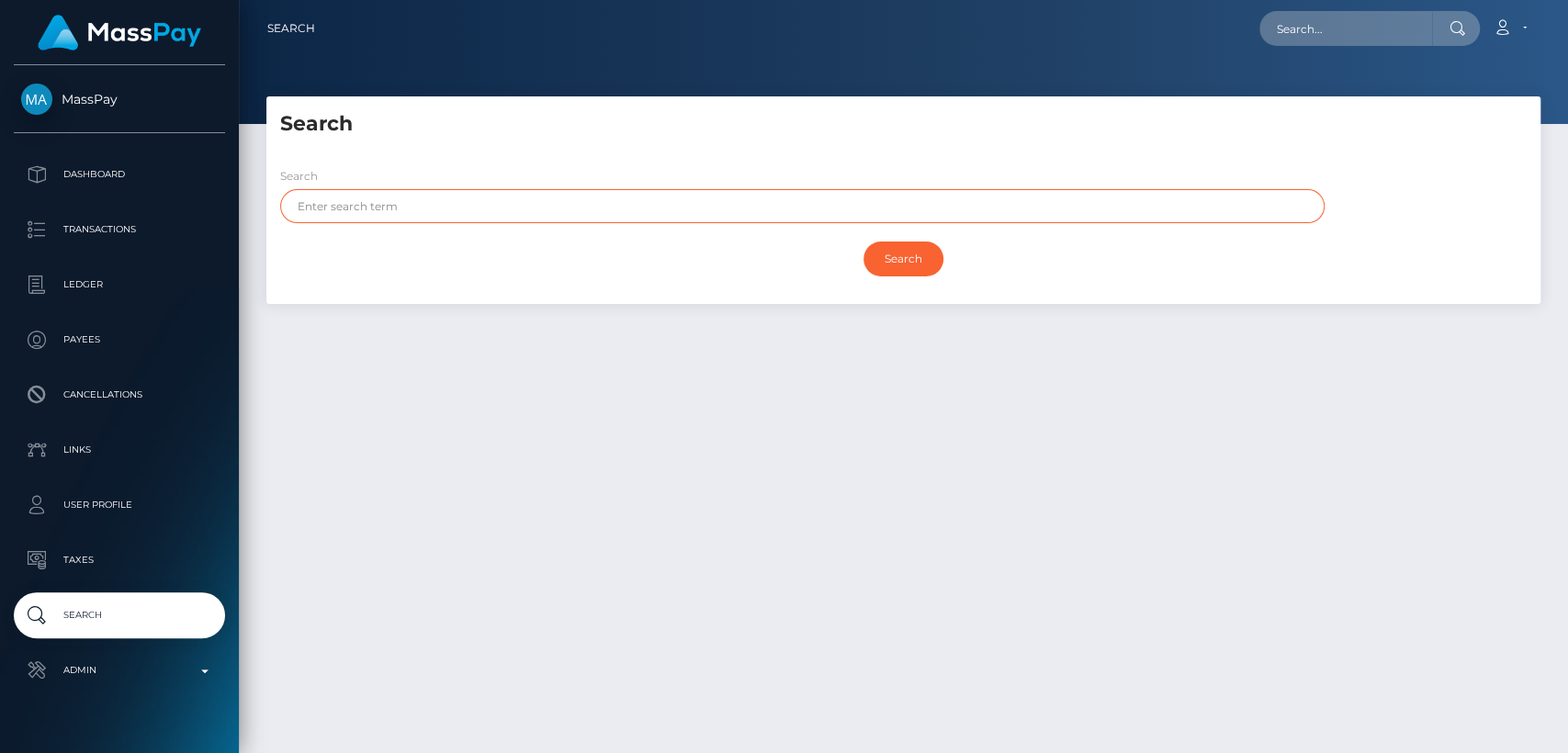
click at [431, 211] on input "text" at bounding box center [801, 206] width 1044 height 34
paste input "Nebojsa"
type input "Nebojsa"
click at [863, 242] on input "Search" at bounding box center [903, 259] width 80 height 35
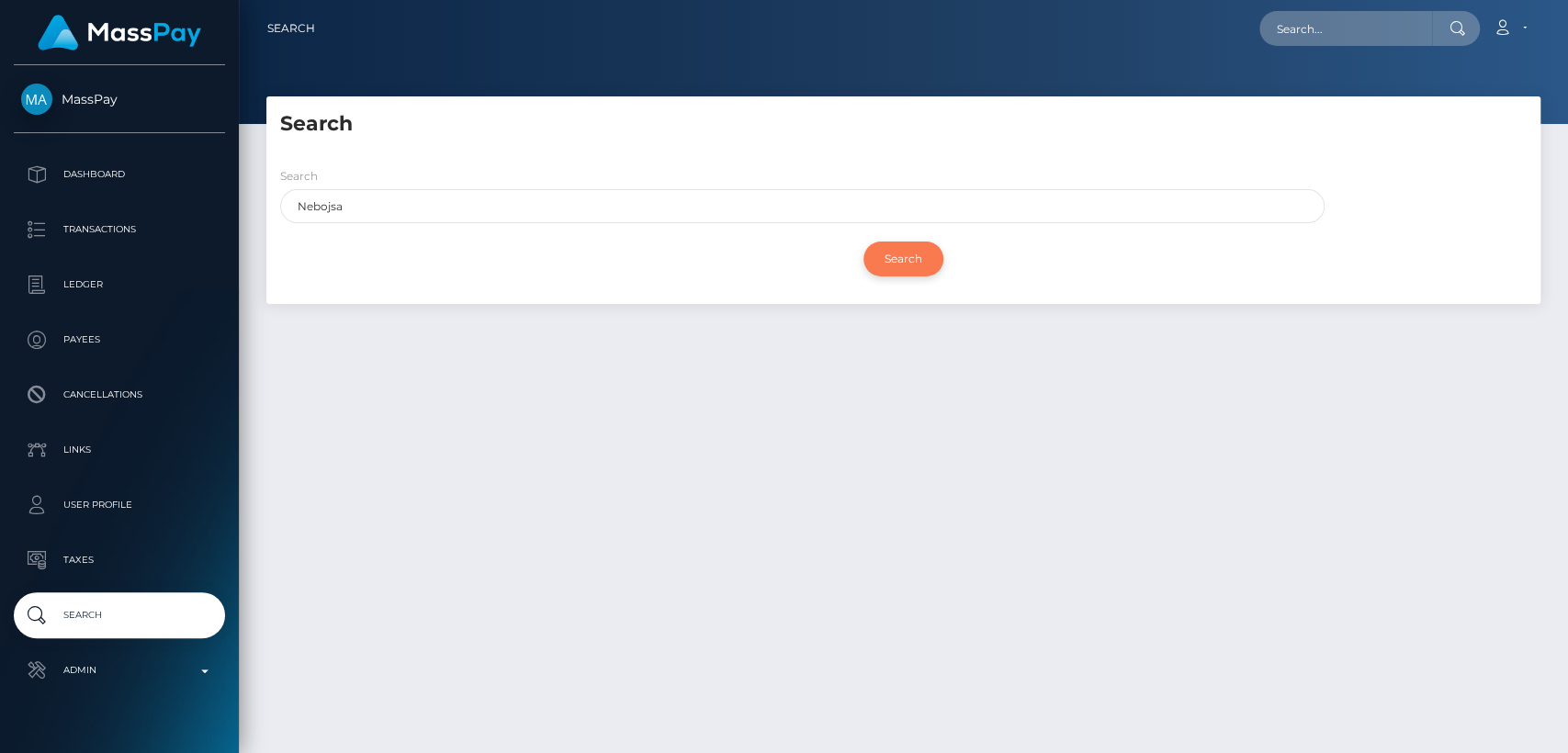
click at [898, 262] on input "Search" at bounding box center [903, 259] width 80 height 35
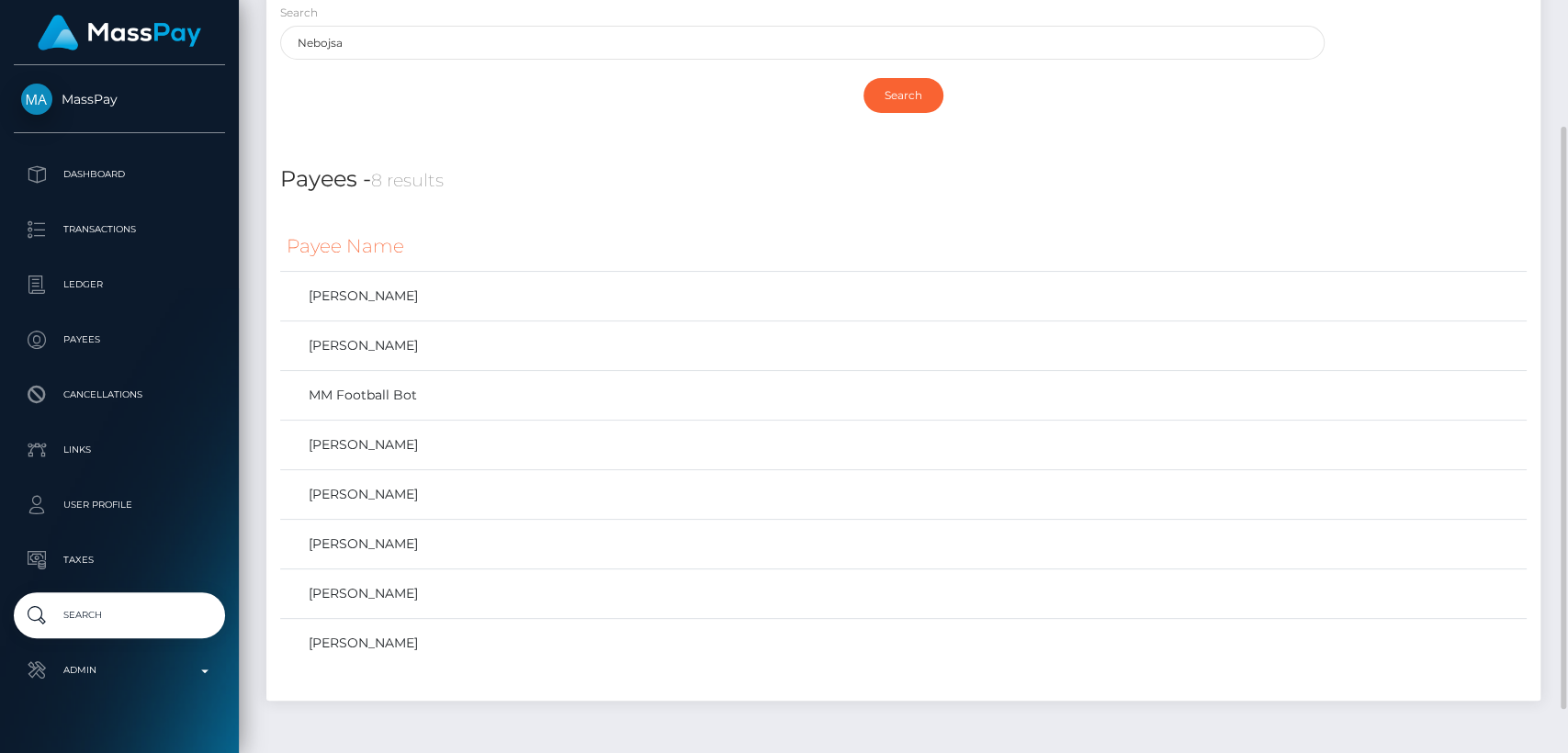
scroll to position [166, 0]
click at [439, 546] on link "NEBOJSA STOJKOVIC" at bounding box center [903, 541] width 1234 height 27
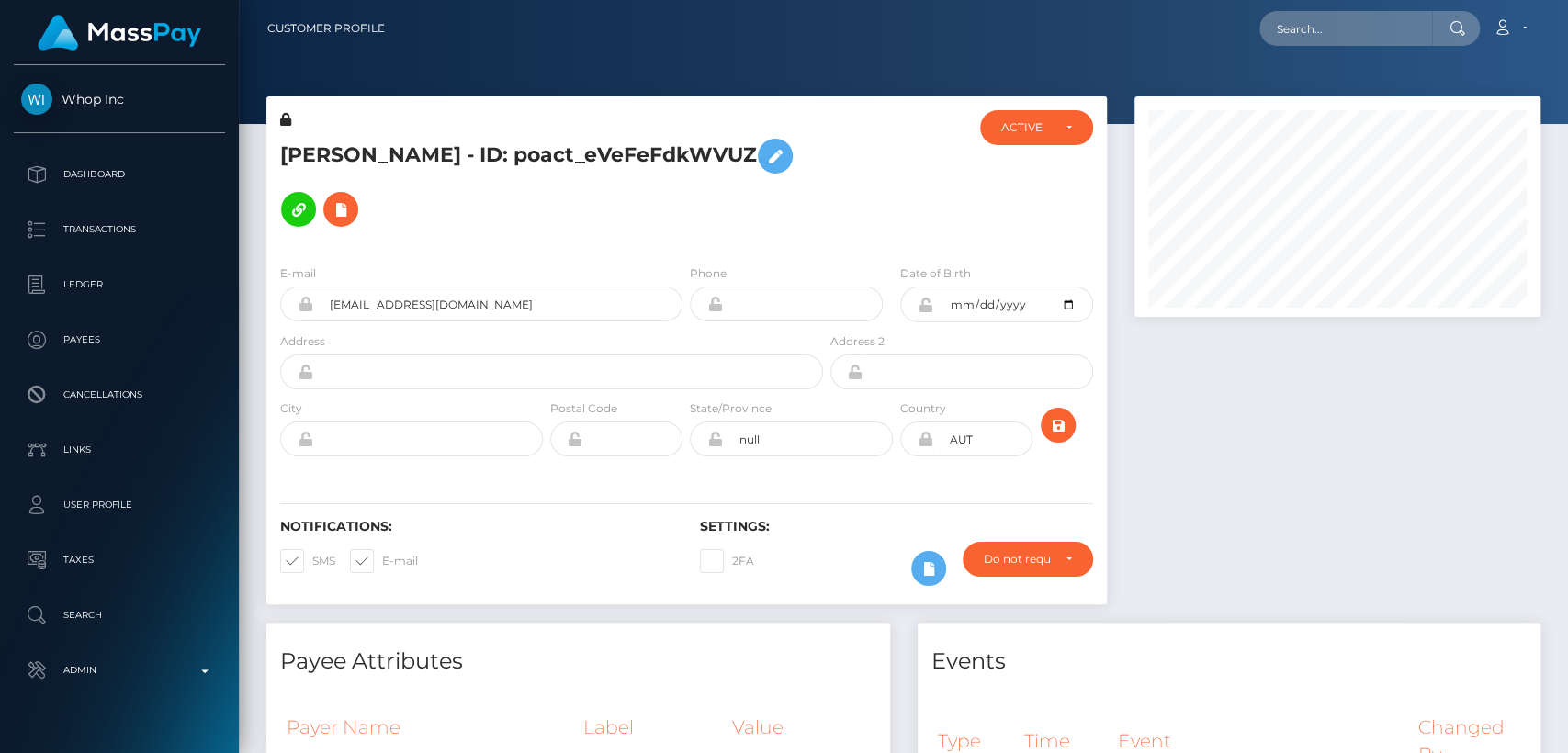
scroll to position [220, 406]
click at [470, 489] on div "Notifications: SMS E-mail Settings: 2FA" at bounding box center [686, 540] width 840 height 130
click at [510, 522] on div "Notifications: SMS E-mail" at bounding box center [476, 557] width 420 height 76
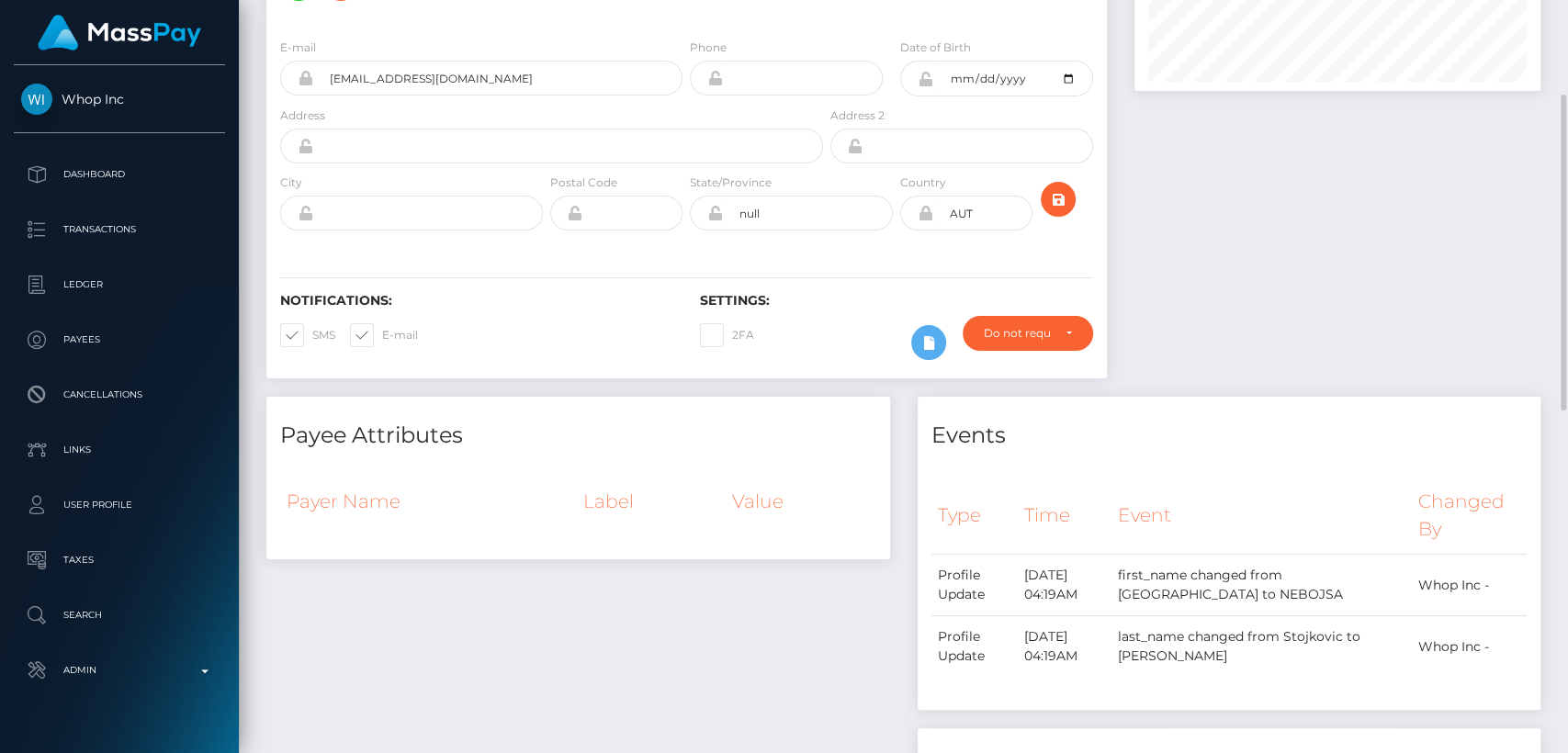
scroll to position [228, 0]
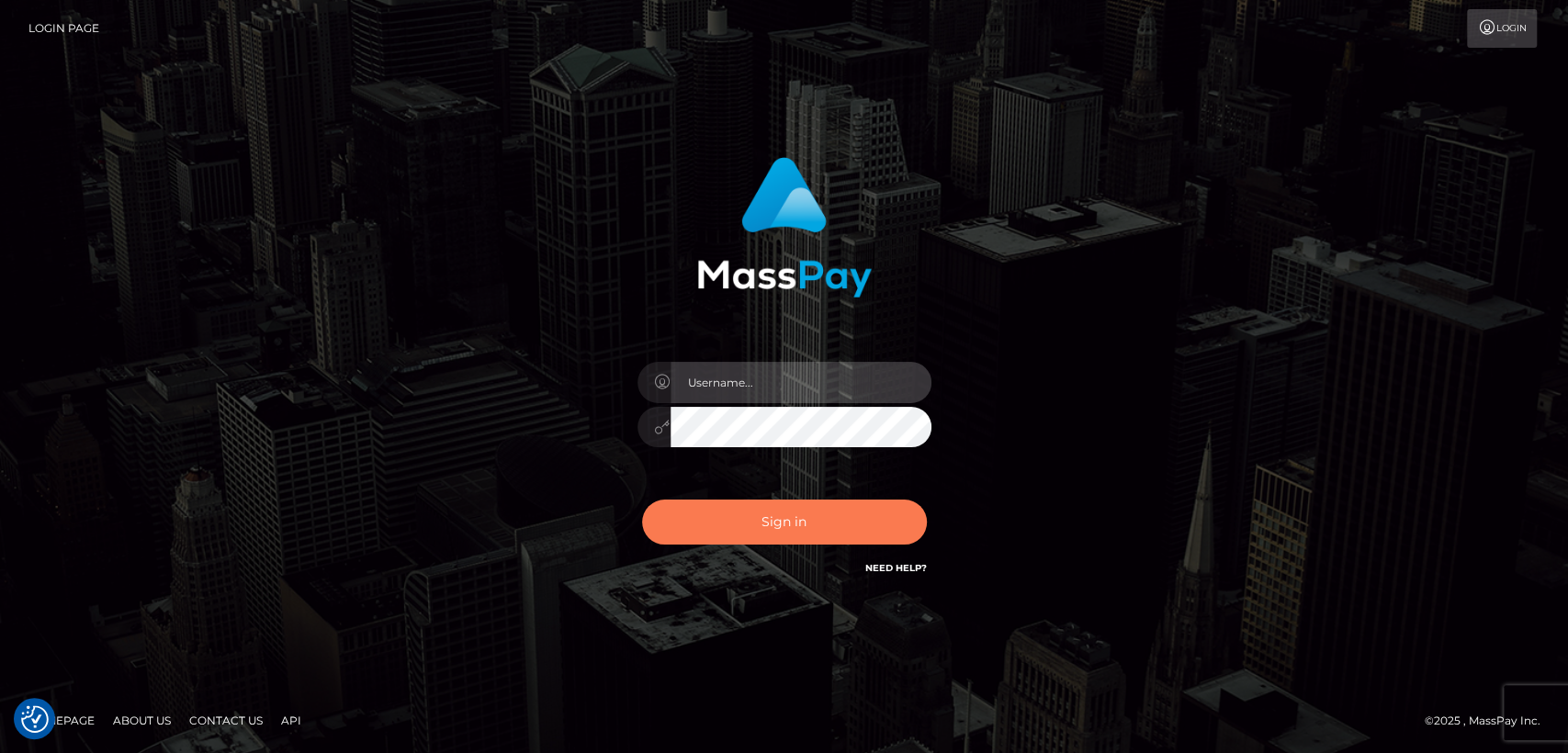
type input "[DOMAIN_NAME]"
click at [685, 532] on button "Sign in" at bounding box center [784, 521] width 284 height 45
type input "[DOMAIN_NAME]"
click at [685, 532] on button "Sign in" at bounding box center [784, 521] width 284 height 45
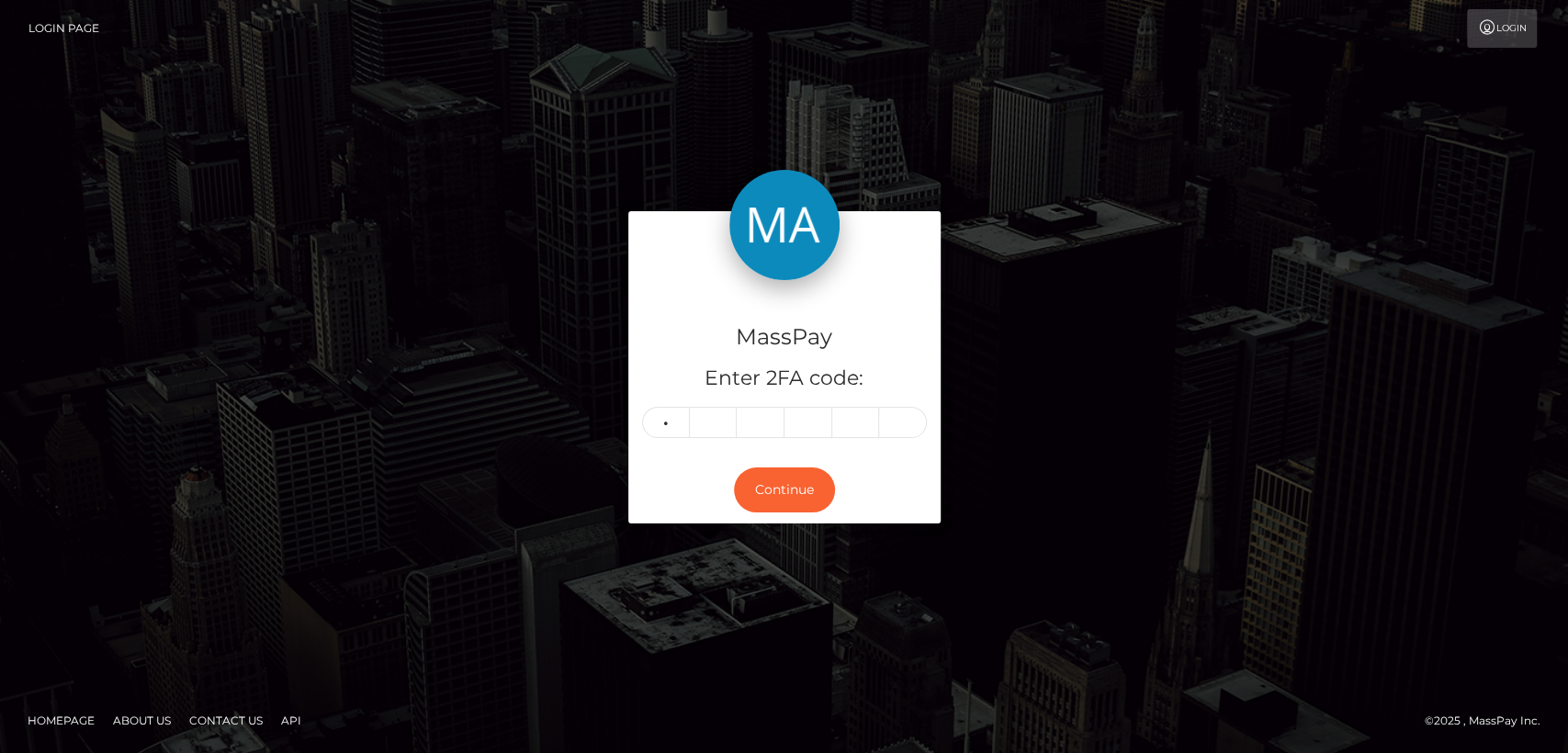
type input "1"
type input "2"
type input "5"
type input "0"
type input "9"
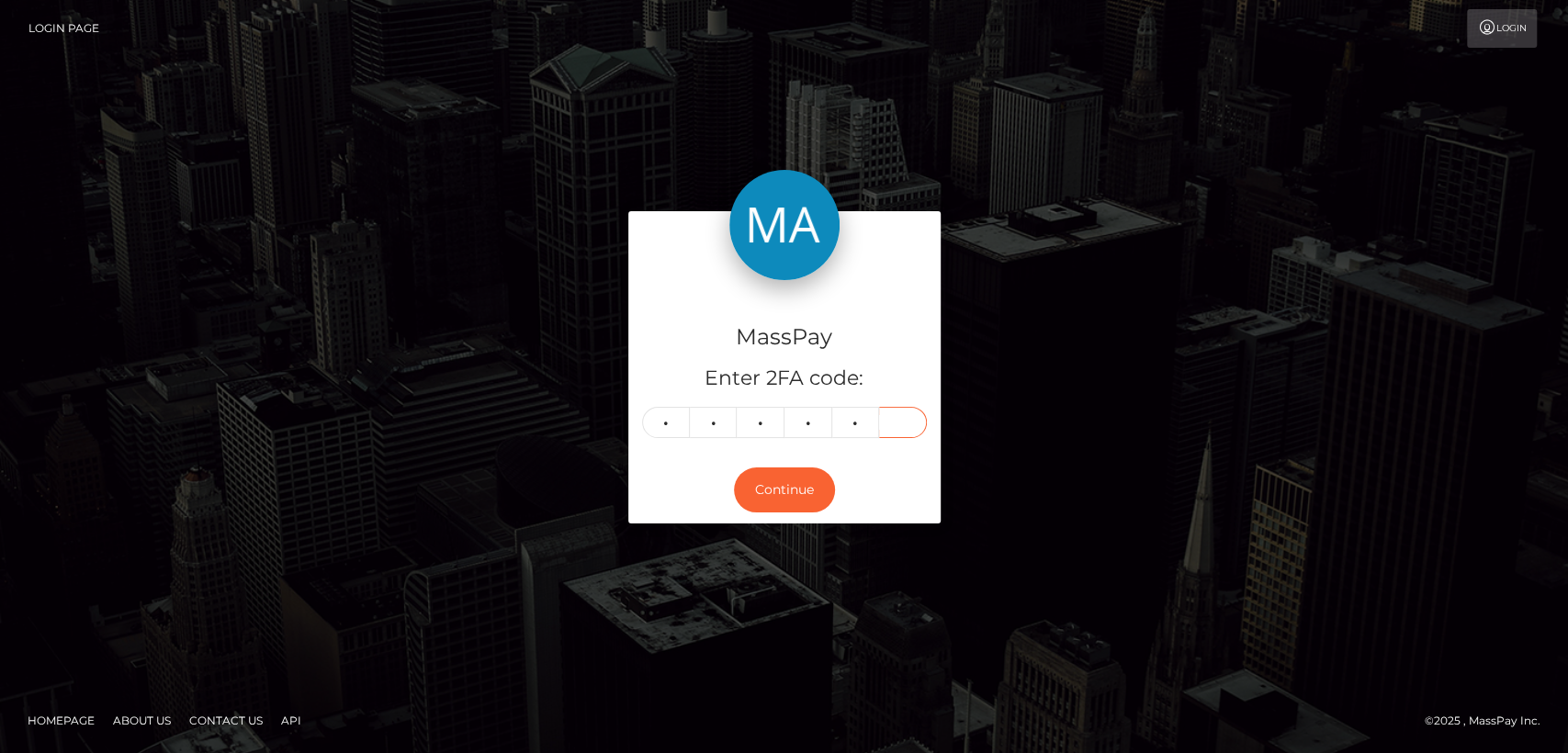
type input "4"
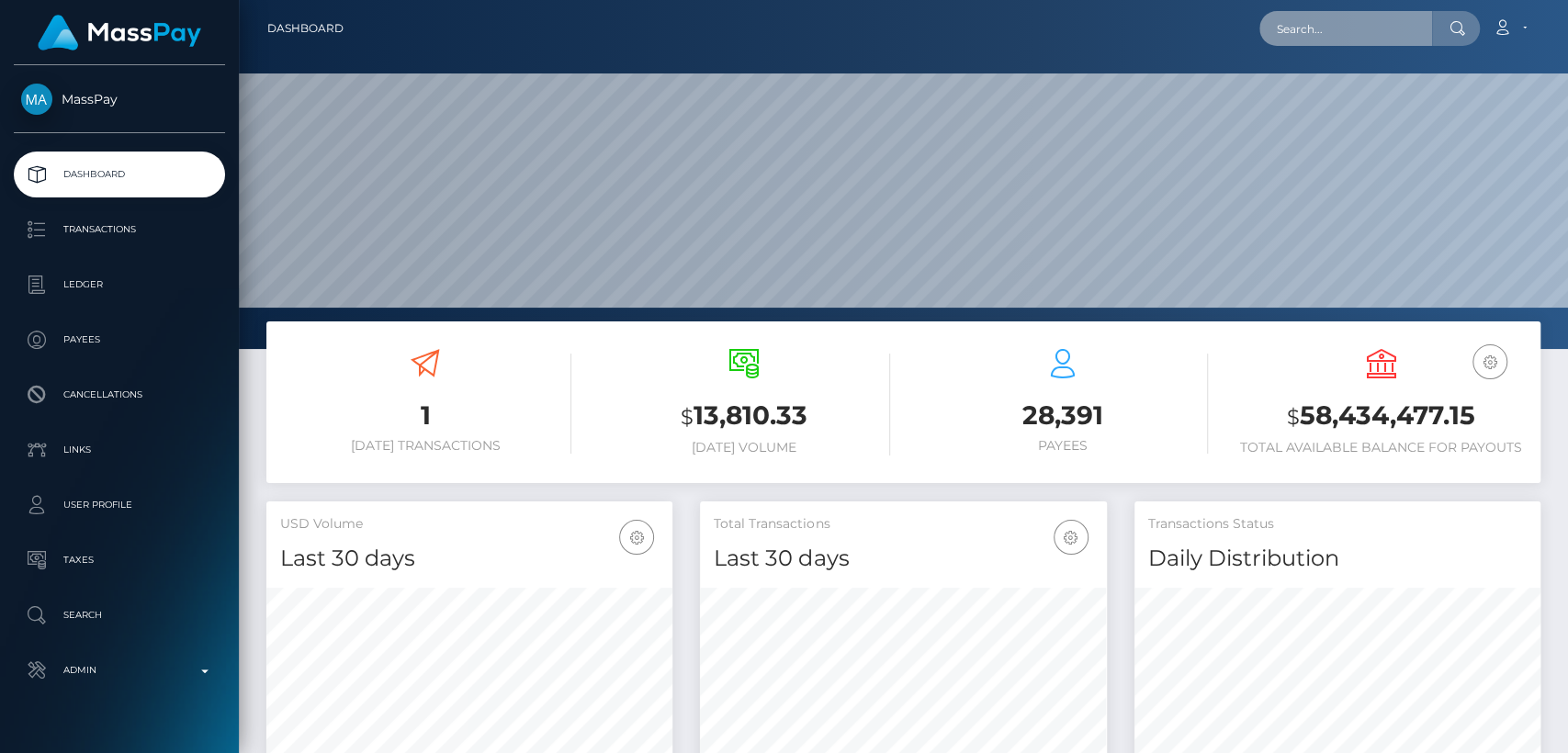
scroll to position [324, 406]
paste input "[EMAIL_ADDRESS][DOMAIN_NAME]"
type input "[EMAIL_ADDRESS][DOMAIN_NAME]"
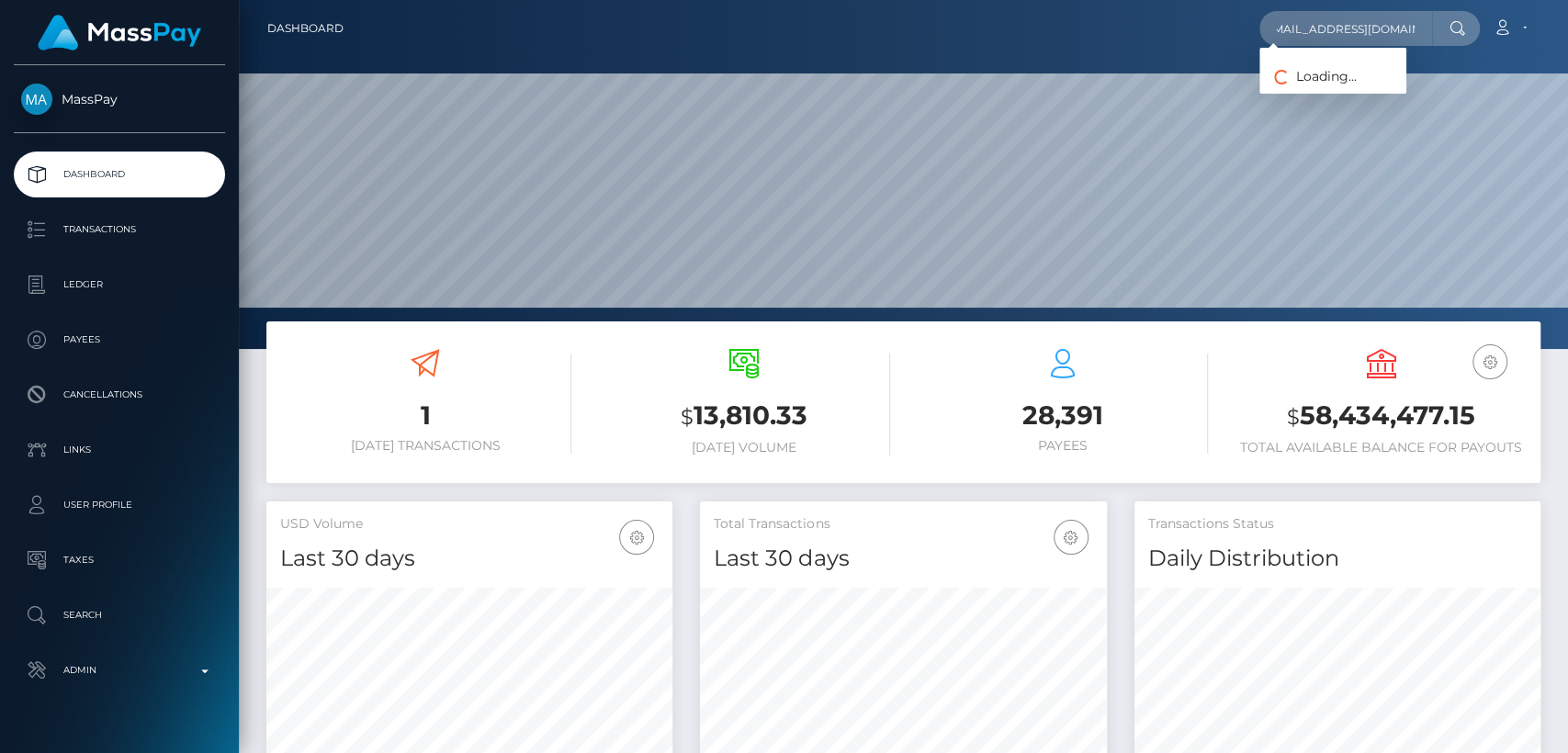
scroll to position [0, 0]
click at [1359, 90] on link "Kirsty Renouf" at bounding box center [1332, 94] width 147 height 34
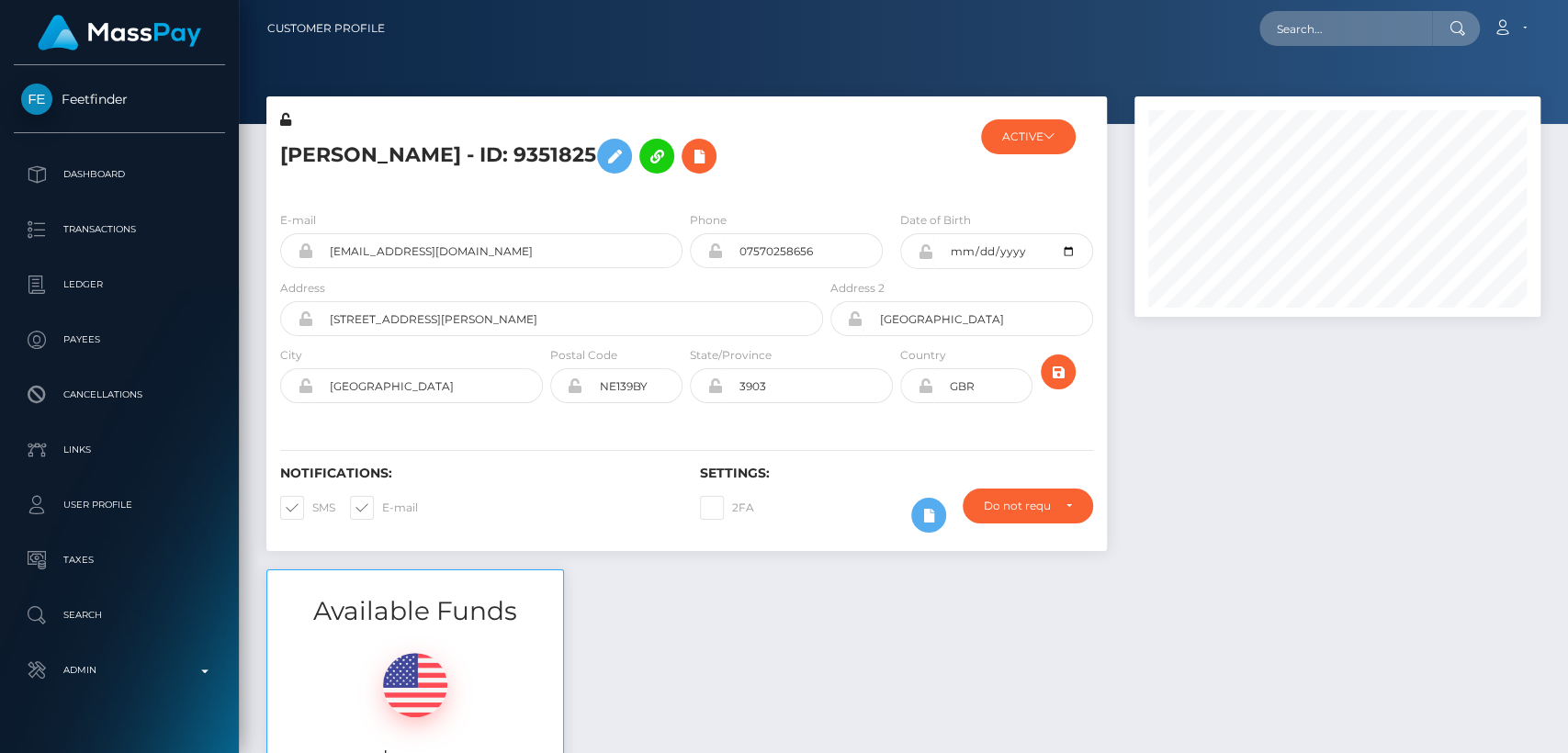
scroll to position [220, 406]
click at [1043, 134] on icon at bounding box center [1048, 136] width 11 height 11
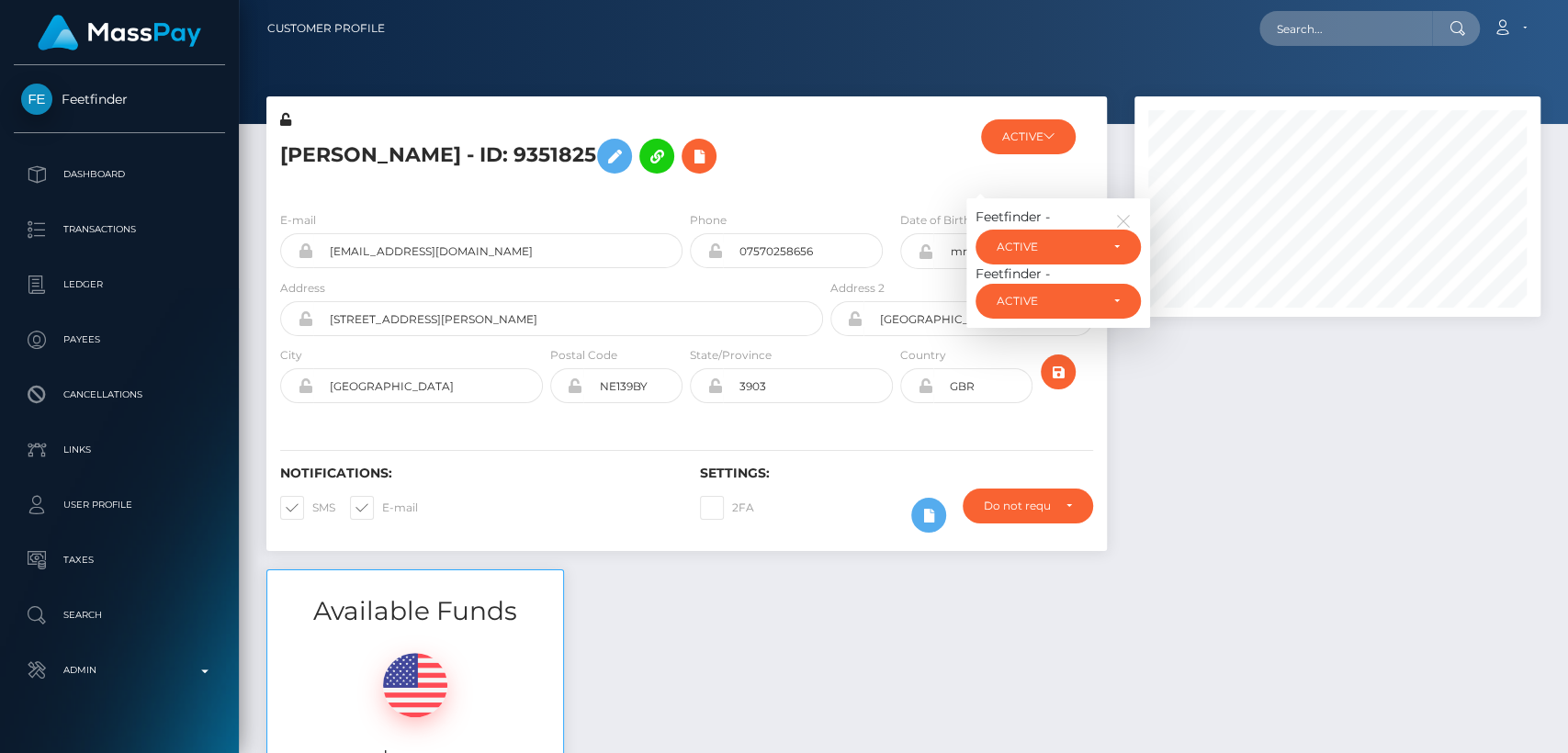
click at [828, 176] on div at bounding box center [896, 153] width 140 height 86
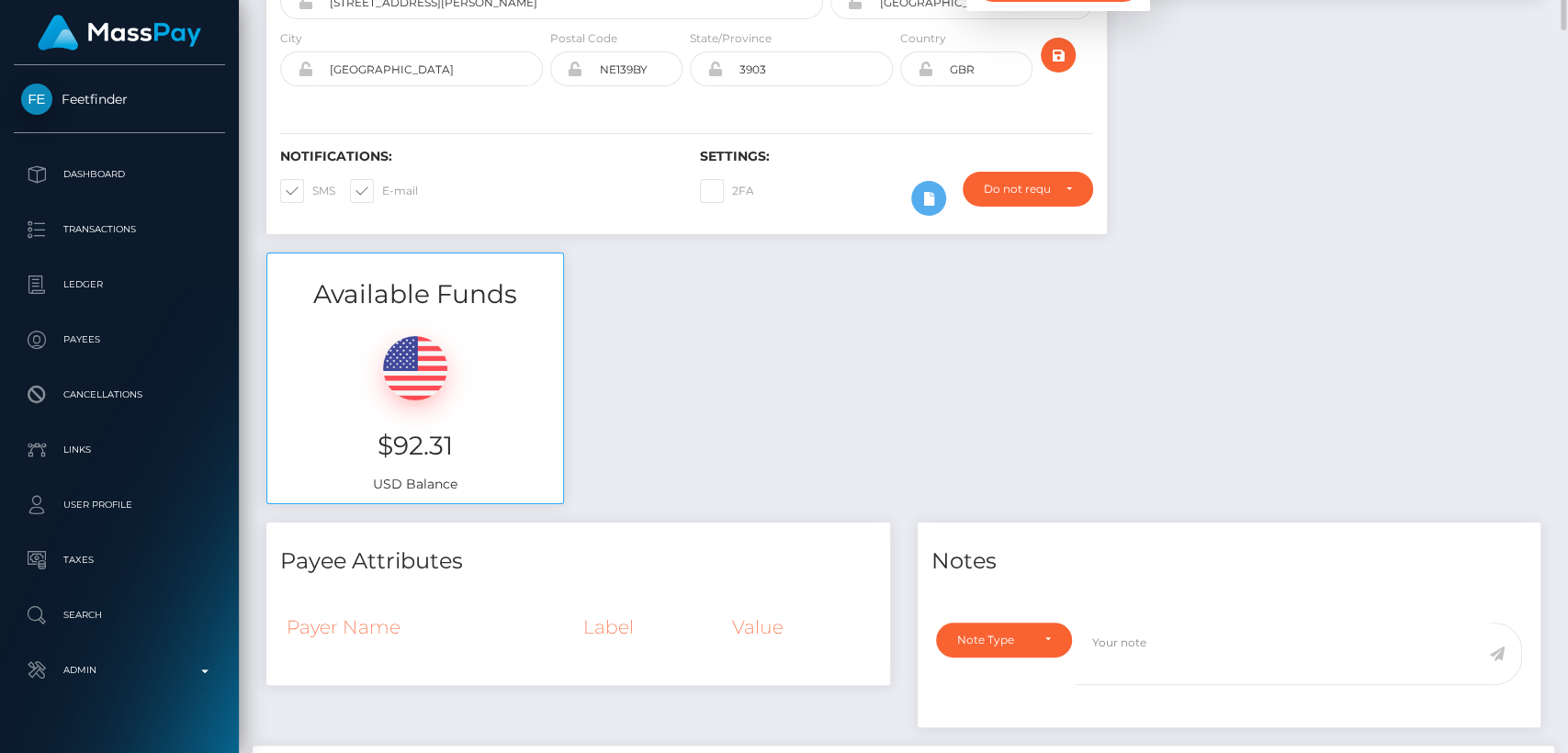
scroll to position [0, 0]
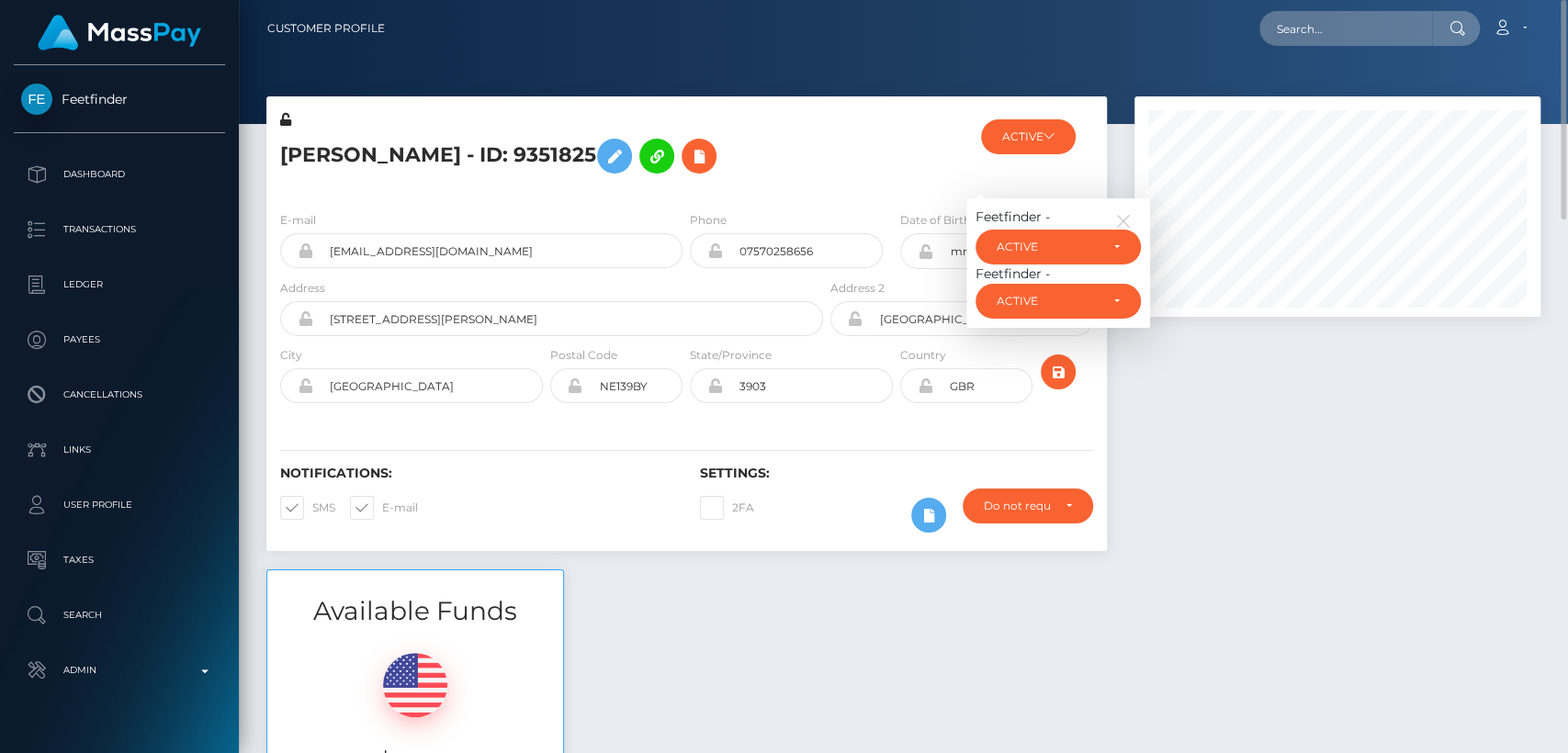
click at [286, 147] on h5 "[PERSON_NAME] - ID: 9351825" at bounding box center [546, 157] width 533 height 54
copy h5 "Kirsty"
click at [1330, 25] on input "text" at bounding box center [1345, 29] width 172 height 35
paste input "[EMAIL_ADDRESS][DOMAIN_NAME]"
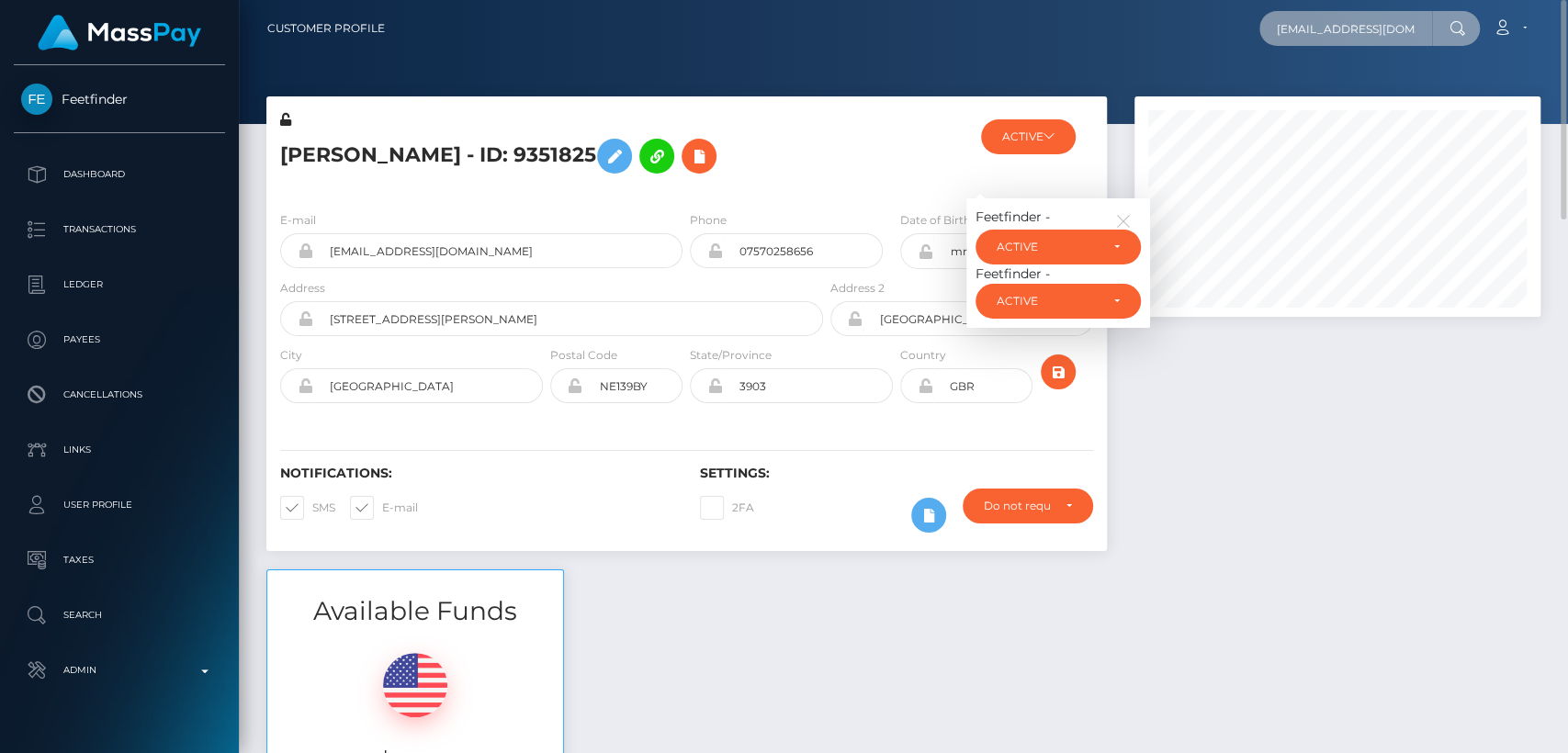
type input "[EMAIL_ADDRESS][DOMAIN_NAME]"
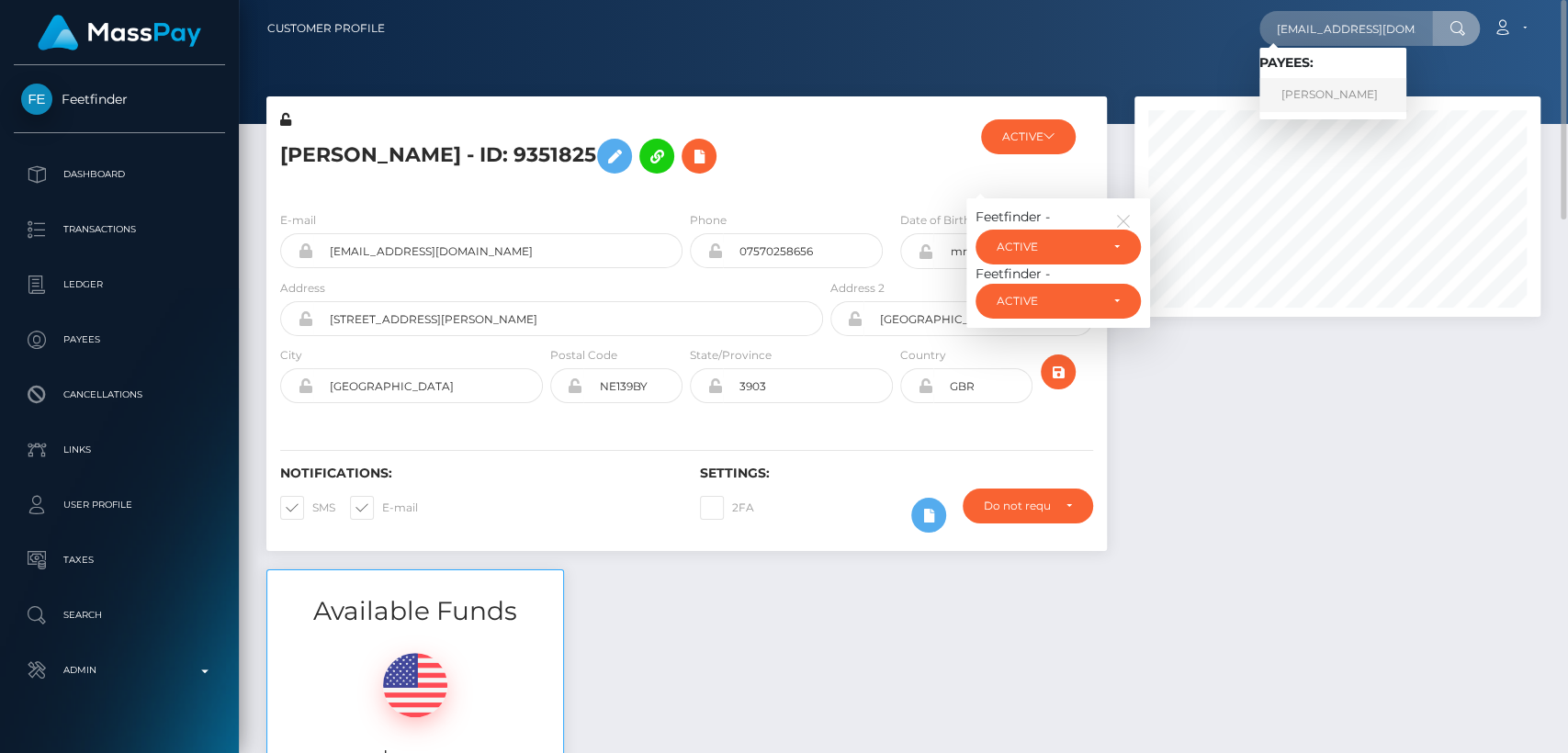
click at [1314, 94] on link "[PERSON_NAME]" at bounding box center [1332, 94] width 147 height 34
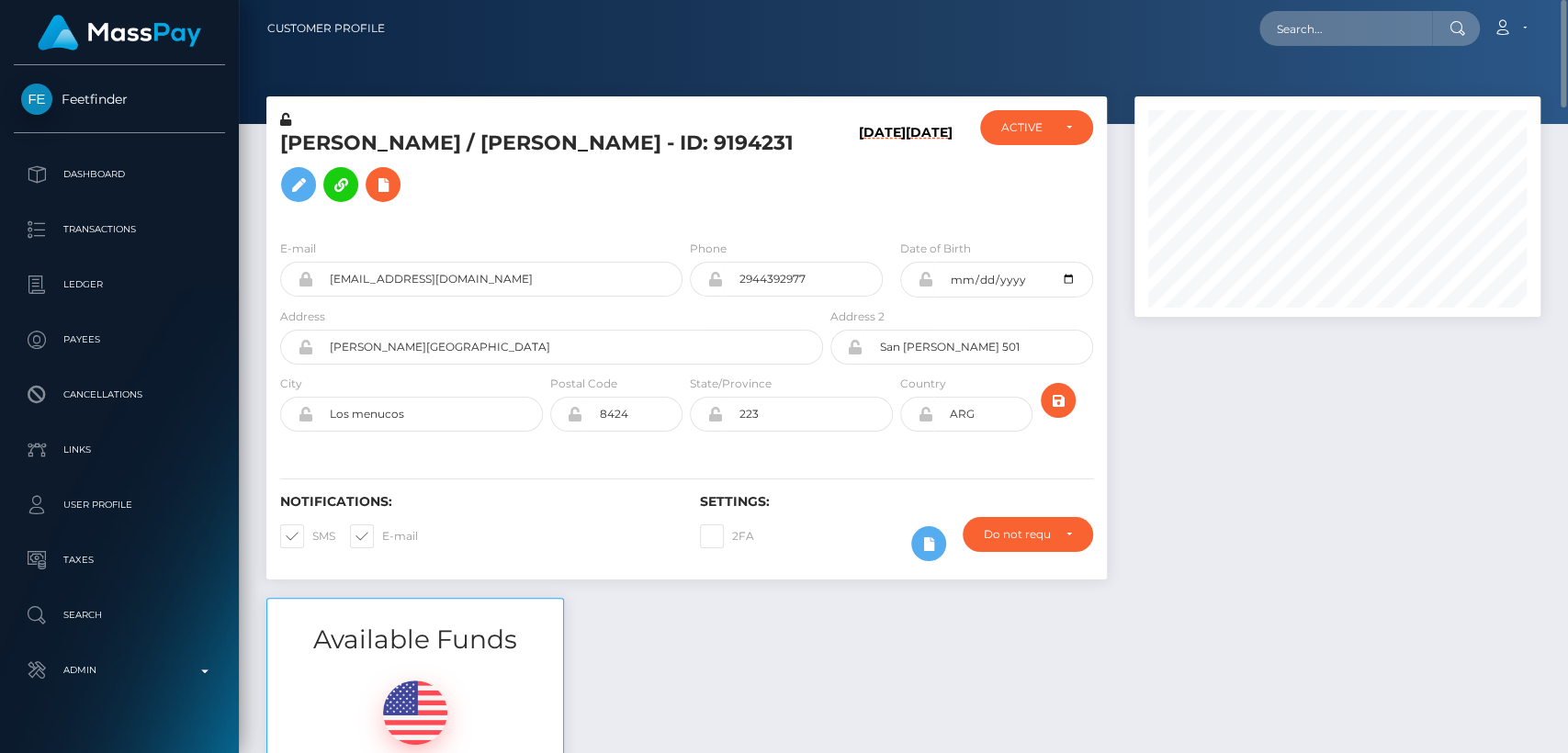
click at [404, 157] on h5 "Adriana / Rosana Edith Collinao - ID: 9194231" at bounding box center [546, 170] width 533 height 82
copy h5 "Rosana"
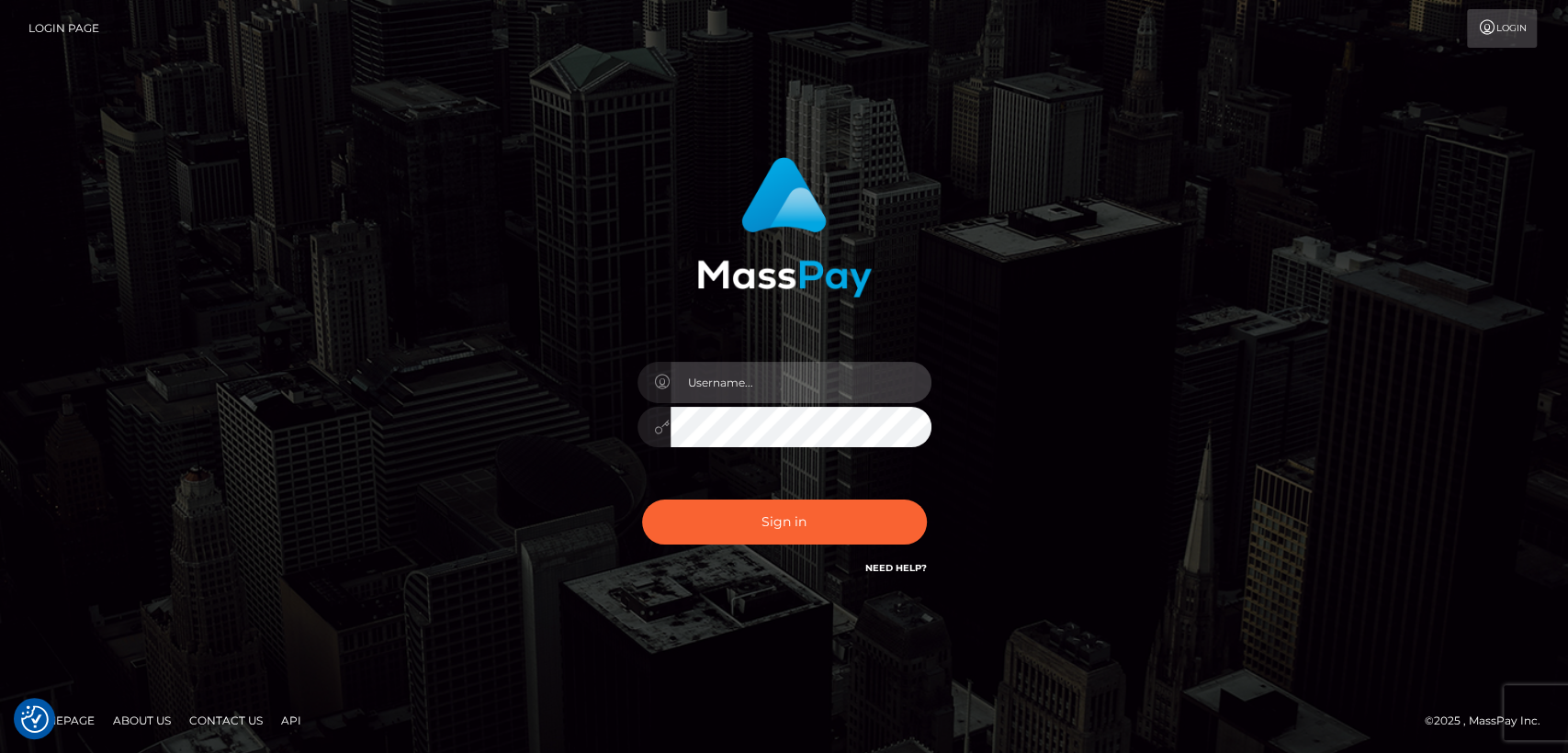
type input "nt.es"
click at [749, 550] on div "Sign in Need Help?" at bounding box center [784, 530] width 321 height 82
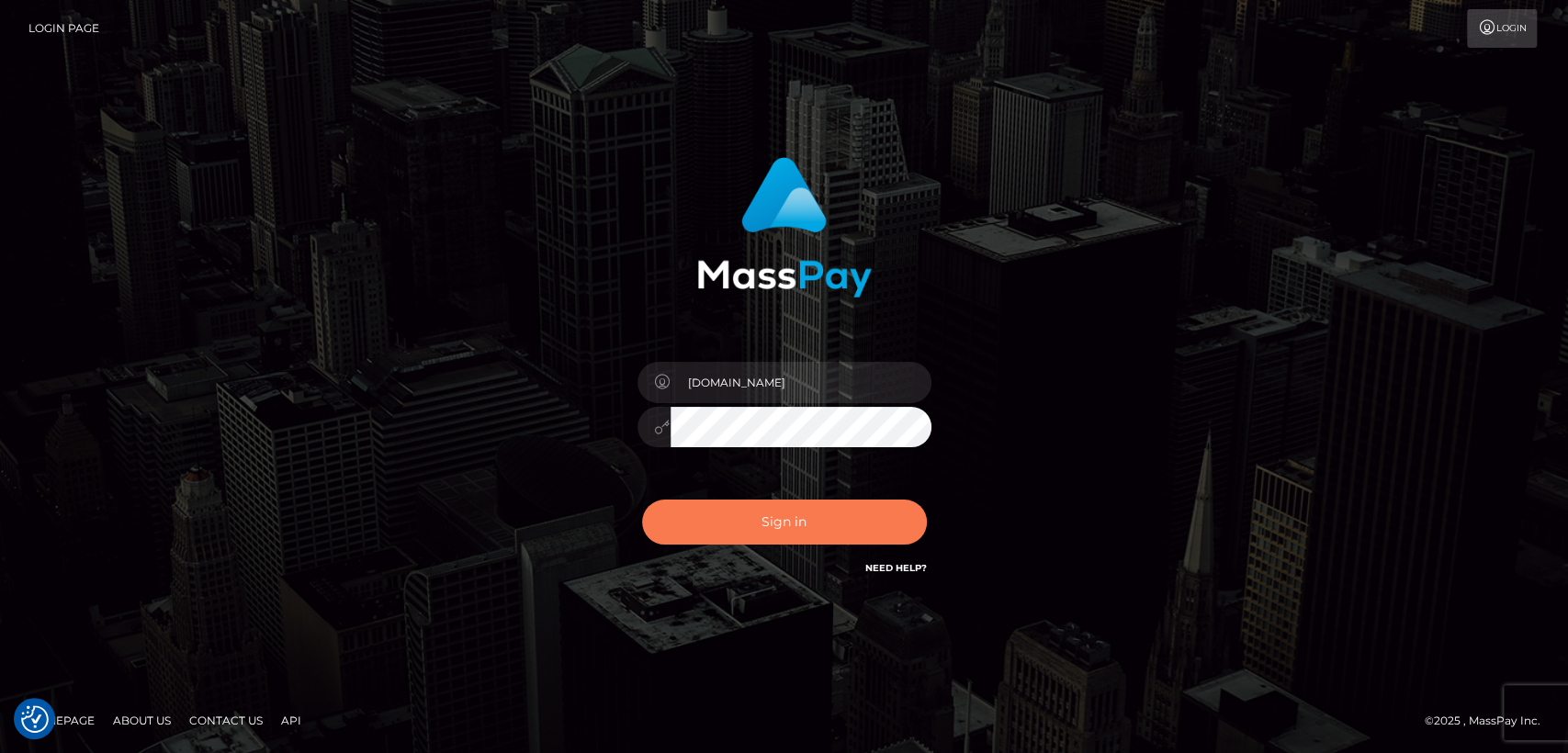
click at [757, 521] on button "Sign in" at bounding box center [784, 521] width 284 height 45
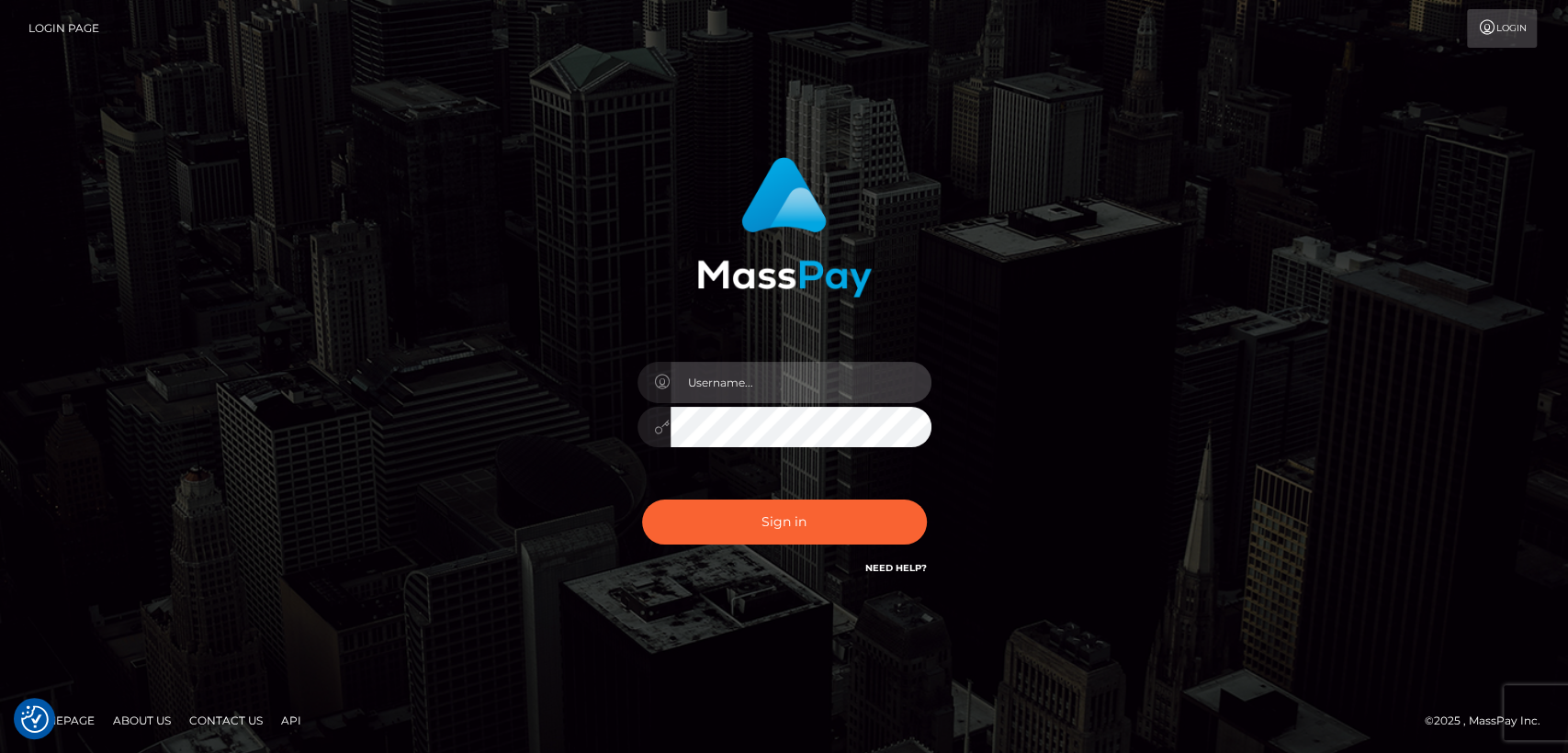
type input "nt.es"
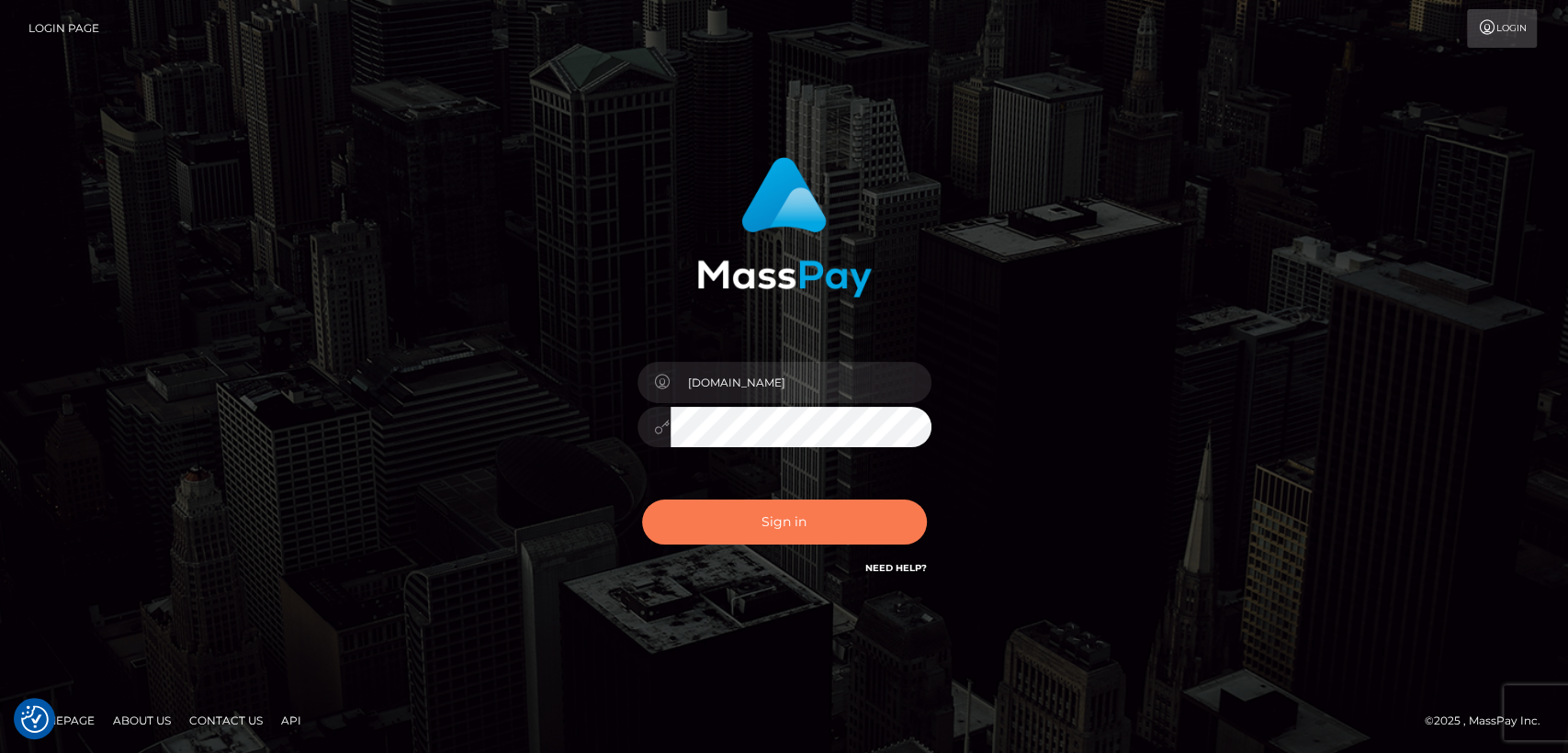
click at [757, 521] on button "Sign in" at bounding box center [784, 521] width 284 height 45
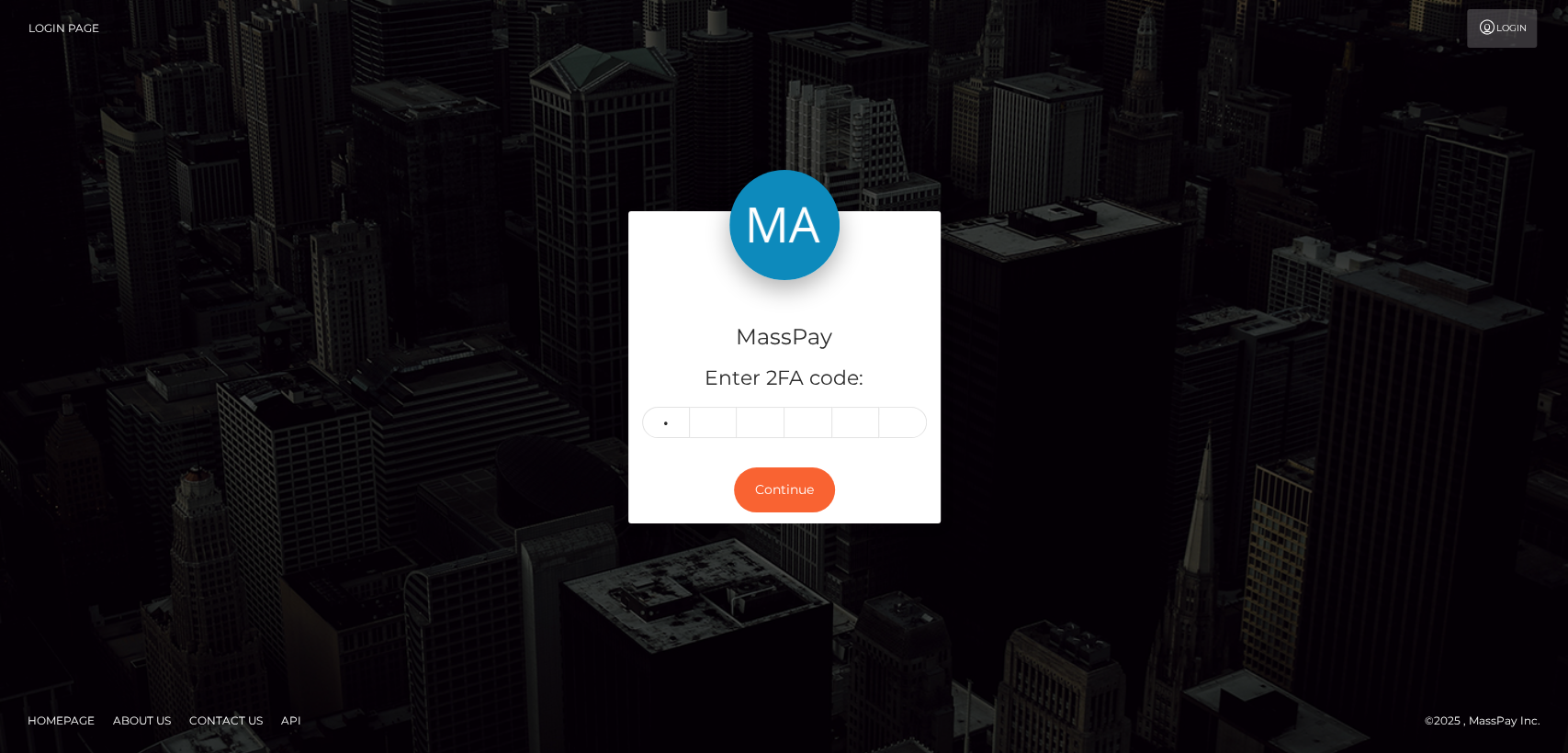
type input "2"
type input "7"
type input "2"
type input "9"
type input "2"
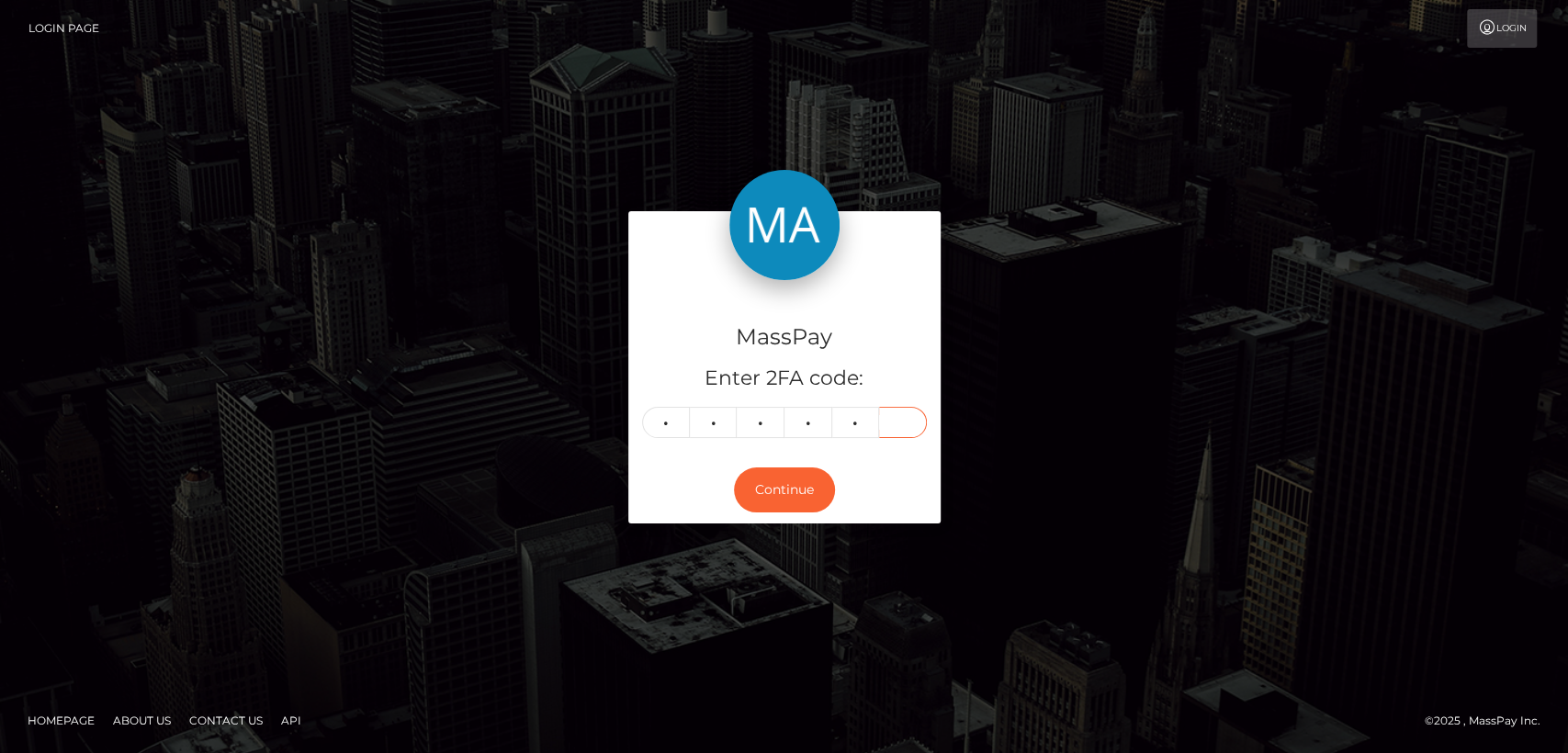
type input "8"
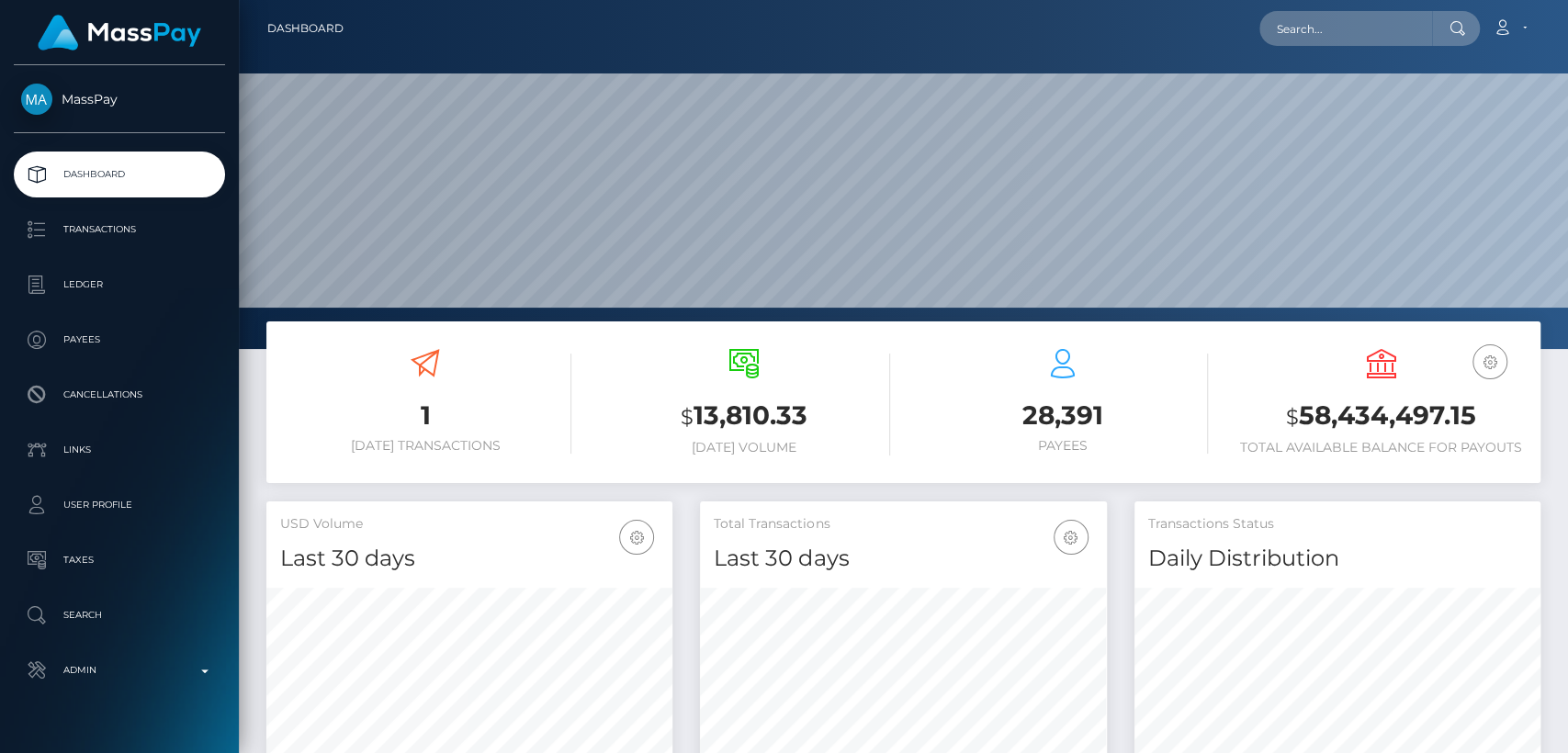
scroll to position [324, 406]
paste input "[PERSON_NAME], Gracias por tu visita. No necesitas actualizar nada por ahora; t…"
type input "[PERSON_NAME], Gracias por tu visita. No necesitas actualizar nada por ahora; t…"
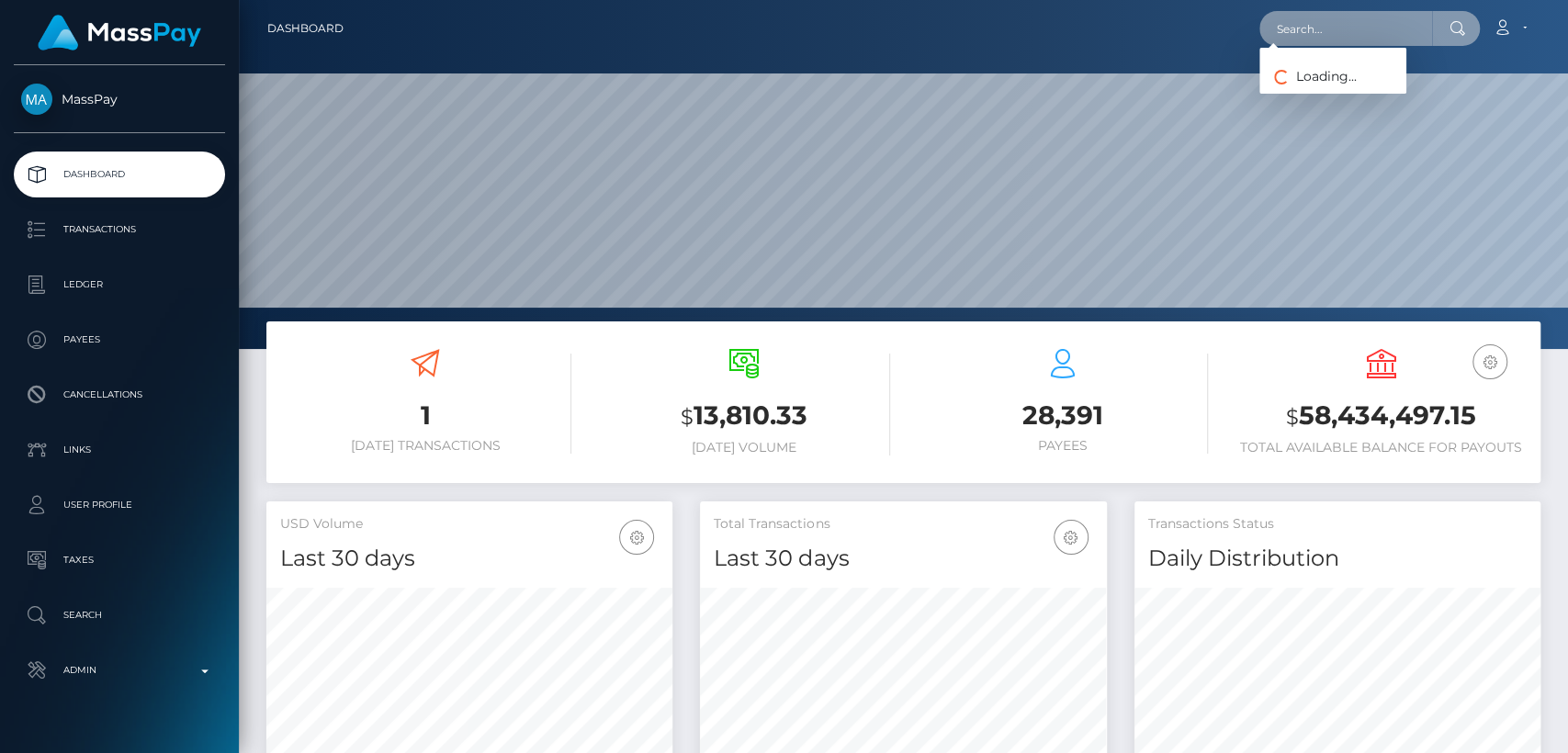
scroll to position [0, 0]
click at [1355, 41] on input "text" at bounding box center [1345, 29] width 172 height 35
click at [1349, 21] on input "text" at bounding box center [1345, 29] width 172 height 35
paste input "[PERSON_NAME][EMAIL_ADDRESS][DOMAIN_NAME]"
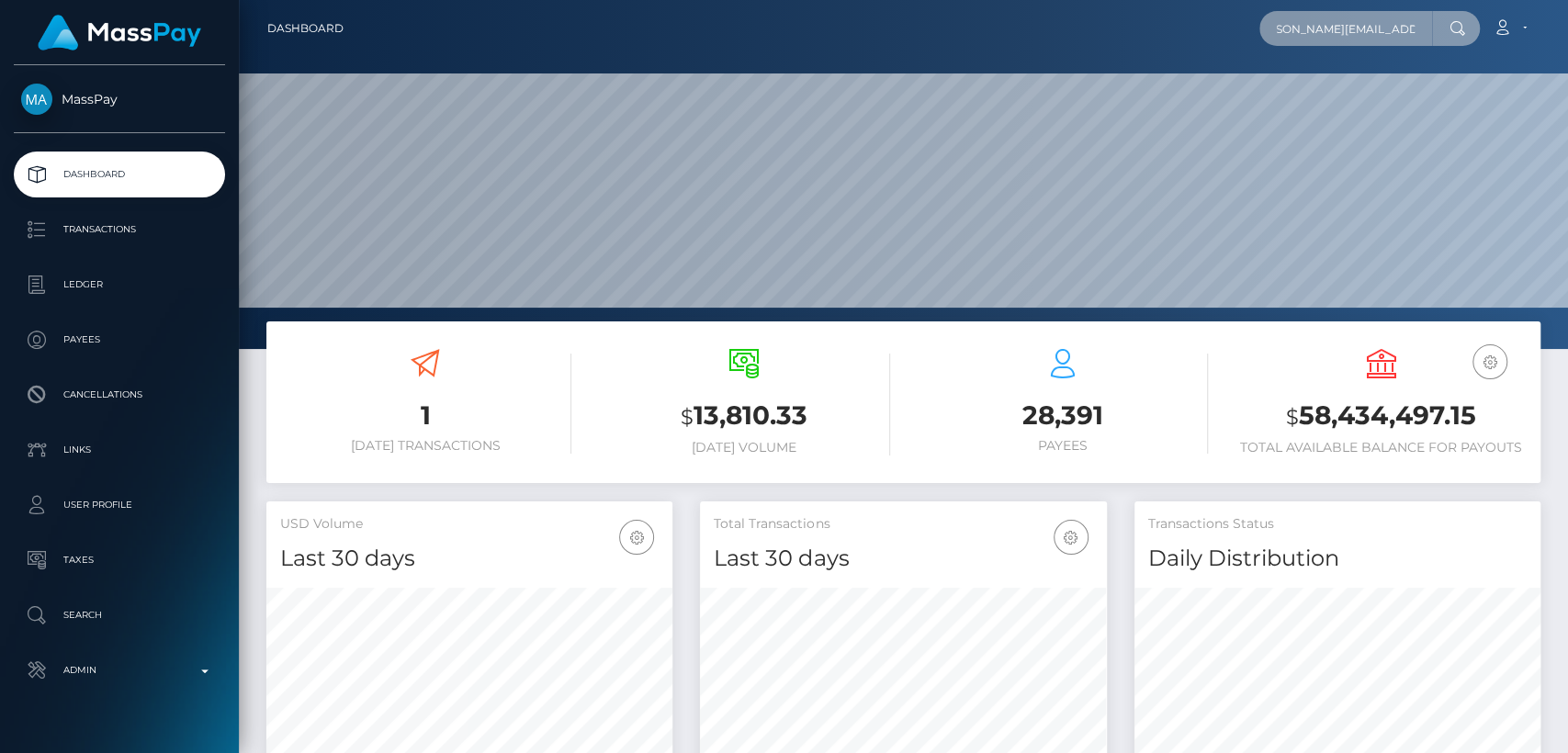
type input "[PERSON_NAME][EMAIL_ADDRESS][DOMAIN_NAME]"
click at [1455, 25] on icon at bounding box center [1457, 29] width 16 height 15
click at [1416, 27] on input "[PERSON_NAME][EMAIL_ADDRESS][DOMAIN_NAME]" at bounding box center [1345, 29] width 172 height 35
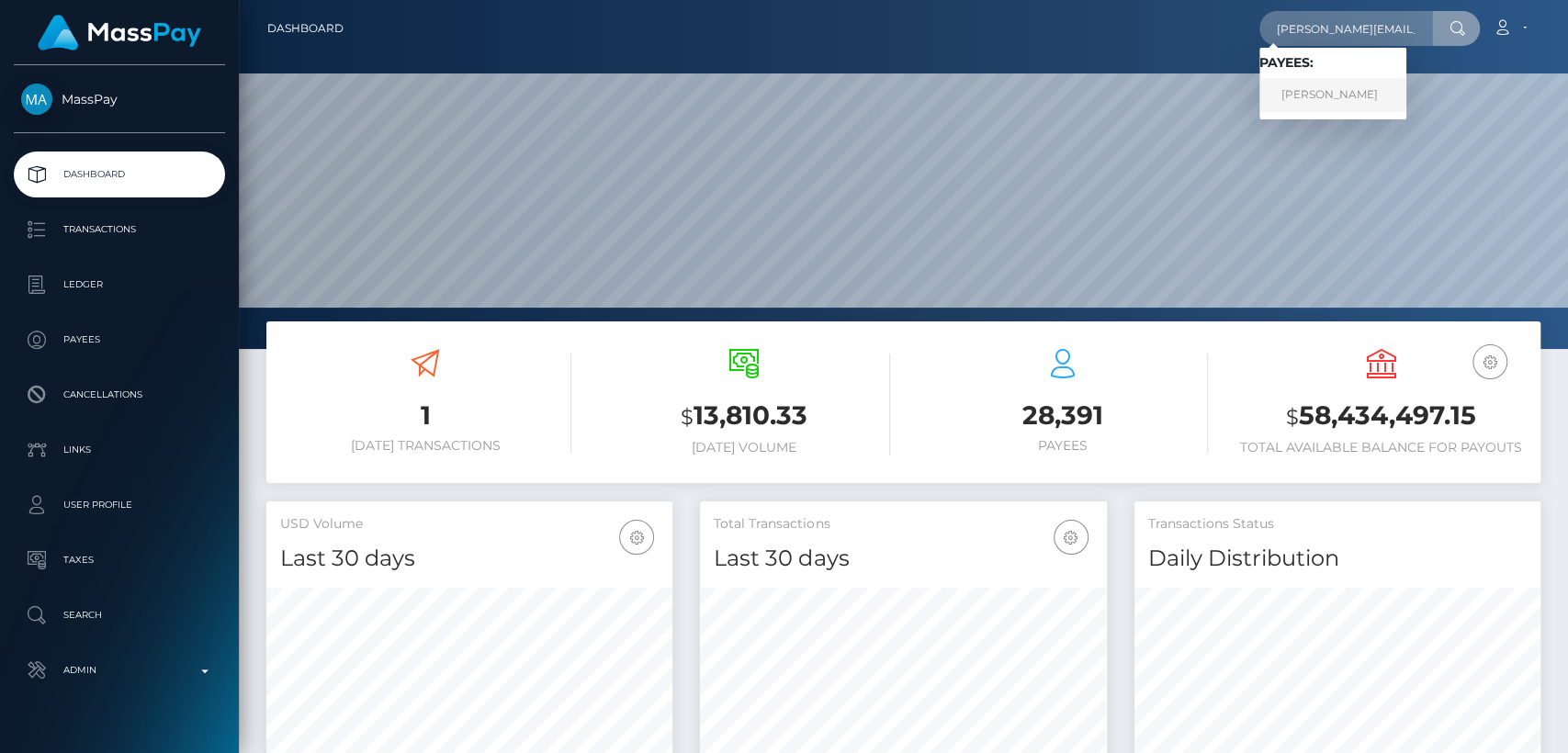
click at [1311, 97] on link "[PERSON_NAME]" at bounding box center [1332, 94] width 147 height 34
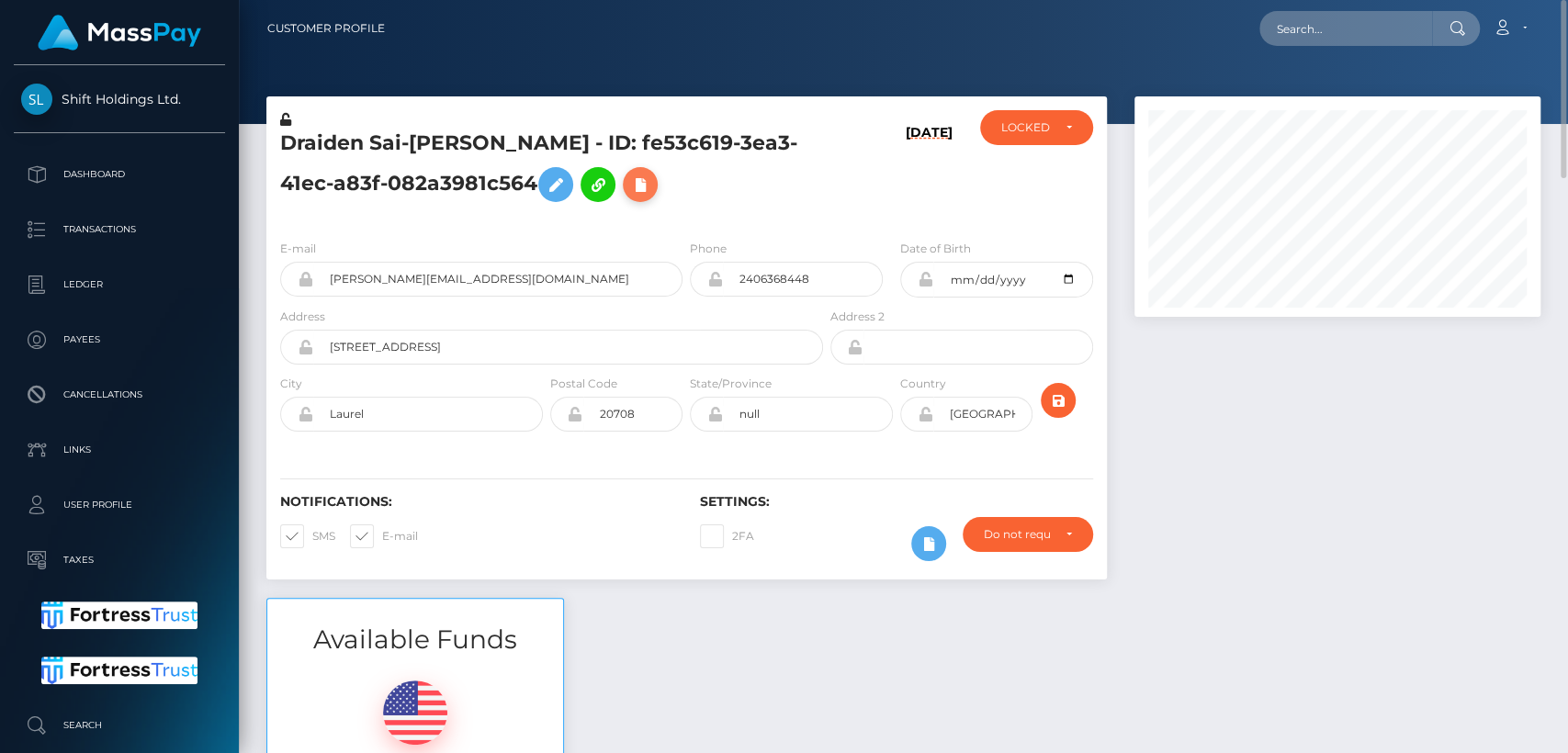
click at [629, 187] on icon at bounding box center [640, 184] width 22 height 23
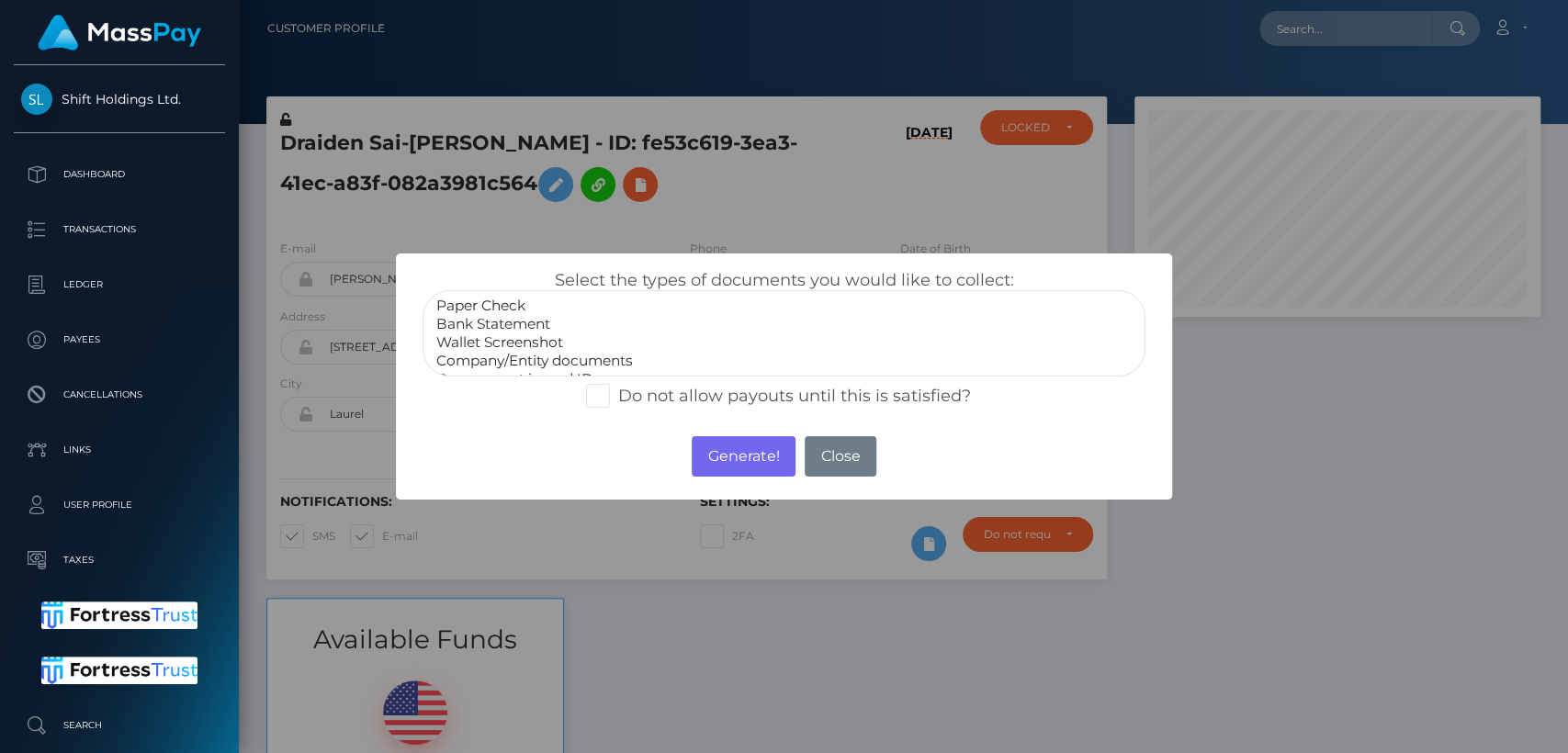
select select "Bank Statement"
click at [523, 321] on option "Bank Statement" at bounding box center [784, 324] width 699 height 19
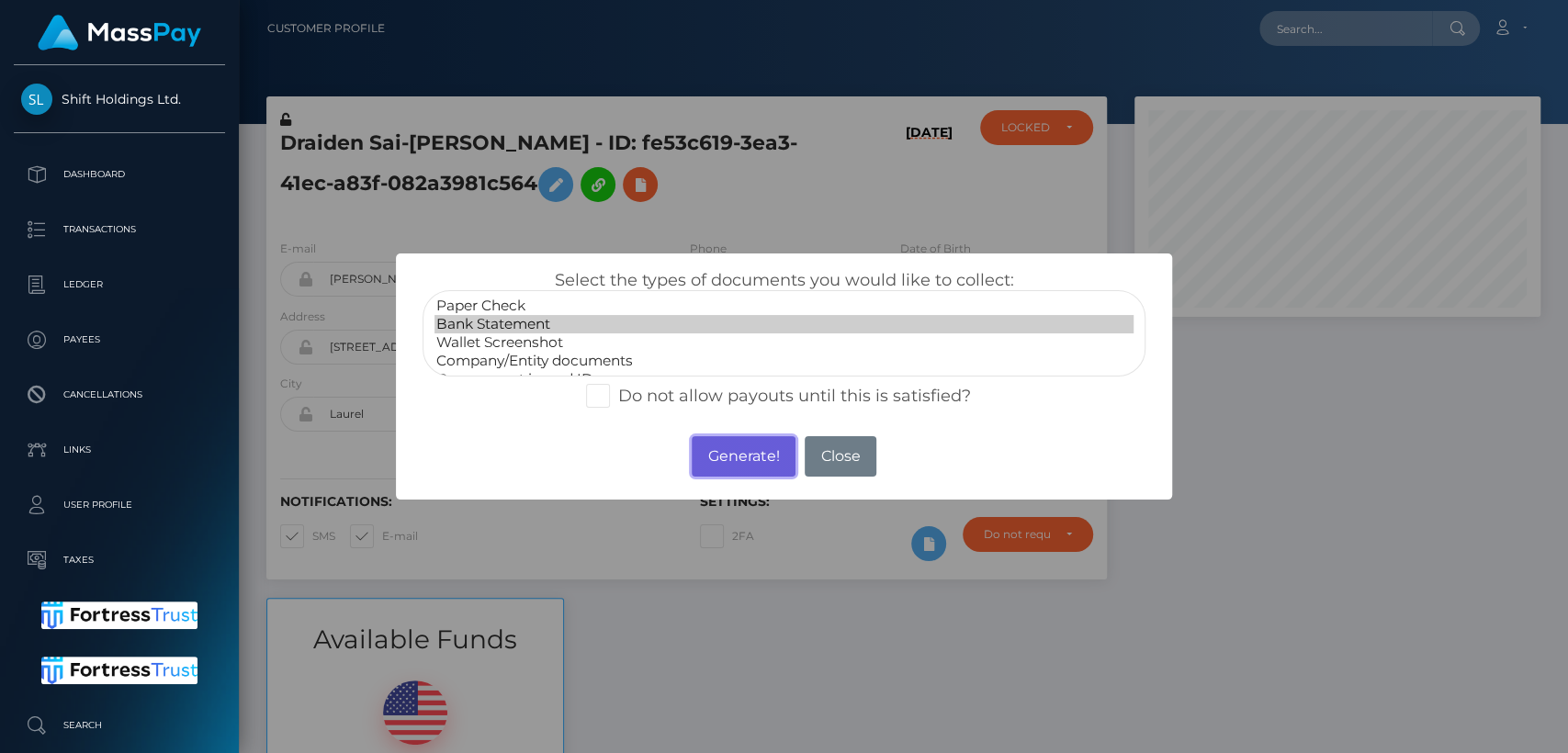
click at [757, 458] on button "Generate!" at bounding box center [744, 457] width 104 height 41
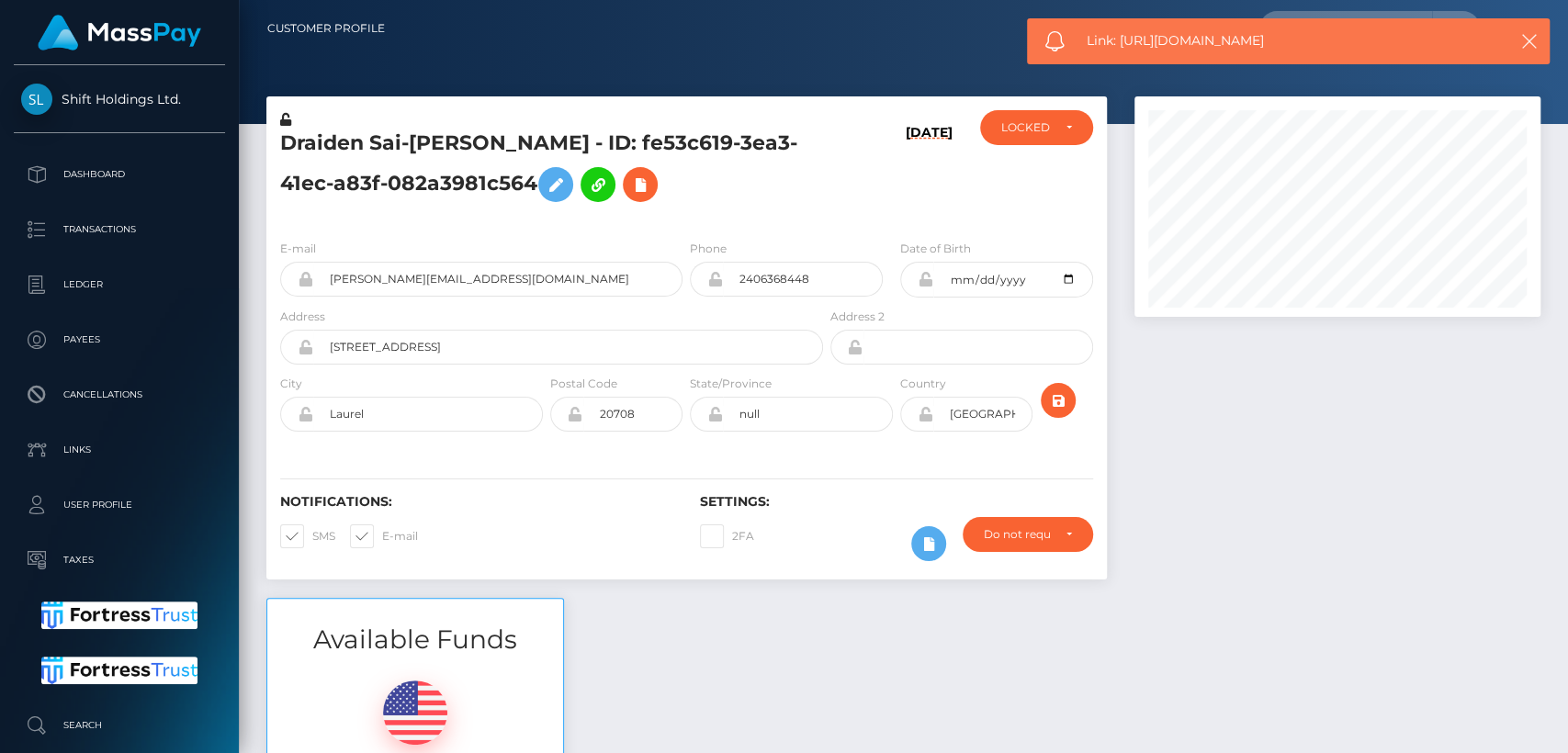
click at [1198, 33] on span "Link: [URL][DOMAIN_NAME]" at bounding box center [1284, 41] width 395 height 19
copy span "Link: [URL][DOMAIN_NAME]"
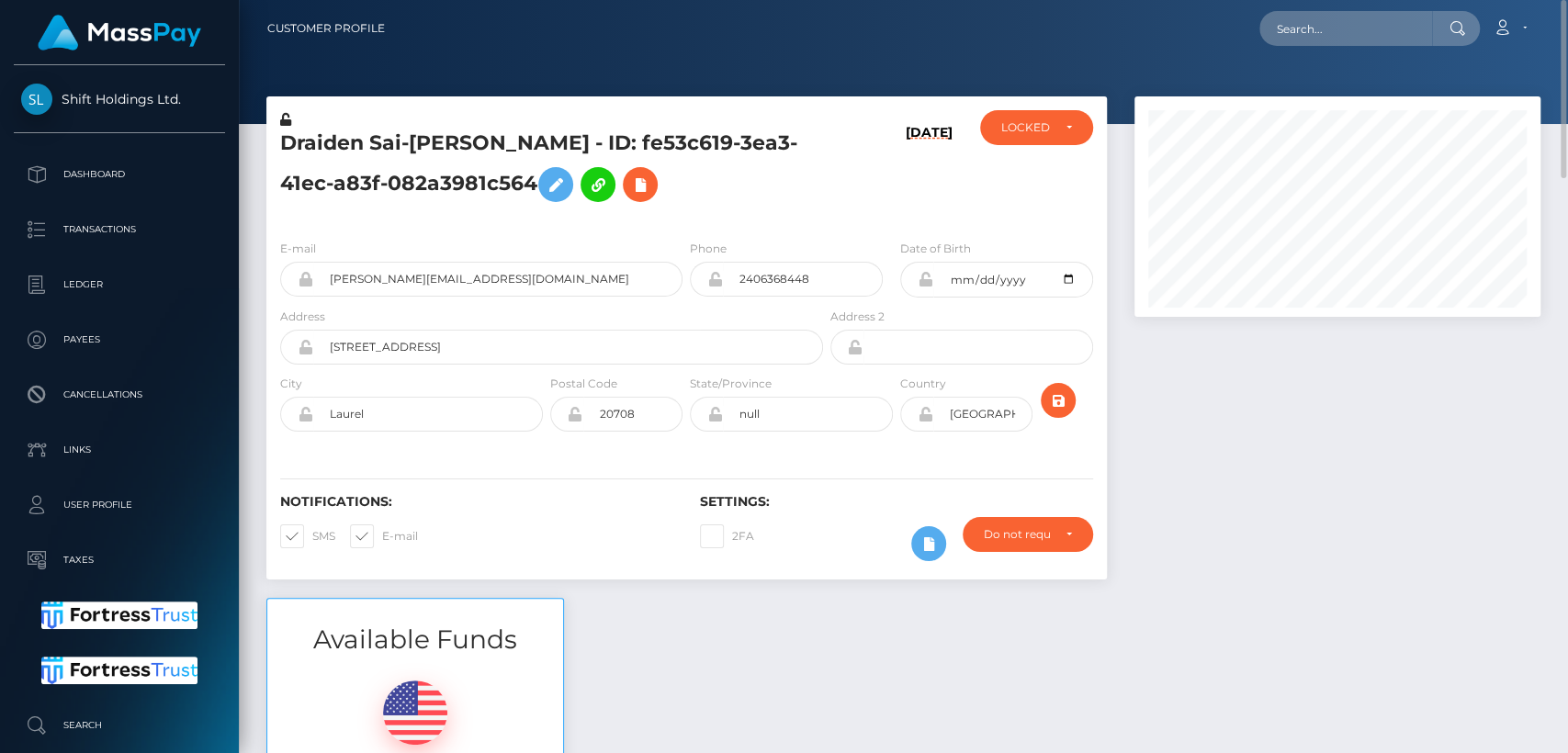
click at [320, 148] on h5 "Draiden Sai-[PERSON_NAME] - ID: fe53c619-3ea3-41ec-a83f-082a3981c564" at bounding box center [546, 170] width 533 height 82
copy h5 "Draiden"
click at [709, 597] on div "Available Funds $2,201.60 USD Balance" at bounding box center [903, 733] width 1301 height 270
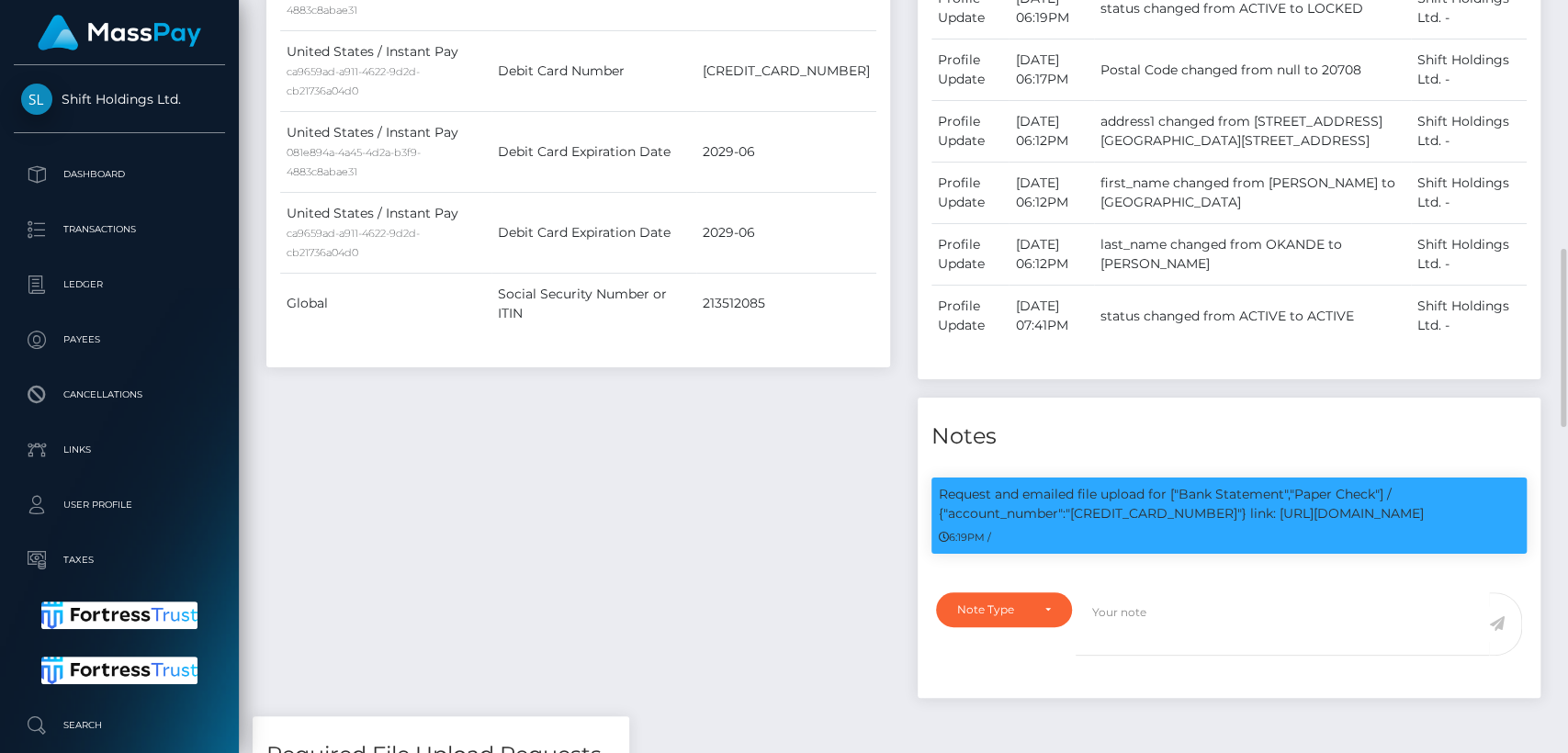
scroll to position [220, 406]
click at [1135, 523] on p "Request and emailed file upload for ["Bank Statement","Paper Check"] / {"accoun…" at bounding box center [1229, 505] width 582 height 39
copy p "[CREDIT_CARD_NUMBER]"
